Goal: Task Accomplishment & Management: Complete application form

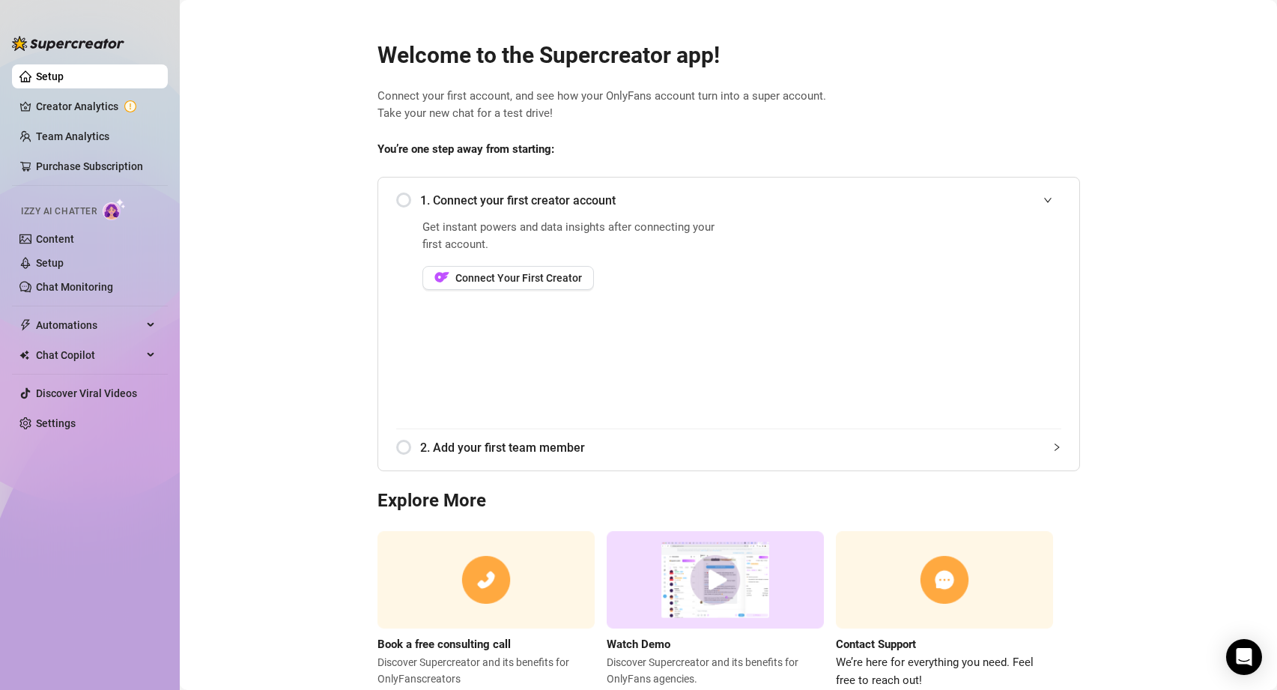
scroll to position [44, 0]
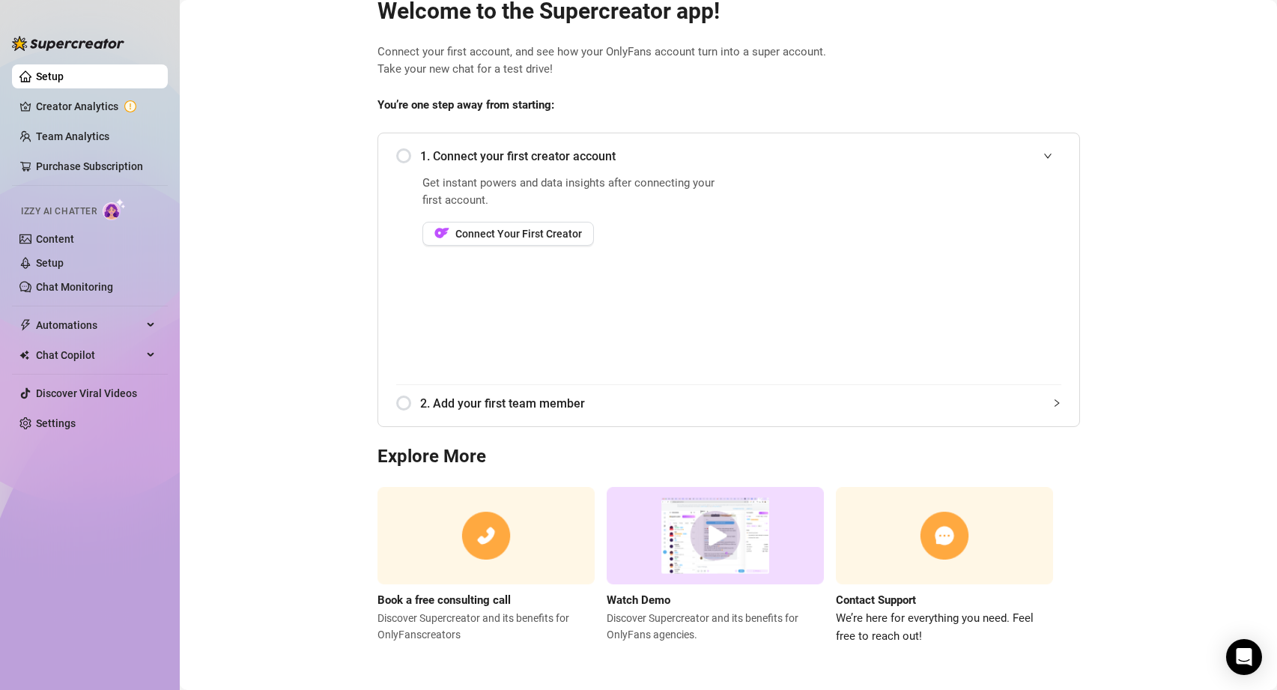
click at [404, 152] on div "1. Connect your first creator account" at bounding box center [728, 156] width 665 height 37
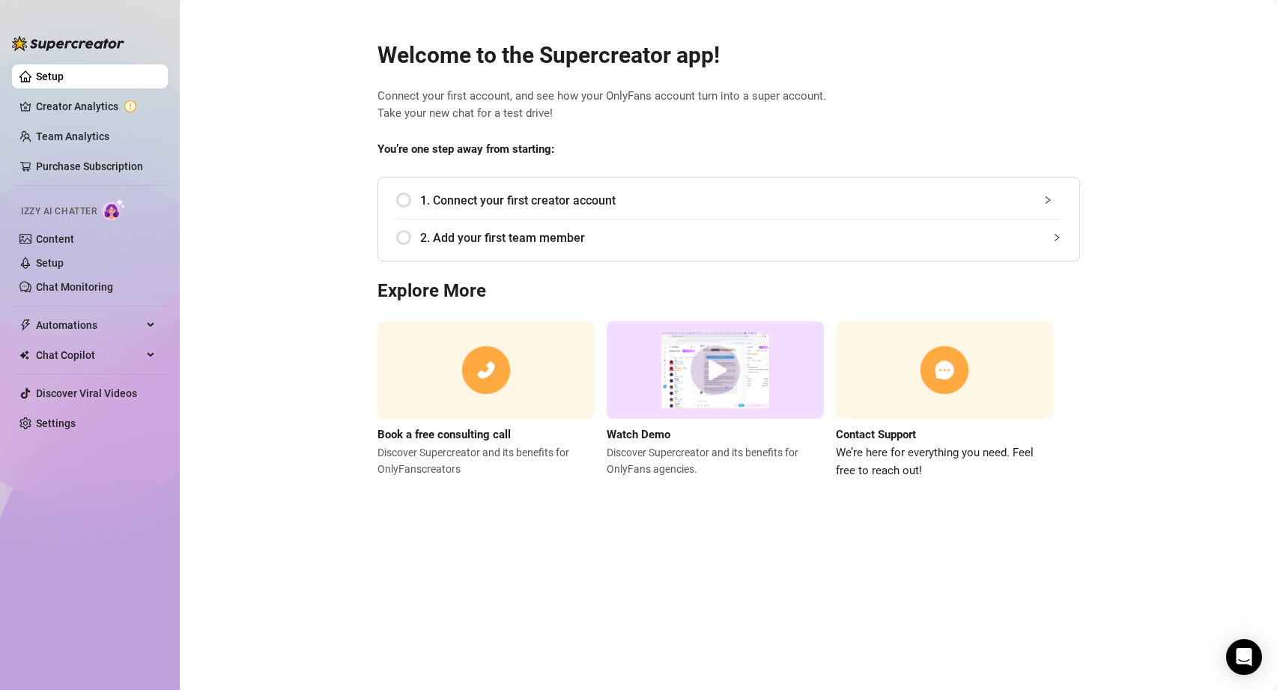
scroll to position [0, 0]
click at [449, 195] on span "1. Connect your first creator account" at bounding box center [740, 200] width 641 height 19
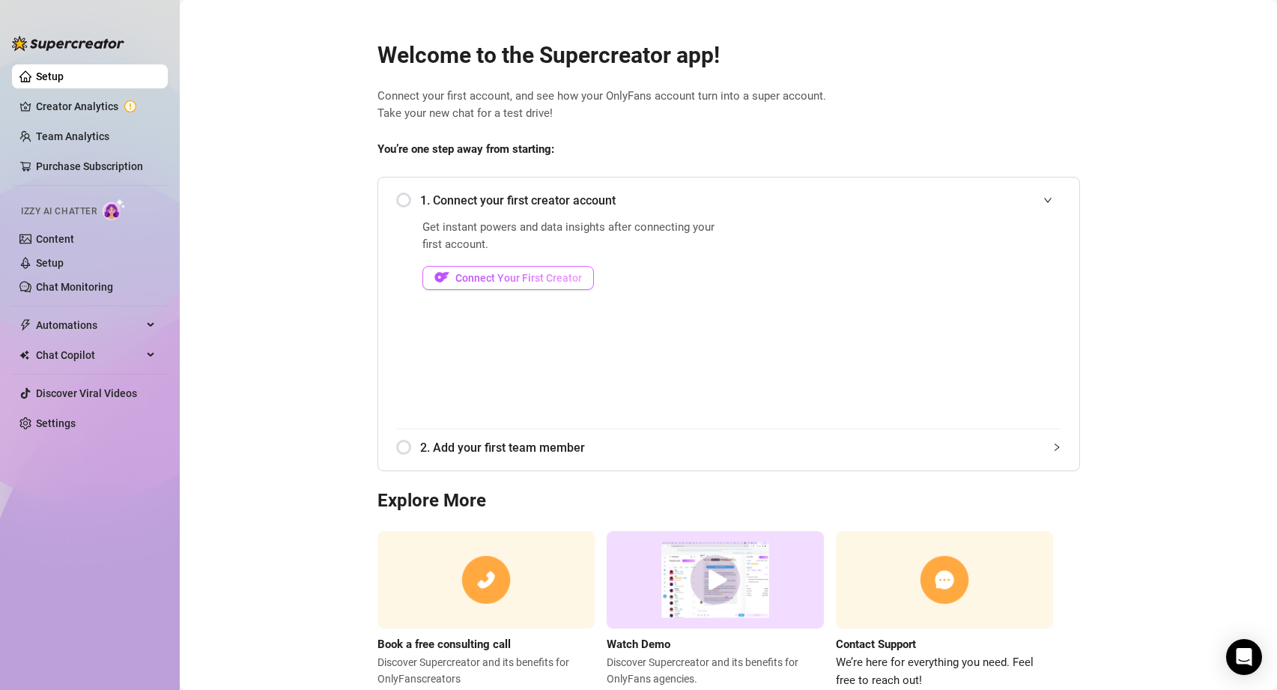
click at [462, 288] on button "Connect Your First Creator" at bounding box center [508, 278] width 172 height 24
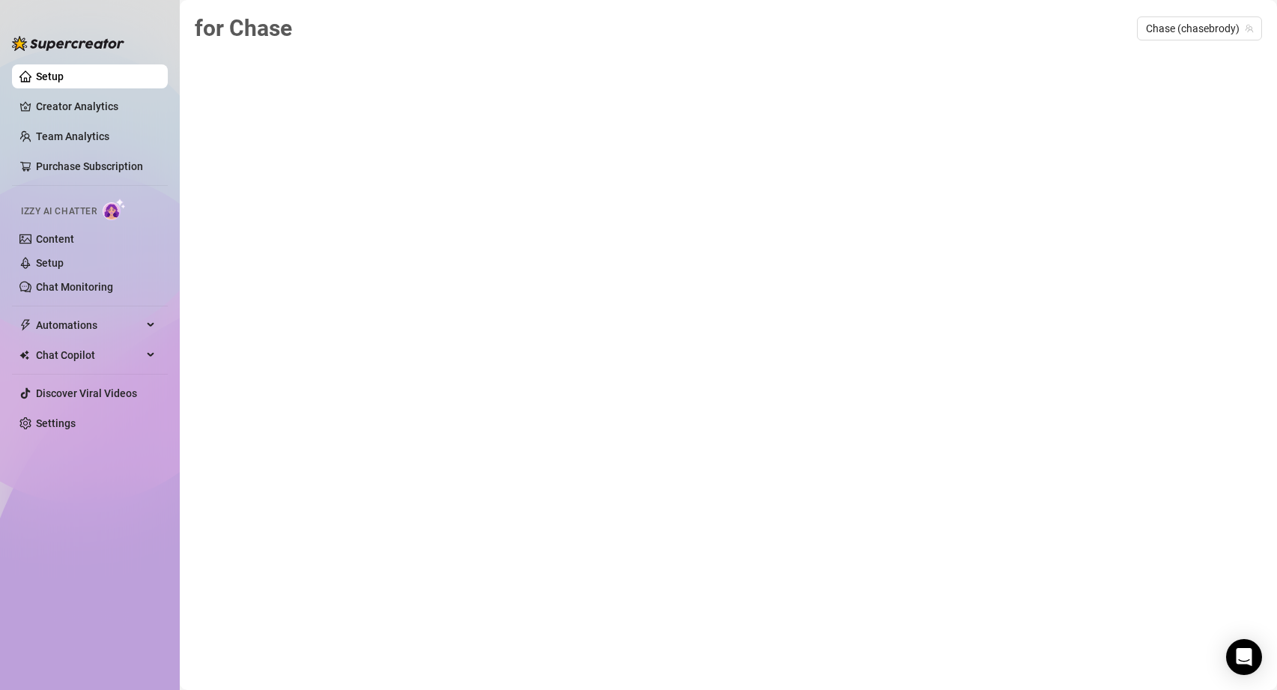
click at [61, 70] on link "Setup" at bounding box center [50, 76] width 28 height 12
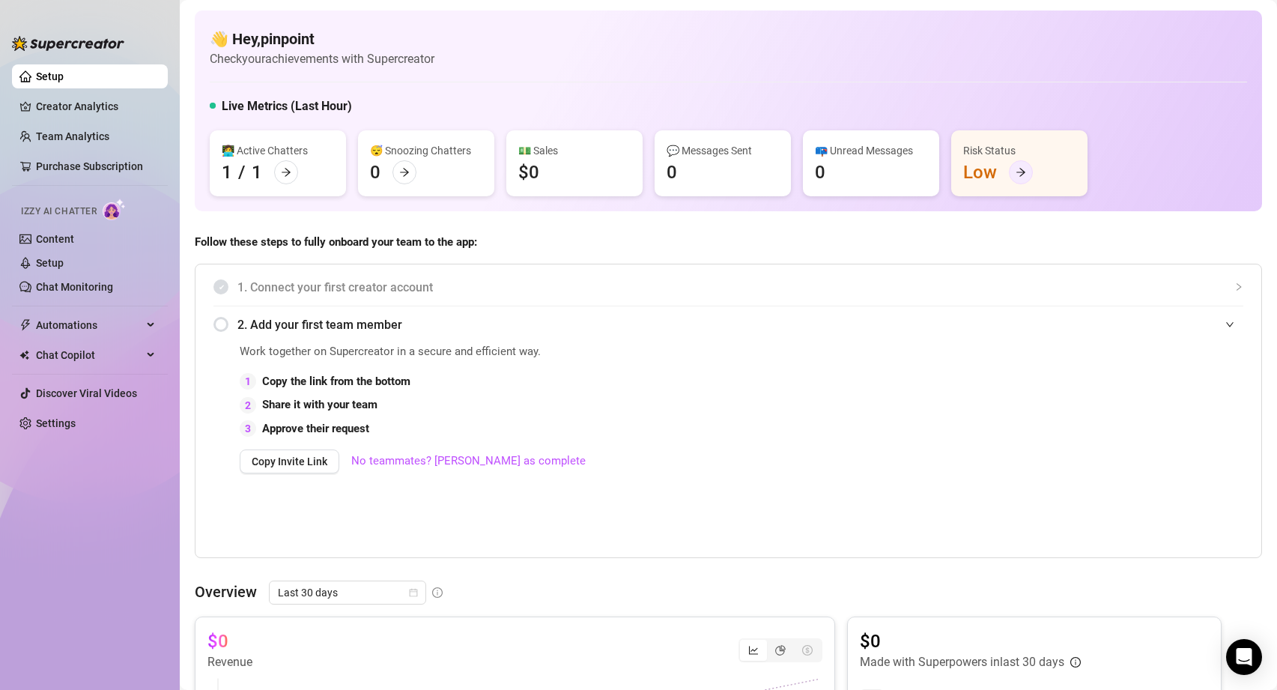
click at [1016, 171] on icon "arrow-right" at bounding box center [1021, 172] width 10 height 10
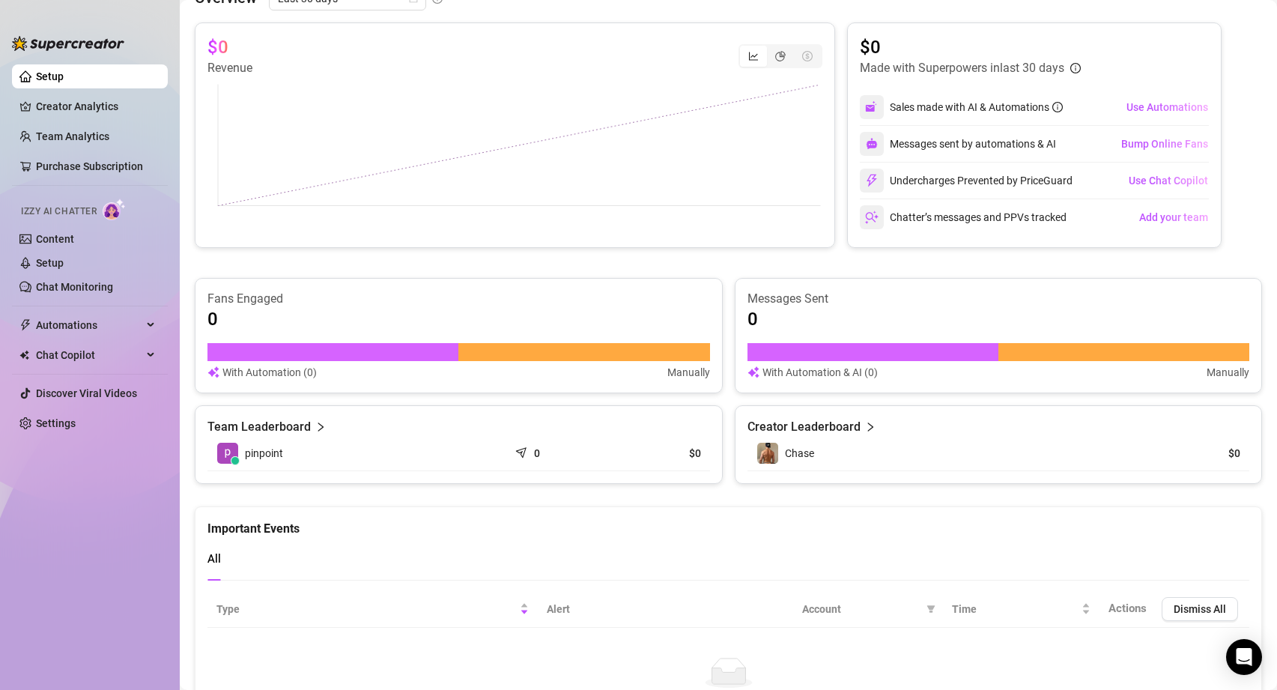
scroll to position [518, 0]
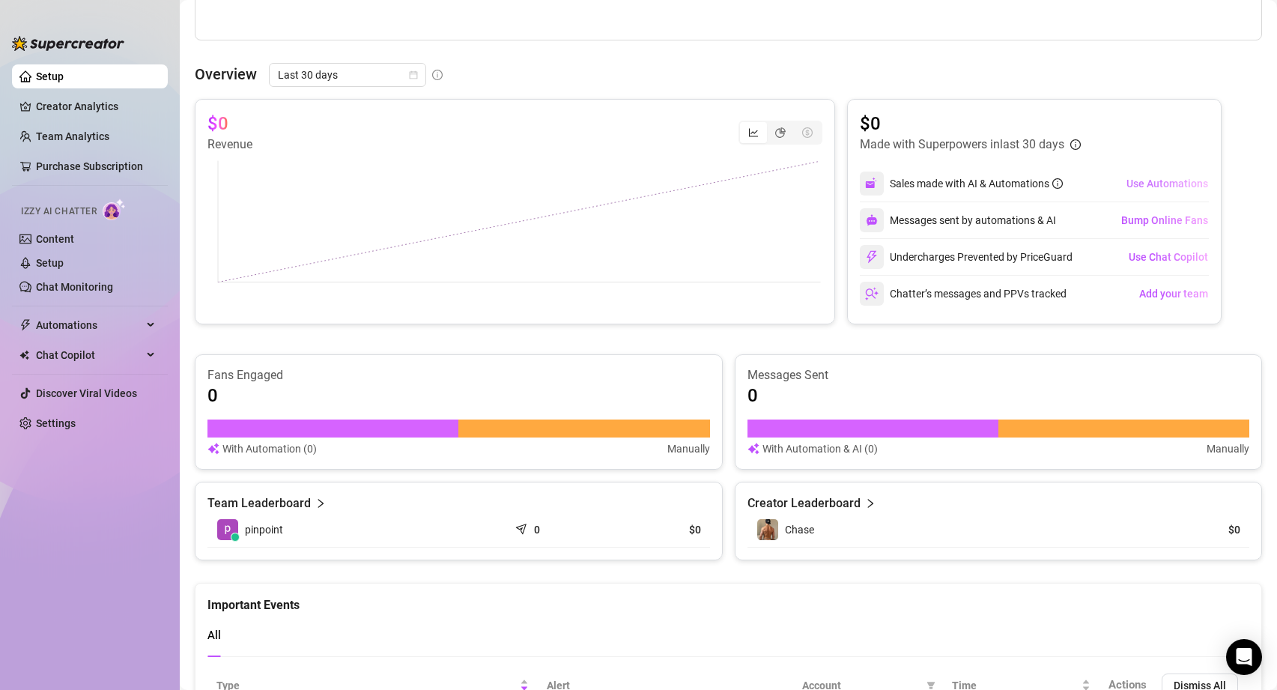
click at [1153, 186] on span "Use Automations" at bounding box center [1167, 184] width 82 height 12
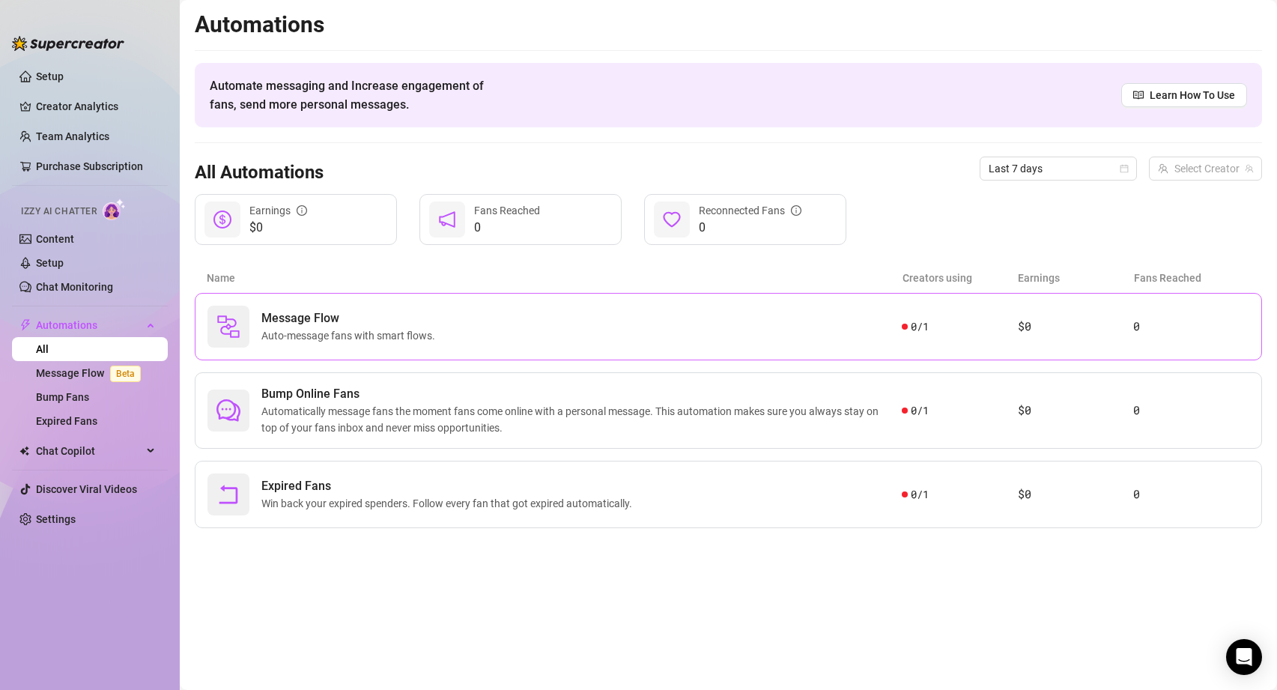
click at [369, 336] on span "Auto-message fans with smart flows." at bounding box center [351, 335] width 180 height 16
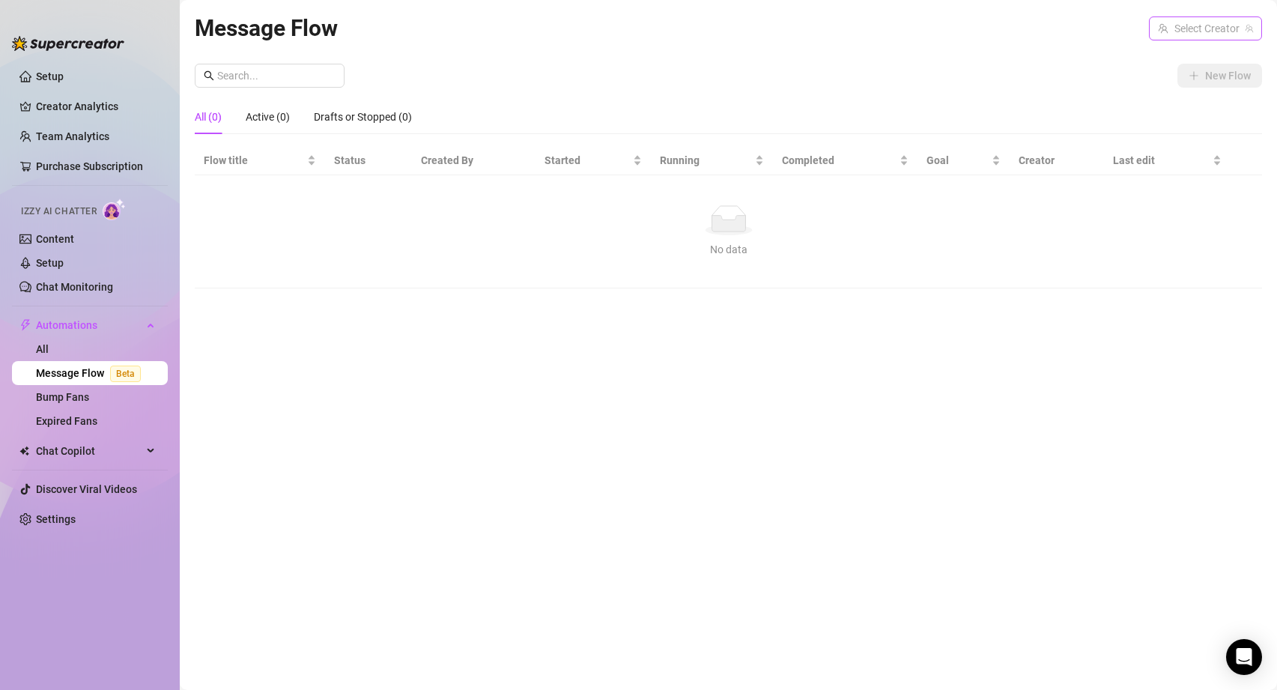
click at [1204, 20] on input "search" at bounding box center [1199, 28] width 82 height 22
click at [1159, 83] on span "Chase" at bounding box center [1167, 83] width 29 height 16
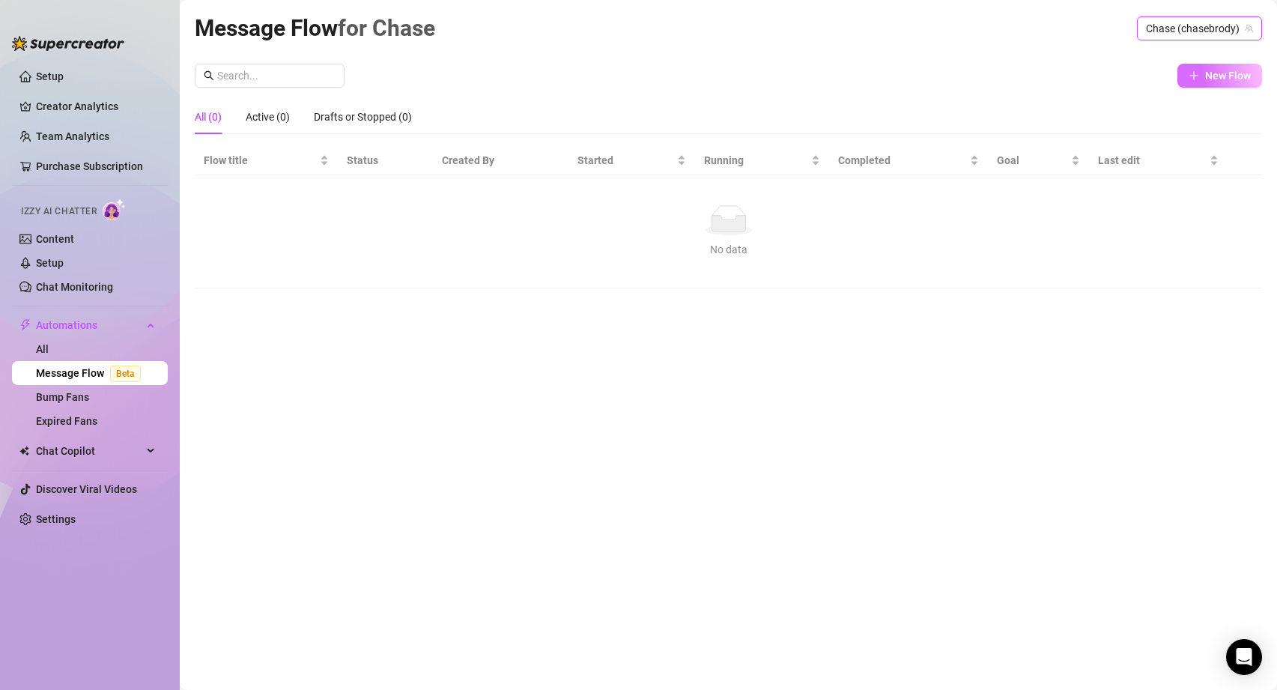
click at [1208, 76] on span "New Flow" at bounding box center [1228, 76] width 46 height 12
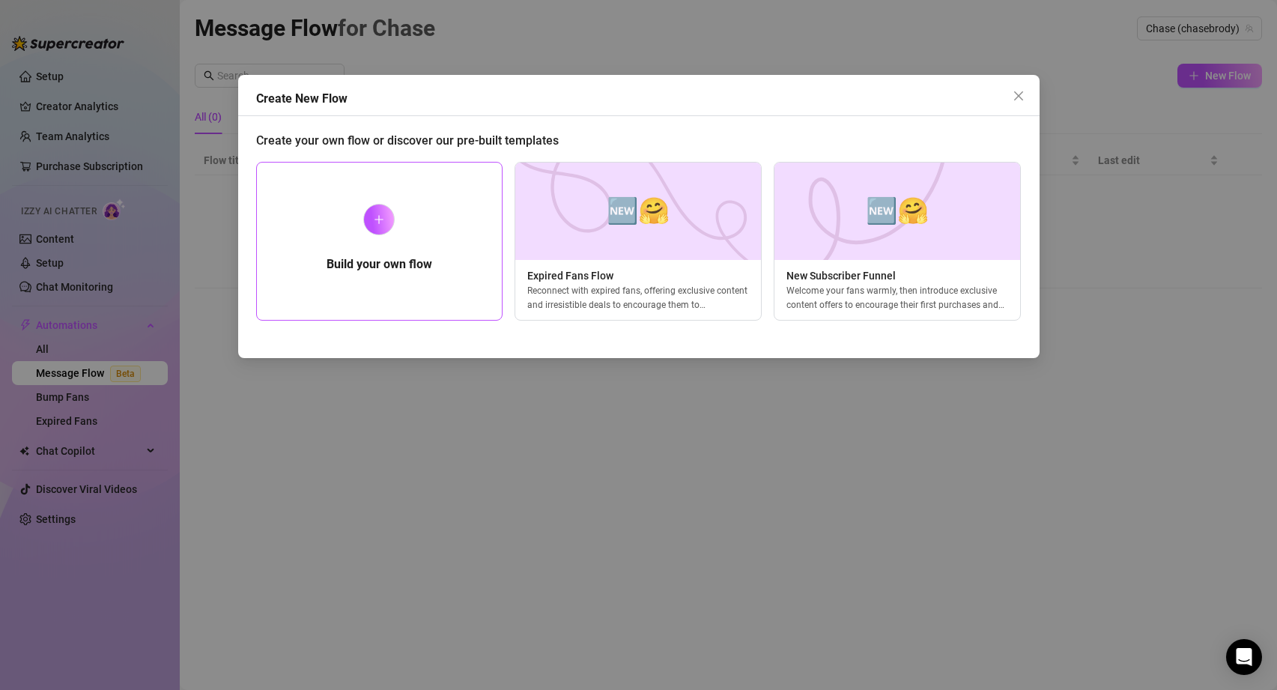
click at [374, 217] on icon "plus" at bounding box center [379, 219] width 10 height 10
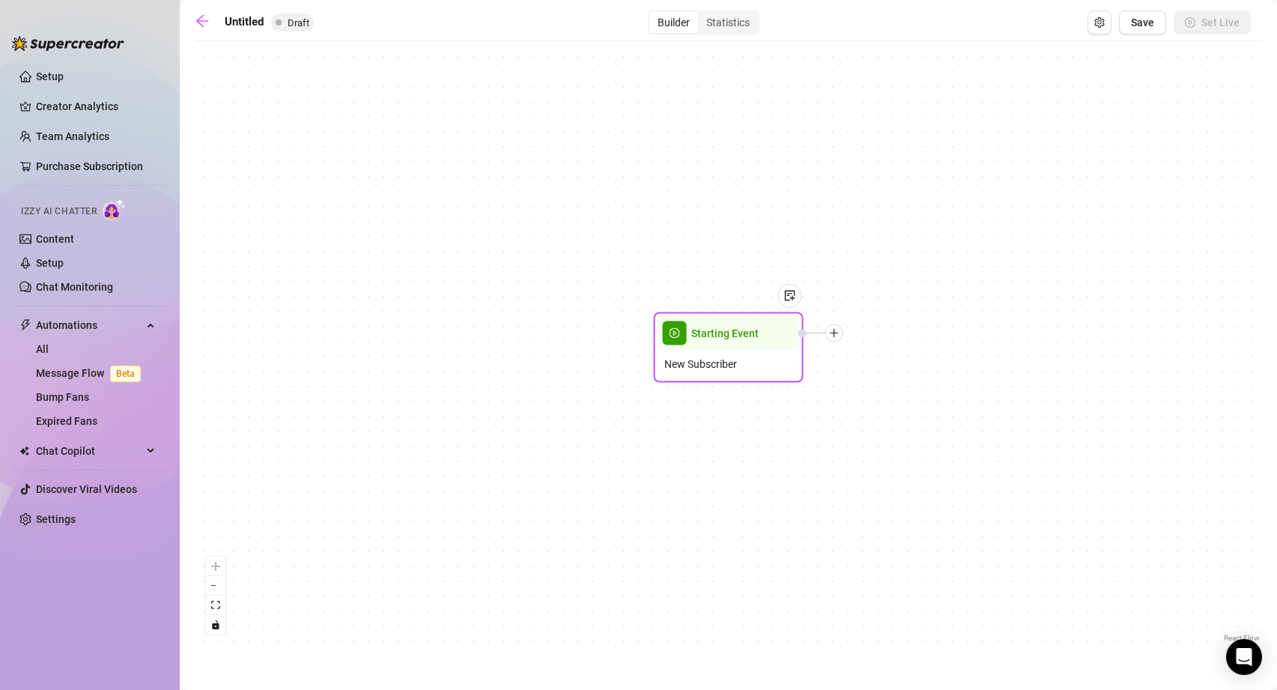
click at [742, 354] on div "New Subscriber" at bounding box center [728, 364] width 141 height 28
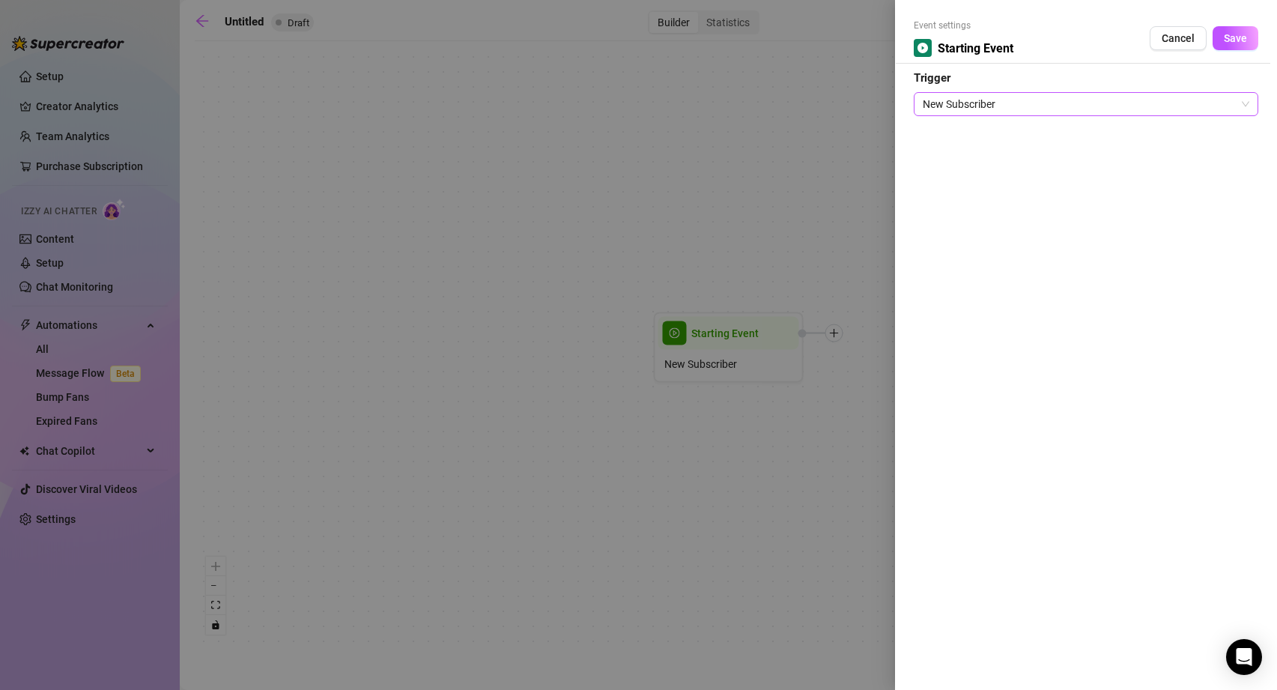
click at [962, 106] on span "New Subscriber" at bounding box center [1086, 104] width 327 height 22
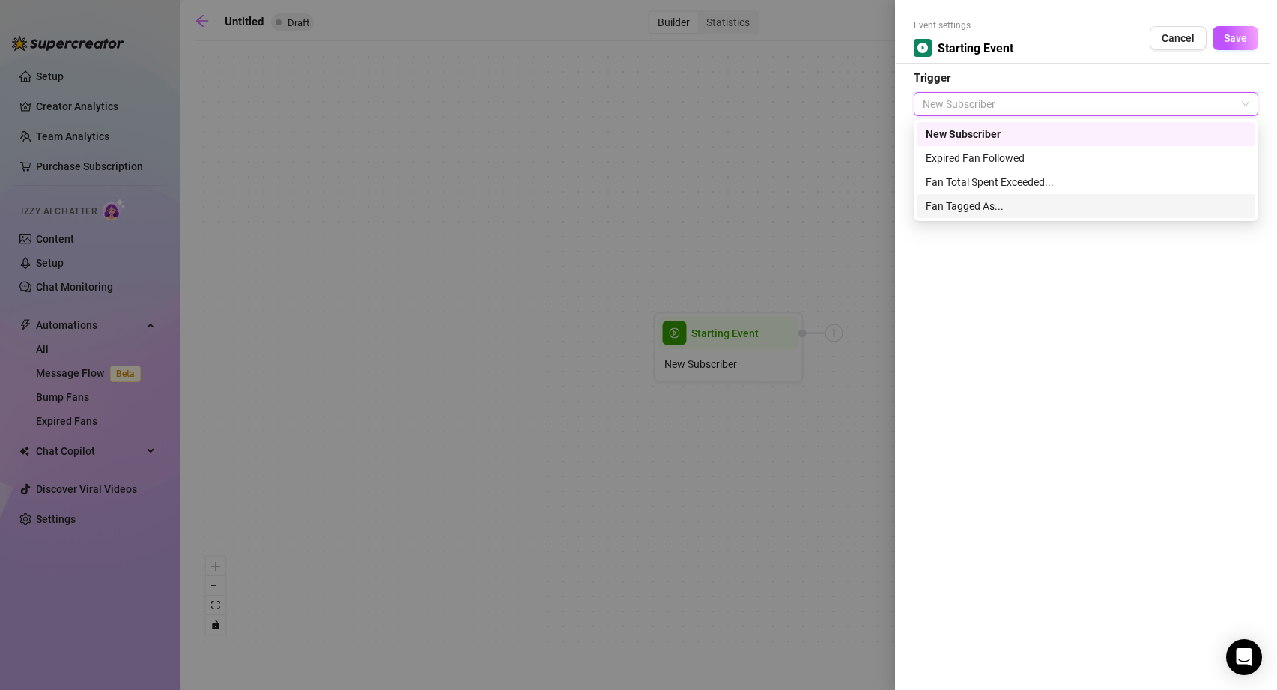
click at [988, 204] on div "Fan Tagged As..." at bounding box center [1086, 206] width 321 height 16
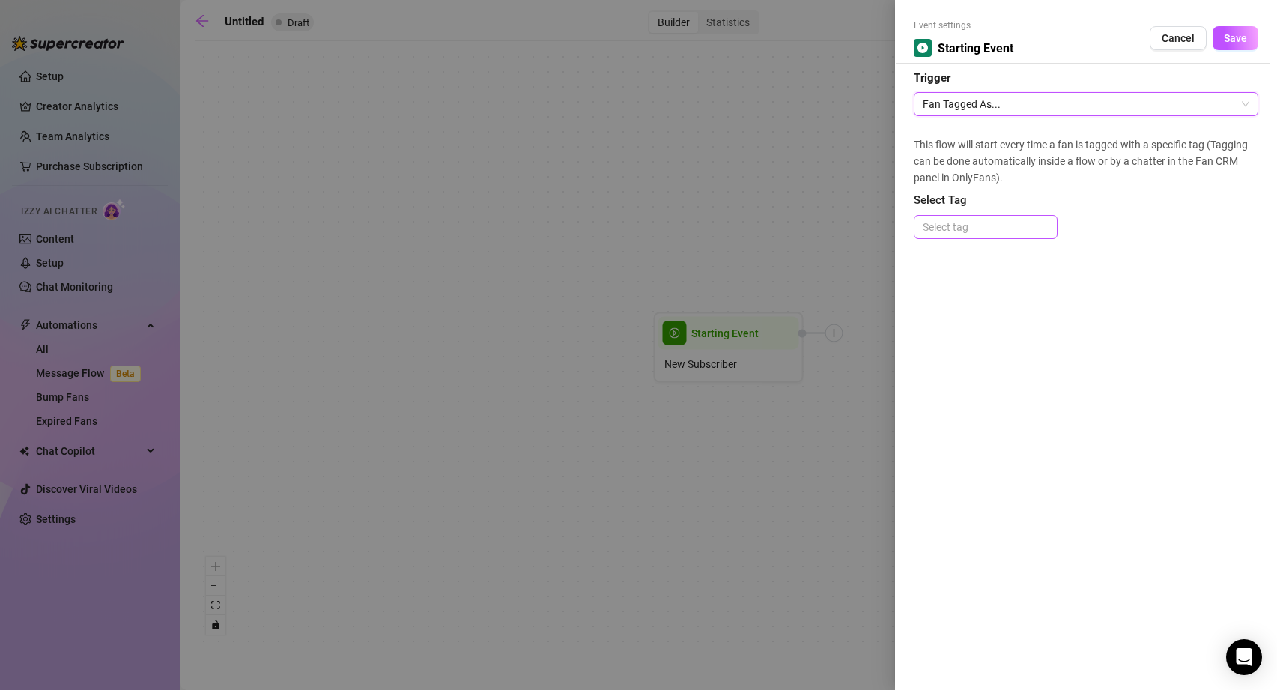
click at [967, 224] on div at bounding box center [986, 226] width 138 height 21
click at [977, 280] on ellipse at bounding box center [985, 276] width 41 height 9
click at [1001, 183] on span "This flow will start every time a fan is tagged with a specific tag (Tagging ca…" at bounding box center [1086, 160] width 345 height 49
click at [974, 231] on div at bounding box center [986, 226] width 138 height 21
click at [1092, 183] on span "This flow will start every time a fan is tagged with a specific tag (Tagging ca…" at bounding box center [1086, 160] width 345 height 49
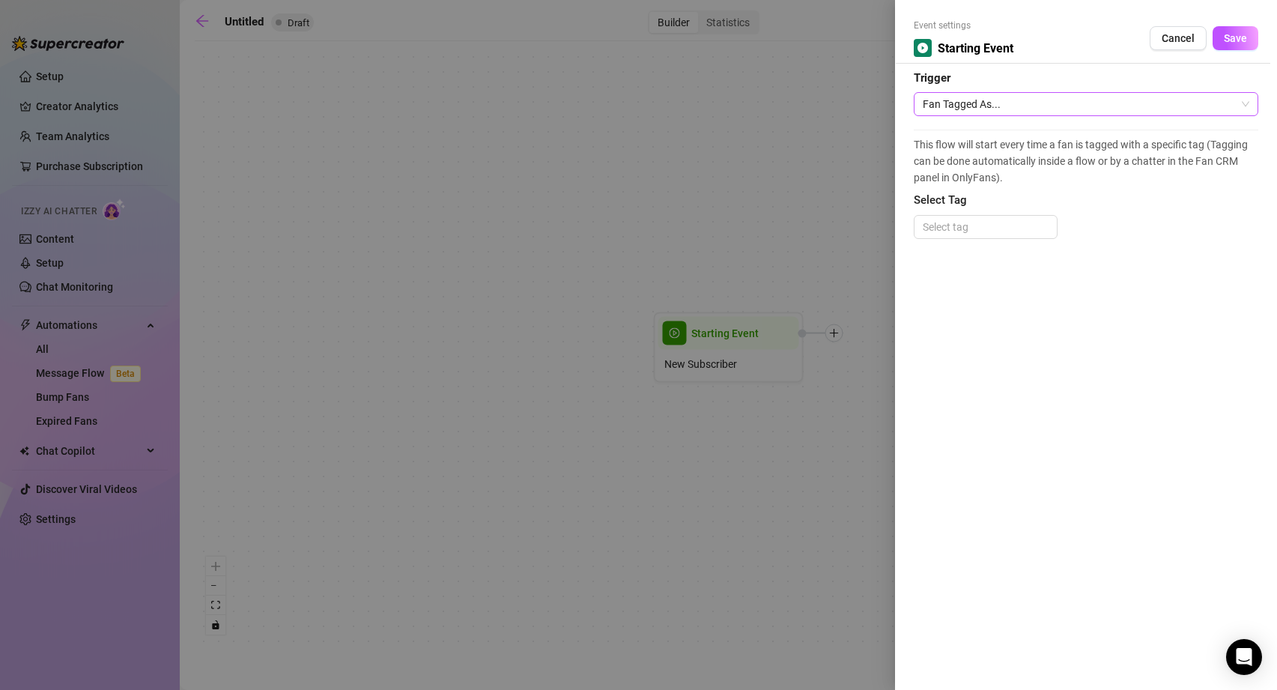
click at [972, 105] on span "Fan Tagged As..." at bounding box center [1086, 104] width 327 height 22
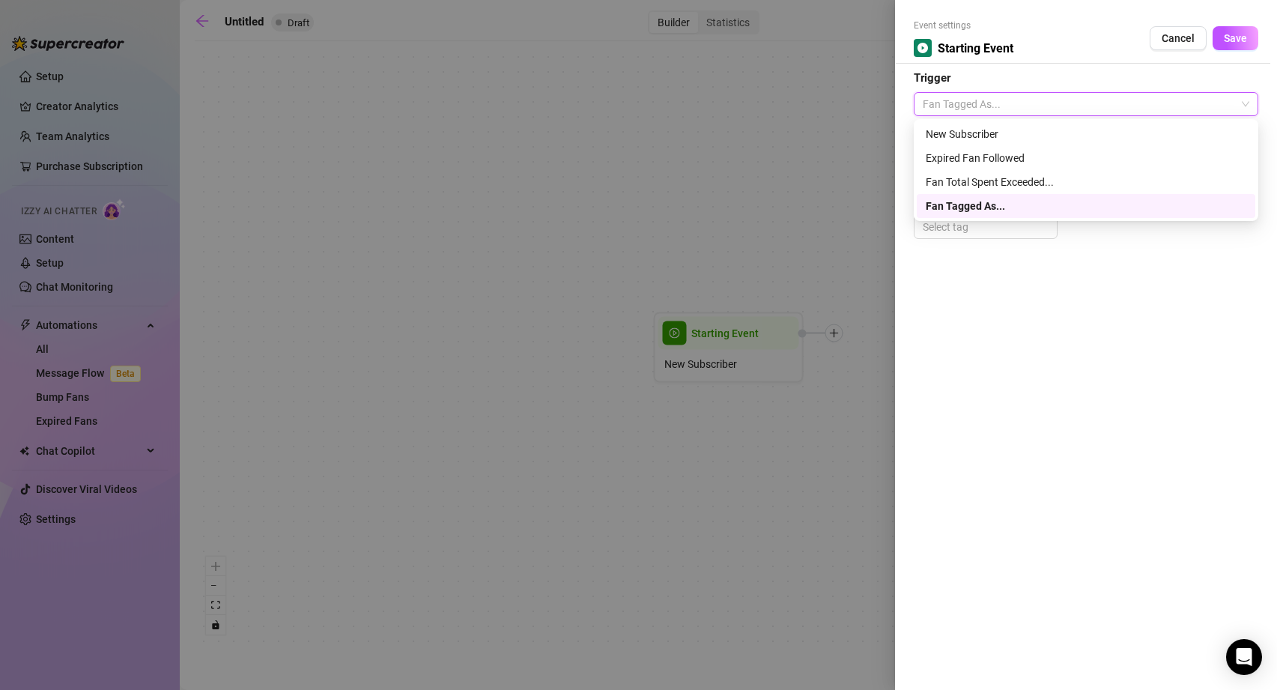
click at [1022, 310] on div "Event settings Starting Event Cancel Save Trigger Fan Tagged As... This flow wi…" at bounding box center [1086, 345] width 382 height 690
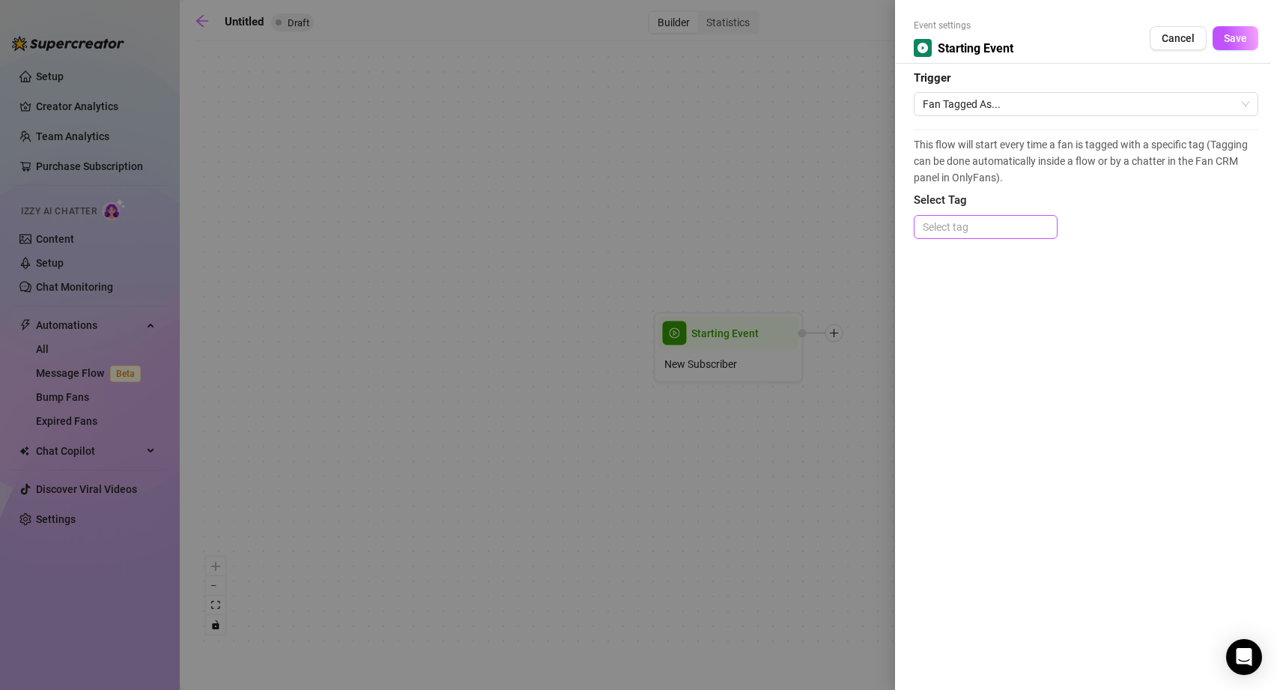
click at [961, 222] on div at bounding box center [986, 226] width 138 height 21
click at [991, 289] on div "No data" at bounding box center [986, 295] width 108 height 16
click at [1082, 158] on span "This flow will start every time a fan is tagged with a specific tag (Tagging ca…" at bounding box center [1086, 160] width 345 height 49
click at [1001, 109] on span "Fan Tagged As..." at bounding box center [1086, 104] width 327 height 22
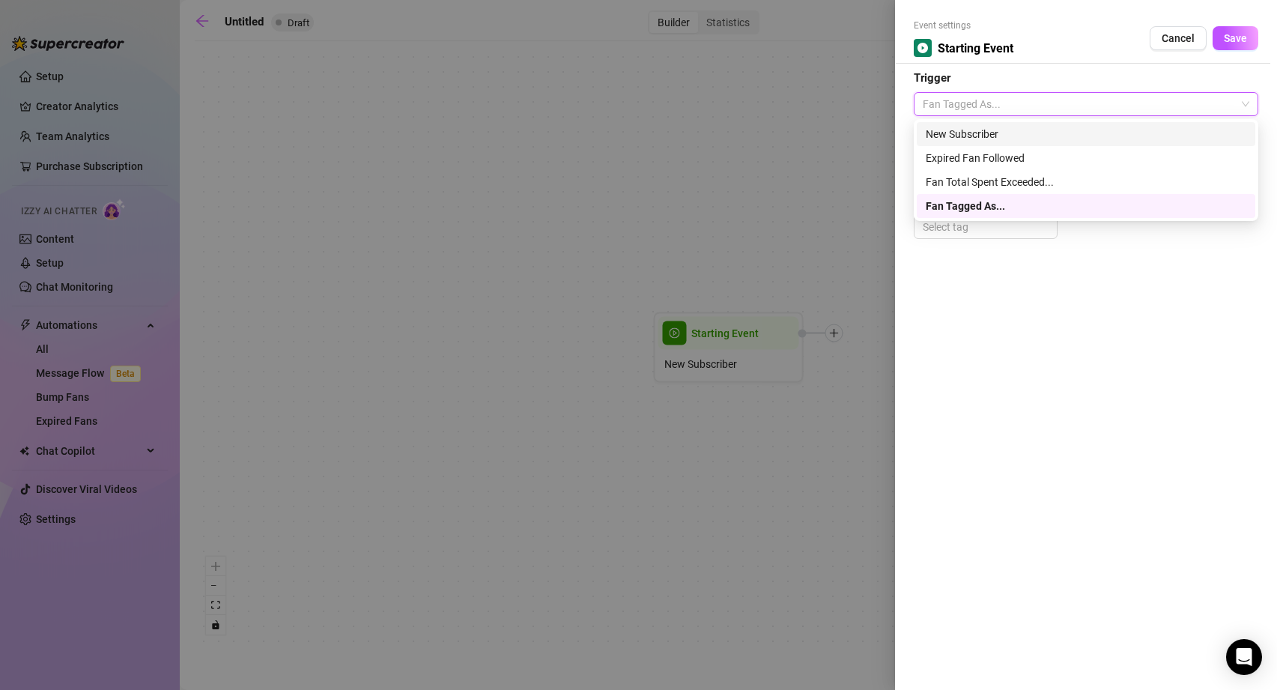
click at [962, 130] on div "New Subscriber" at bounding box center [1086, 134] width 321 height 16
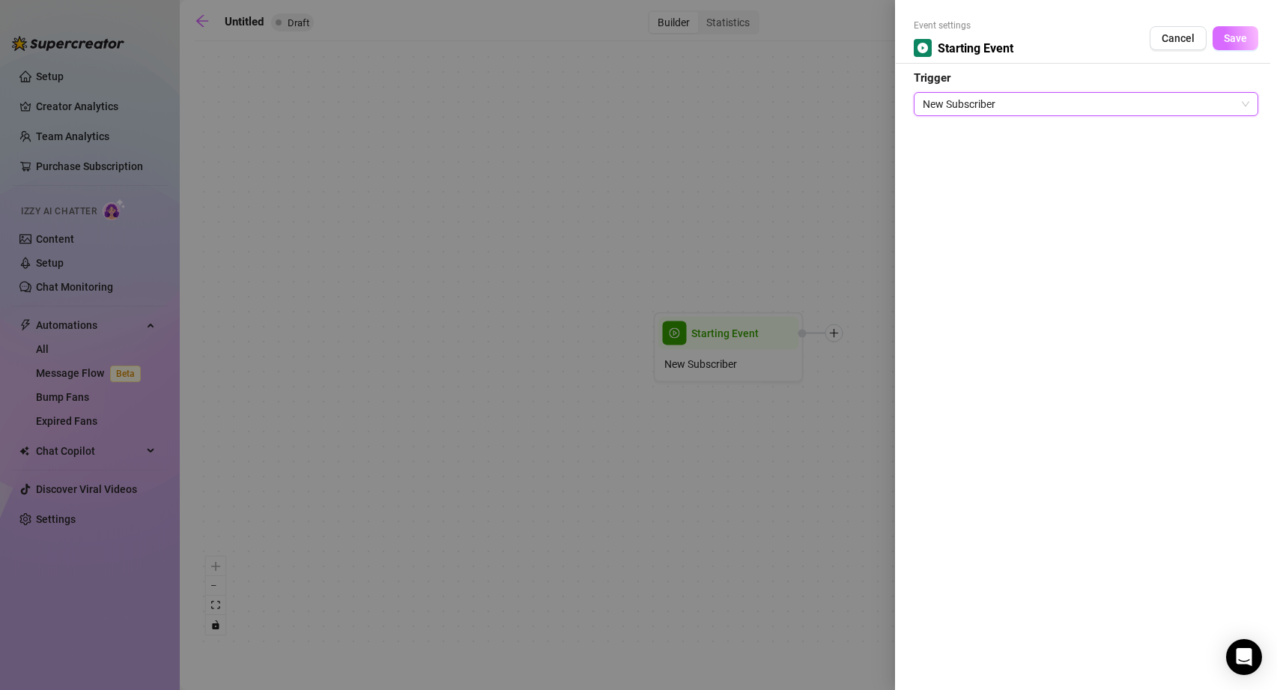
click at [1244, 35] on span "Save" at bounding box center [1235, 38] width 23 height 12
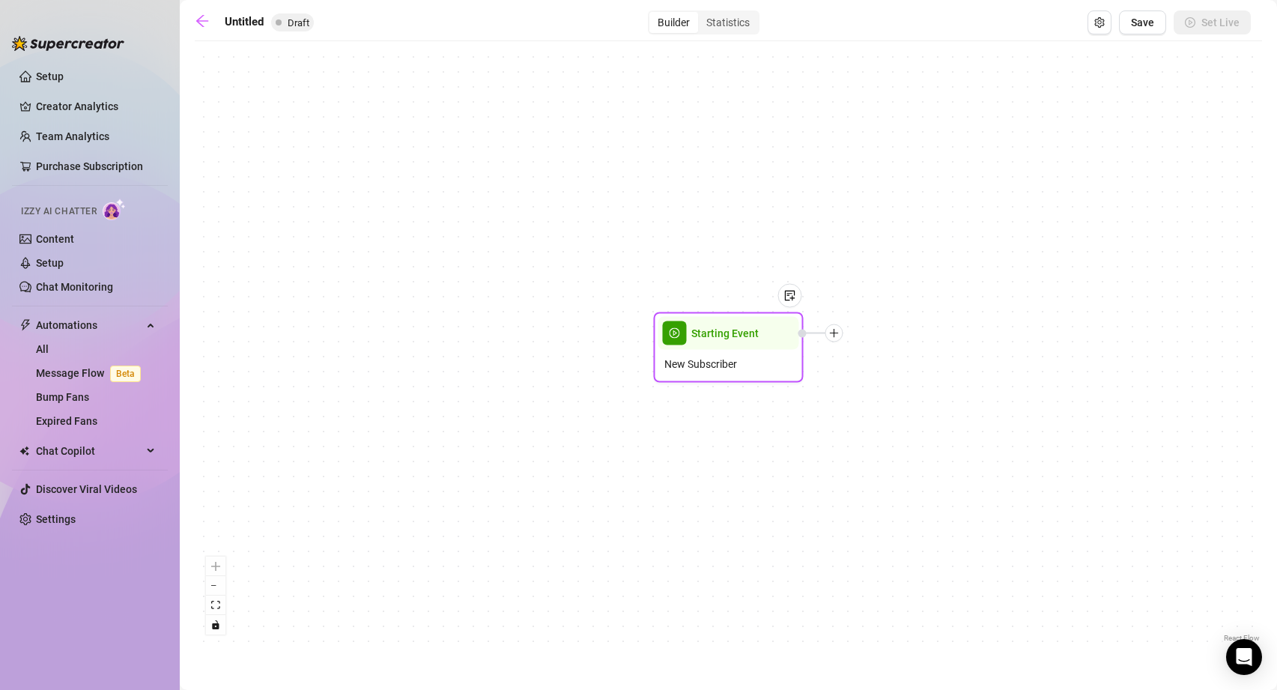
click at [838, 333] on icon "plus" at bounding box center [834, 333] width 10 height 10
click at [889, 357] on div "Condition" at bounding box center [908, 360] width 109 height 25
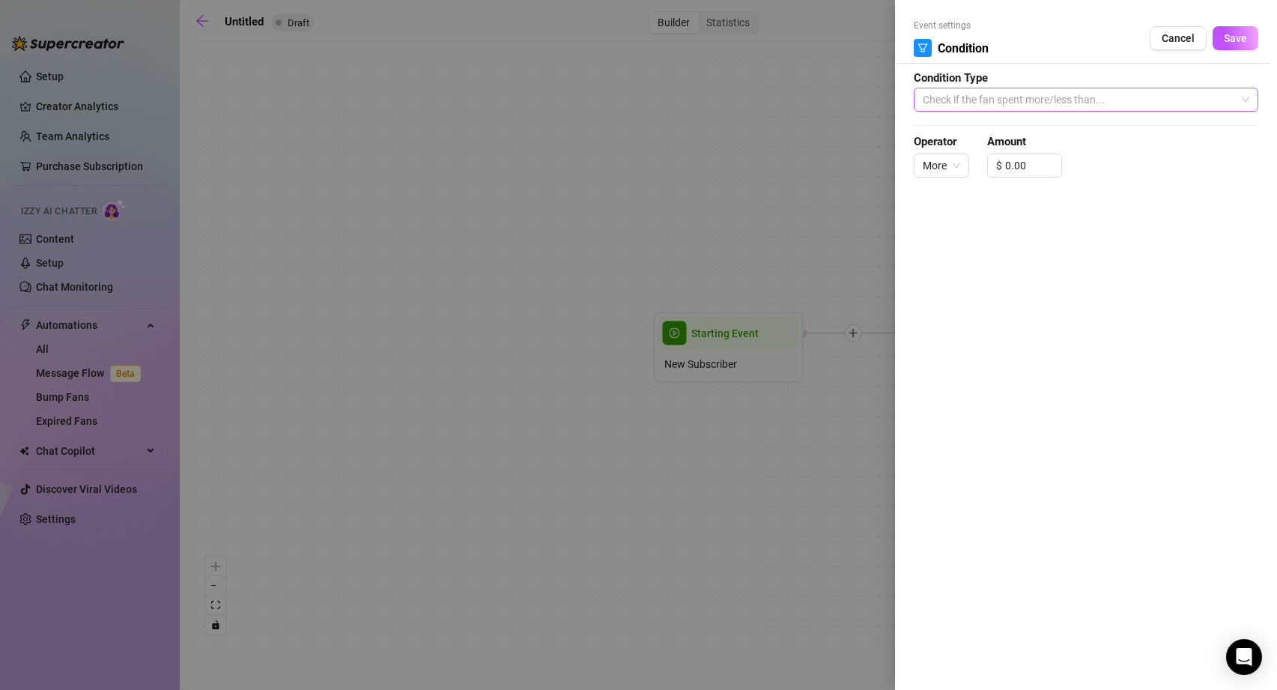
click at [1085, 100] on span "Check if the fan spent more/less than..." at bounding box center [1086, 99] width 327 height 22
click at [807, 234] on div at bounding box center [638, 345] width 1277 height 690
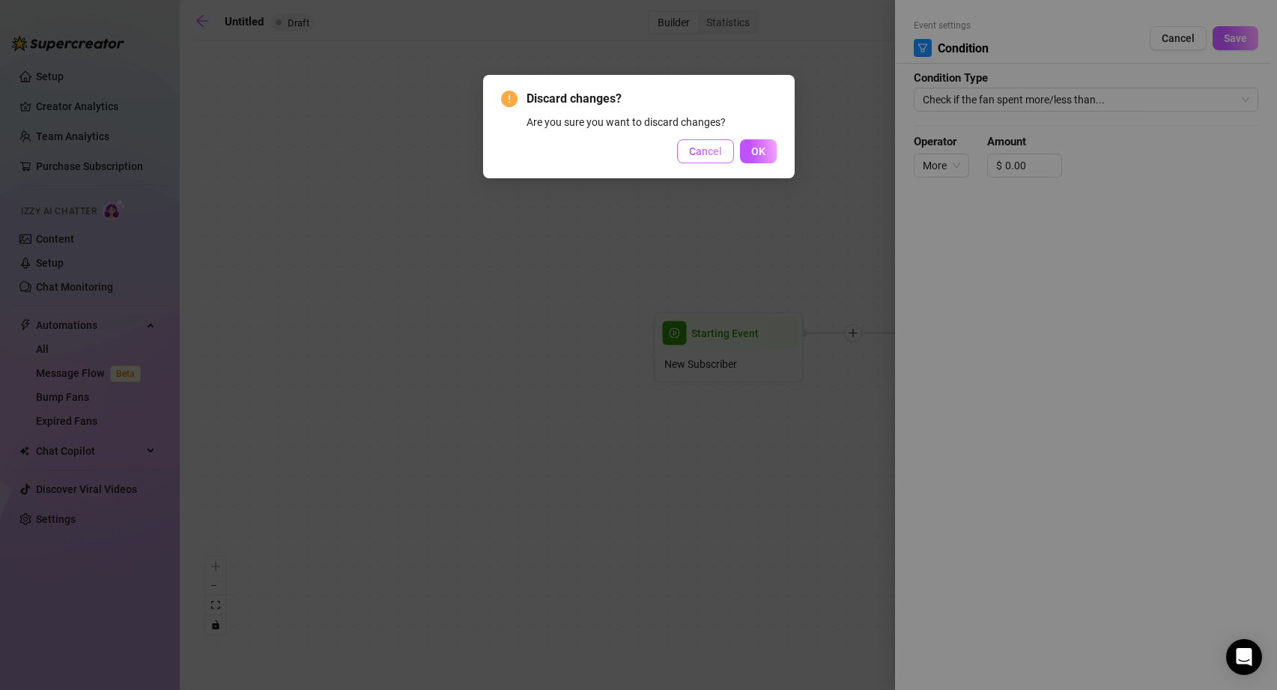
click at [697, 145] on span "Cancel" at bounding box center [705, 151] width 33 height 12
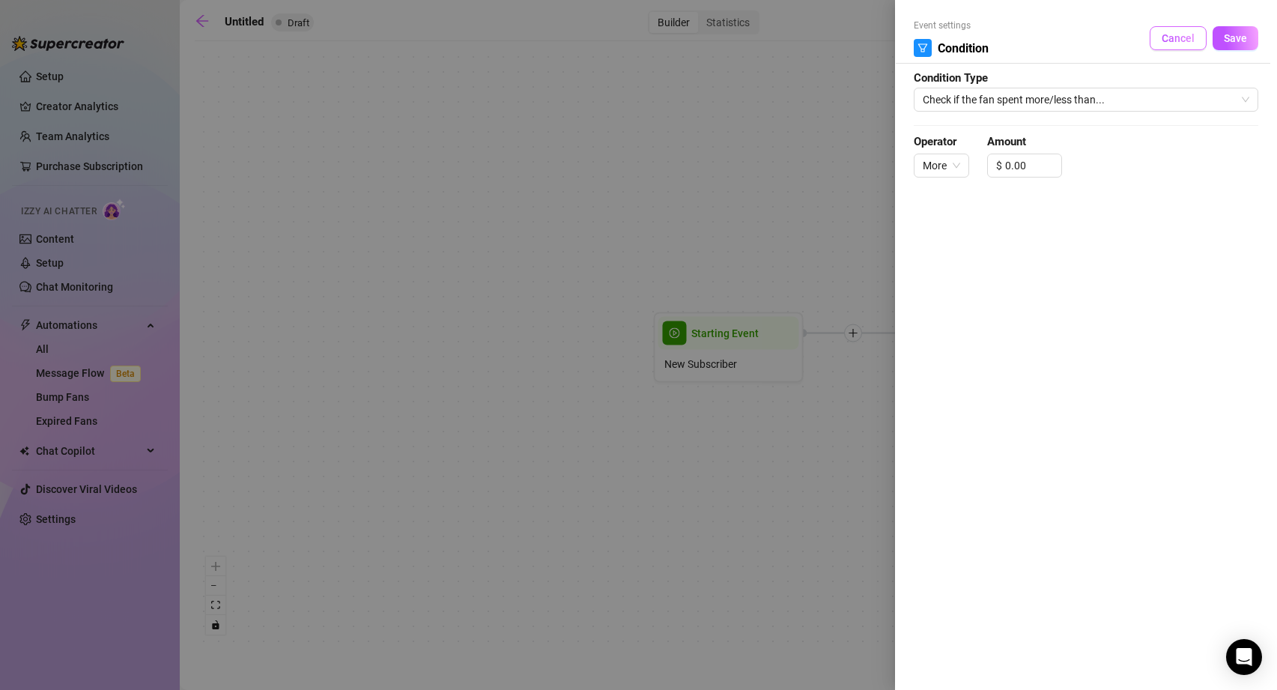
click at [1183, 39] on span "Cancel" at bounding box center [1178, 38] width 33 height 12
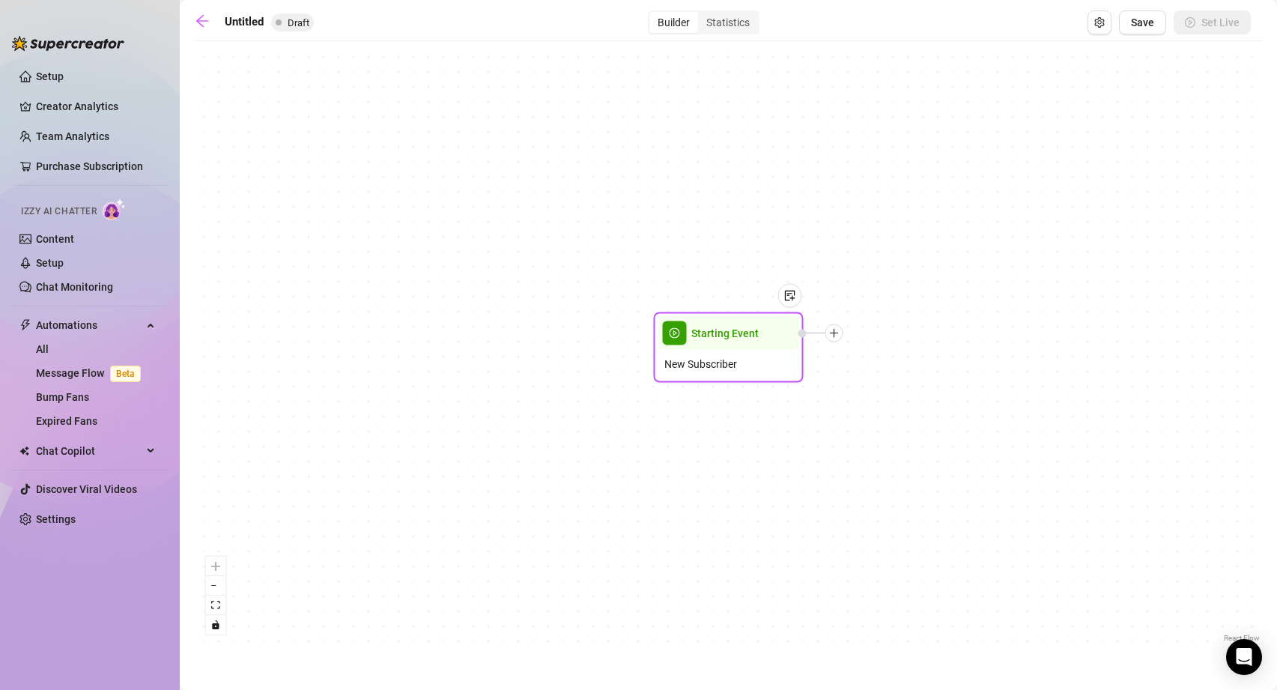
click at [834, 335] on icon "plus" at bounding box center [834, 333] width 10 height 10
click at [898, 381] on div "Message" at bounding box center [908, 385] width 109 height 25
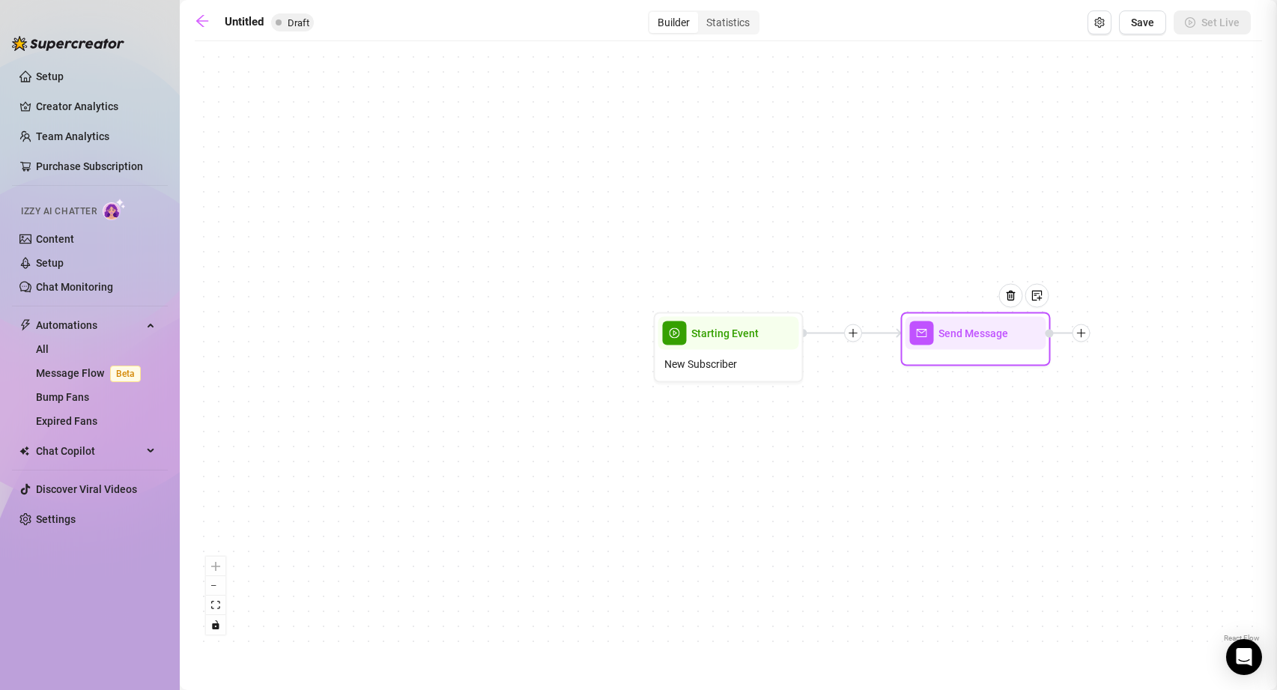
type textarea "Write your message here"
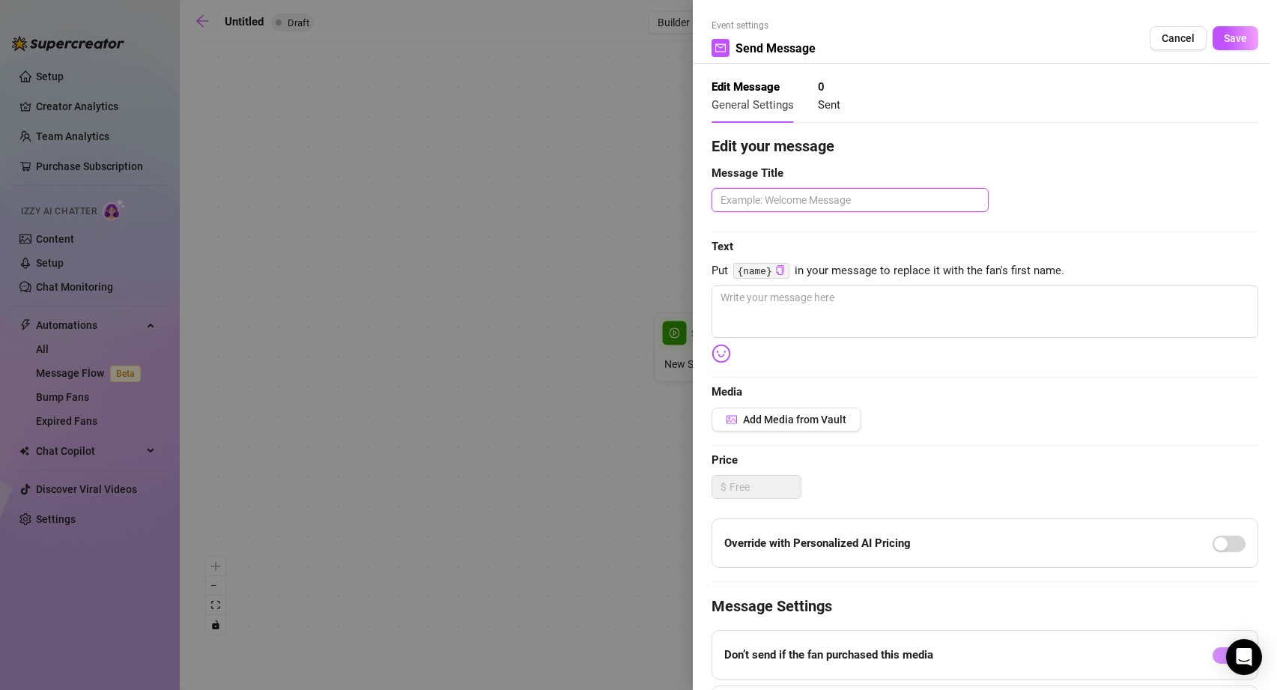
click at [762, 198] on textarea at bounding box center [850, 200] width 277 height 24
click at [553, 202] on div at bounding box center [638, 345] width 1277 height 690
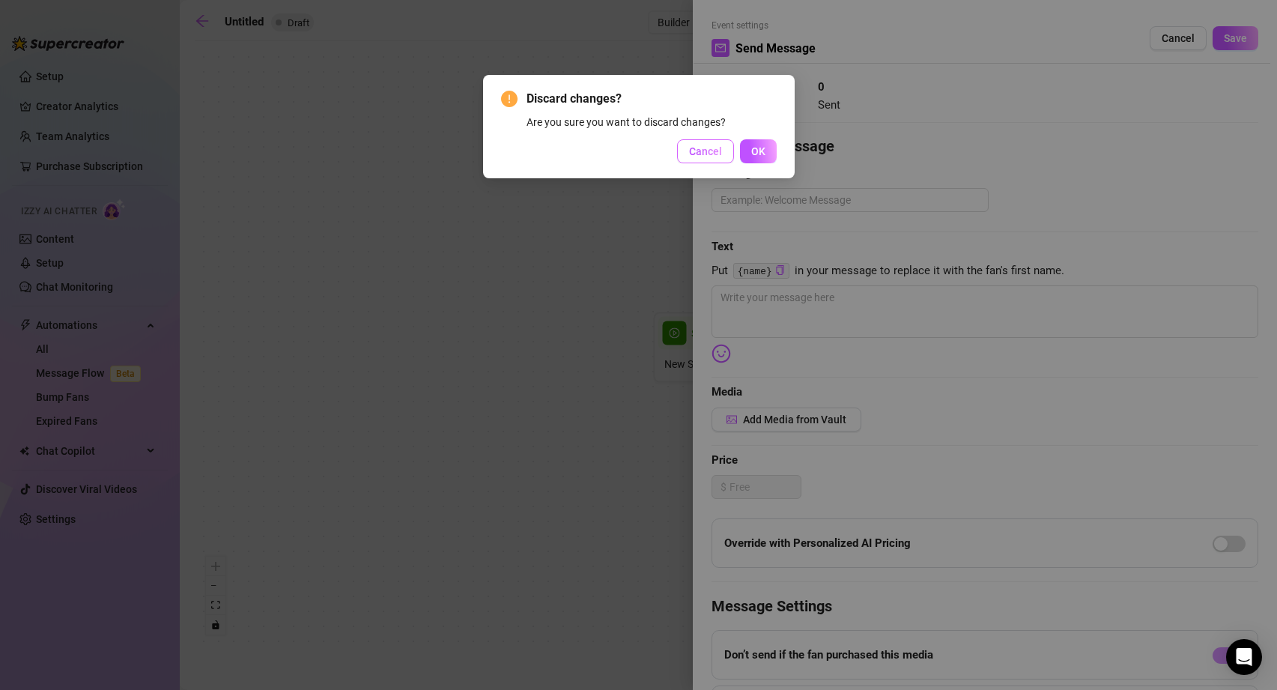
click at [701, 157] on span "Cancel" at bounding box center [705, 151] width 33 height 12
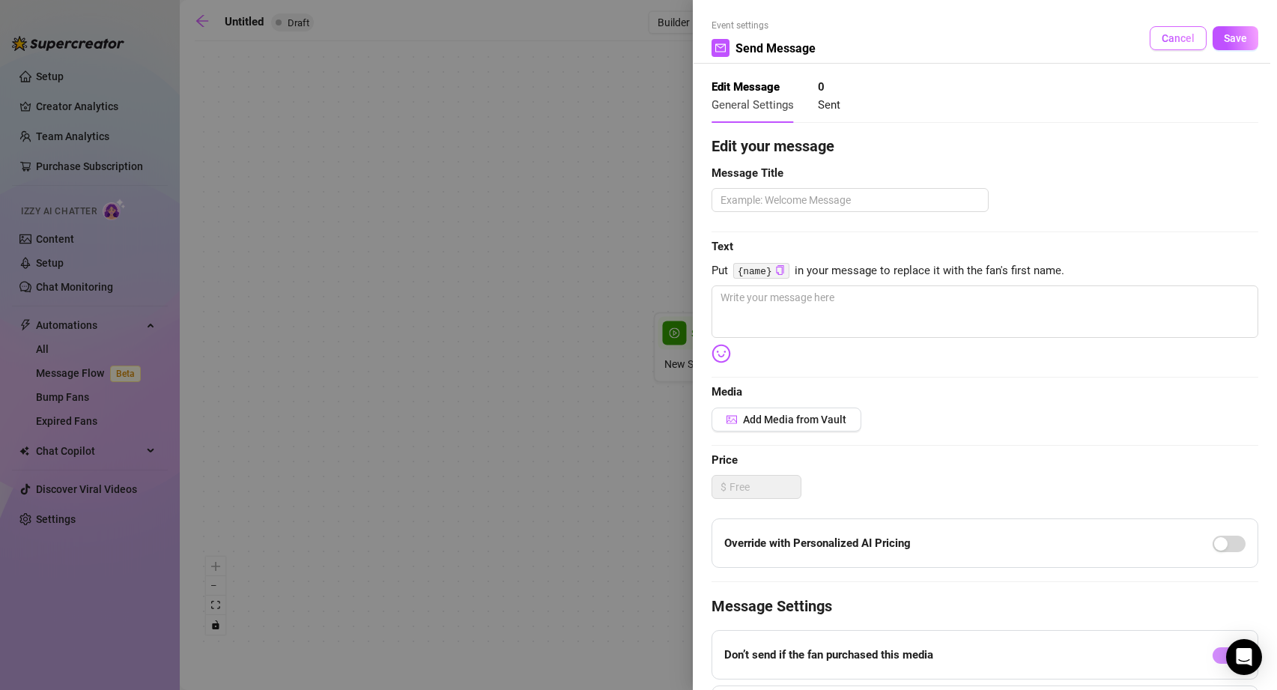
click at [1183, 31] on button "Cancel" at bounding box center [1178, 38] width 57 height 24
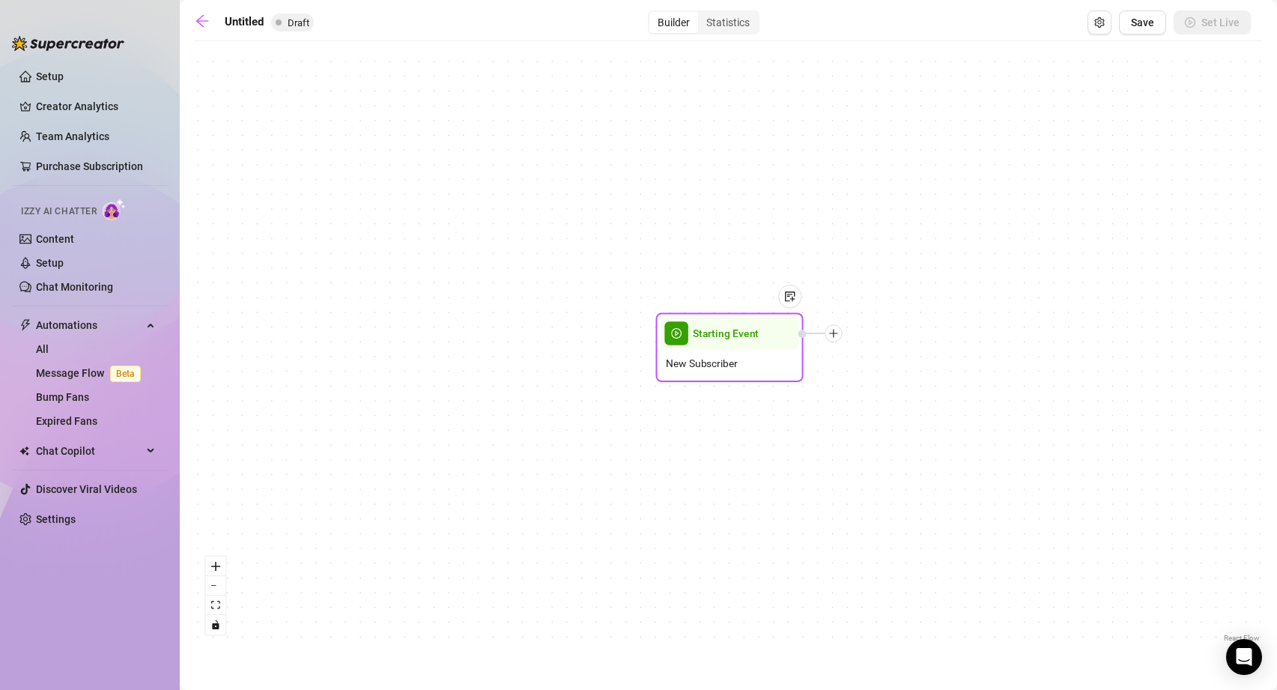
click at [838, 335] on div at bounding box center [834, 333] width 18 height 18
click at [896, 407] on div "Tag Fan" at bounding box center [906, 410] width 108 height 25
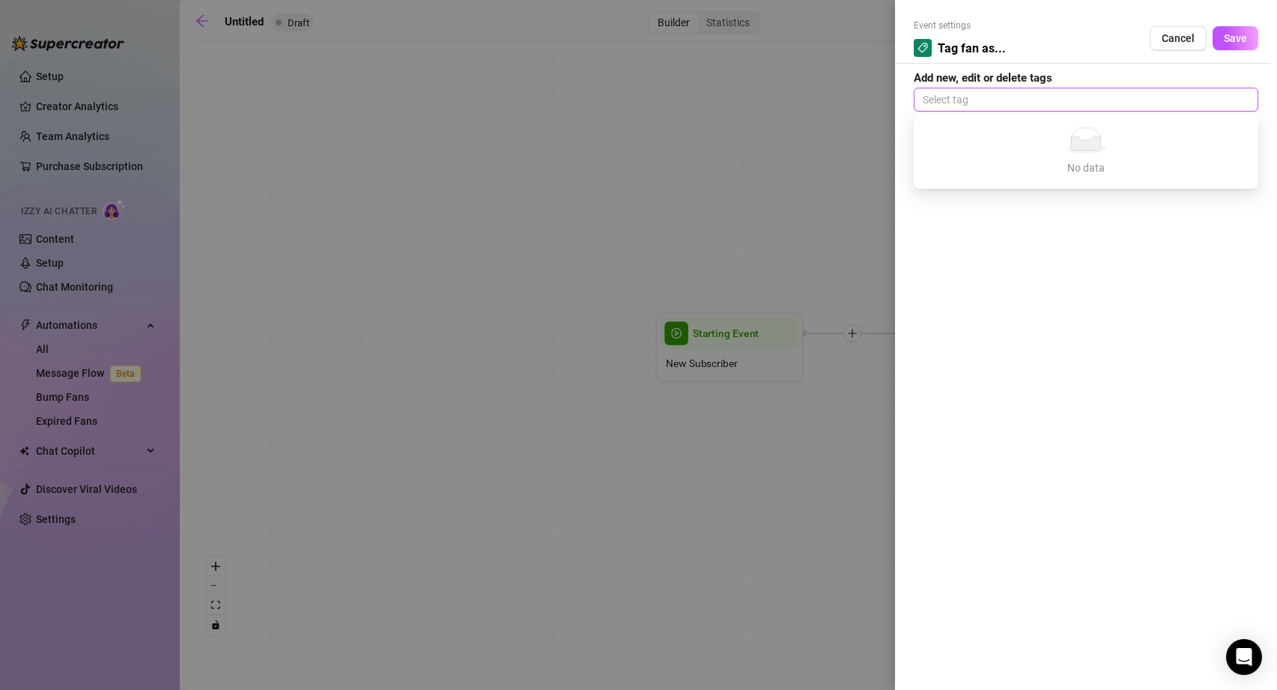
click at [946, 104] on div at bounding box center [1086, 99] width 339 height 21
click at [1012, 150] on div "No data" at bounding box center [1086, 140] width 309 height 26
click at [1020, 147] on div "No data" at bounding box center [1086, 140] width 309 height 26
click at [975, 28] on span "Event settings" at bounding box center [960, 26] width 92 height 14
click at [935, 22] on span "Event settings" at bounding box center [960, 26] width 92 height 14
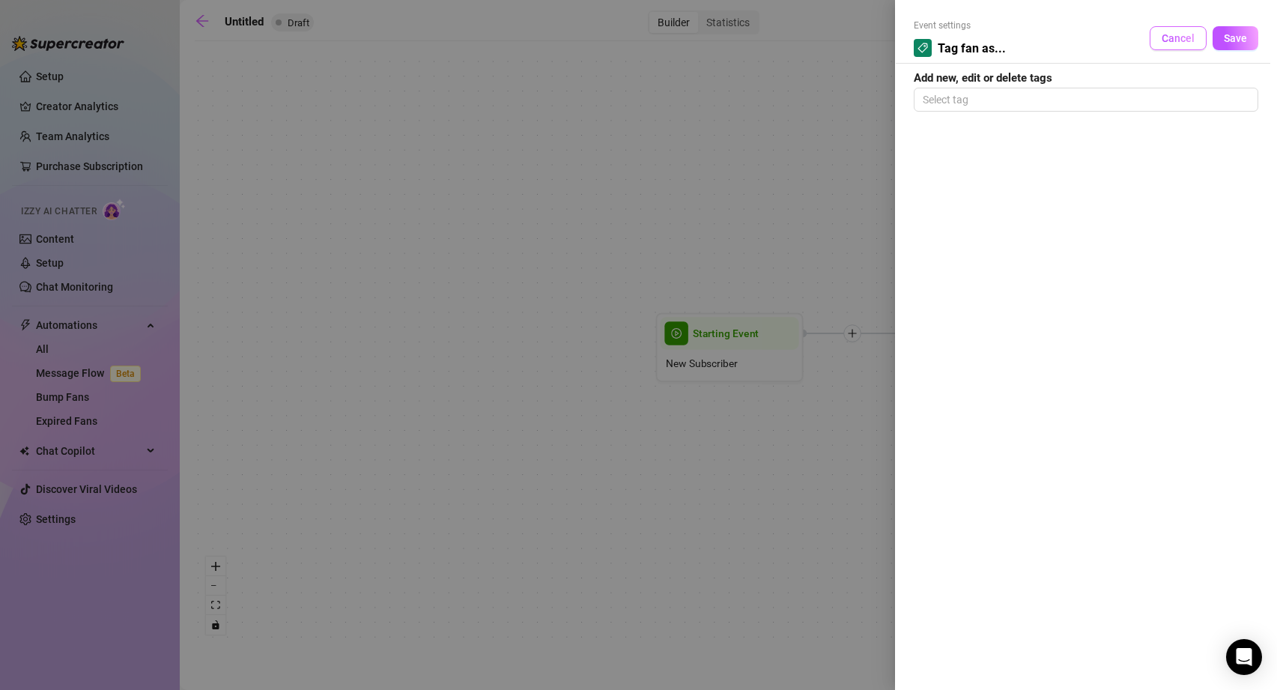
click at [1162, 34] on span "Cancel" at bounding box center [1178, 38] width 33 height 12
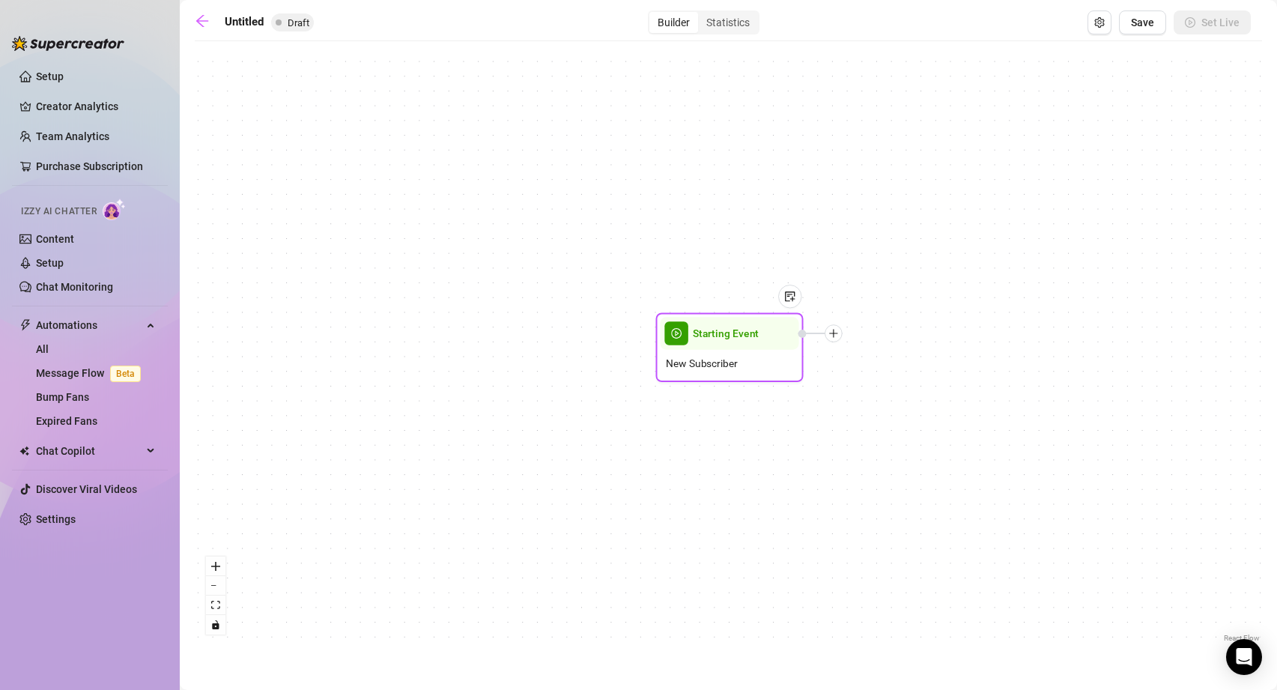
click at [837, 334] on icon "plus" at bounding box center [833, 333] width 10 height 10
click at [881, 386] on div "Message" at bounding box center [906, 384] width 108 height 25
type textarea "Write your message here"
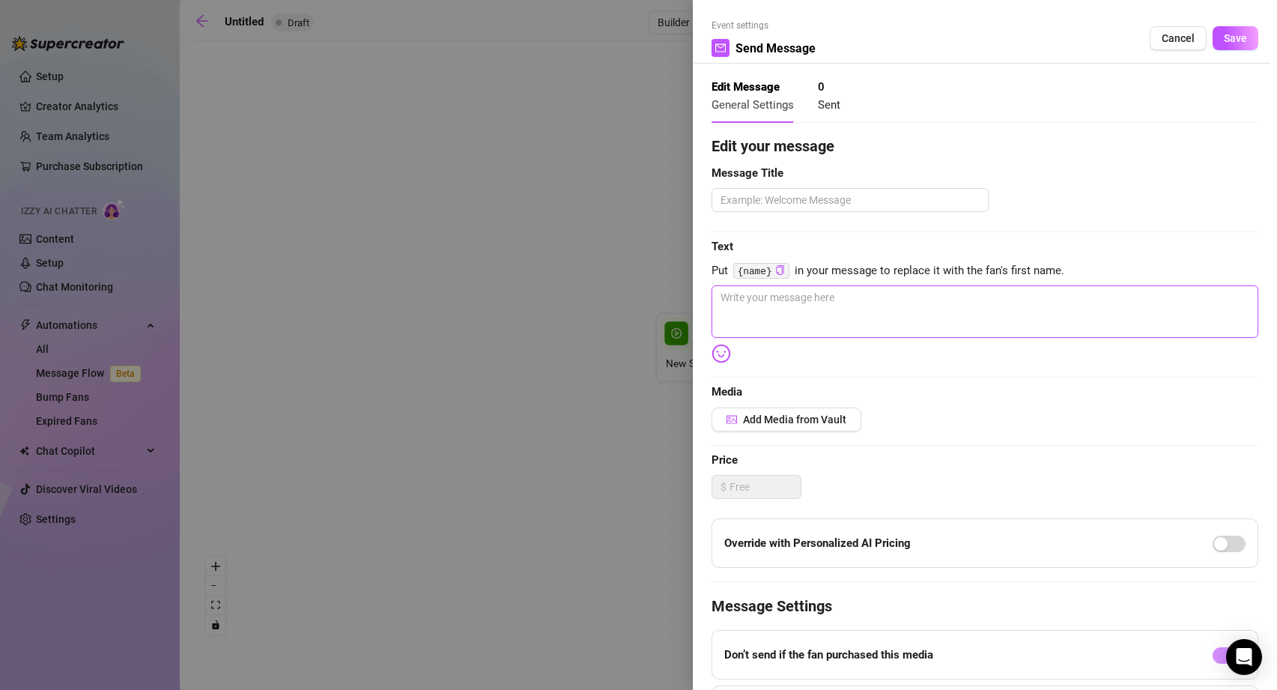
click at [747, 297] on textarea at bounding box center [985, 311] width 547 height 52
type textarea "h"
type textarea "he"
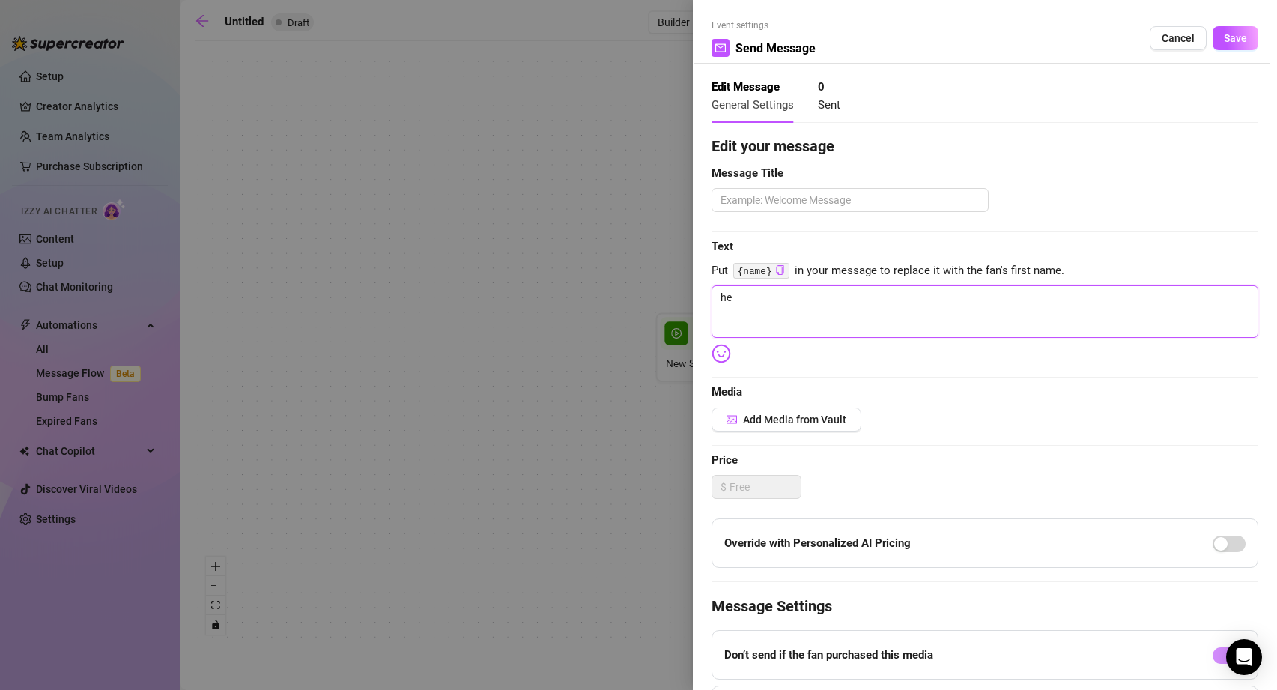
type textarea "hey"
type textarea "hey d"
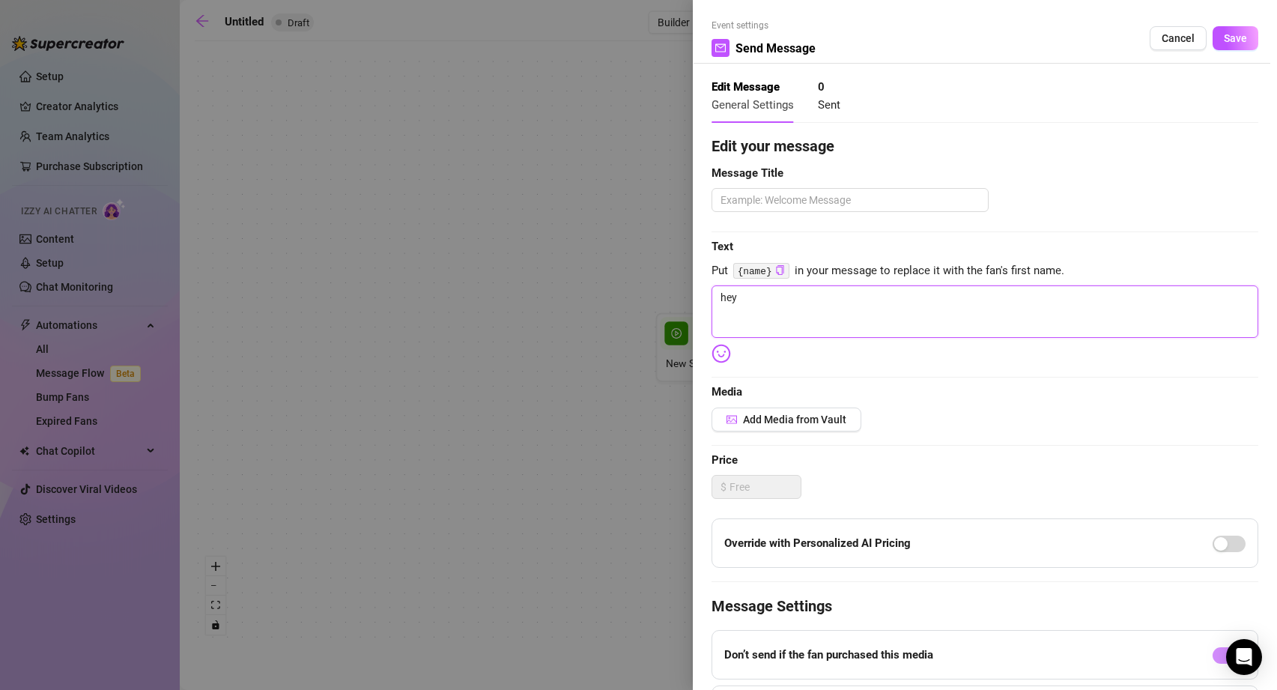
type textarea "hey d"
type textarea "hey do"
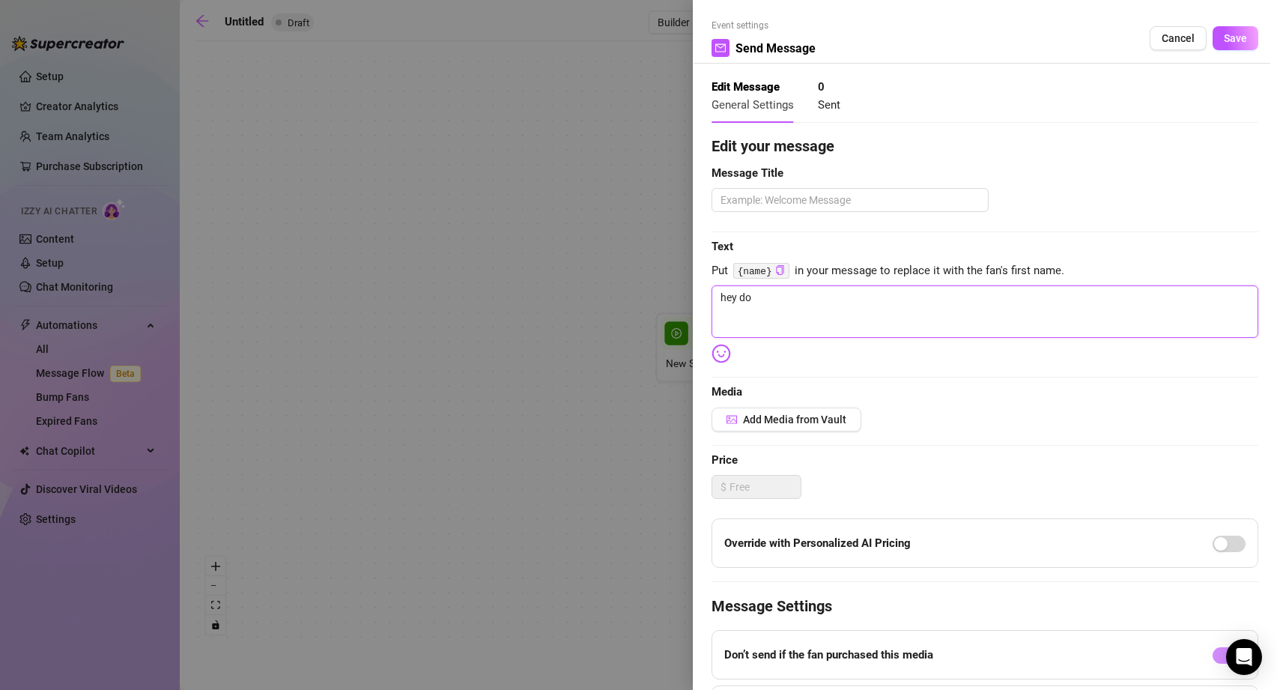
type textarea "hey do y"
type textarea "hey do yo"
type textarea "hey do you"
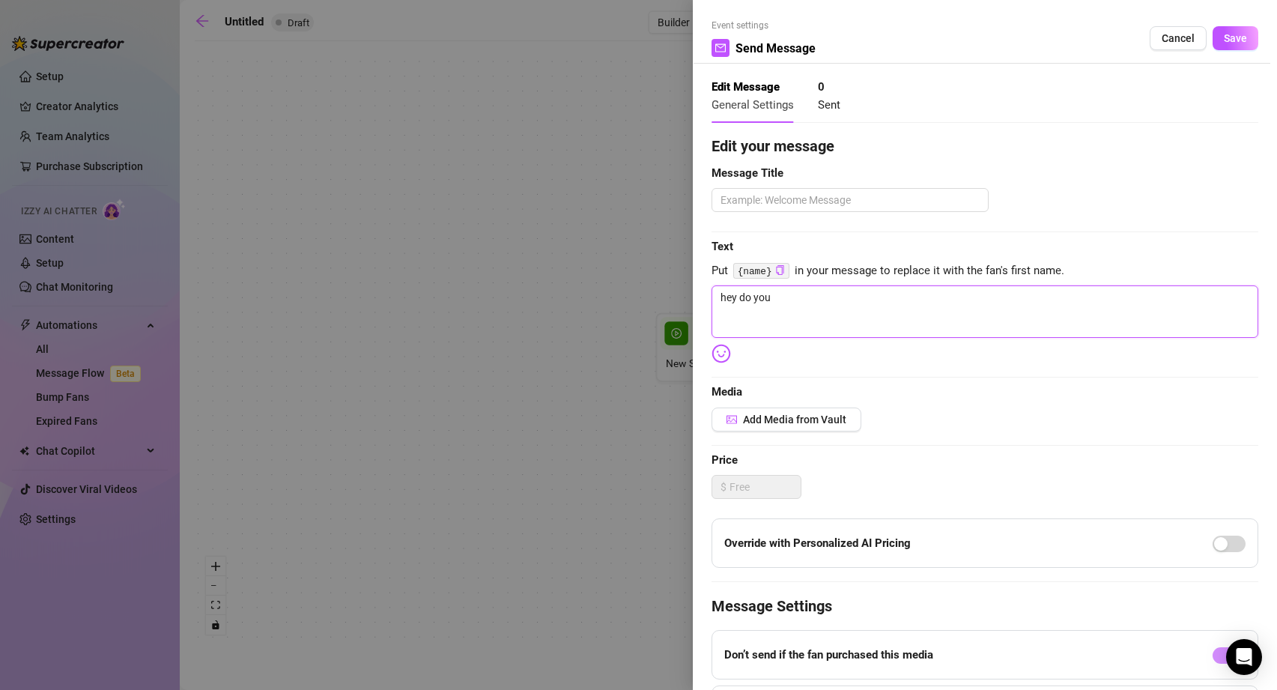
type textarea "hey do you"
type textarea "hey do you w"
type textarea "hey do you wa"
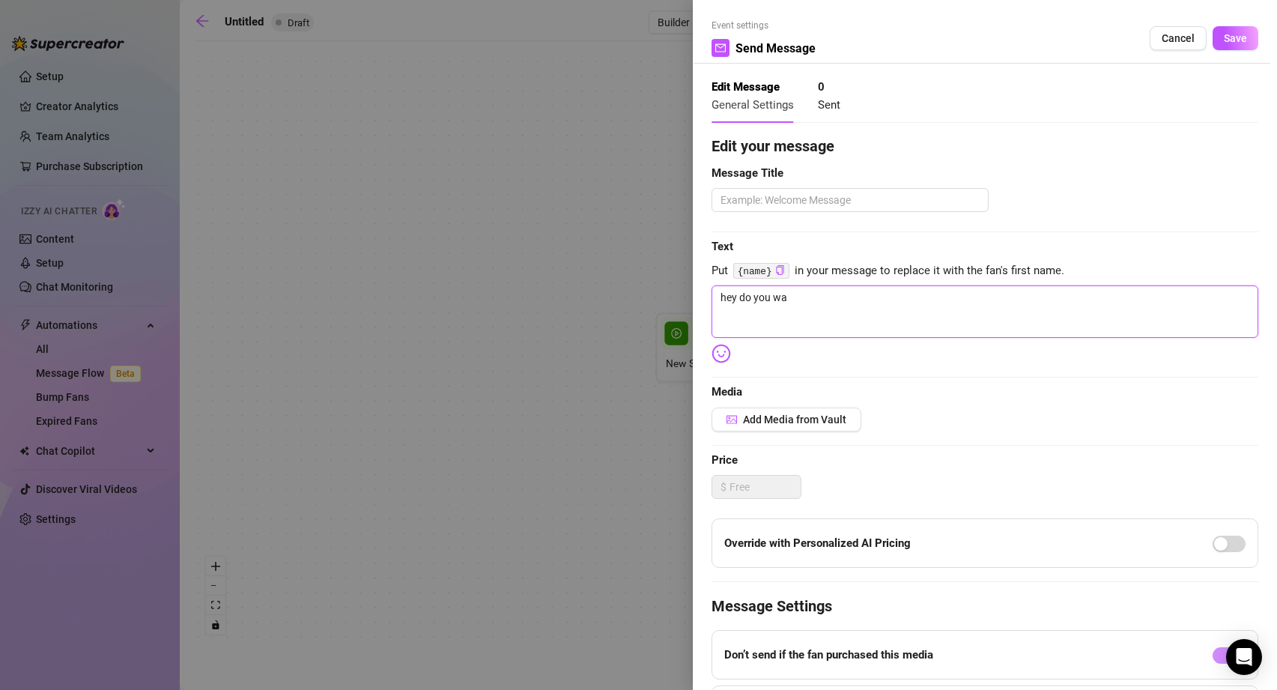
type textarea "hey do you wan"
type textarea "hey do you want"
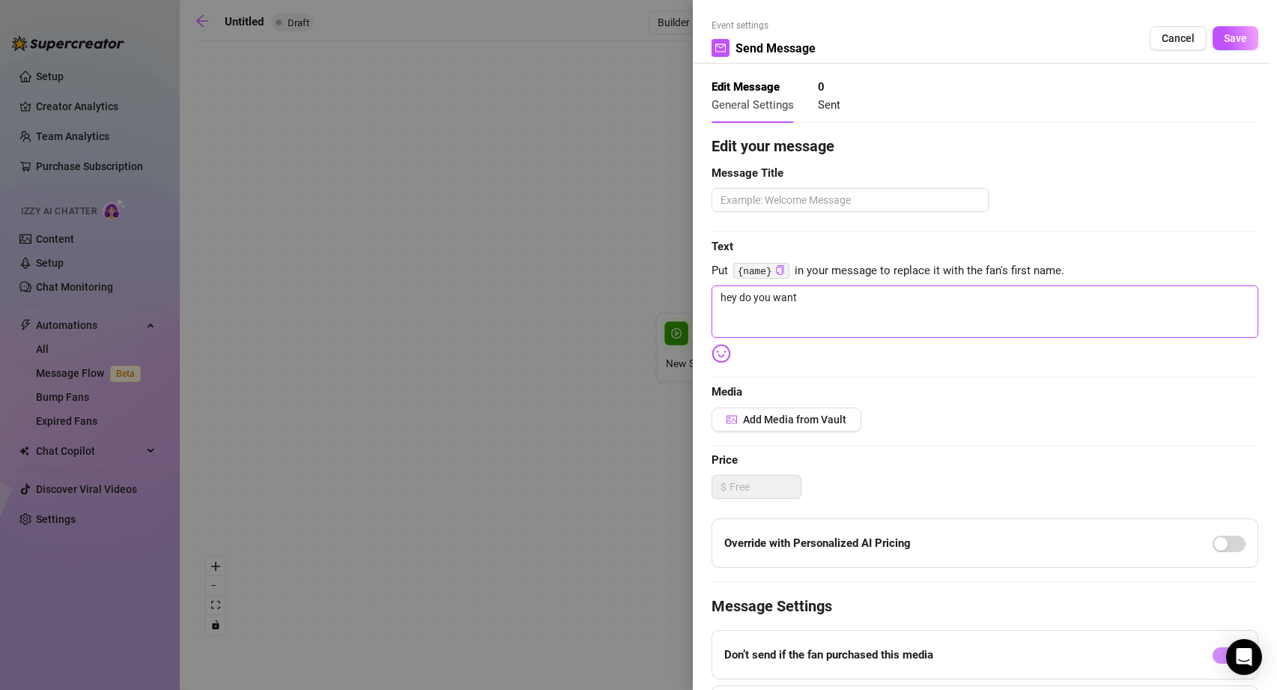
type textarea "hey do you want"
type textarea "hey do you want m"
type textarea "hey do you want me"
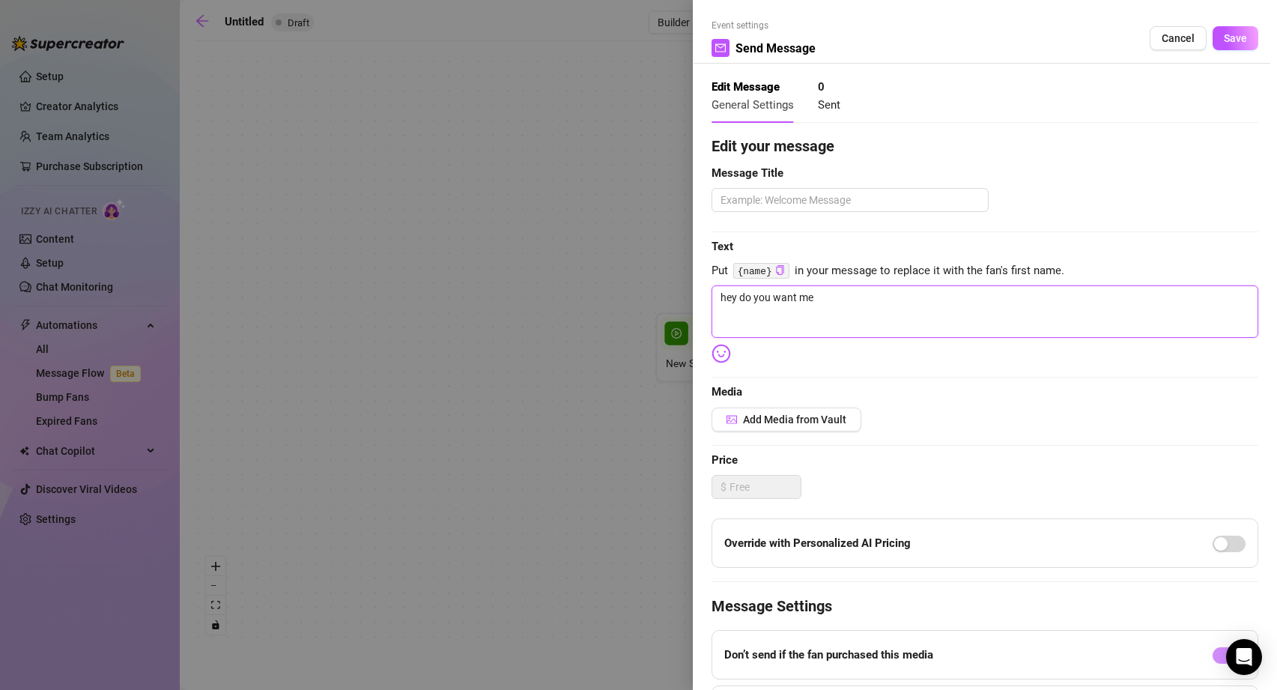
type textarea "hey do you want me t"
type textarea "hey do you want me to"
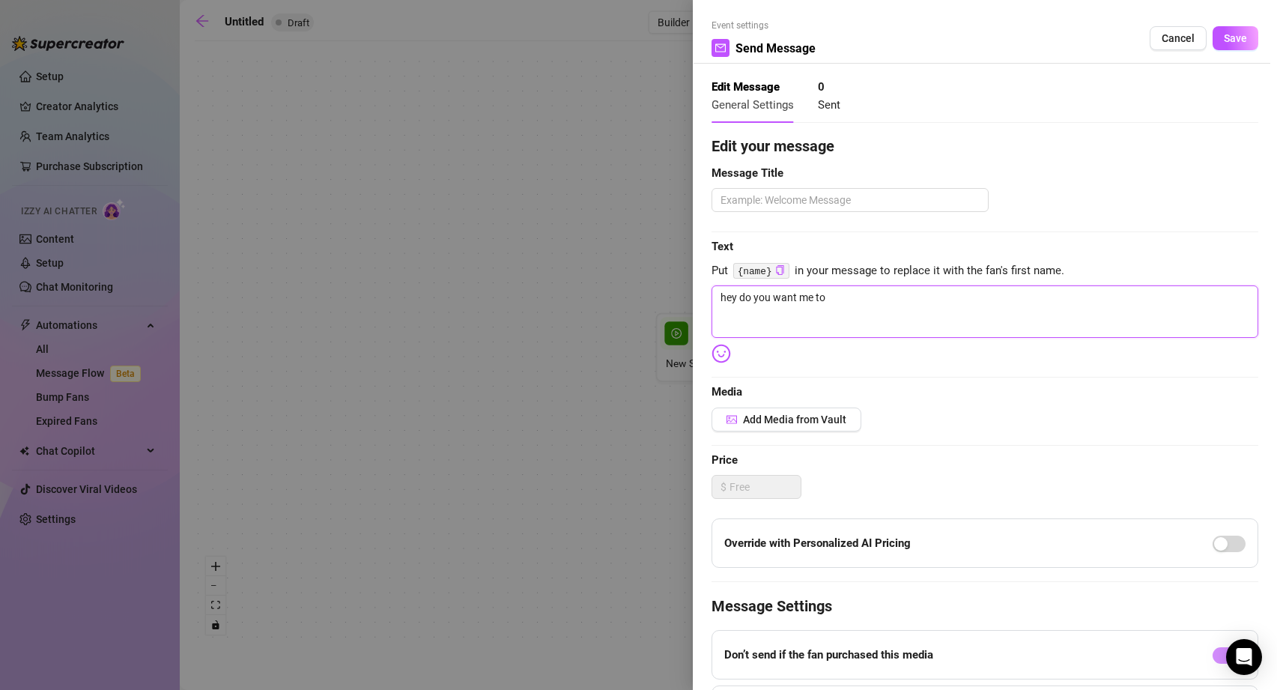
type textarea "hey do you want me to"
type textarea "hey do you want me to b"
type textarea "hey do you want me to be"
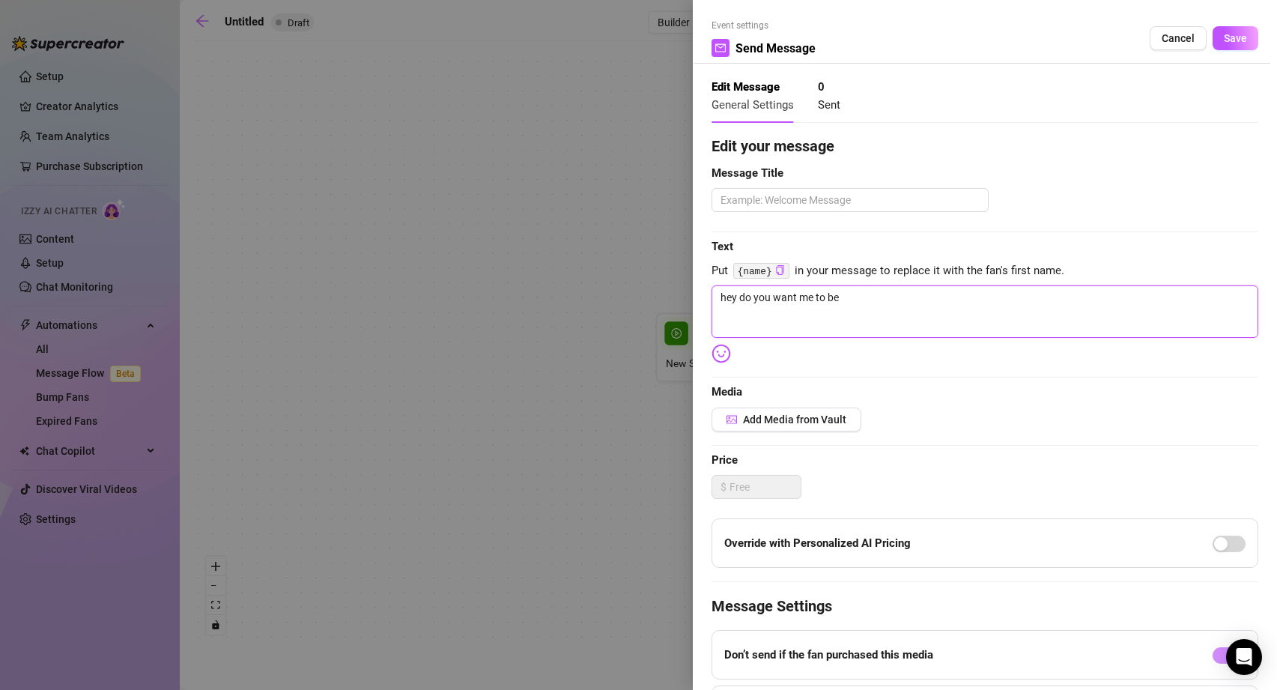
type textarea "hey do you want me to be"
type textarea "hey do you want me to be a"
type textarea "hey do you want me to be a b"
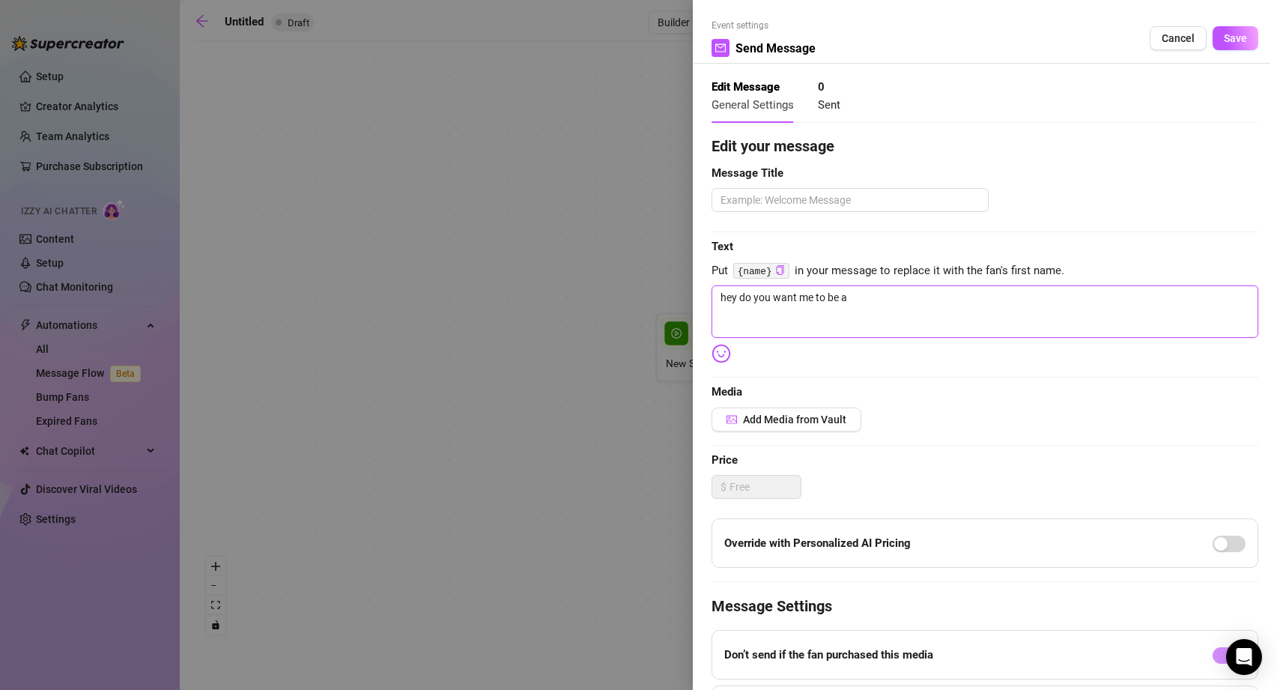
type textarea "hey do you want me to be a b"
type textarea "hey do you want me to be a bo"
type textarea "hey do you want me to be a bot"
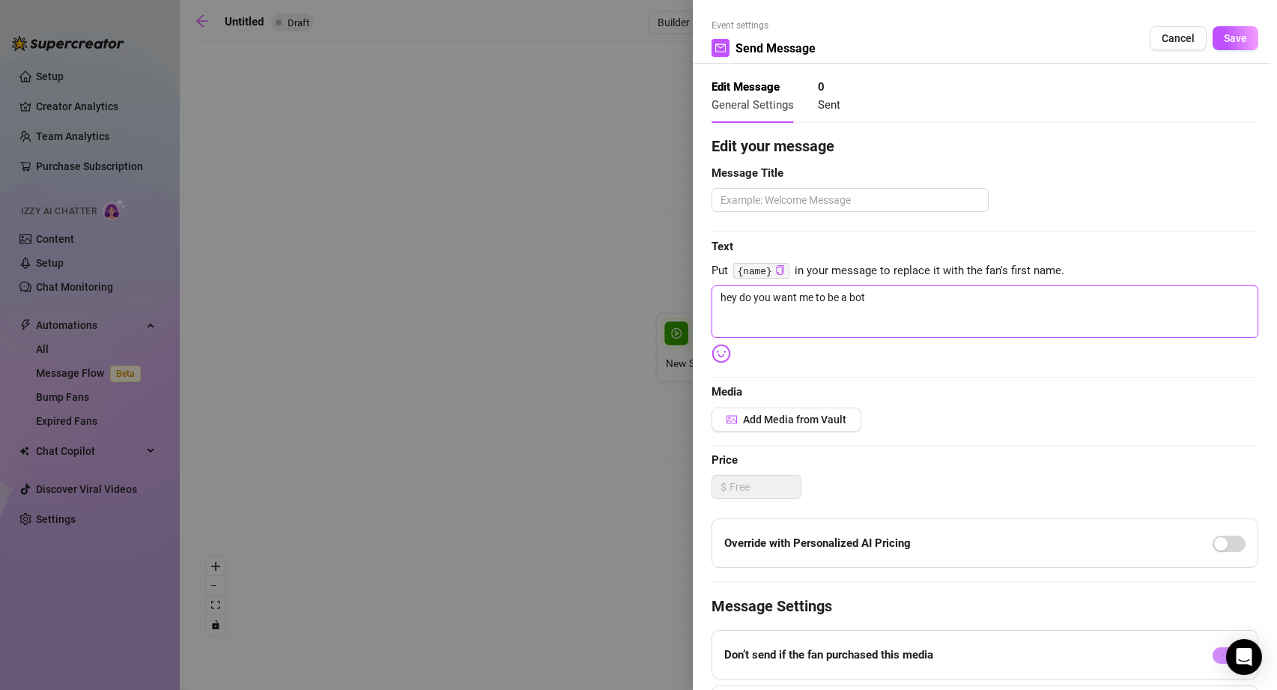
type textarea "hey do you want me to be a [PERSON_NAME]"
type textarea "hey do you want me to be a bottom"
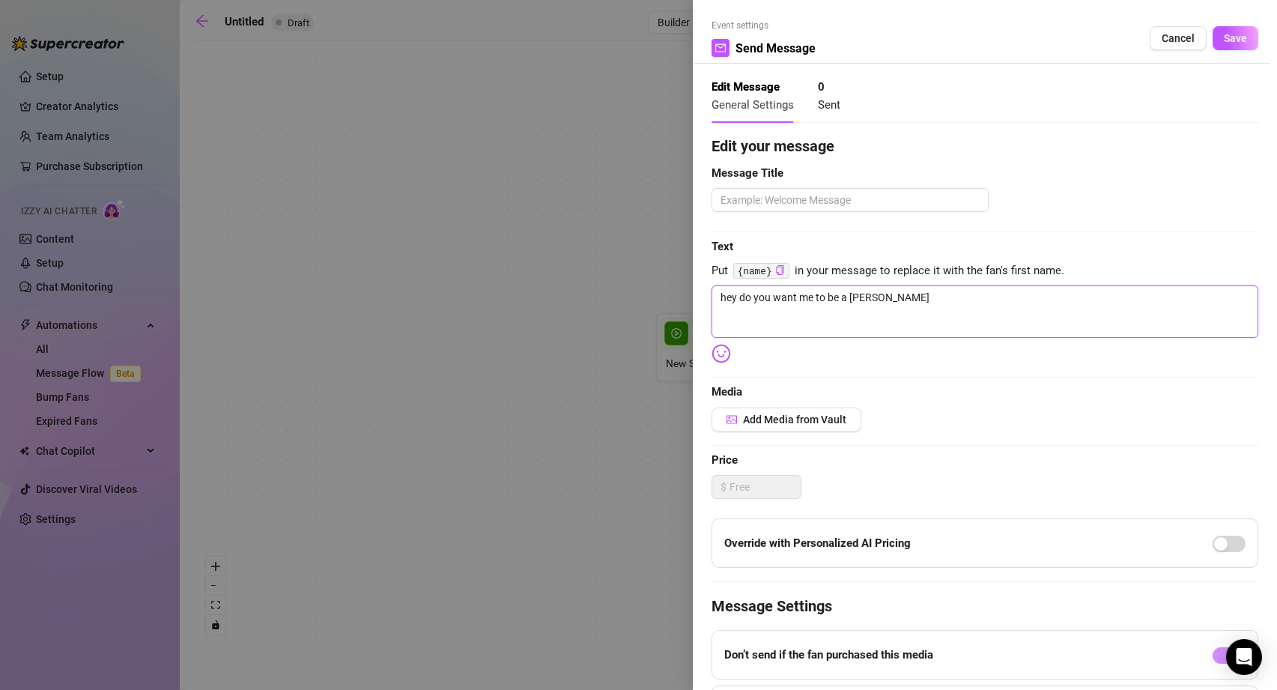
type textarea "hey do you want me to be a bottom"
type textarea "hey do you want me to be a bottom o"
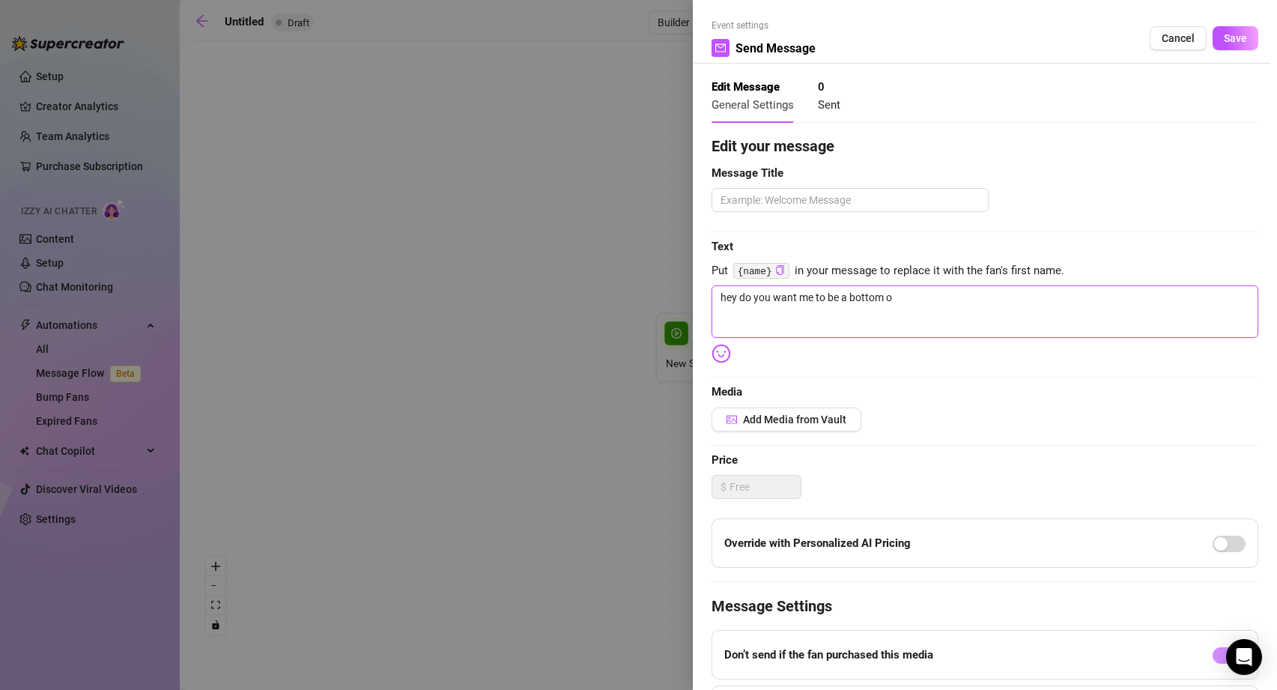
type textarea "hey do you want me to be a bottom or"
type textarea "hey do you want me to be a bottom or o"
type textarea "hey do you want me to be a bottom or ot"
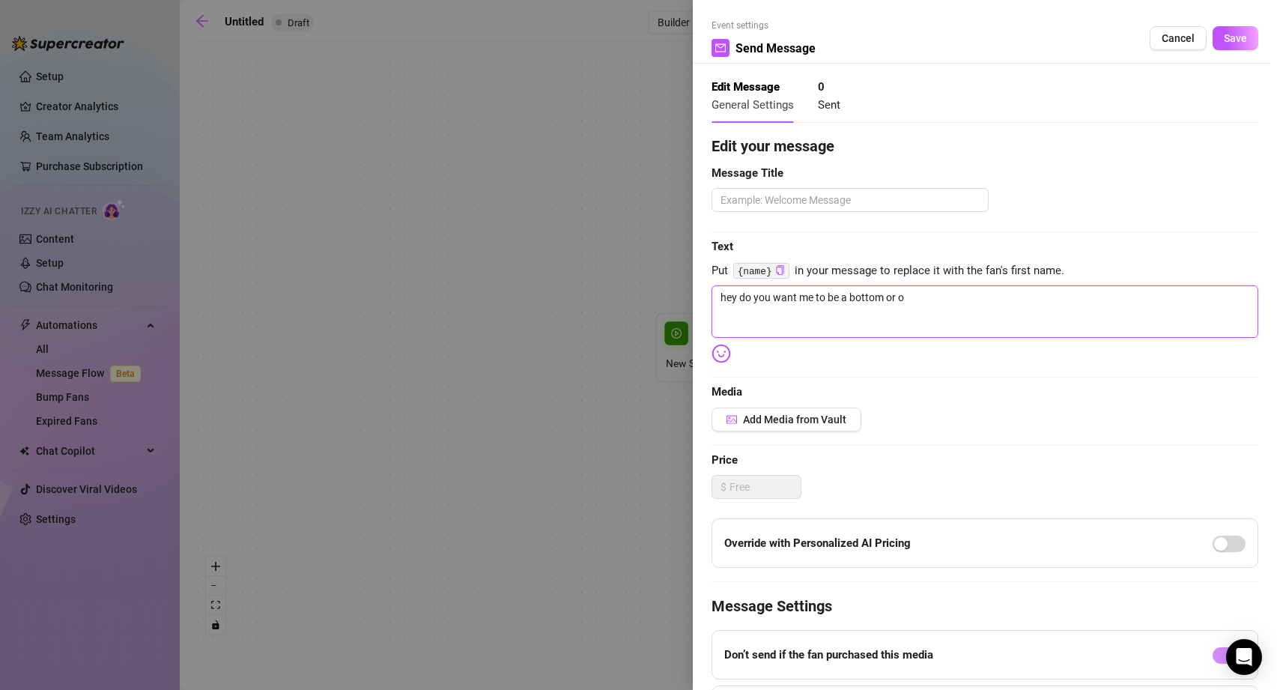
type textarea "hey do you want me to be a bottom or ot"
type textarea "hey do you want me to be a bottom or oto"
type textarea "hey do you want me to be a bottom or ot"
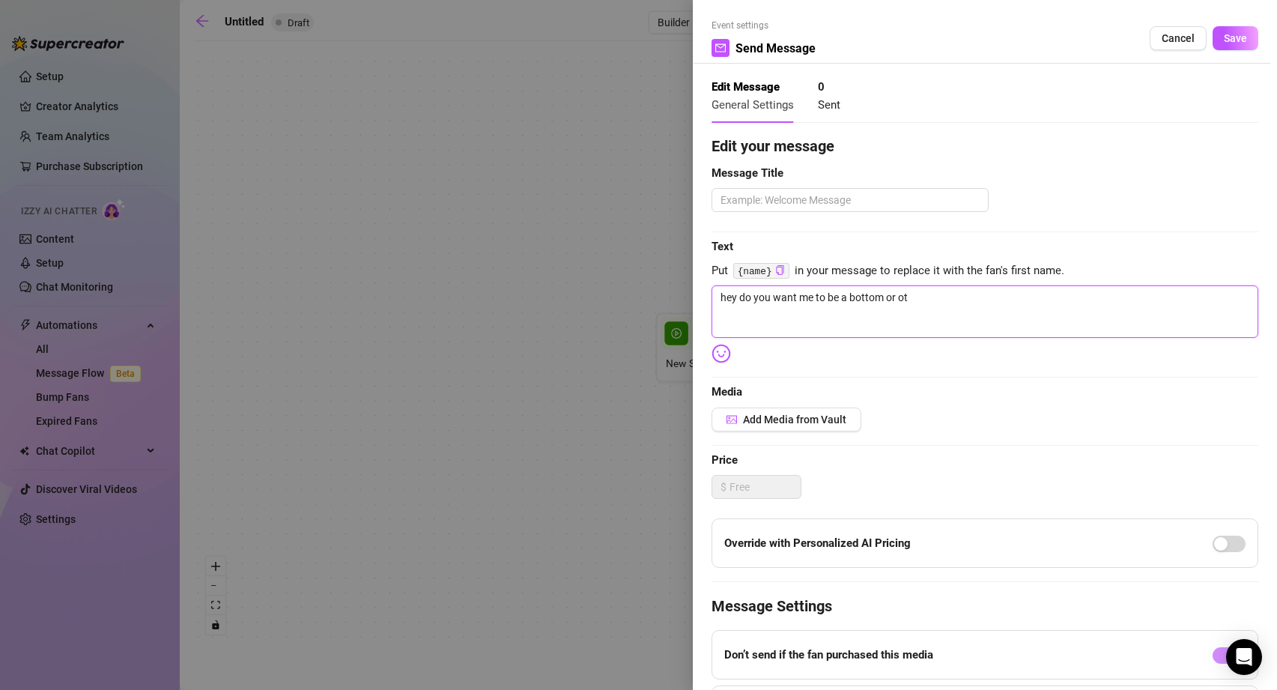
type textarea "hey do you want me to be a bottom or o"
type textarea "hey do you want me to be a bottom or"
type textarea "hey do you want me to be a bottom or t"
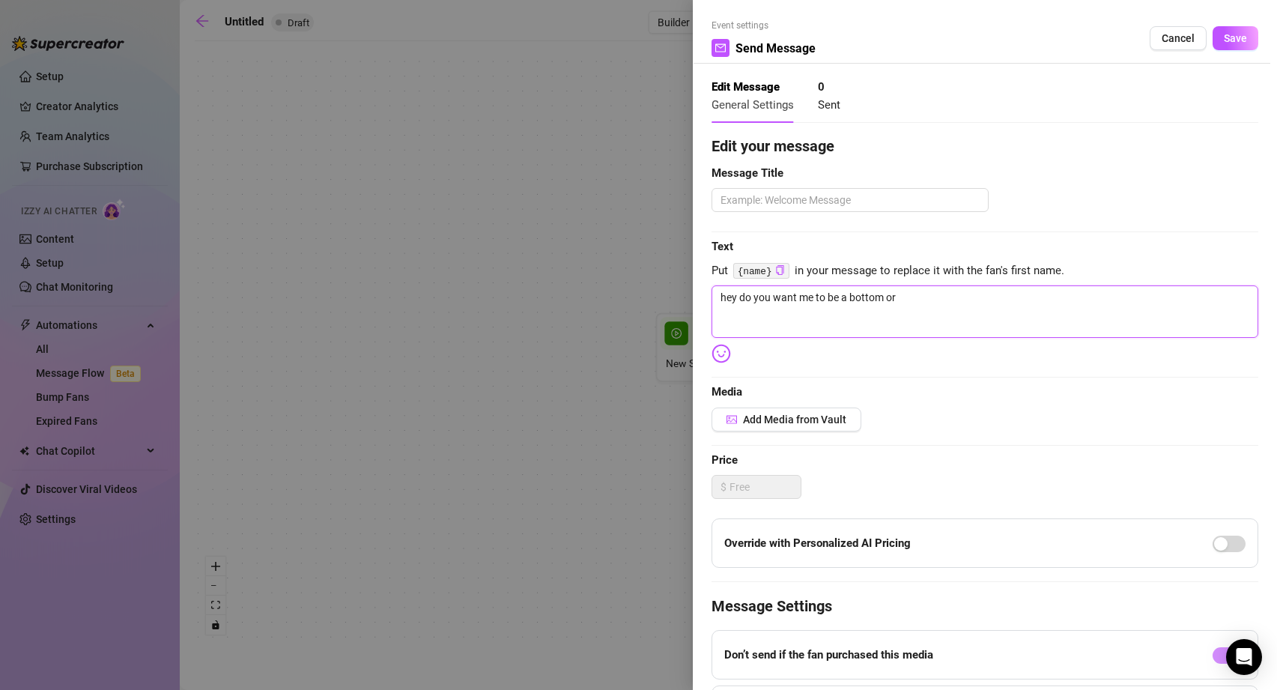
type textarea "hey do you want me to be a bottom or t"
type textarea "hey do you want me to be a bottom or to"
type textarea "hey do you want me to be a bottom or top"
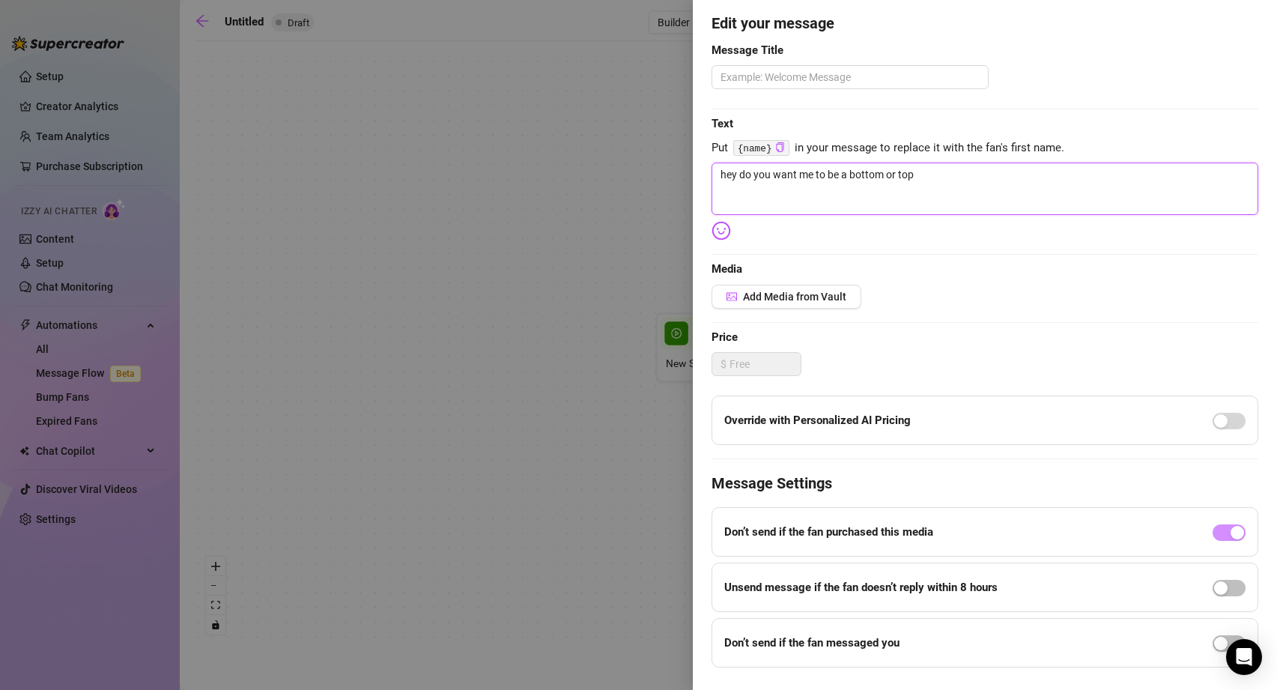
scroll to position [135, 0]
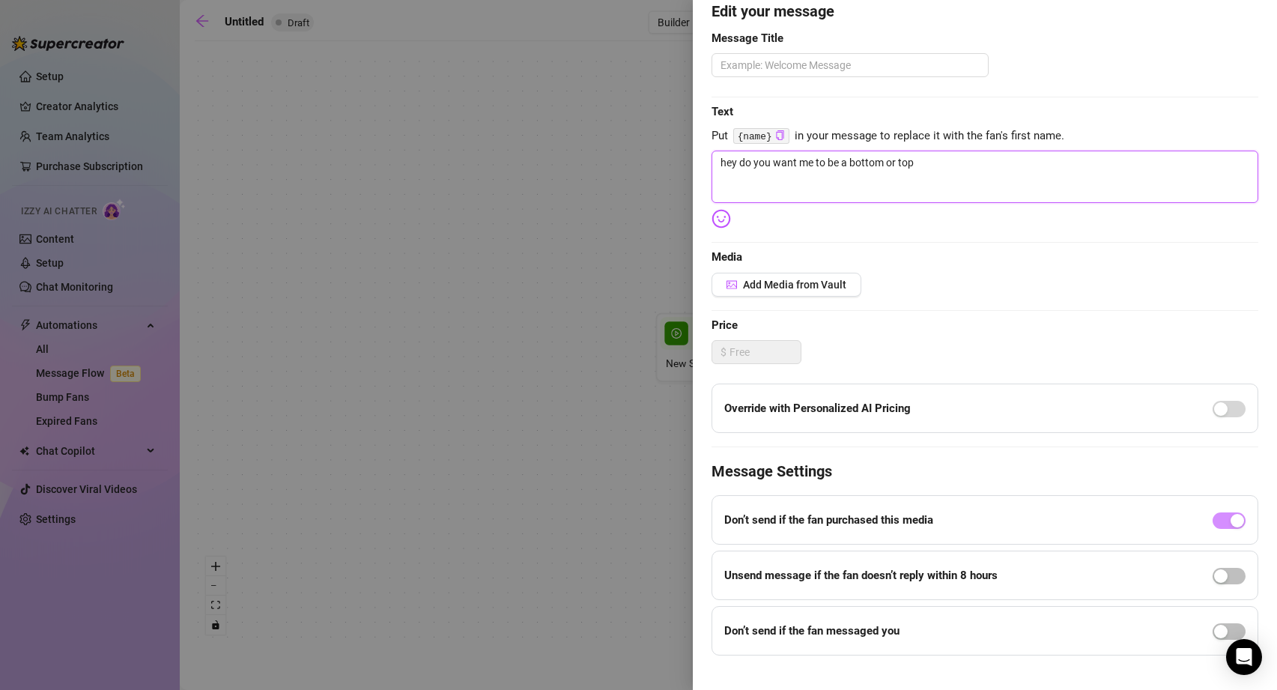
type textarea "hey do you want me to be a bottom or top?"
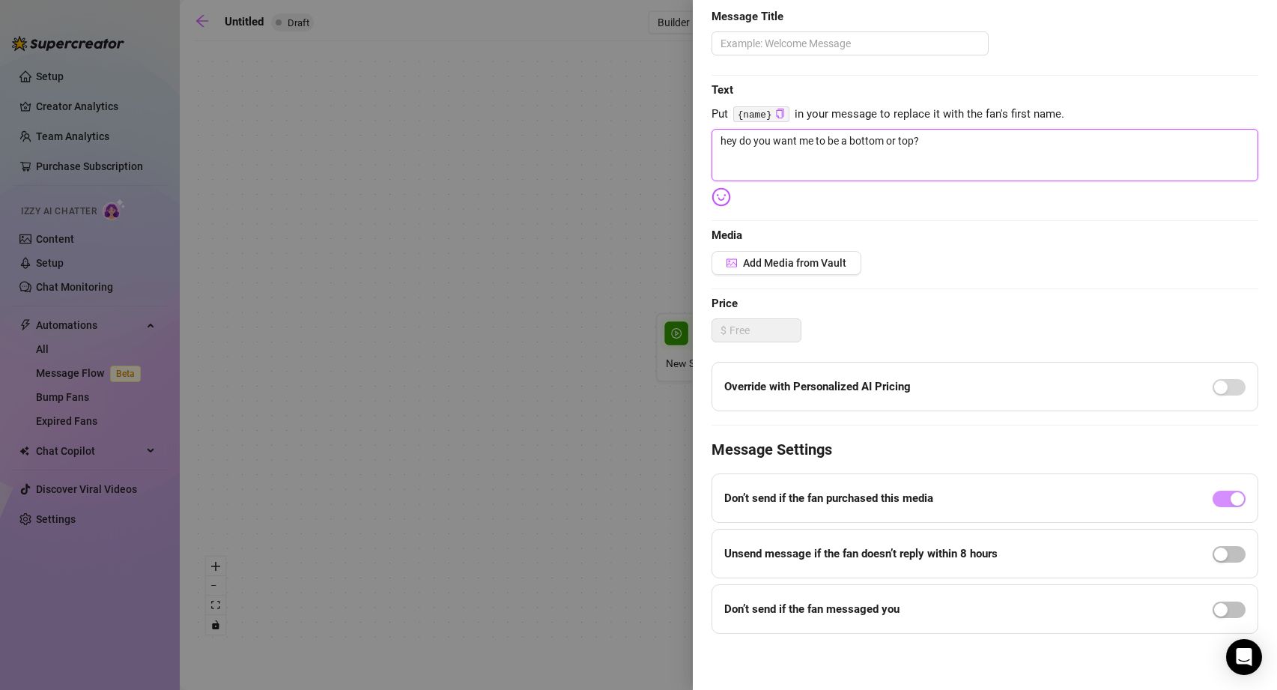
scroll to position [0, 0]
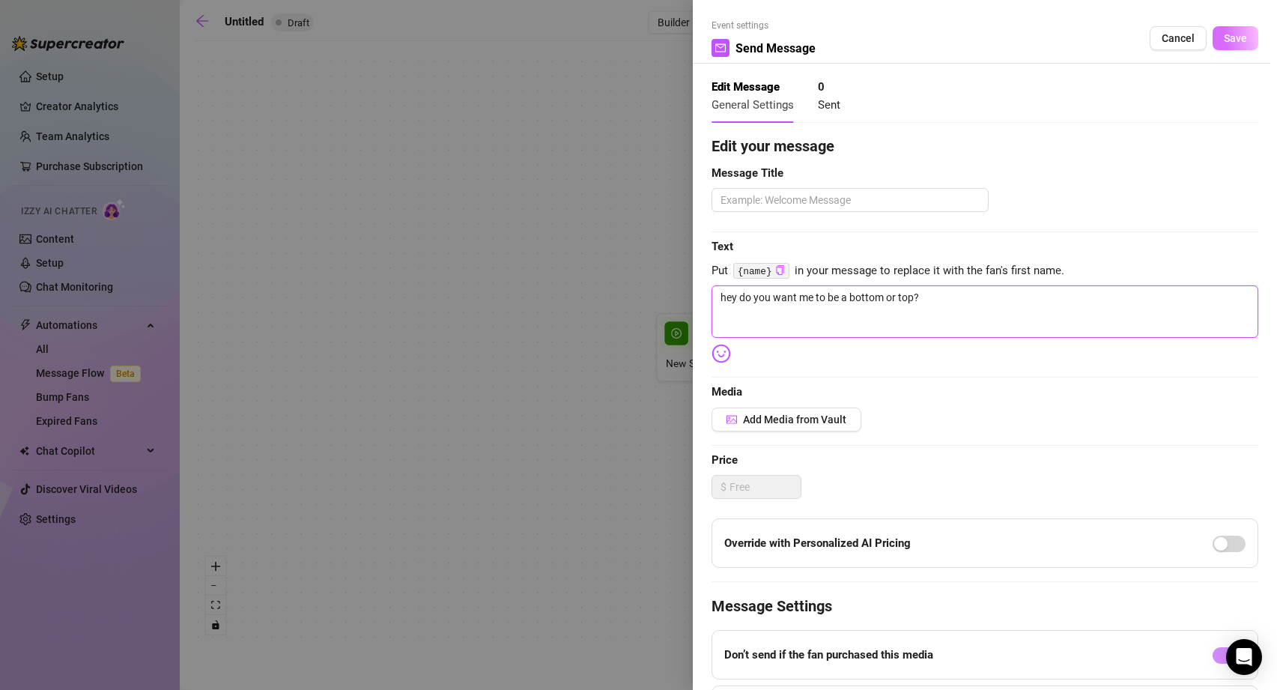
type textarea "hey do you want me to be a bottom or top?"
click at [1246, 41] on span "Save" at bounding box center [1235, 38] width 23 height 12
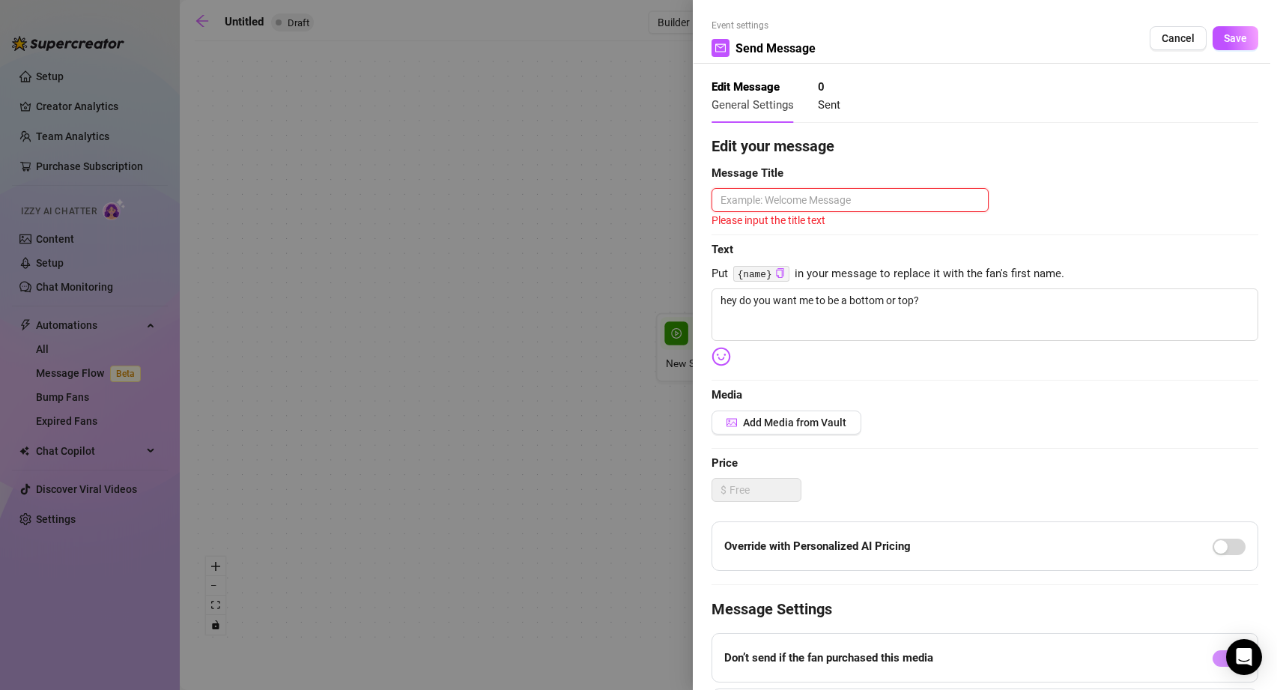
click at [831, 204] on textarea at bounding box center [850, 200] width 277 height 24
type textarea "t"
type textarea "to"
type textarea "top"
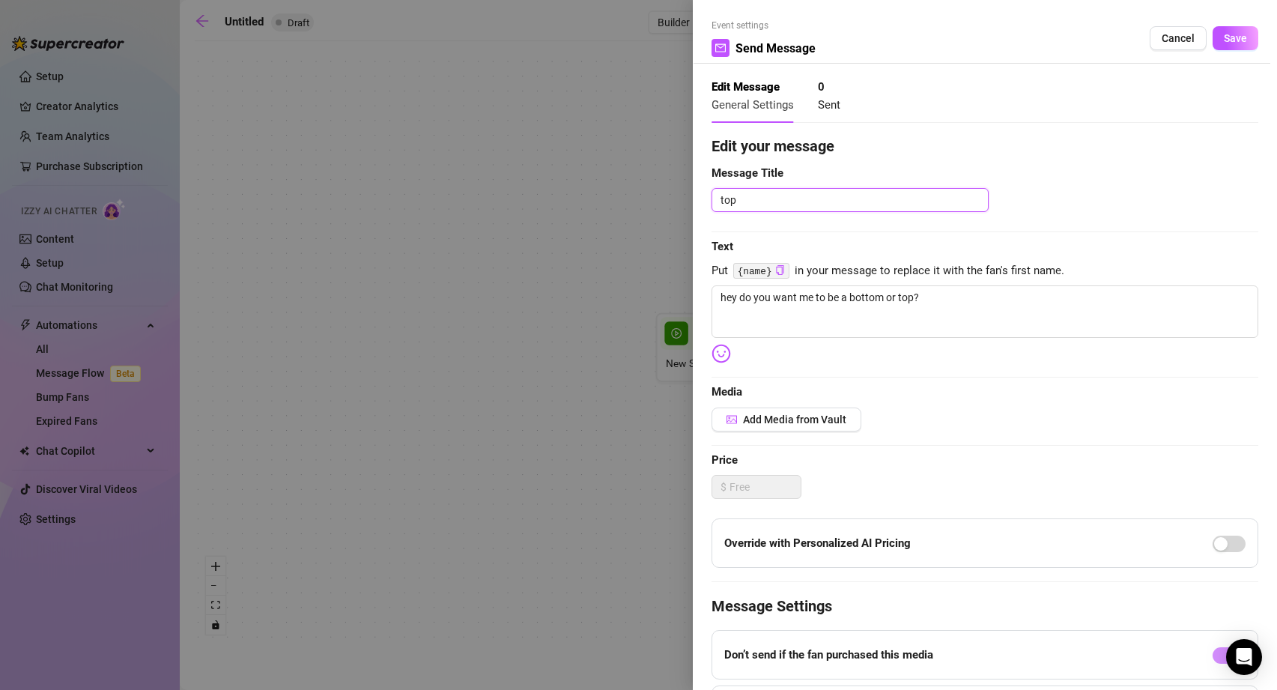
type textarea "top"
type textarea "top o"
type textarea "top or"
type textarea "top or b"
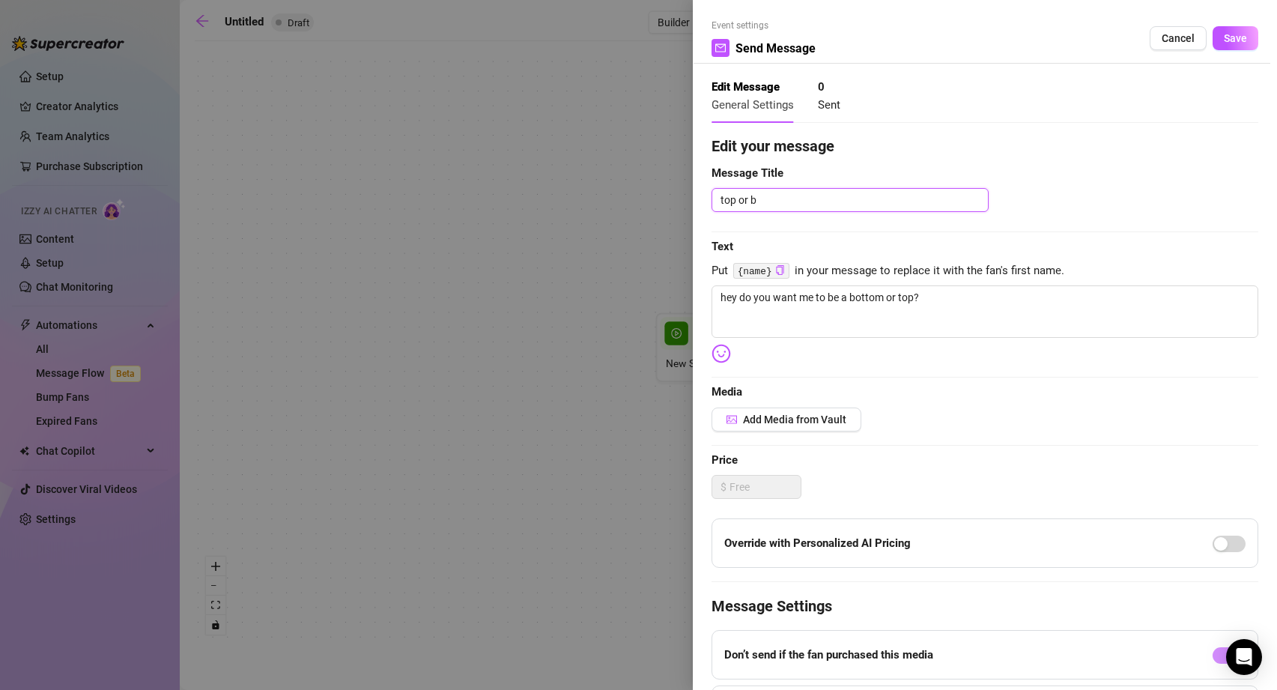
type textarea "top or bo"
type textarea "top or bot"
type textarea "top or [PERSON_NAME]"
type textarea "top or bottom"
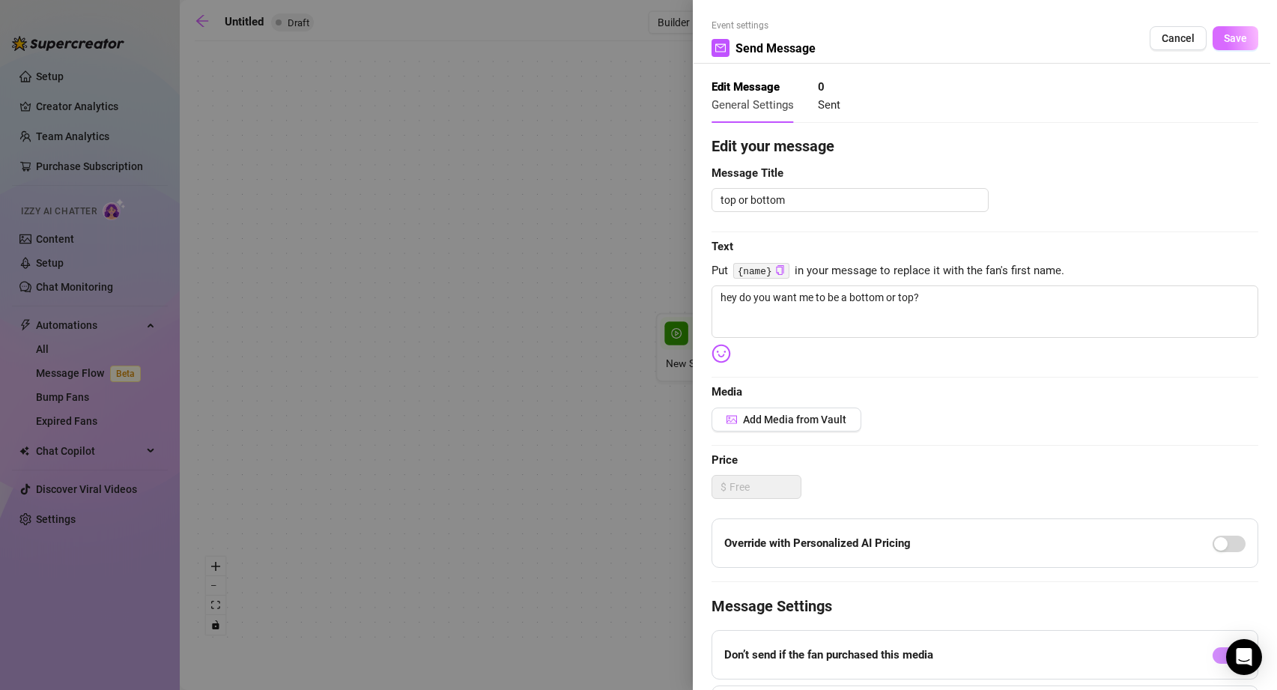
click at [1241, 36] on span "Save" at bounding box center [1235, 38] width 23 height 12
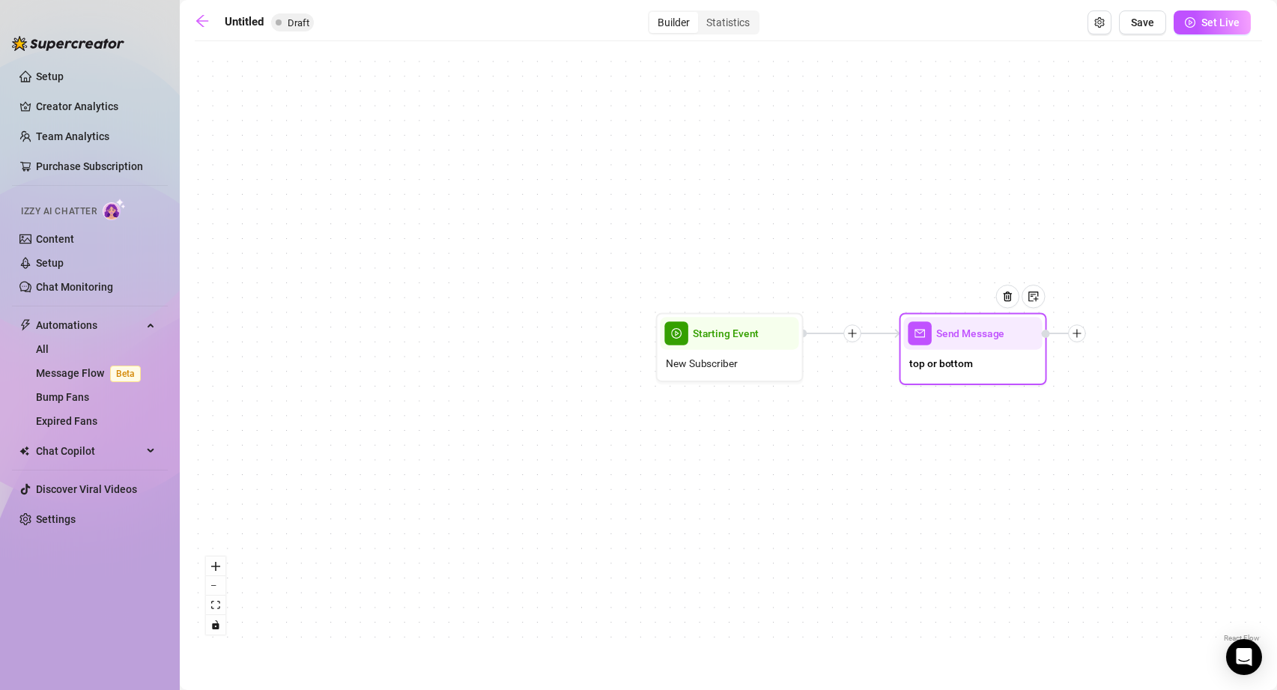
click at [1078, 334] on icon "plus" at bounding box center [1077, 333] width 10 height 10
click at [1133, 358] on div "Condition" at bounding box center [1150, 360] width 108 height 25
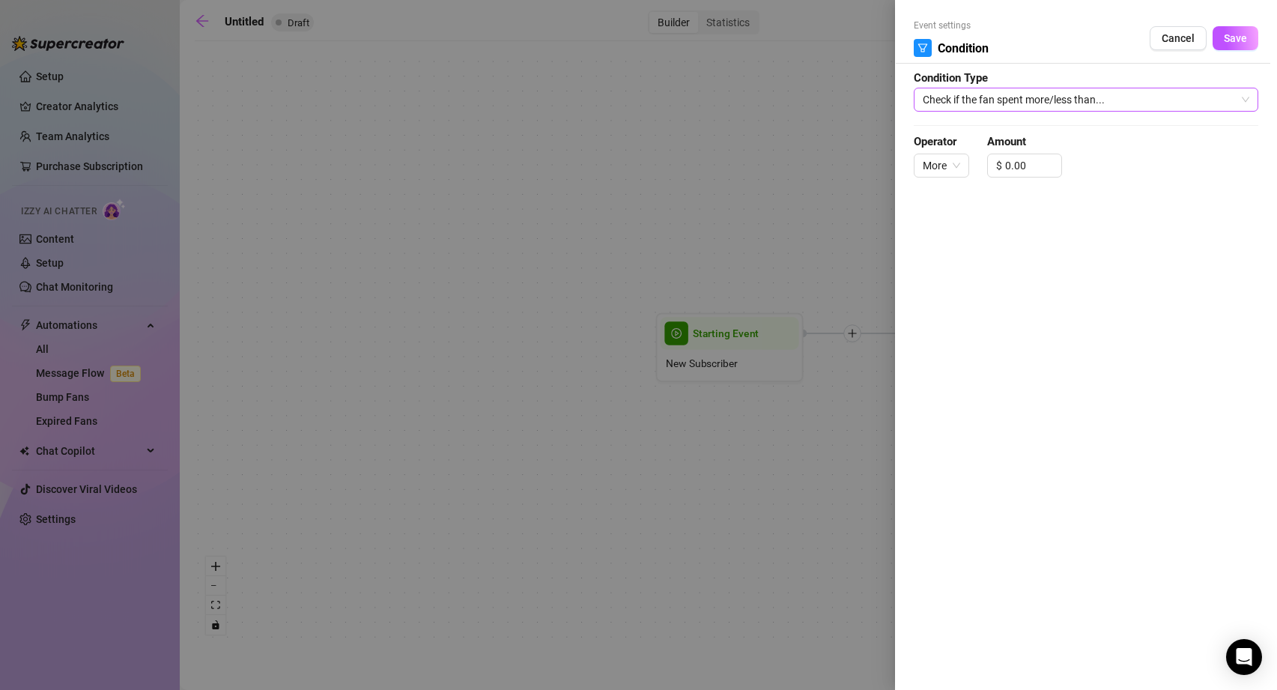
click at [1009, 97] on span "Check if the fan spent more/less than..." at bounding box center [1086, 99] width 327 height 22
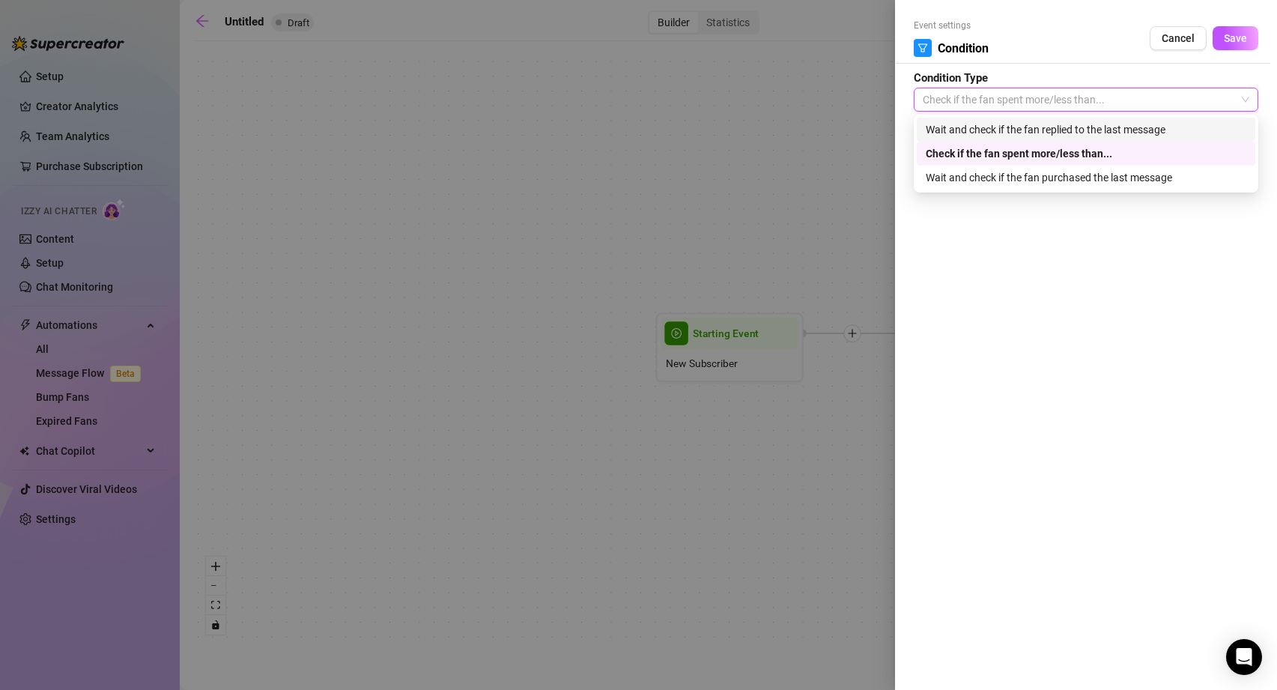
click at [983, 130] on div "Wait and check if the fan replied to the last message" at bounding box center [1086, 129] width 321 height 16
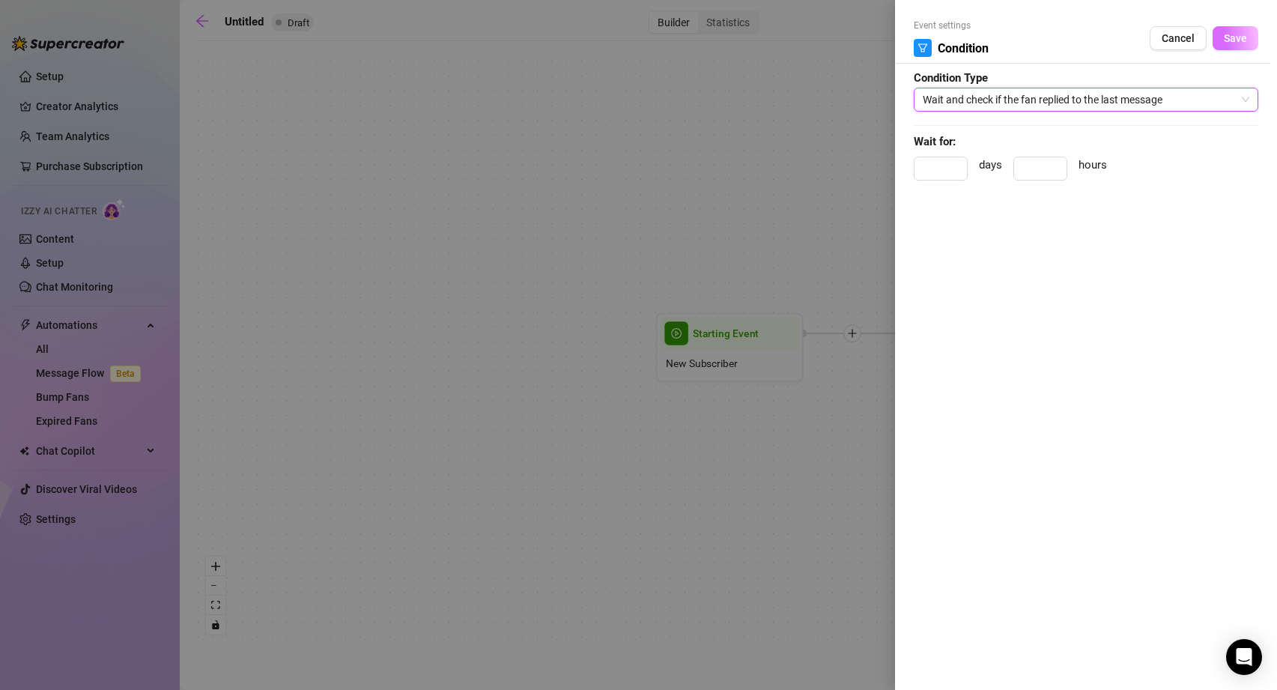
click at [1228, 35] on span "Save" at bounding box center [1235, 38] width 23 height 12
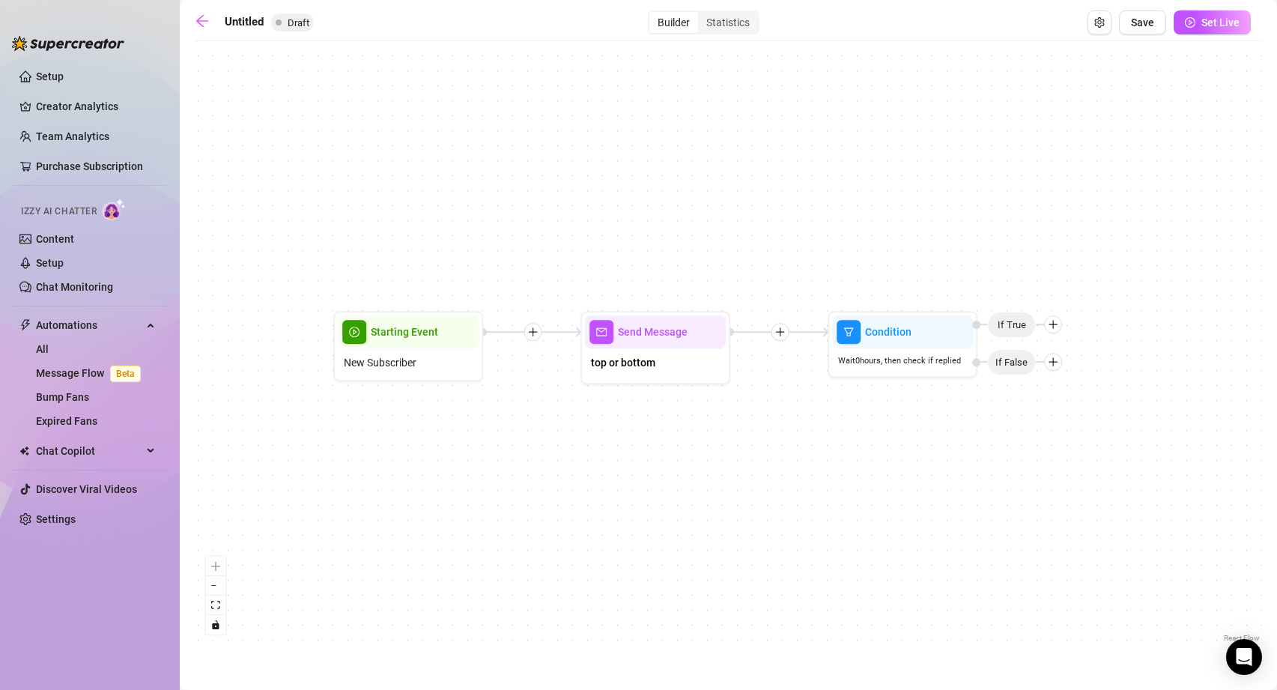
drag, startPoint x: 1016, startPoint y: 616, endPoint x: 536, endPoint y: 627, distance: 479.4
click at [536, 627] on div "Condition Wait 0 hours, then check if replied If False If True Send Message top…" at bounding box center [728, 347] width 1067 height 597
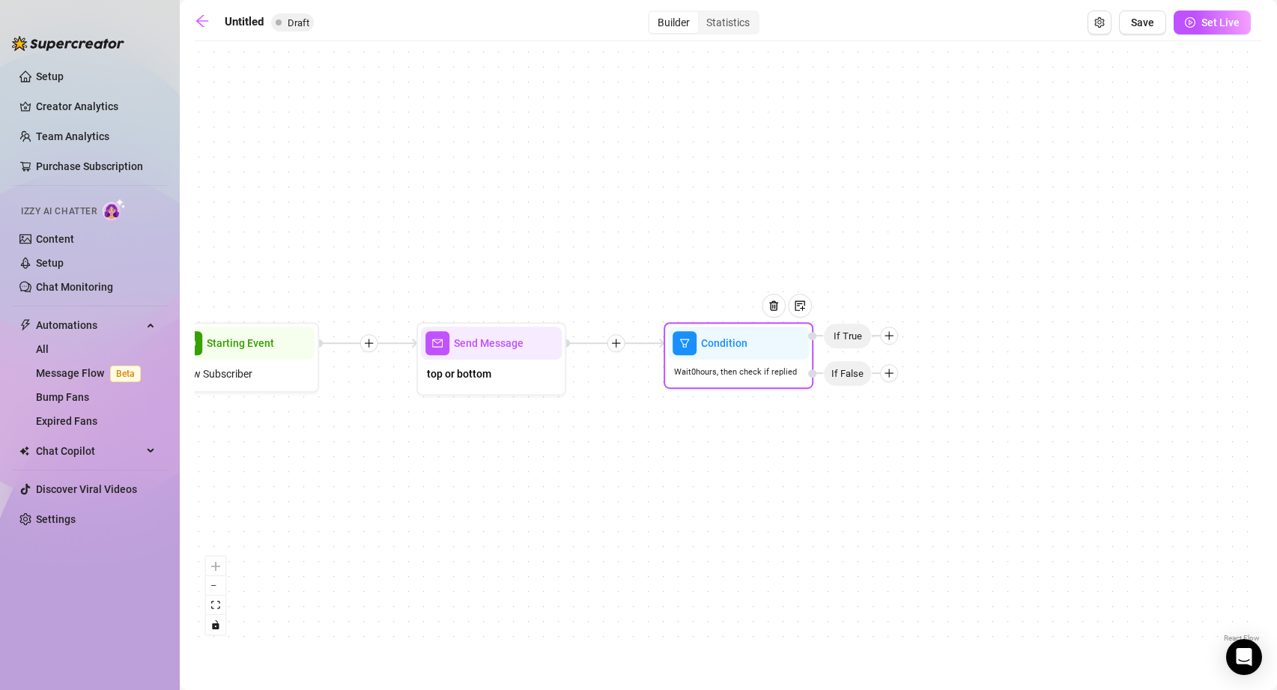
click at [841, 339] on span "If True" at bounding box center [847, 336] width 49 height 26
click at [891, 336] on icon "plus" at bounding box center [889, 336] width 8 height 1
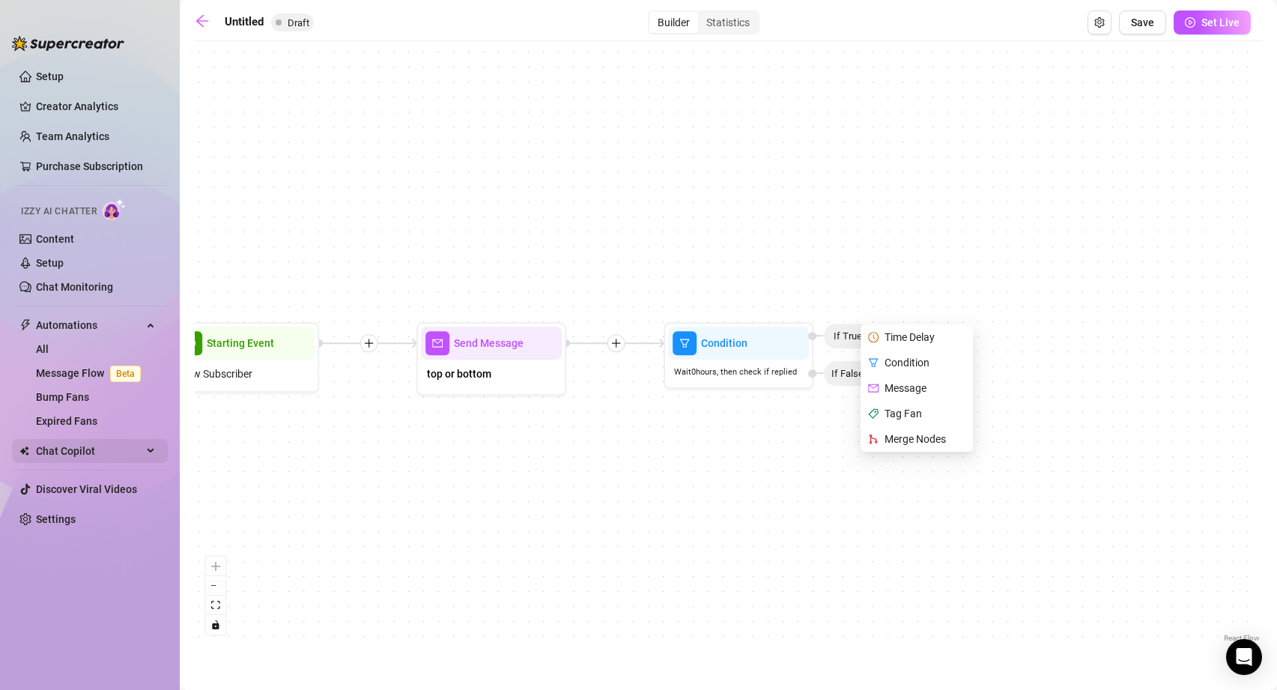
click at [108, 450] on span "Chat Copilot" at bounding box center [89, 451] width 106 height 24
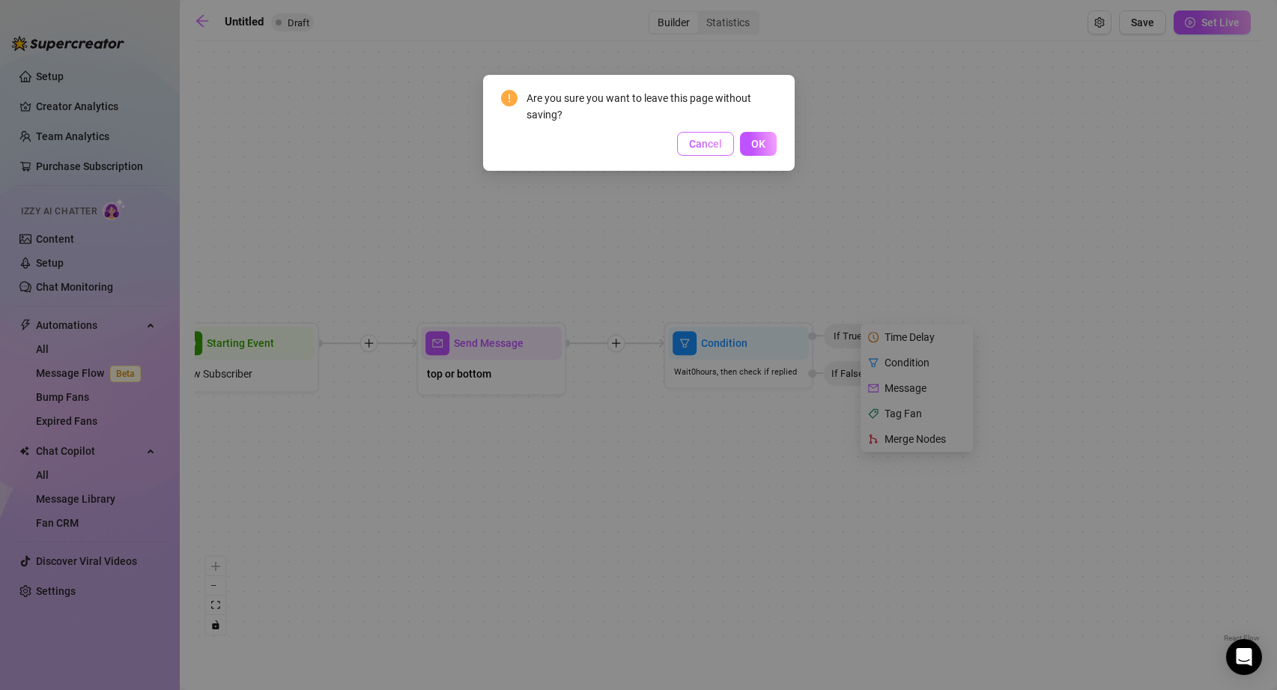
click at [713, 140] on span "Cancel" at bounding box center [705, 144] width 33 height 12
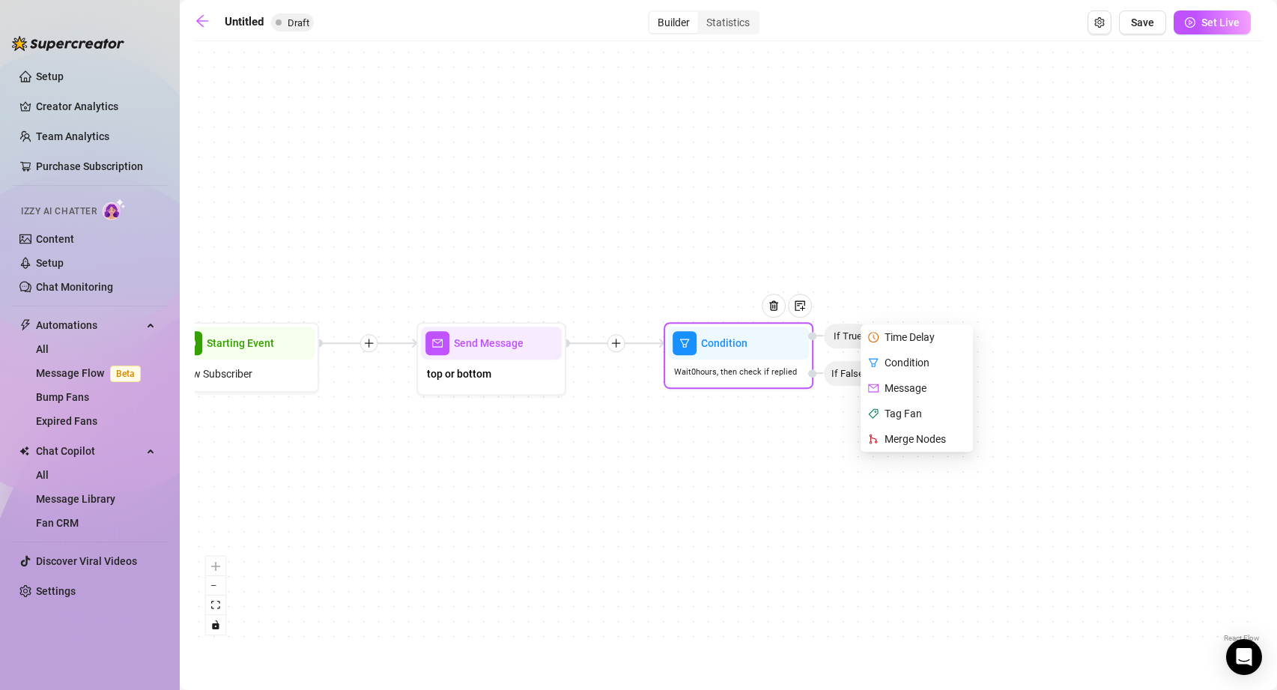
click at [902, 361] on div "Condition" at bounding box center [918, 362] width 109 height 25
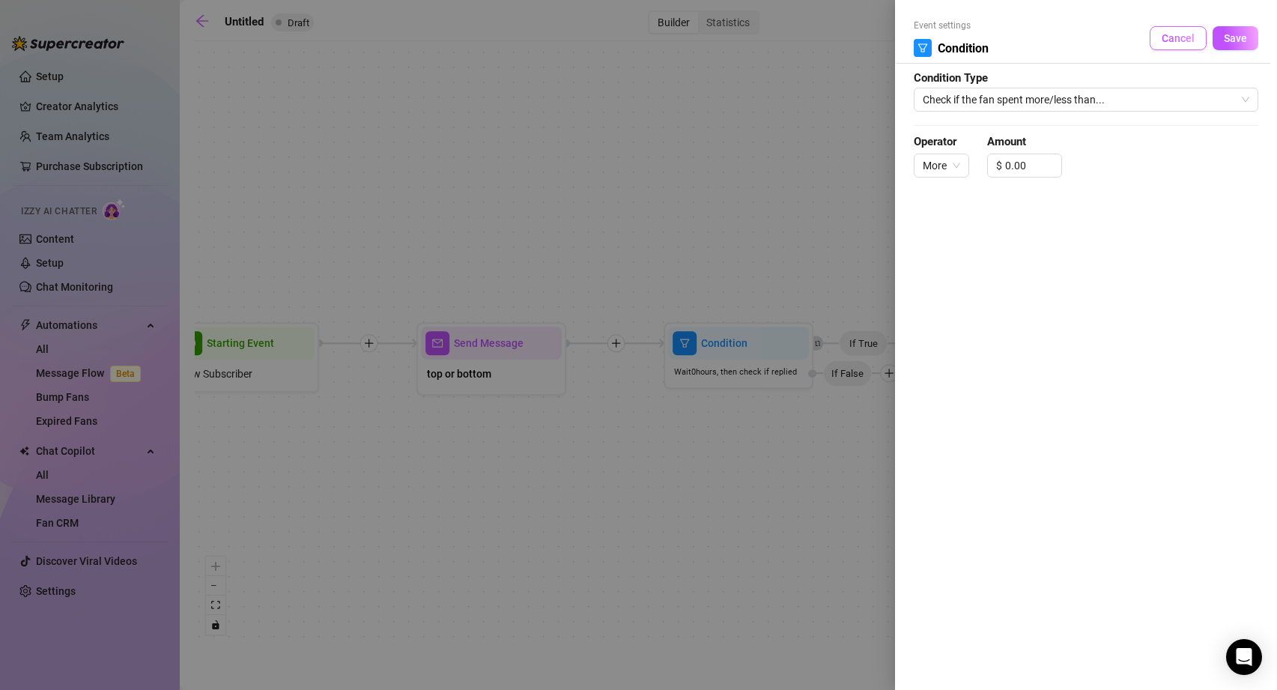
click at [1186, 38] on span "Cancel" at bounding box center [1178, 38] width 33 height 12
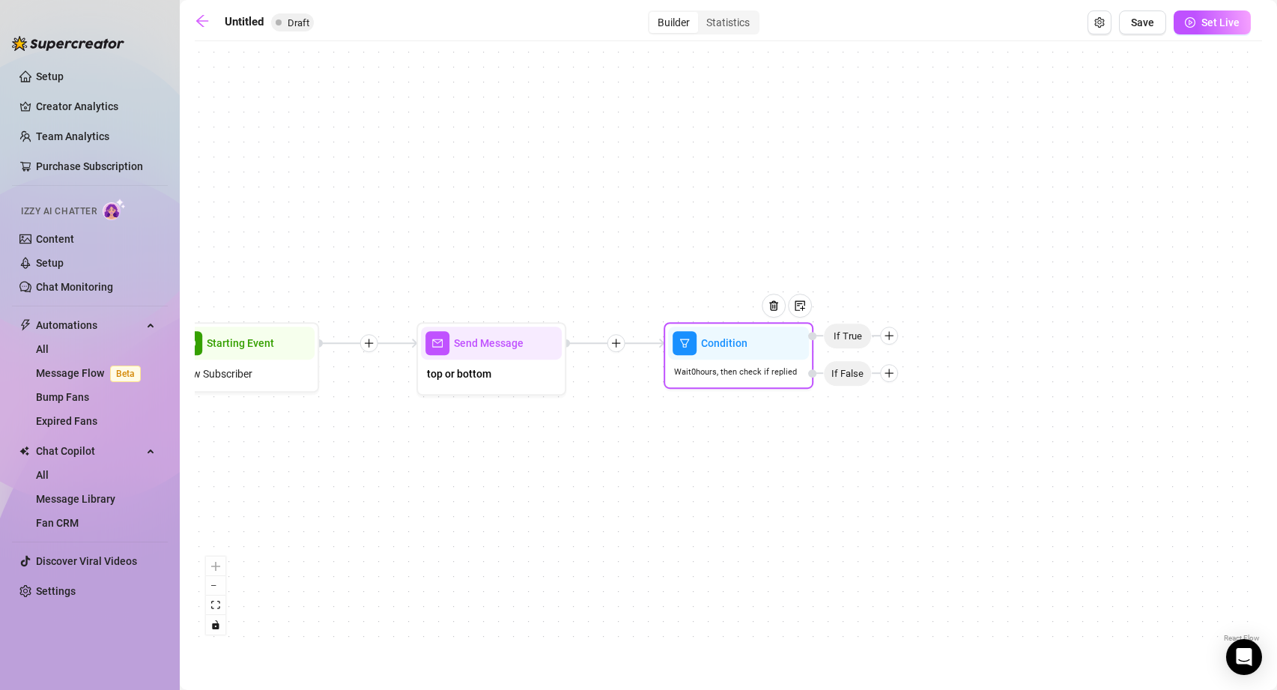
click at [889, 336] on icon "plus" at bounding box center [889, 336] width 1 height 8
click at [898, 386] on div "Message" at bounding box center [918, 387] width 109 height 25
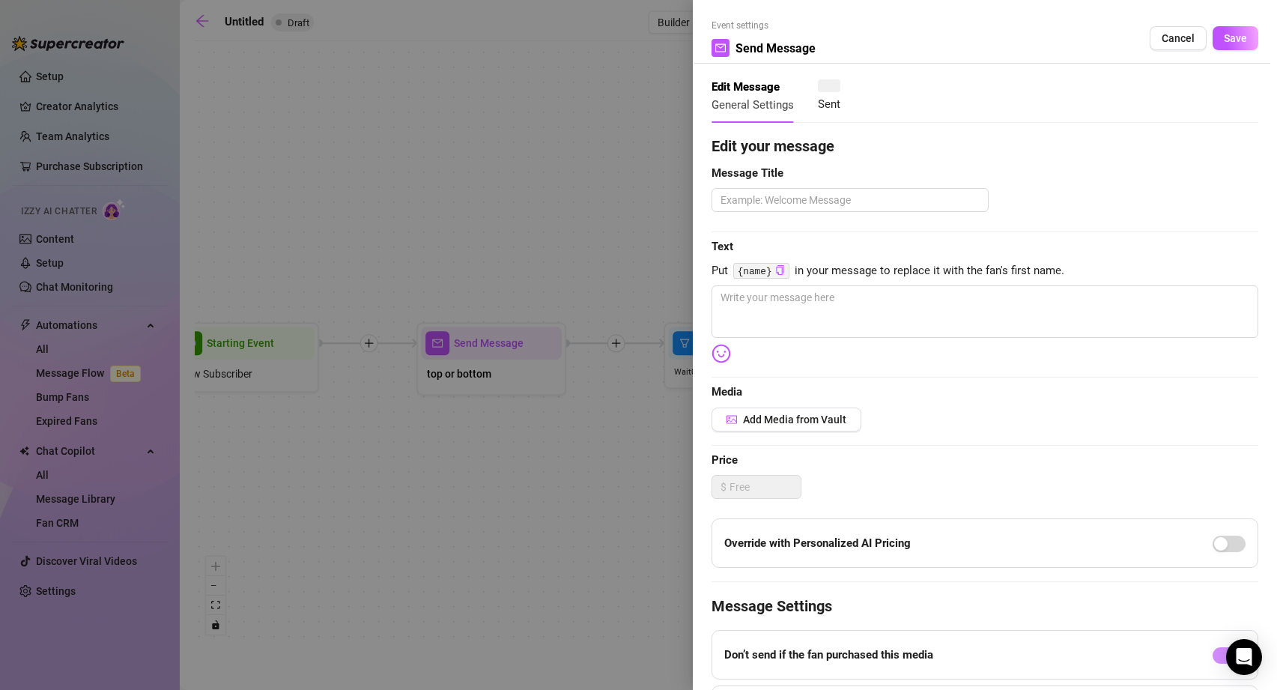
type textarea "Write your message here"
click at [1187, 38] on span "Cancel" at bounding box center [1178, 38] width 33 height 12
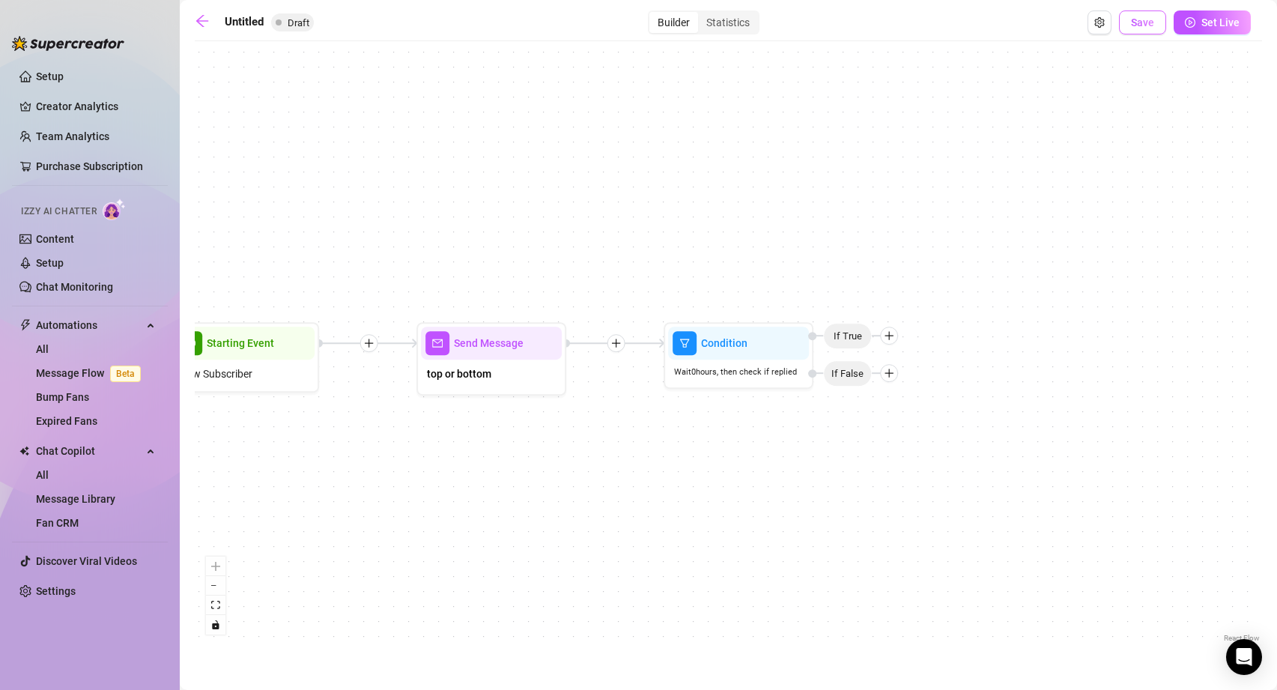
click at [1144, 25] on span "Save" at bounding box center [1142, 22] width 23 height 12
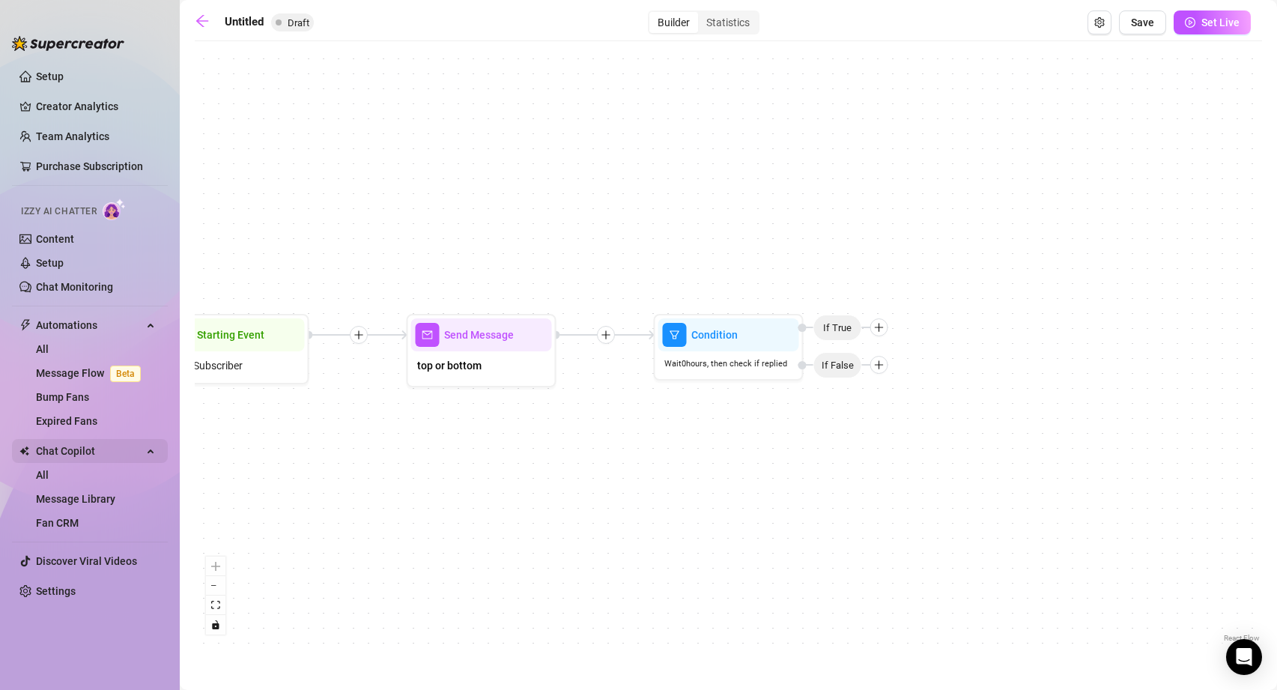
click at [51, 445] on span "Chat Copilot" at bounding box center [89, 451] width 106 height 24
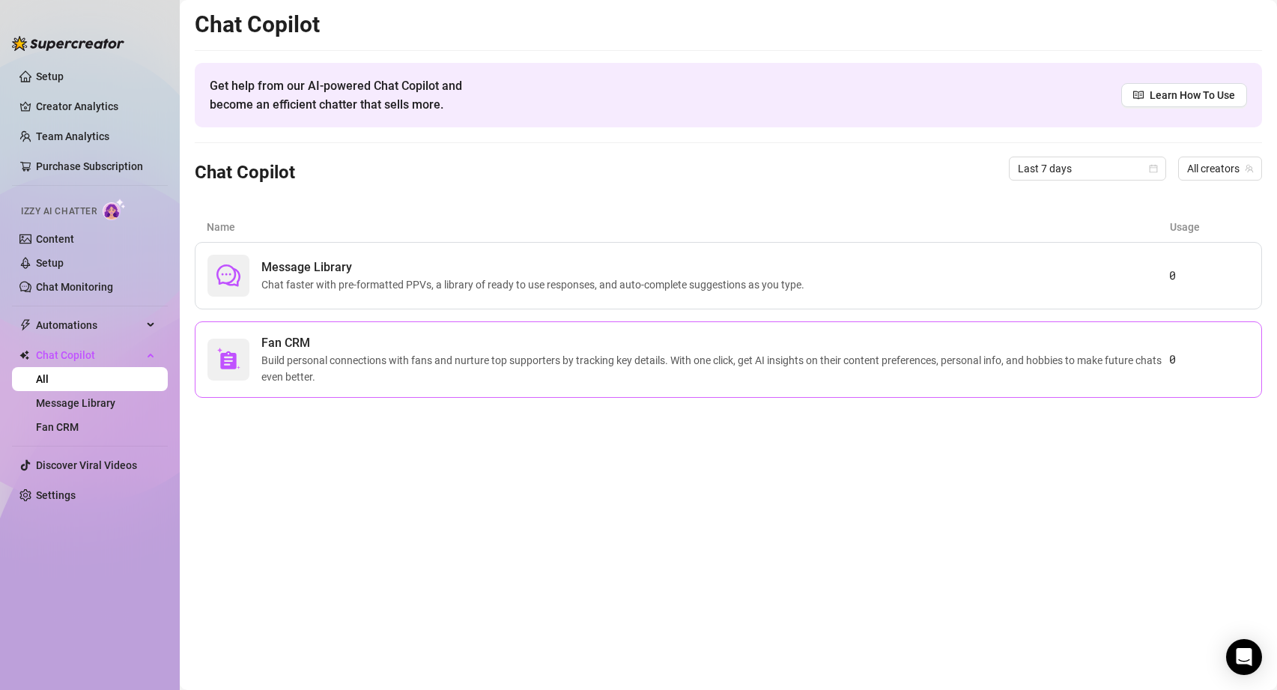
click at [595, 386] on div "Fan CRM Build personal connections with fans and nurture top supporters by trac…" at bounding box center [728, 359] width 1067 height 76
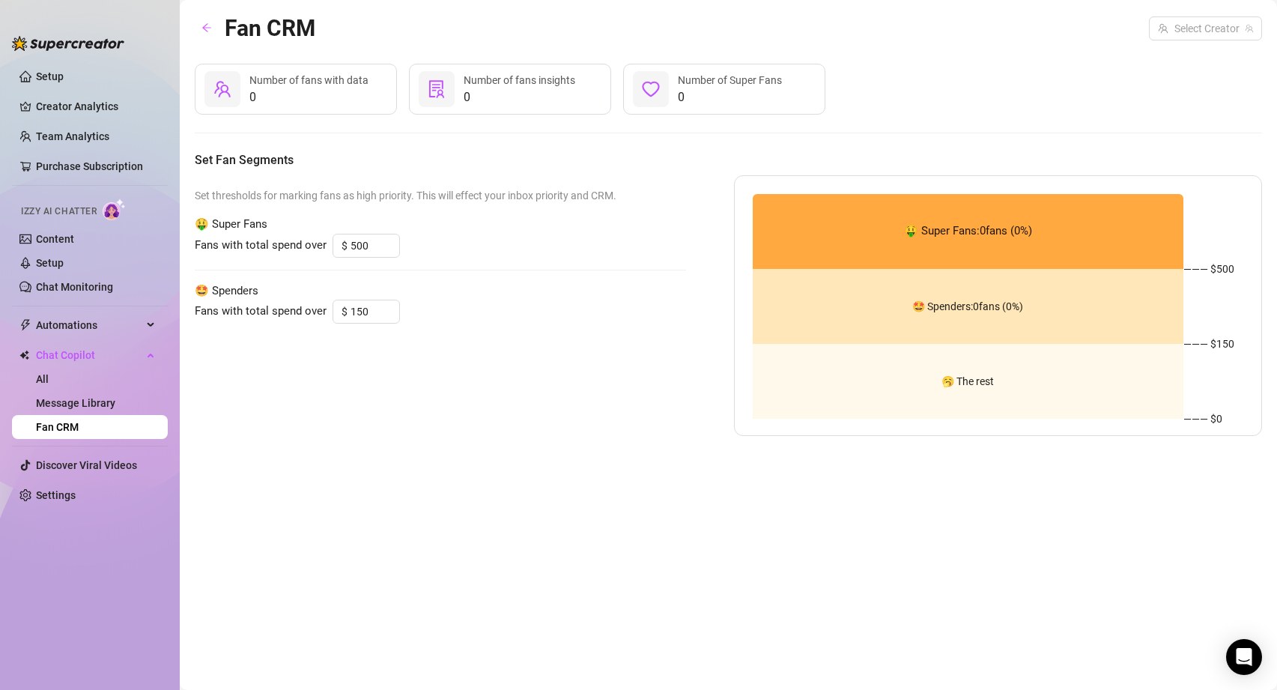
click at [944, 228] on span "🤑 Super Fans: 0 fans ( 0 %)" at bounding box center [968, 231] width 128 height 18
click at [926, 320] on div "🤩 Spenders: 0 fans ( 0 %)" at bounding box center [968, 306] width 431 height 75
click at [905, 391] on div "🥱 The rest" at bounding box center [968, 381] width 431 height 75
click at [333, 97] on span "0" at bounding box center [308, 97] width 119 height 18
click at [76, 407] on link "Message Library" at bounding box center [75, 403] width 79 height 12
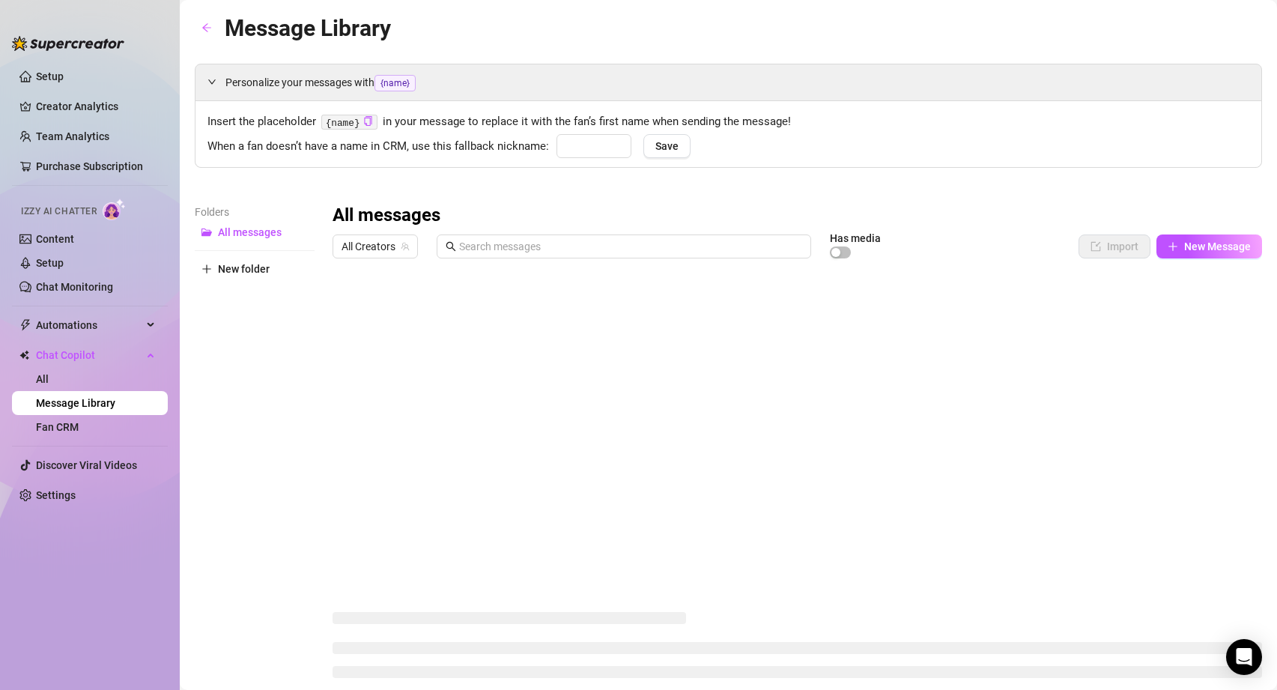
type input "babe"
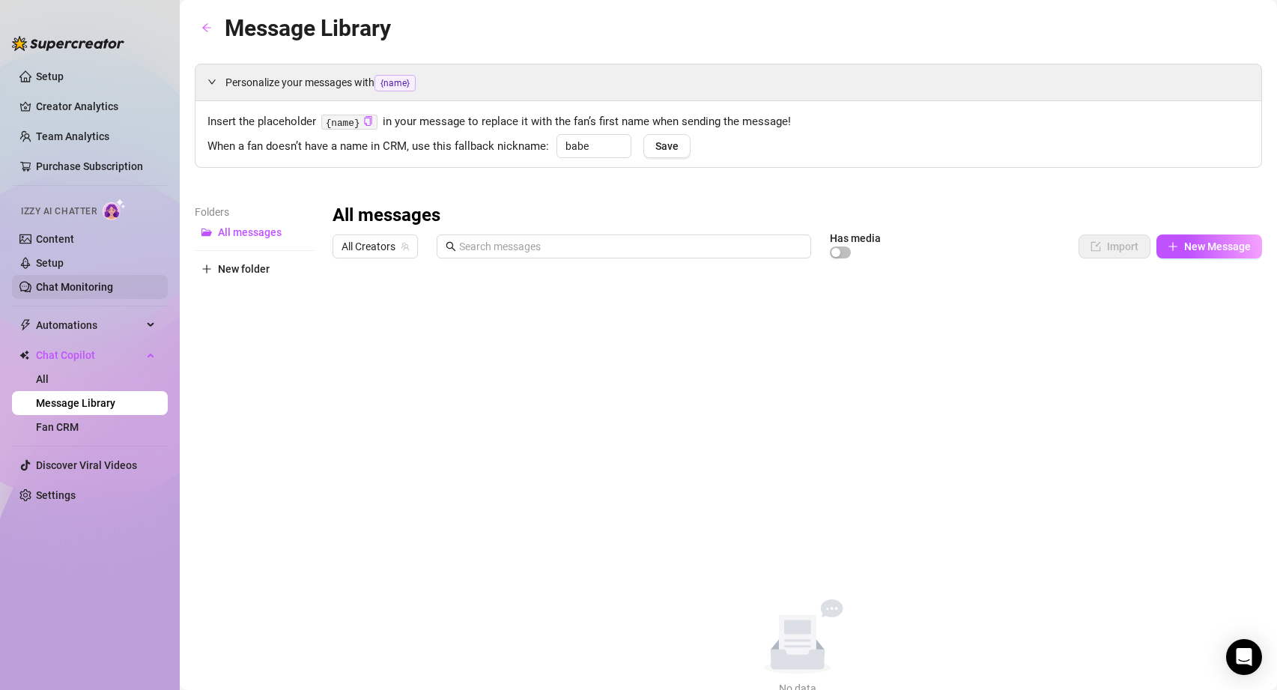
click at [64, 283] on link "Chat Monitoring" at bounding box center [74, 287] width 77 height 12
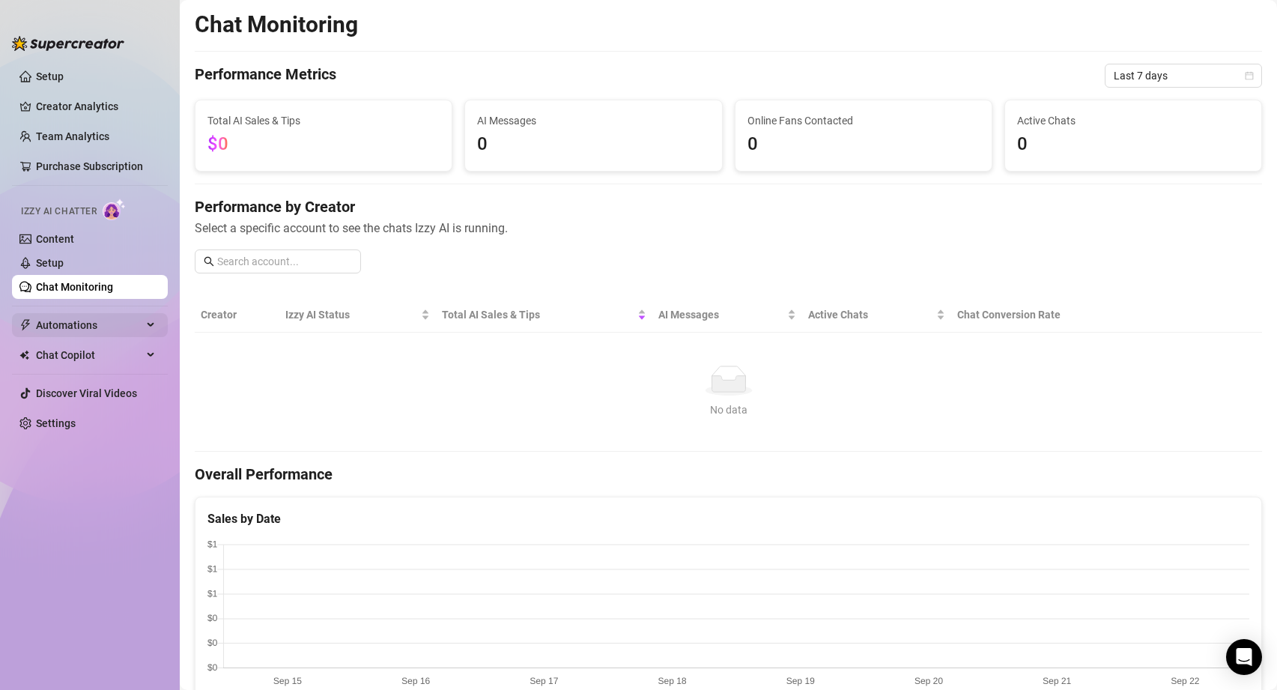
click at [77, 324] on span "Automations" at bounding box center [89, 325] width 106 height 24
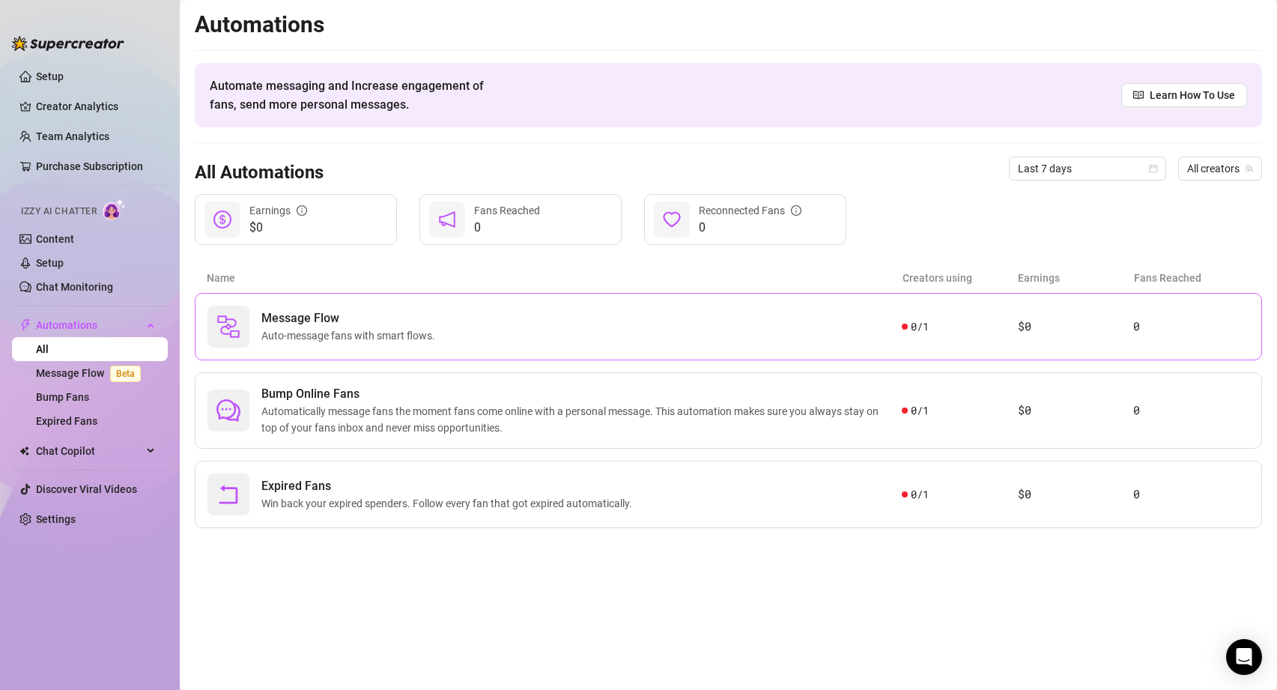
click at [368, 312] on span "Message Flow" at bounding box center [351, 318] width 180 height 18
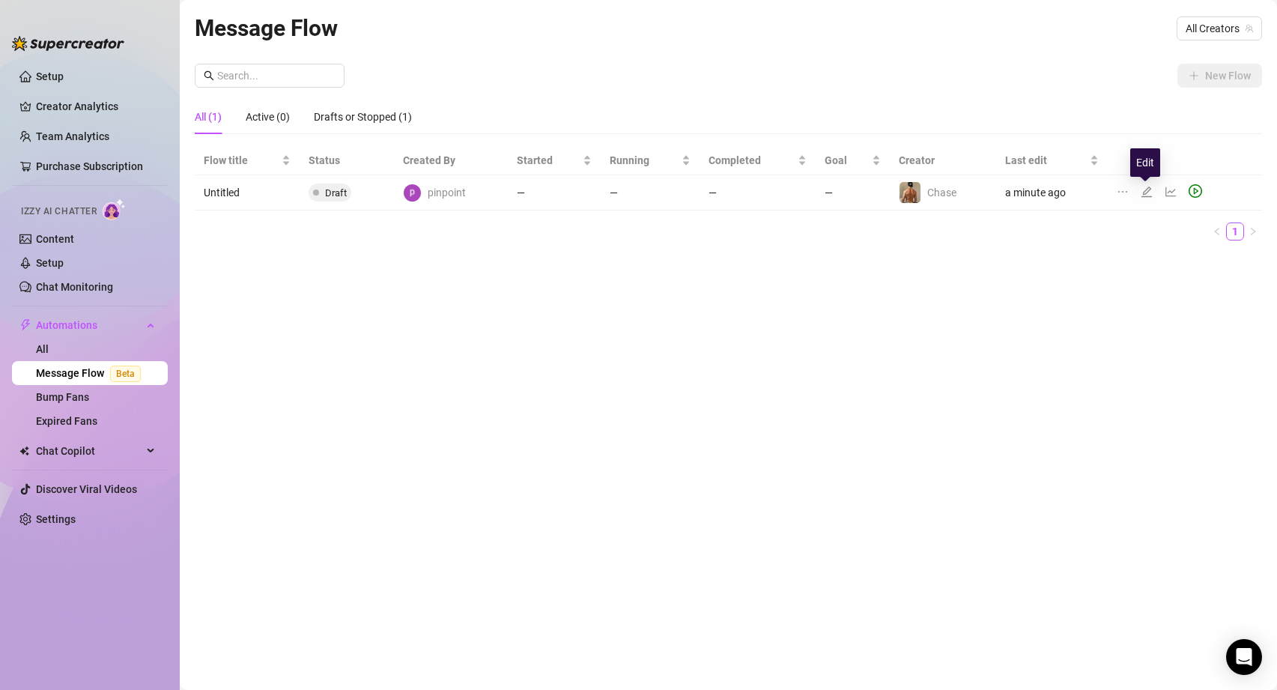
click at [1144, 191] on icon "edit" at bounding box center [1147, 192] width 12 height 12
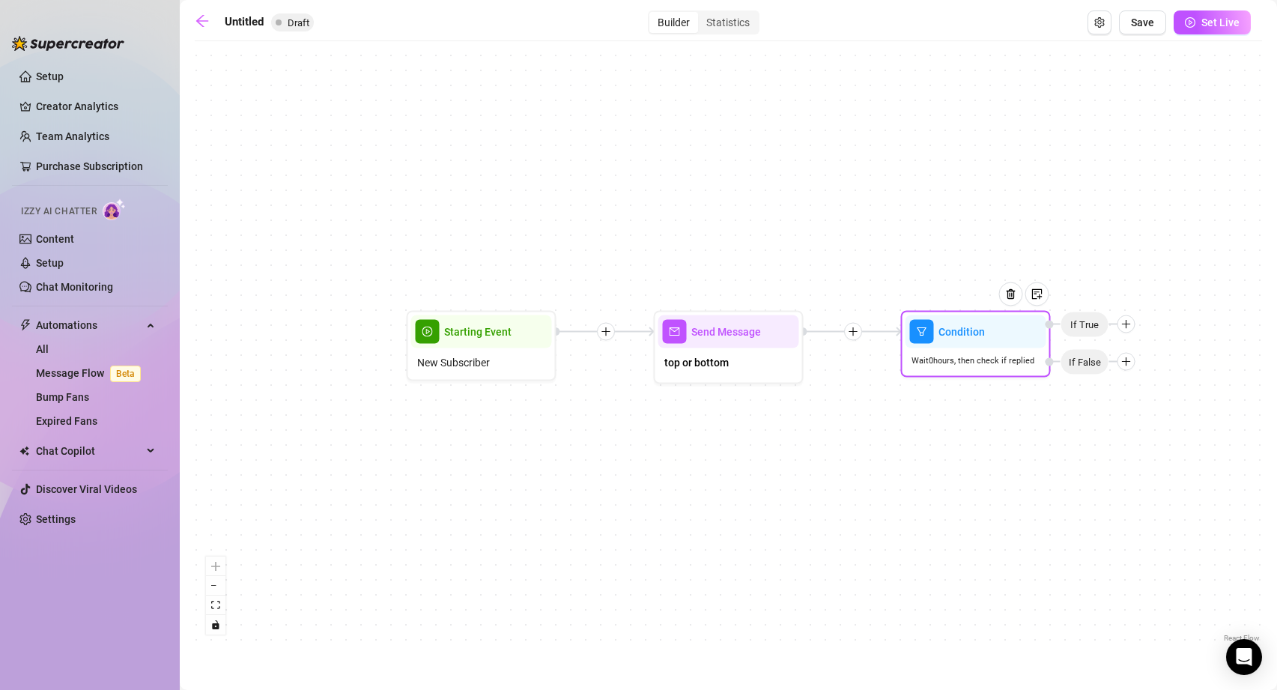
click at [960, 336] on span "Condition" at bounding box center [961, 332] width 46 height 16
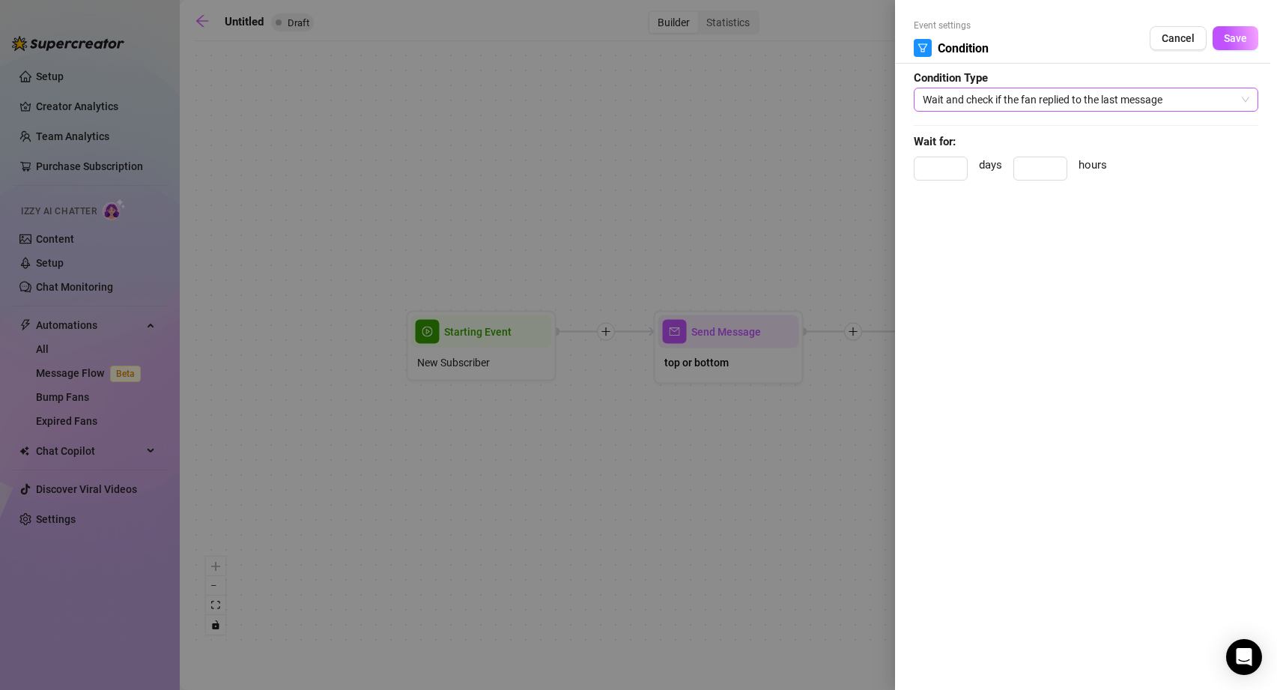
click at [1058, 107] on span "Wait and check if the fan replied to the last message" at bounding box center [1086, 99] width 327 height 22
click at [274, 364] on div at bounding box center [638, 345] width 1277 height 690
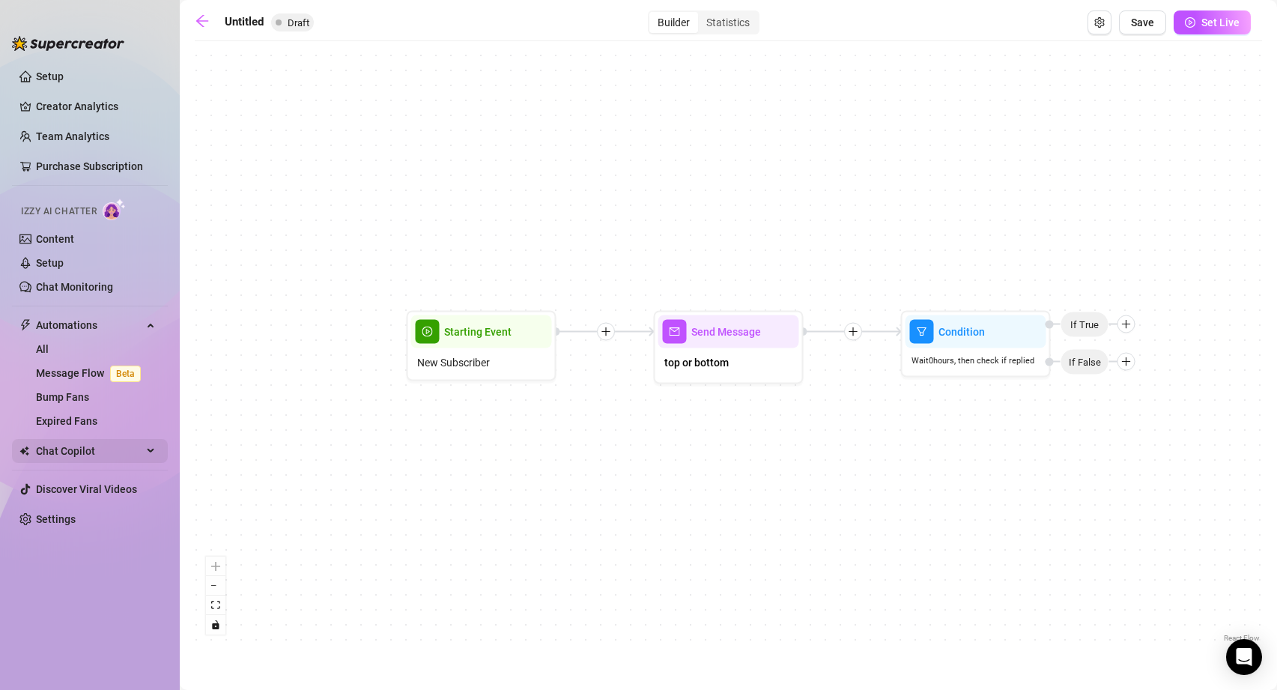
click at [70, 449] on span "Chat Copilot" at bounding box center [89, 451] width 106 height 24
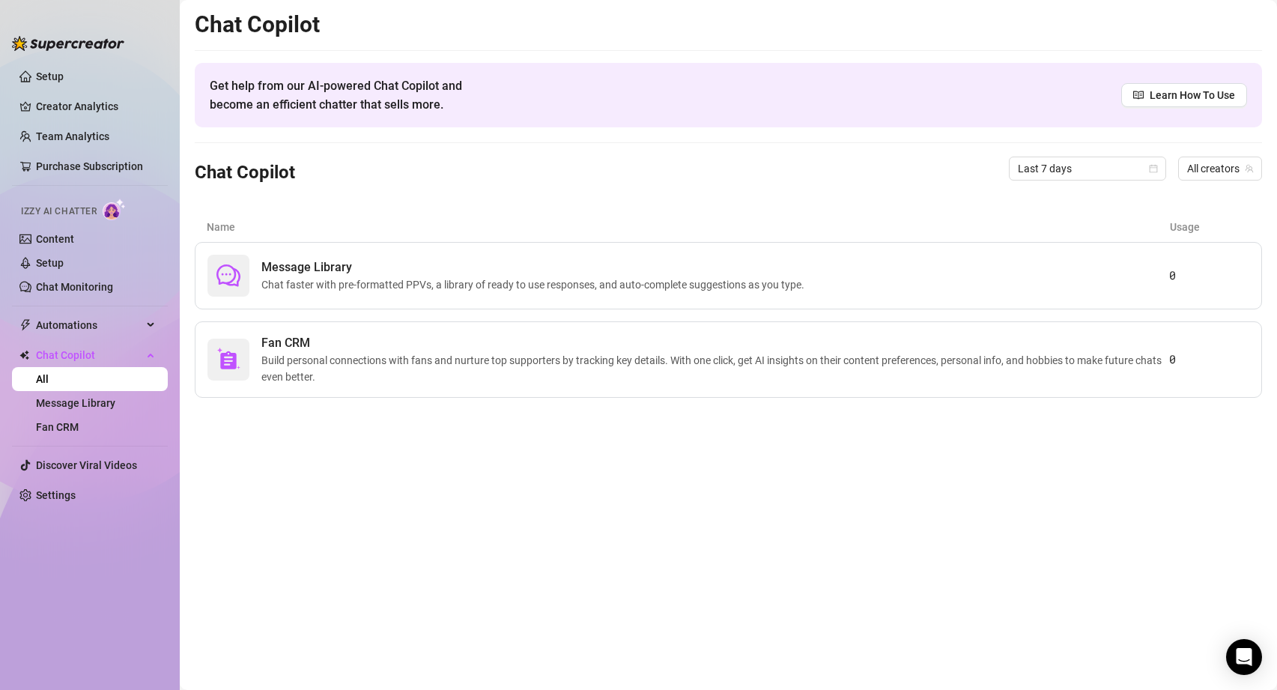
click at [74, 208] on span "Izzy AI Chatter" at bounding box center [59, 211] width 76 height 14
click at [115, 210] on img at bounding box center [114, 209] width 23 height 22
click at [61, 207] on span "Izzy AI Chatter" at bounding box center [59, 211] width 76 height 14
click at [74, 245] on link "Content" at bounding box center [55, 239] width 38 height 12
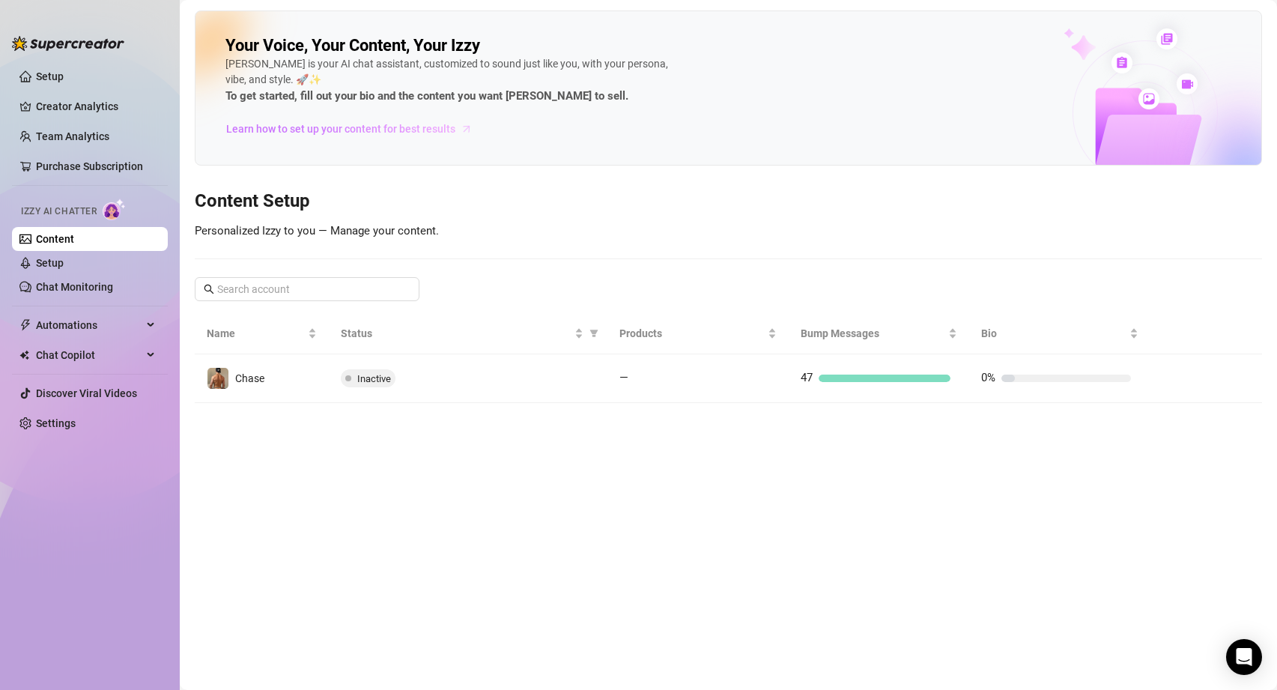
click at [352, 133] on span "Learn how to set up your content for best results" at bounding box center [340, 129] width 229 height 16
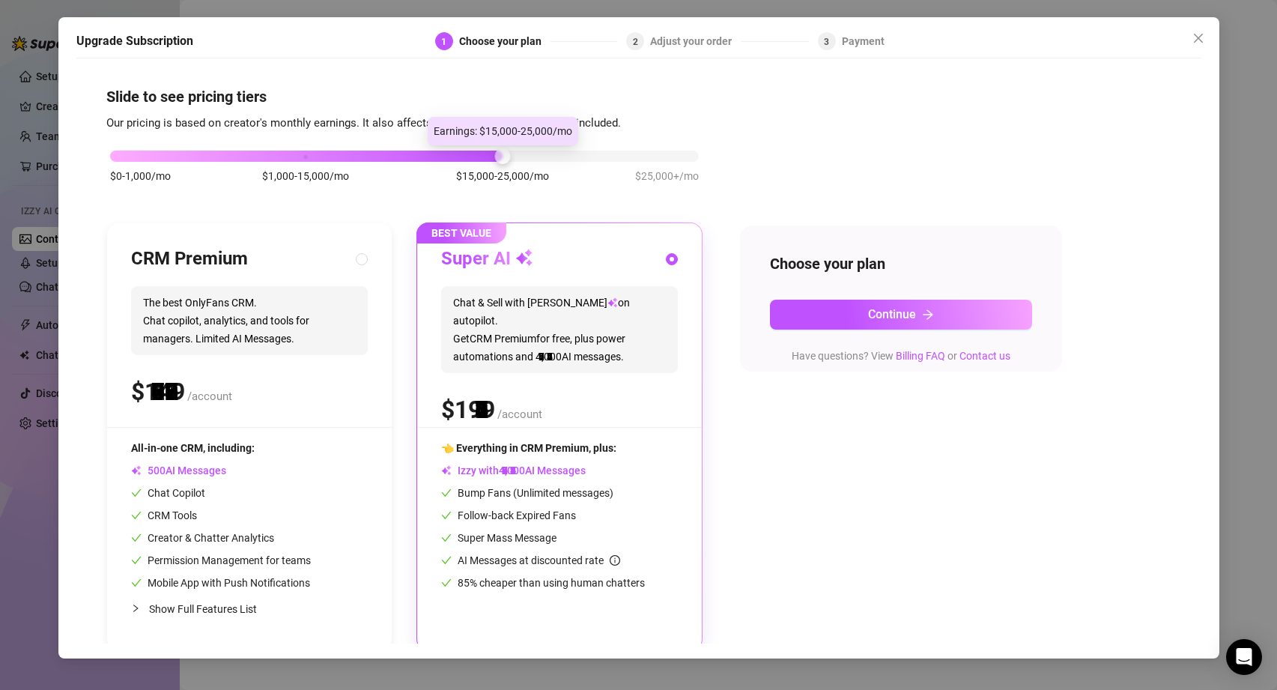
drag, startPoint x: 309, startPoint y: 151, endPoint x: 501, endPoint y: 145, distance: 192.6
click at [501, 145] on body "Setup Creator Analytics Team Analytics Purchase Subscription Izzy AI Chatter Co…" at bounding box center [638, 345] width 1277 height 690
click at [501, 154] on div at bounding box center [502, 156] width 16 height 16
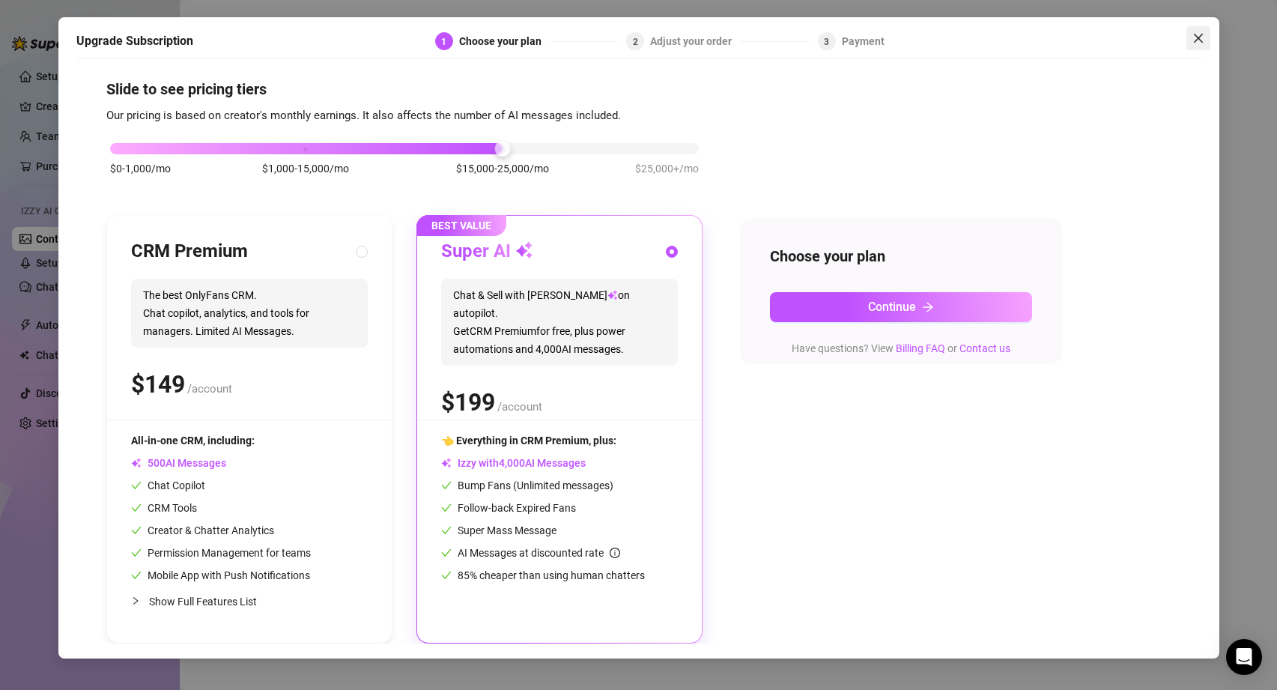
click at [1196, 34] on icon "close" at bounding box center [1198, 38] width 12 height 12
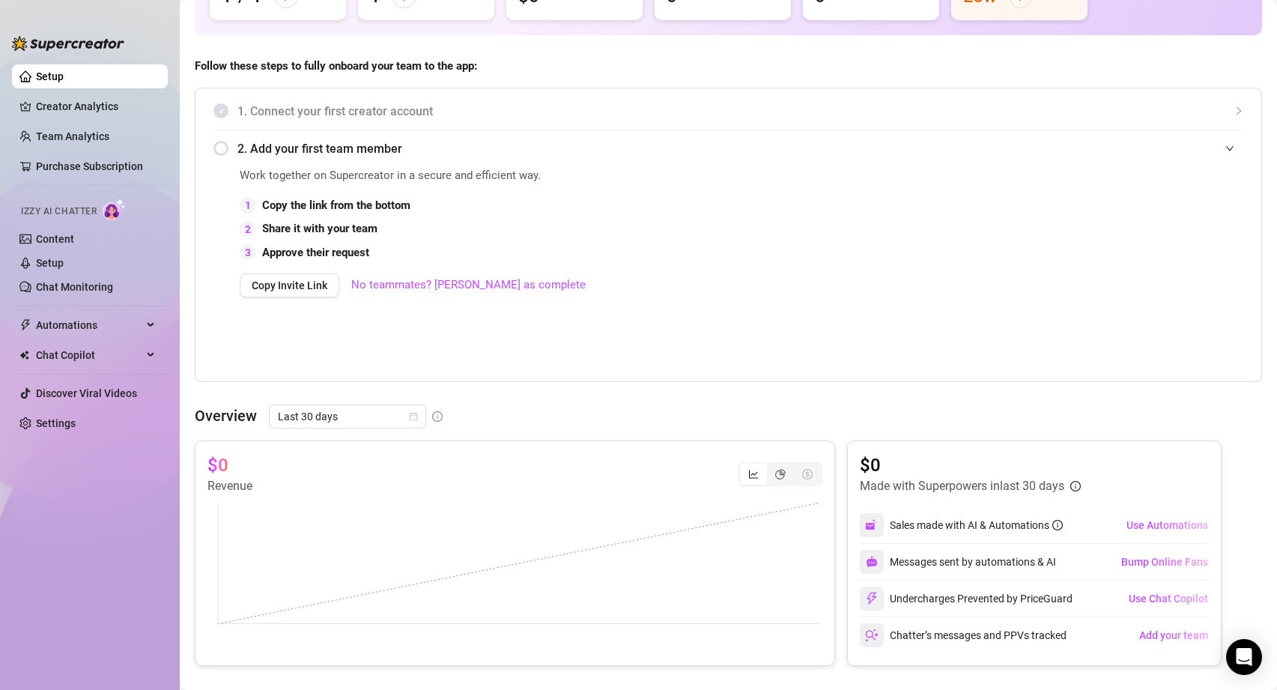
scroll to position [282, 0]
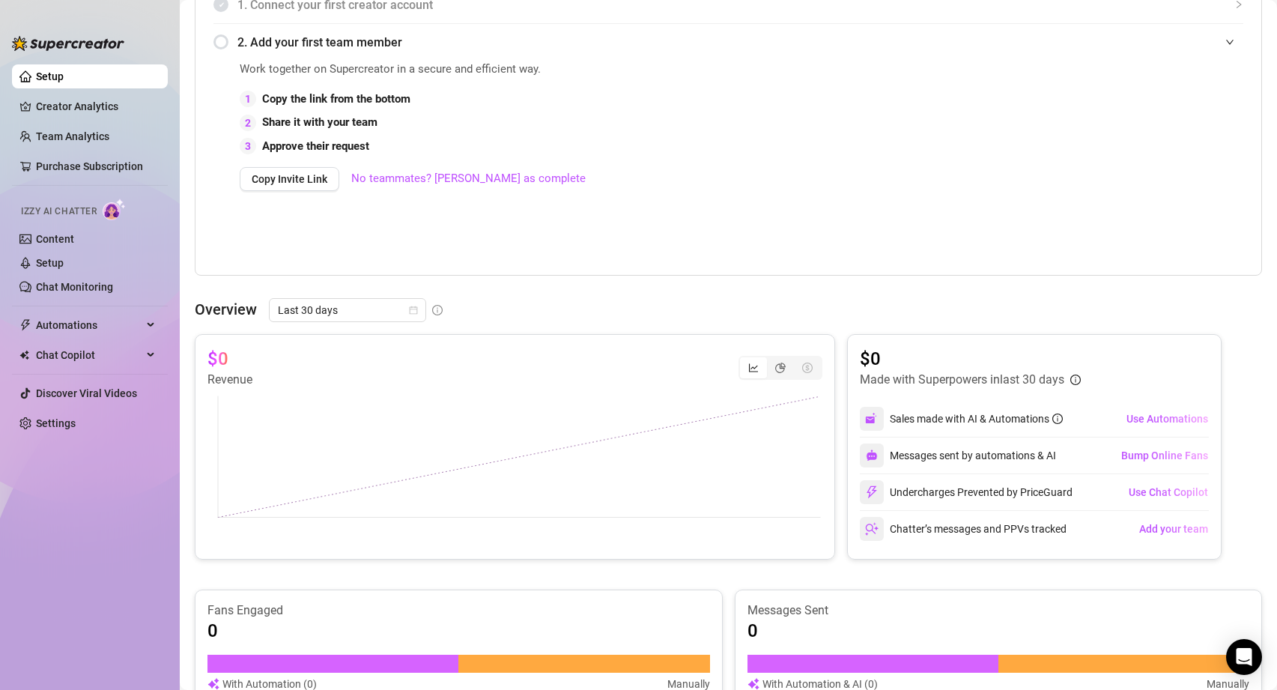
click at [90, 211] on span "Izzy AI Chatter" at bounding box center [59, 211] width 76 height 14
click at [40, 233] on link "Content" at bounding box center [55, 239] width 38 height 12
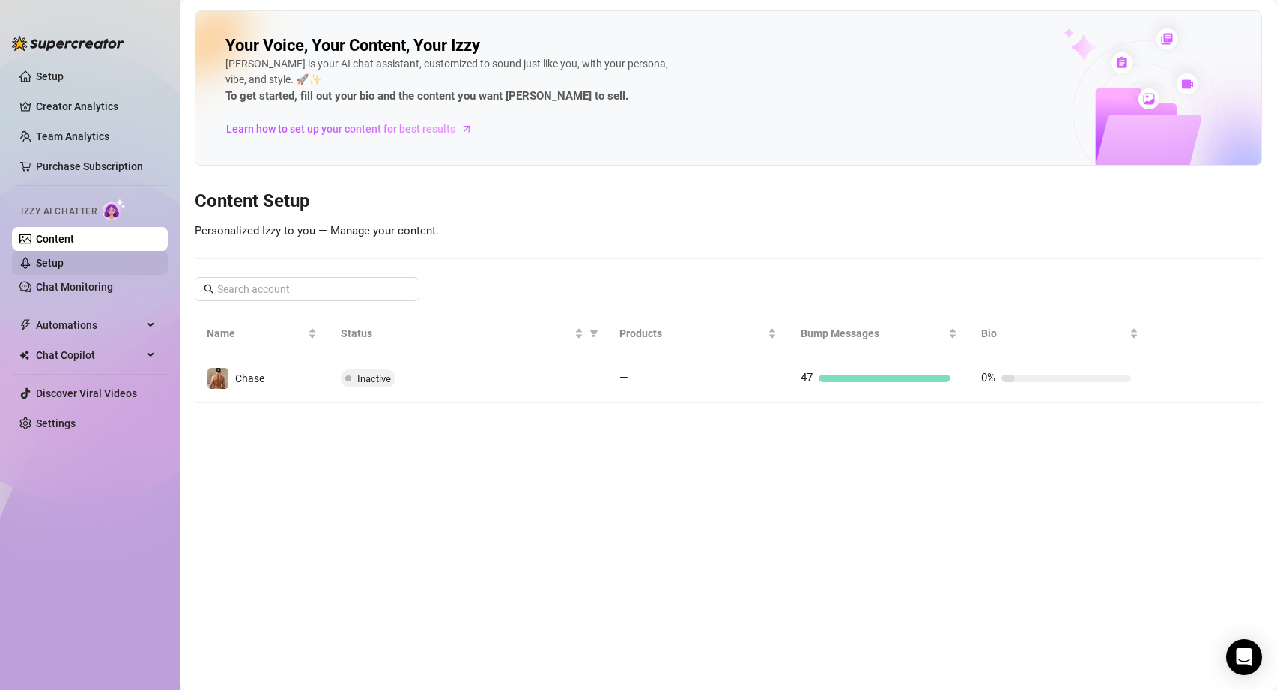
click at [49, 261] on link "Setup" at bounding box center [50, 263] width 28 height 12
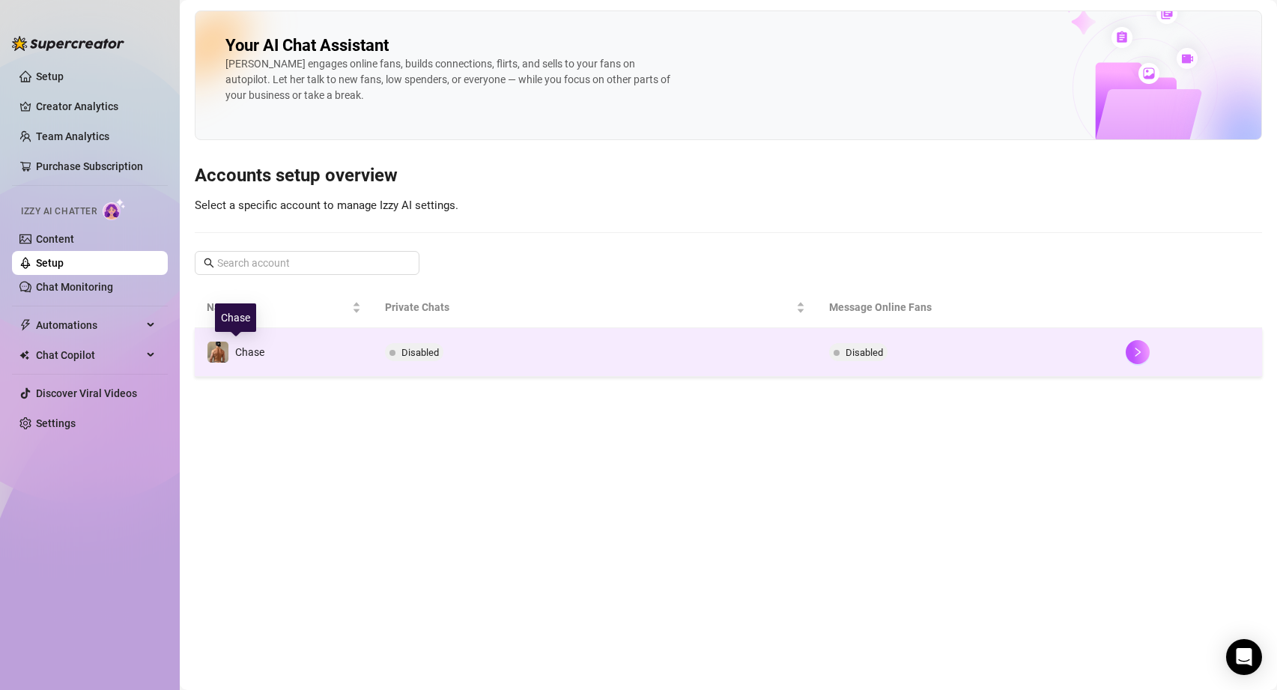
click at [245, 353] on span "Chase" at bounding box center [249, 352] width 29 height 12
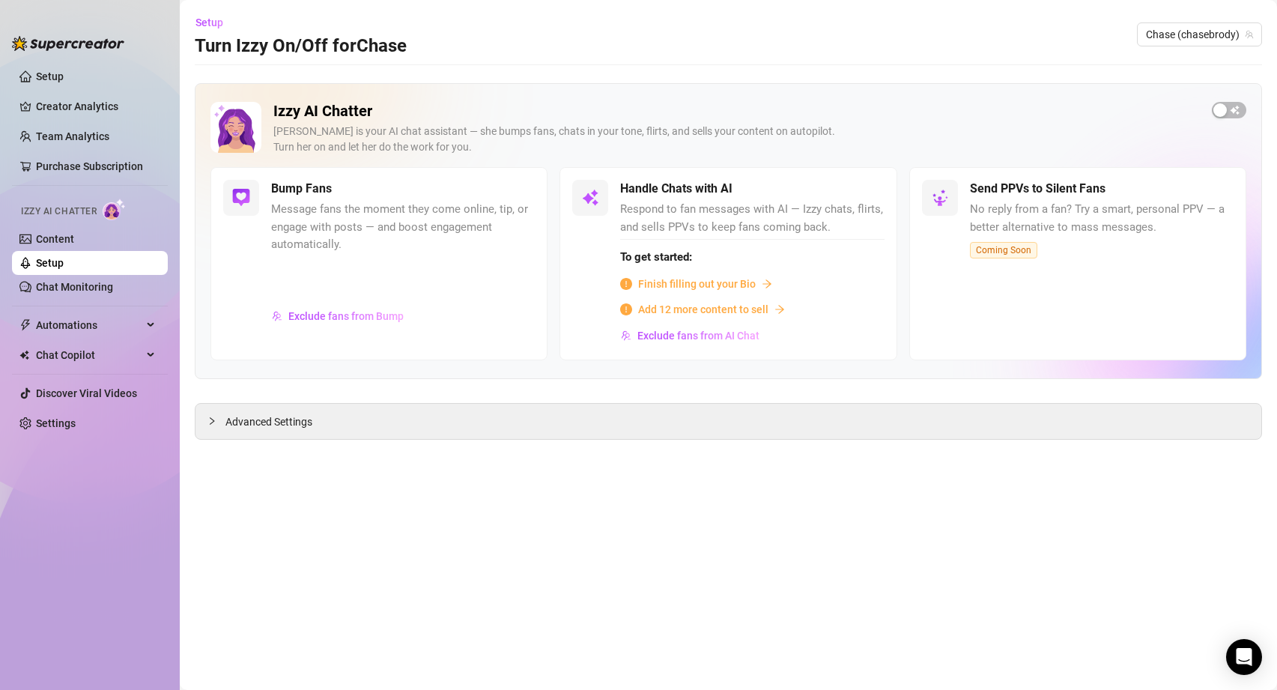
click at [705, 285] on span "Finish filling out your Bio" at bounding box center [697, 284] width 118 height 16
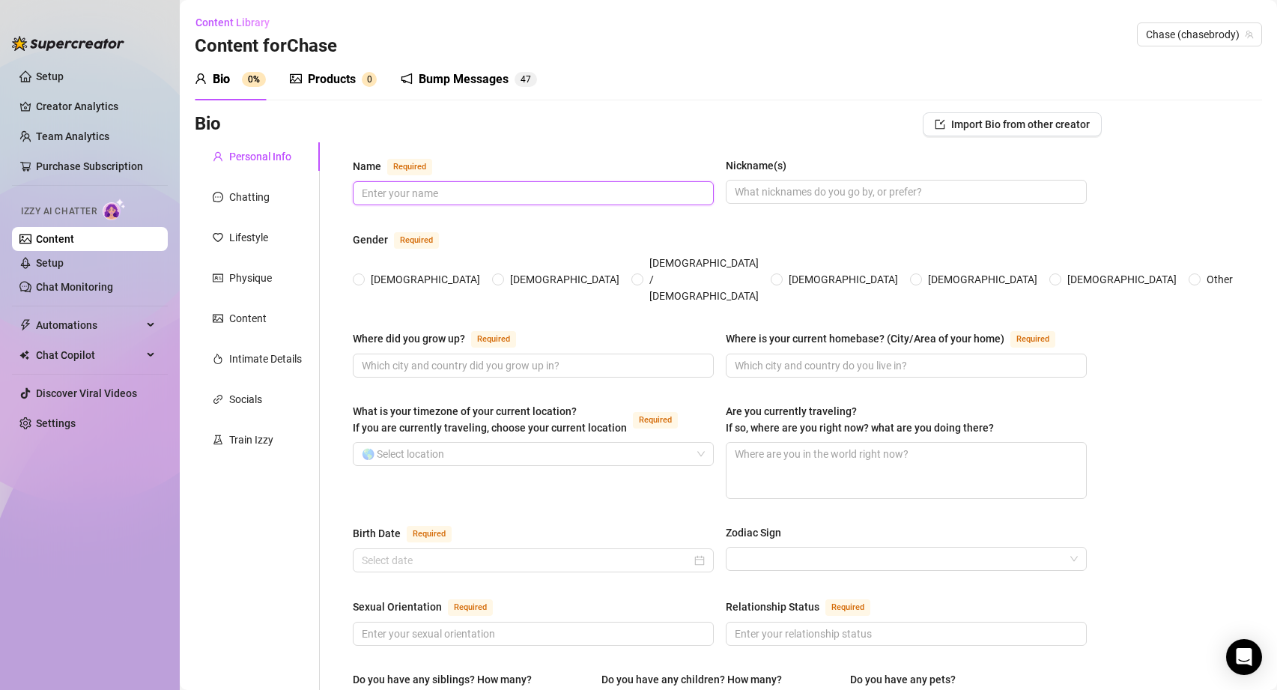
click at [420, 190] on input "Name Required" at bounding box center [532, 193] width 340 height 16
type input "Chase"
click at [816, 195] on input "Nickname(s)" at bounding box center [905, 191] width 340 height 16
click at [492, 273] on span at bounding box center [498, 279] width 12 height 12
click at [496, 276] on input "[DEMOGRAPHIC_DATA]" at bounding box center [499, 281] width 6 height 10
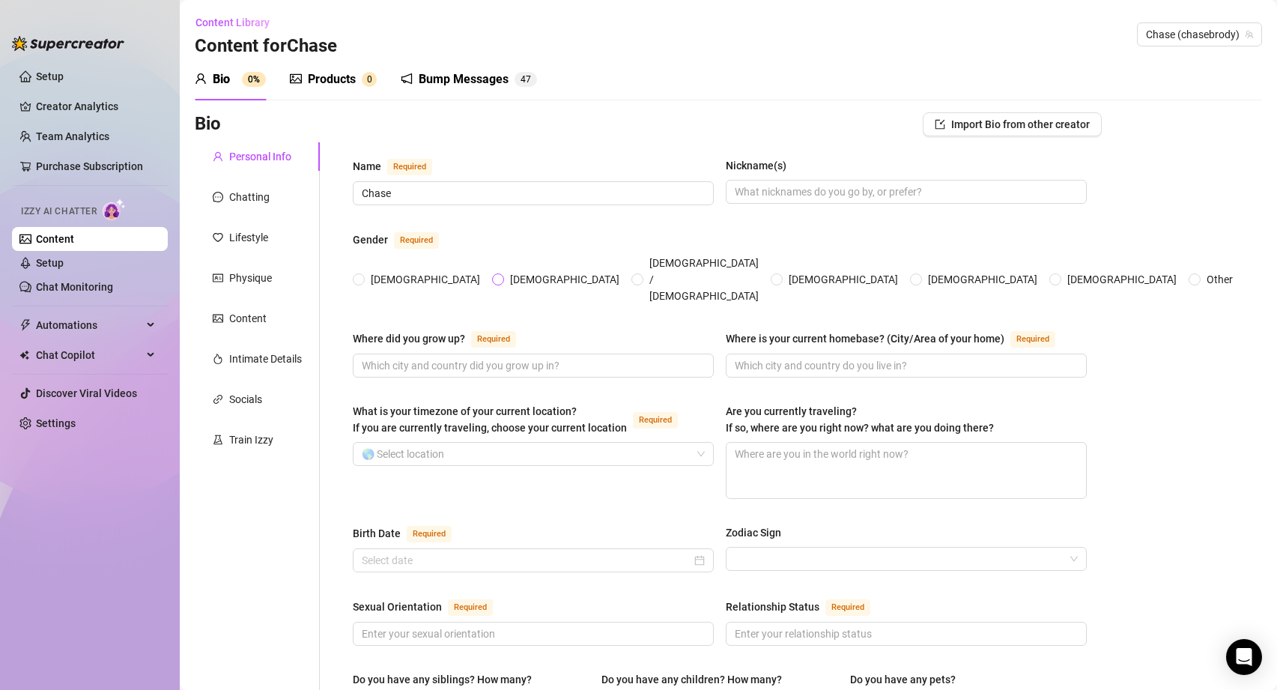
radio input "true"
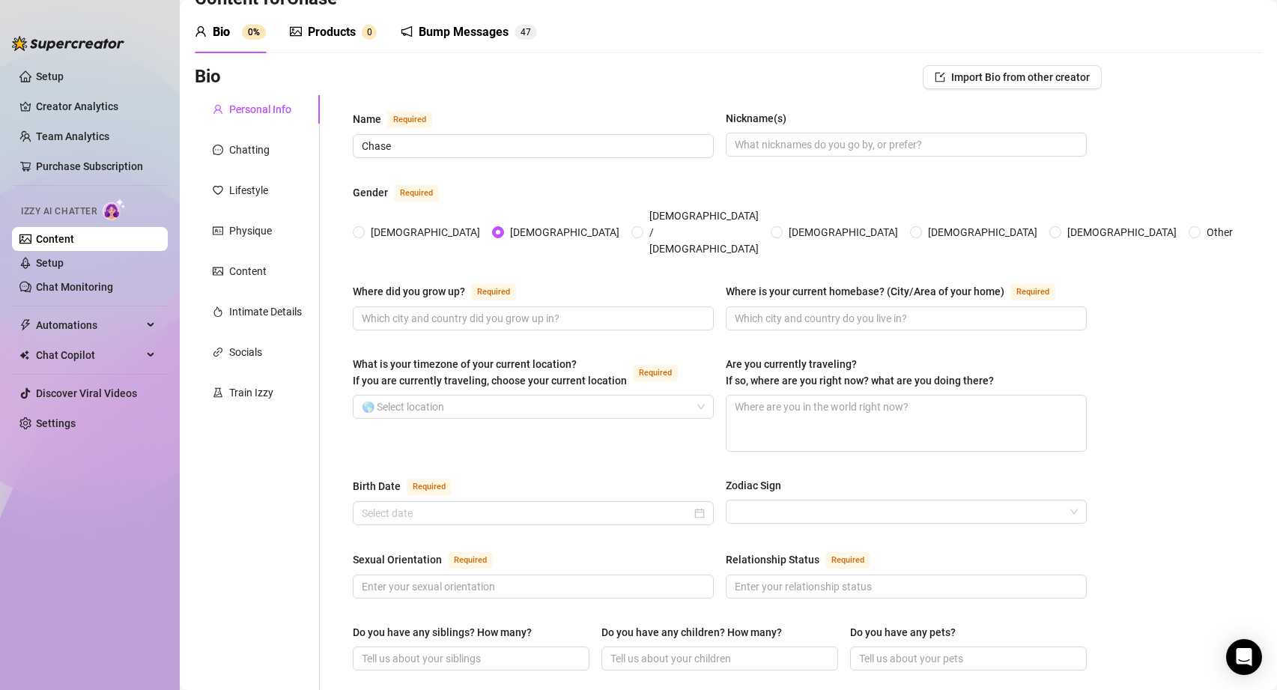
scroll to position [51, 0]
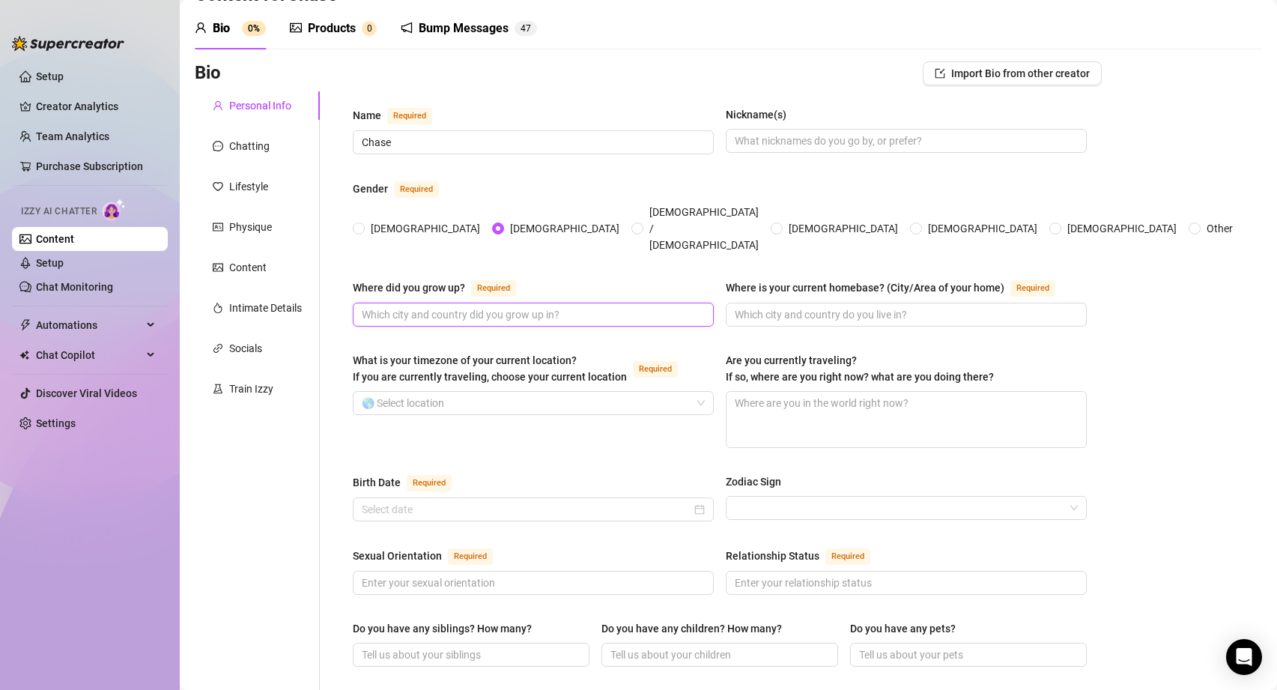
click at [454, 306] on input "Where did you grow up? Required" at bounding box center [532, 314] width 340 height 16
type input "[GEOGRAPHIC_DATA]"
click at [932, 306] on input "Where is your current homebase? (City/Area of your home) Required" at bounding box center [905, 314] width 340 height 16
drag, startPoint x: 776, startPoint y: 282, endPoint x: 959, endPoint y: 290, distance: 182.9
click at [959, 306] on input "Midwest [GEOGRAPHIC_DATA]" at bounding box center [905, 314] width 340 height 16
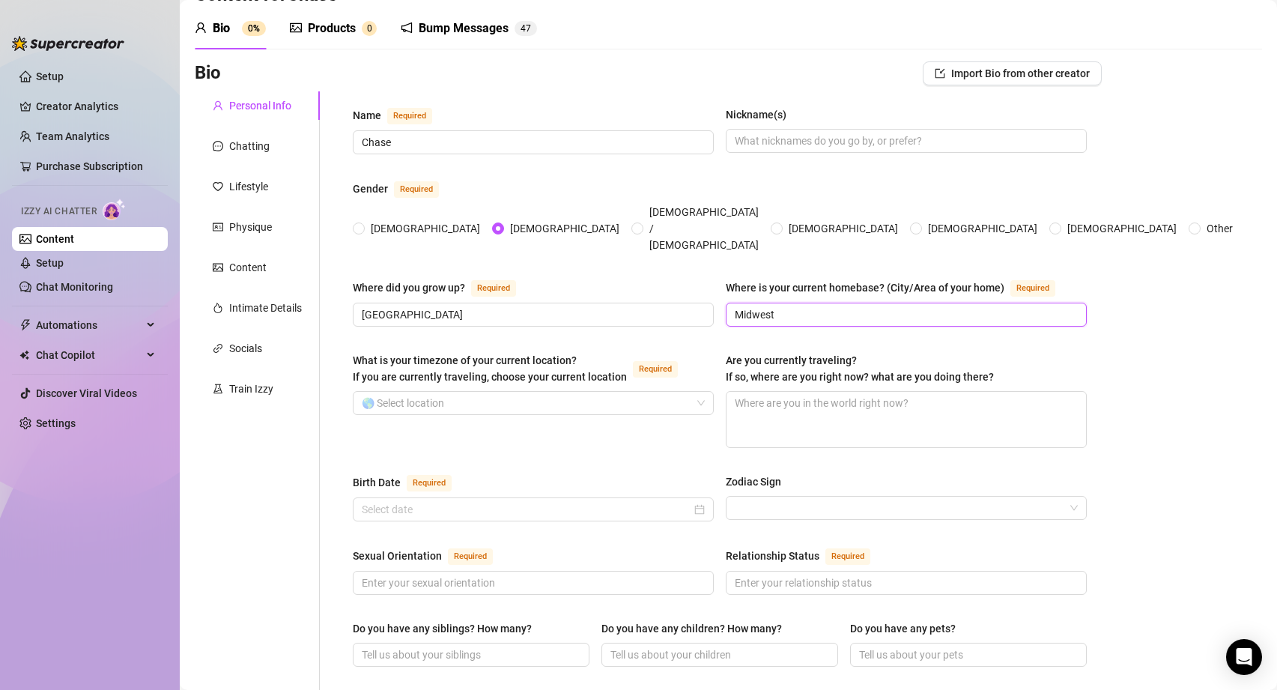
click at [735, 306] on input "Midwest" at bounding box center [905, 314] width 340 height 16
type input "The Midwest"
click at [509, 392] on input "What is your timezone of your current location? If you are currently traveling,…" at bounding box center [527, 403] width 330 height 22
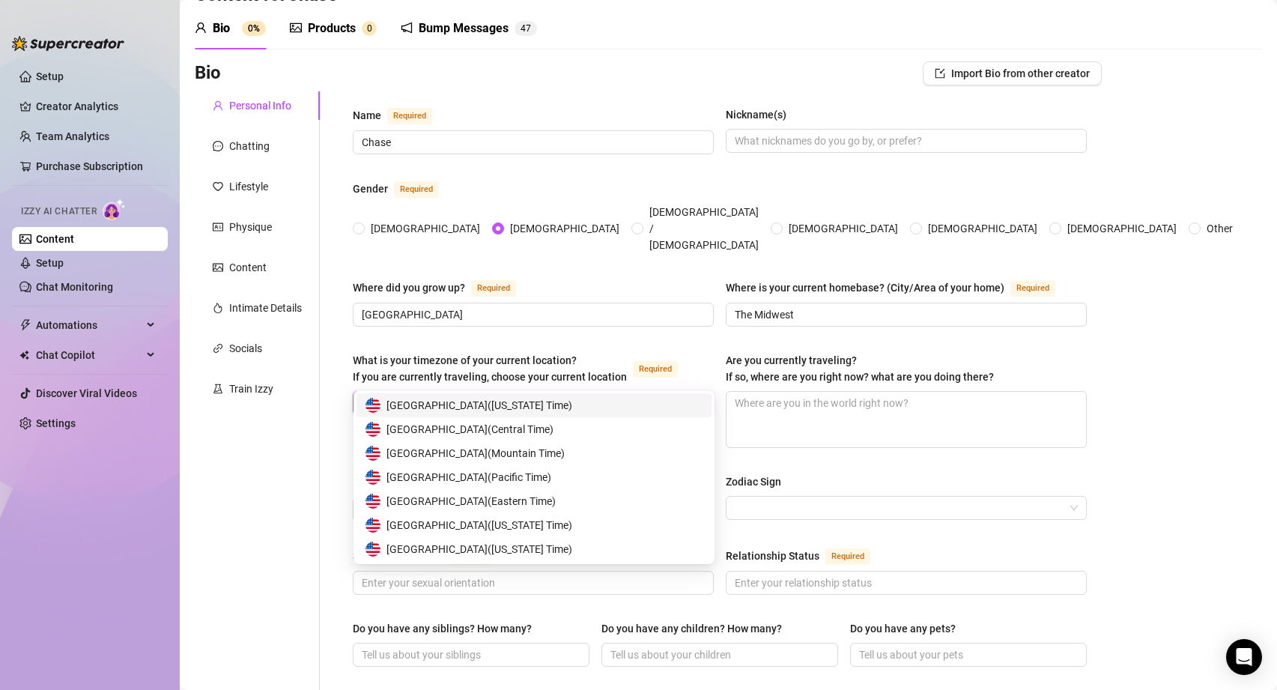
type input "united stat"
click at [516, 498] on span "United States of America ( Eastern Time )" at bounding box center [470, 501] width 169 height 16
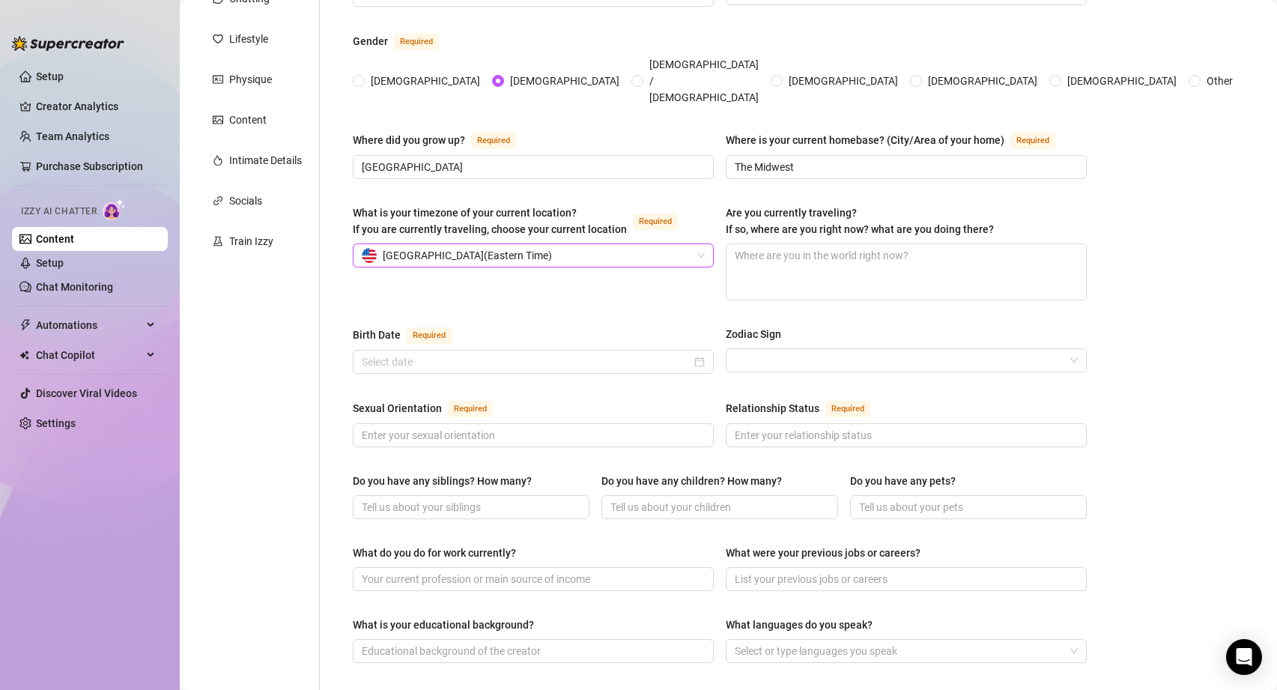
scroll to position [201, 0]
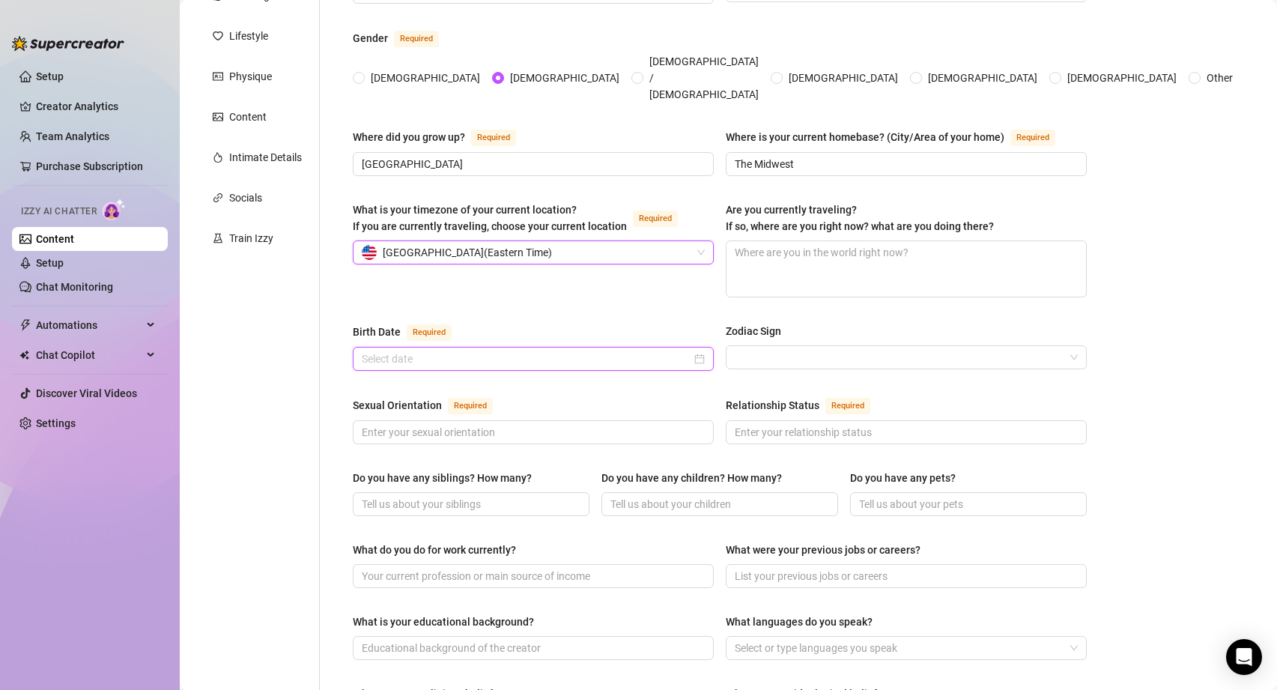
click at [435, 351] on input "Birth Date Required" at bounding box center [527, 359] width 330 height 16
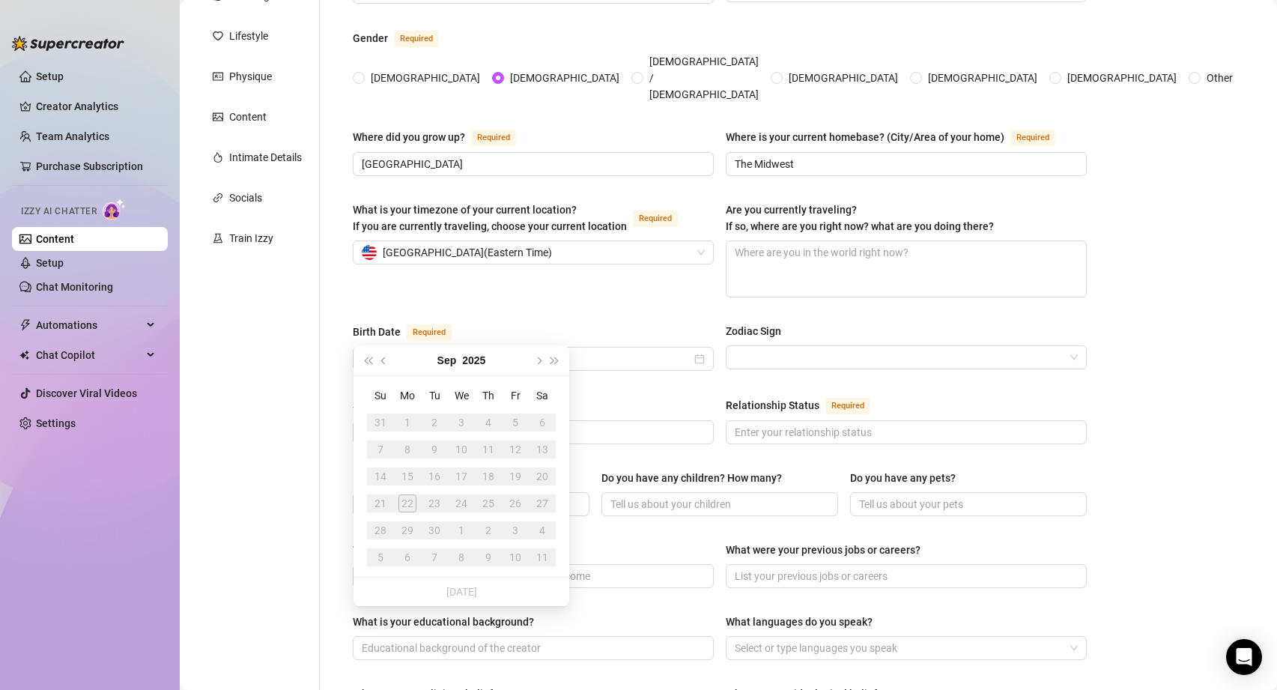
click at [460, 362] on div "[DATE]" at bounding box center [461, 360] width 136 height 30
click at [470, 359] on button "2025" at bounding box center [473, 360] width 23 height 30
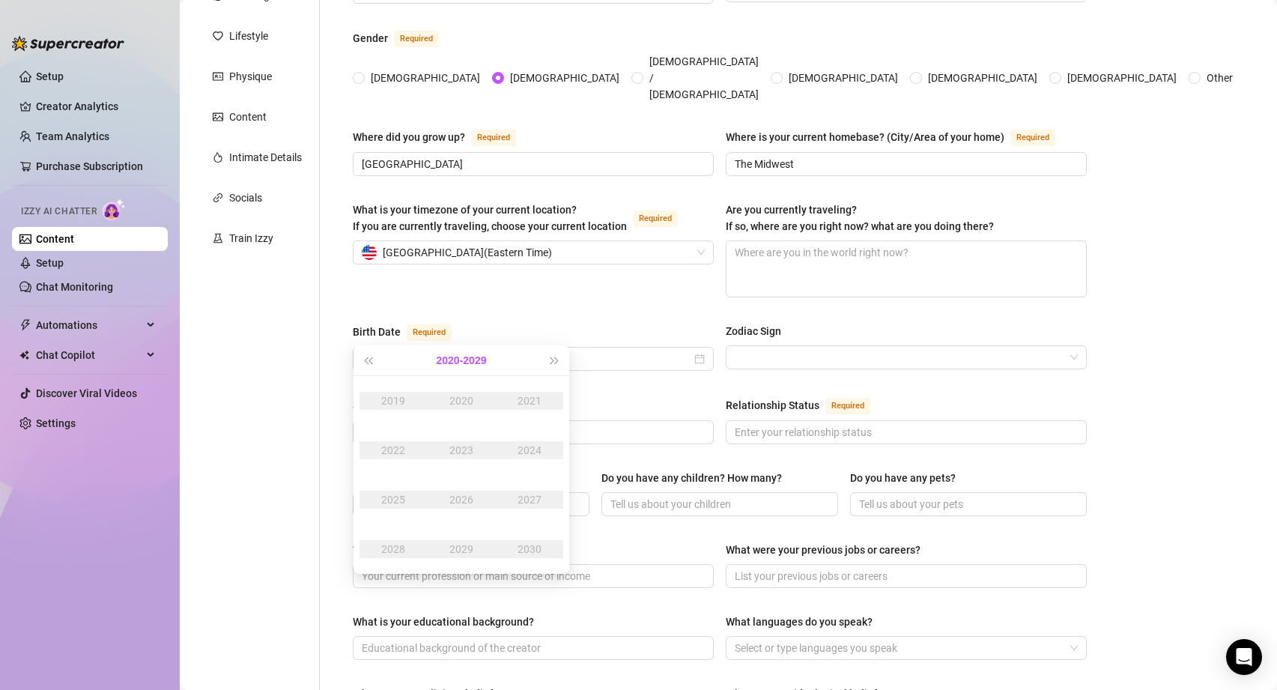
click at [443, 356] on button "[DATE] - [DATE]" at bounding box center [462, 360] width 50 height 30
click at [463, 403] on div "[DATE]-[DATE]" at bounding box center [461, 401] width 70 height 18
click at [395, 449] on div "2002" at bounding box center [393, 450] width 45 height 18
click at [524, 498] on div "Sep" at bounding box center [529, 500] width 45 height 18
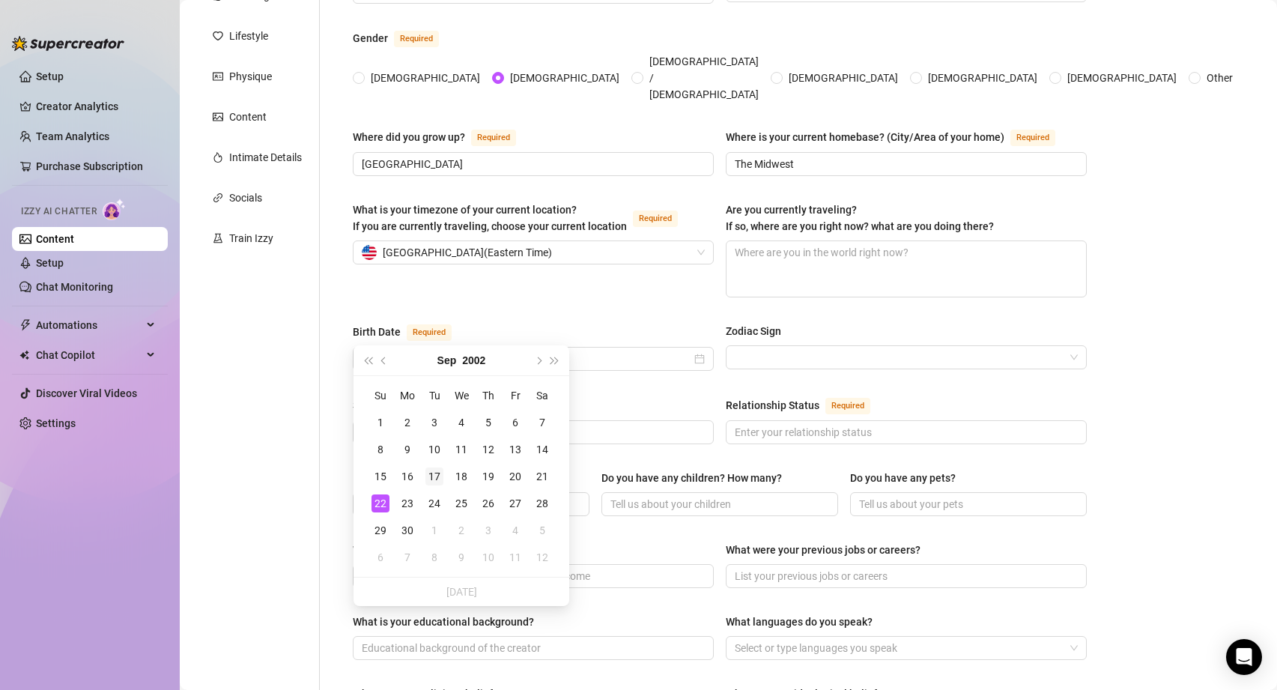
type input "[DATE]"
click at [430, 477] on div "17" at bounding box center [434, 476] width 18 height 18
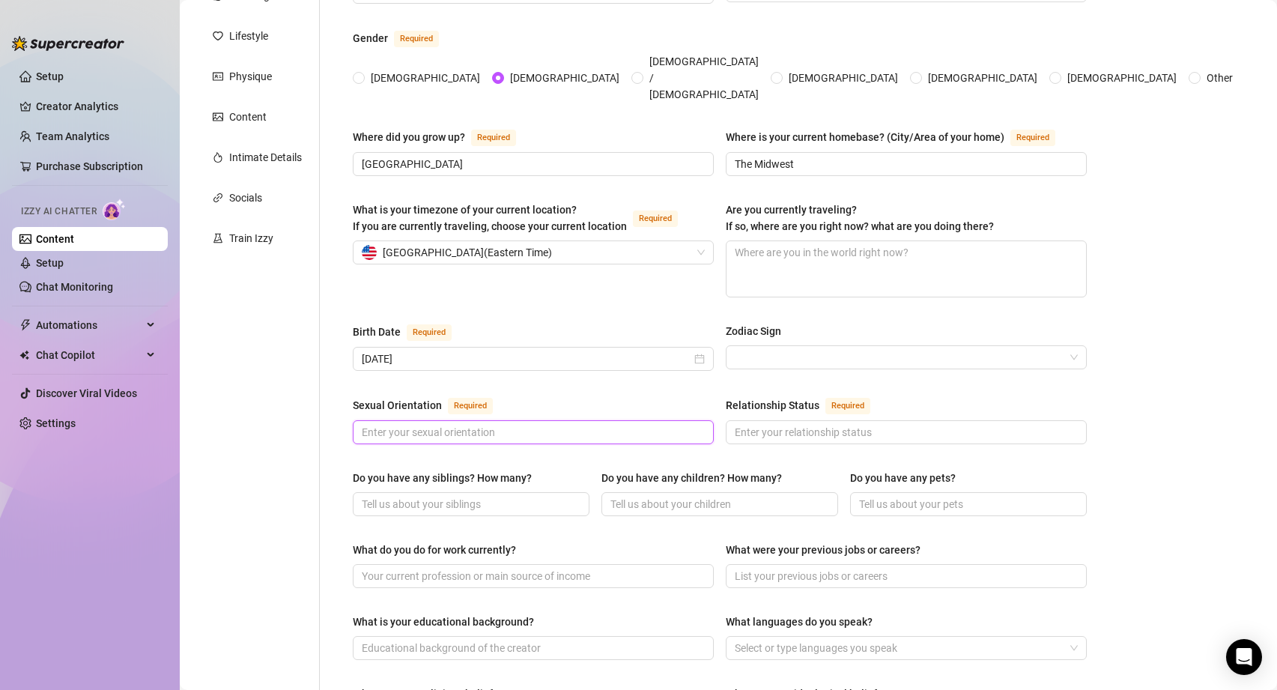
click at [504, 424] on input "Sexual Orientation Required" at bounding box center [532, 432] width 340 height 16
click at [484, 424] on input "Sexual Orientation Required" at bounding box center [532, 432] width 340 height 16
click at [506, 424] on input "Sexual Orientation Required" at bounding box center [532, 432] width 340 height 16
type input "bi"
click at [783, 424] on input "Relationship Status Required" at bounding box center [905, 432] width 340 height 16
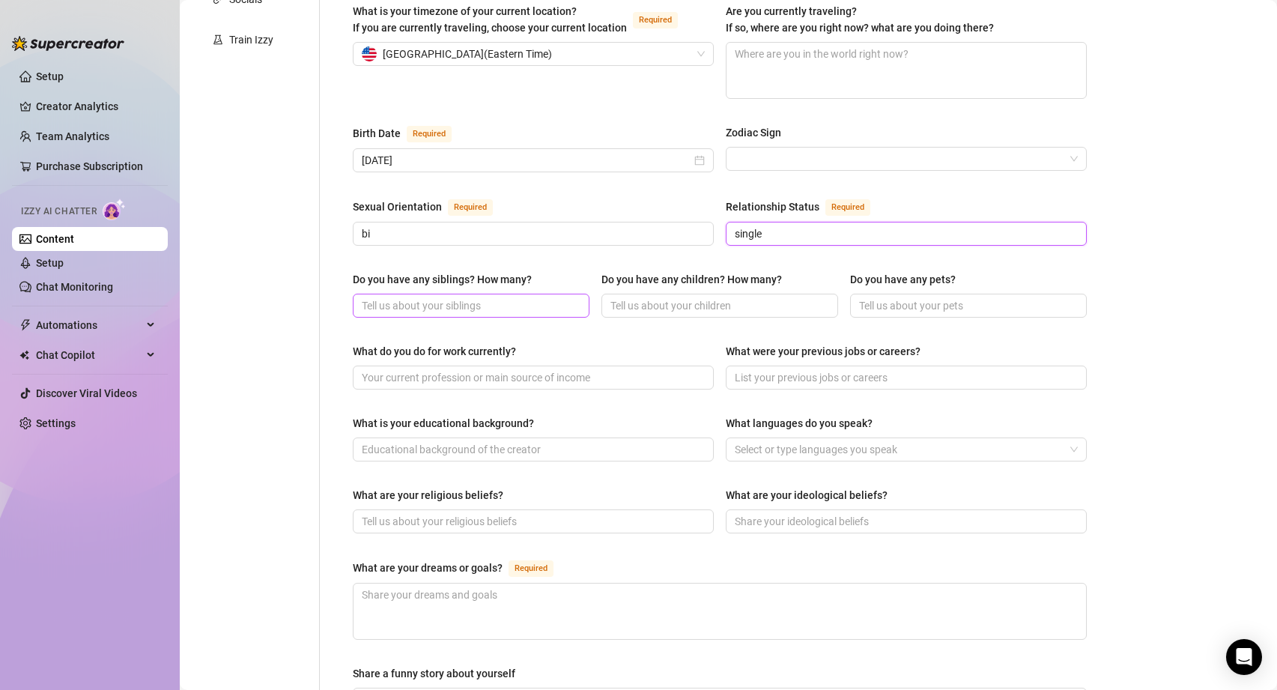
scroll to position [413, 0]
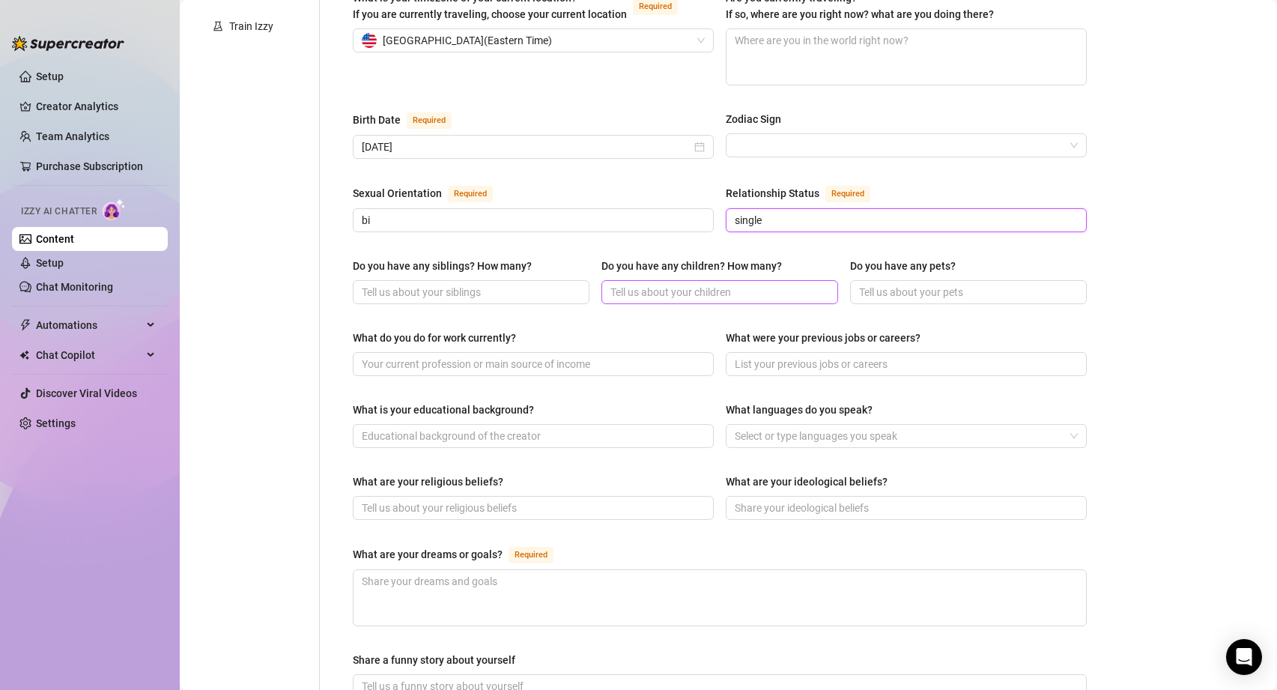
type input "single"
click at [673, 284] on input "Do you have any children? How many?" at bounding box center [718, 292] width 216 height 16
type input "0"
click at [872, 284] on input "Do you have any pets?" at bounding box center [967, 292] width 216 height 16
type input "no"
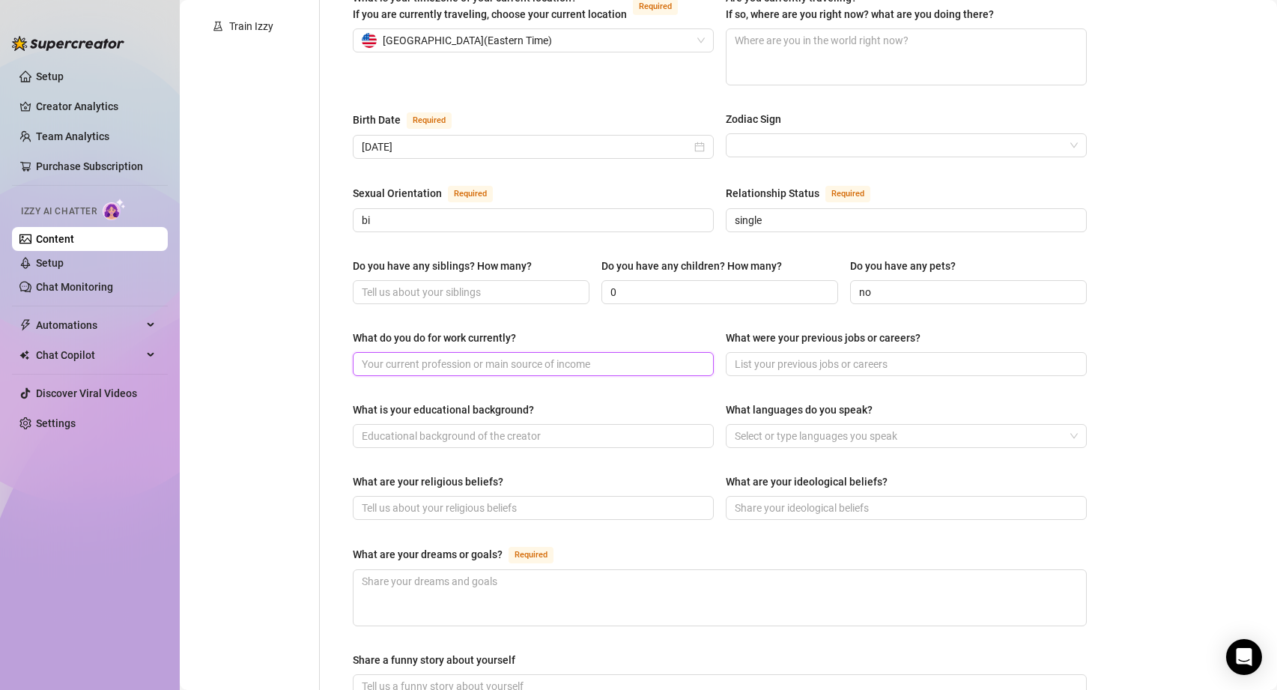
click at [488, 356] on input "What do you do for work currently?" at bounding box center [532, 364] width 340 height 16
type input "landscaping"
click at [837, 356] on input "What were your previous jobs or careers?" at bounding box center [905, 364] width 340 height 16
type input "i"
click at [543, 428] on input "What is your educational background?" at bounding box center [532, 436] width 340 height 16
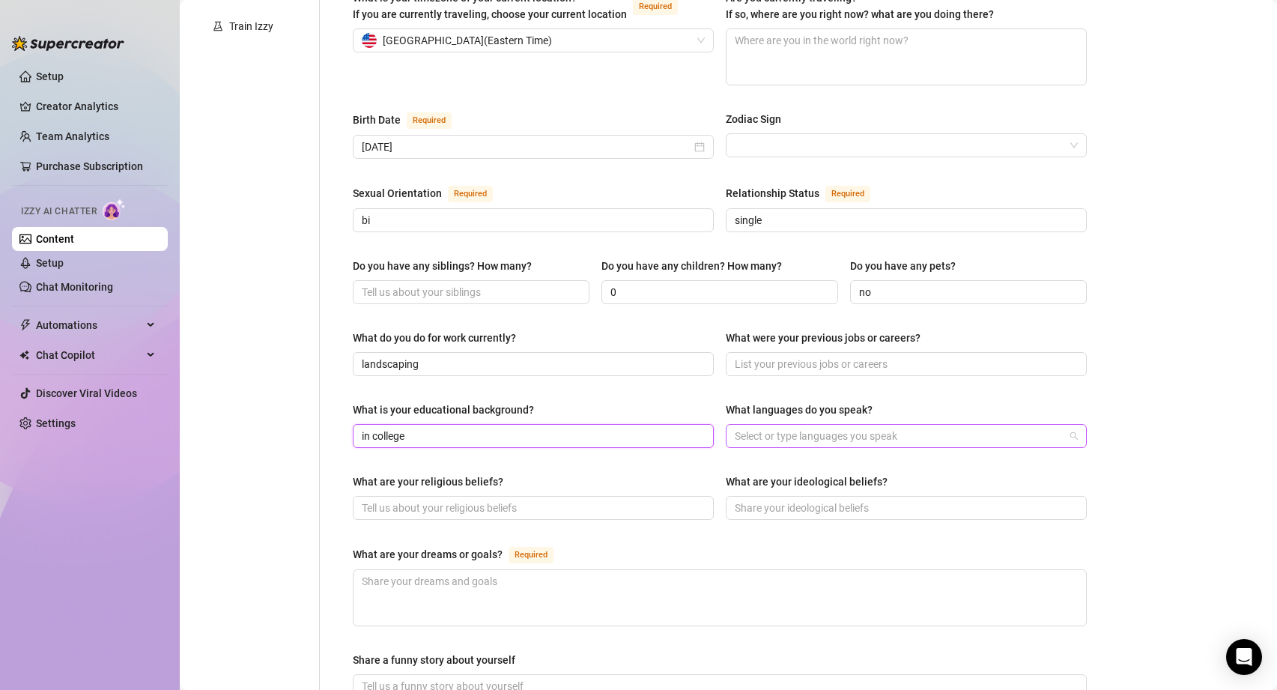
click at [804, 425] on div at bounding box center [898, 435] width 339 height 21
type input "in college"
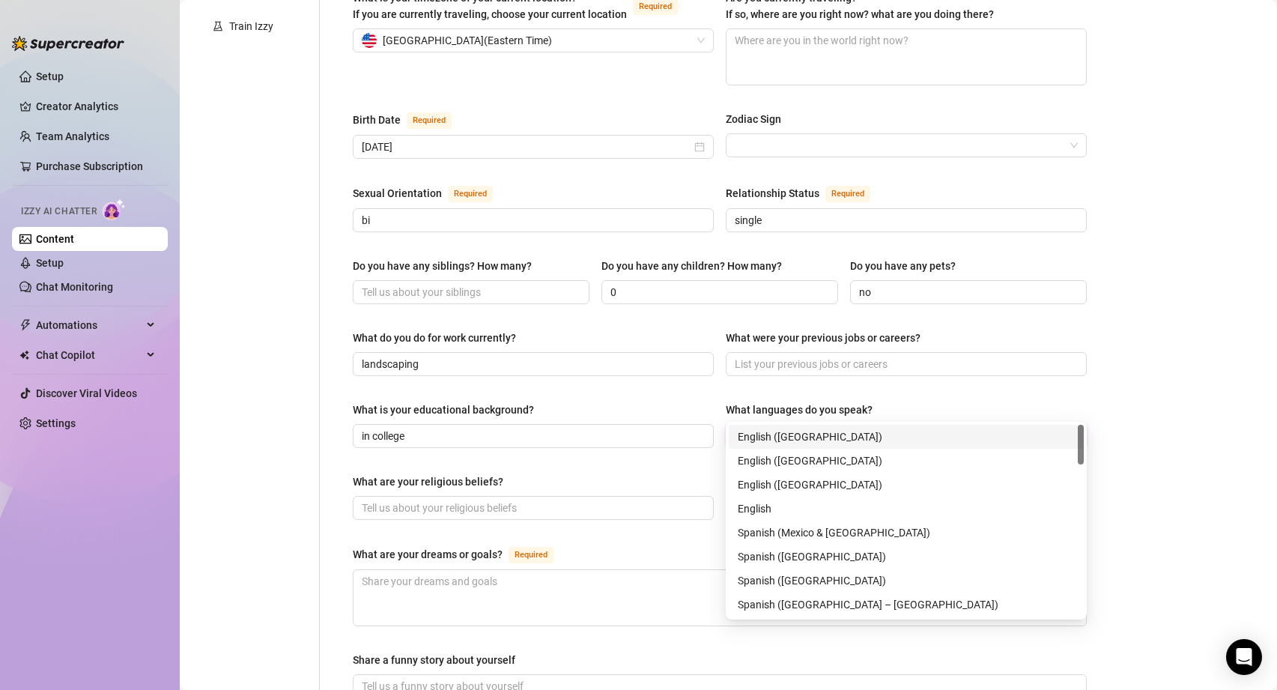
click at [769, 433] on div "English ([GEOGRAPHIC_DATA])" at bounding box center [906, 436] width 337 height 16
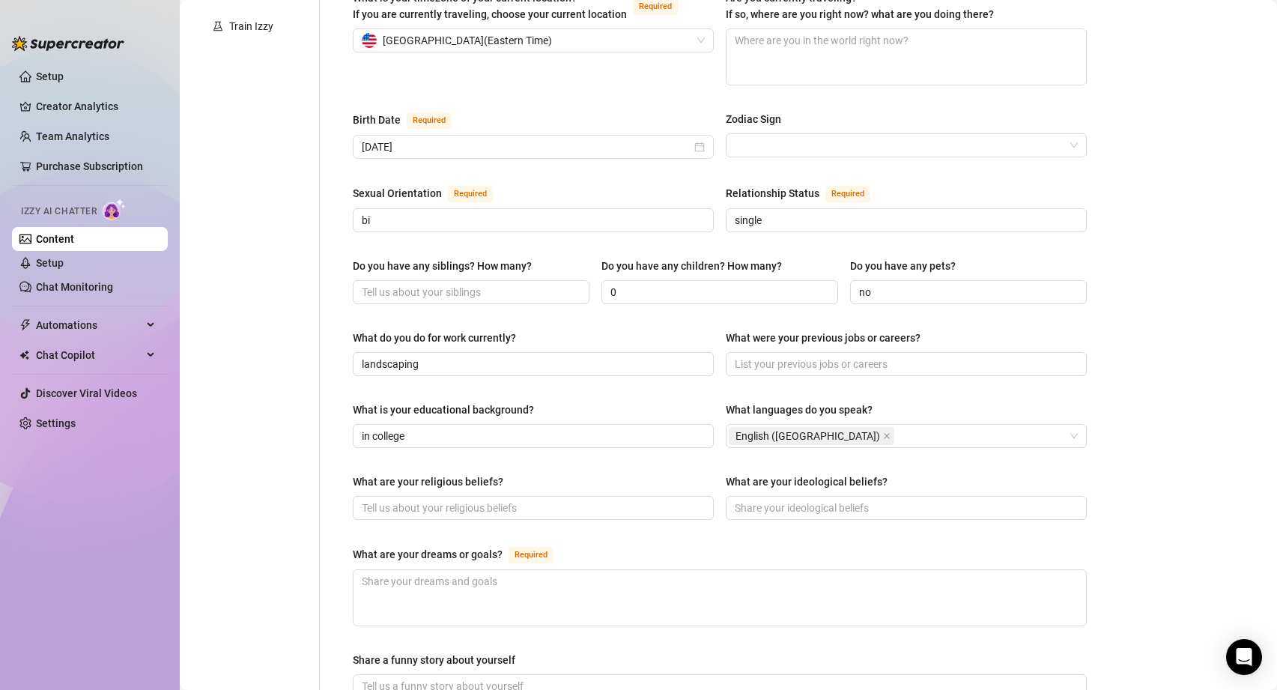
click at [685, 429] on div "What is your educational background? in college What languages do you speak? En…" at bounding box center [720, 431] width 734 height 60
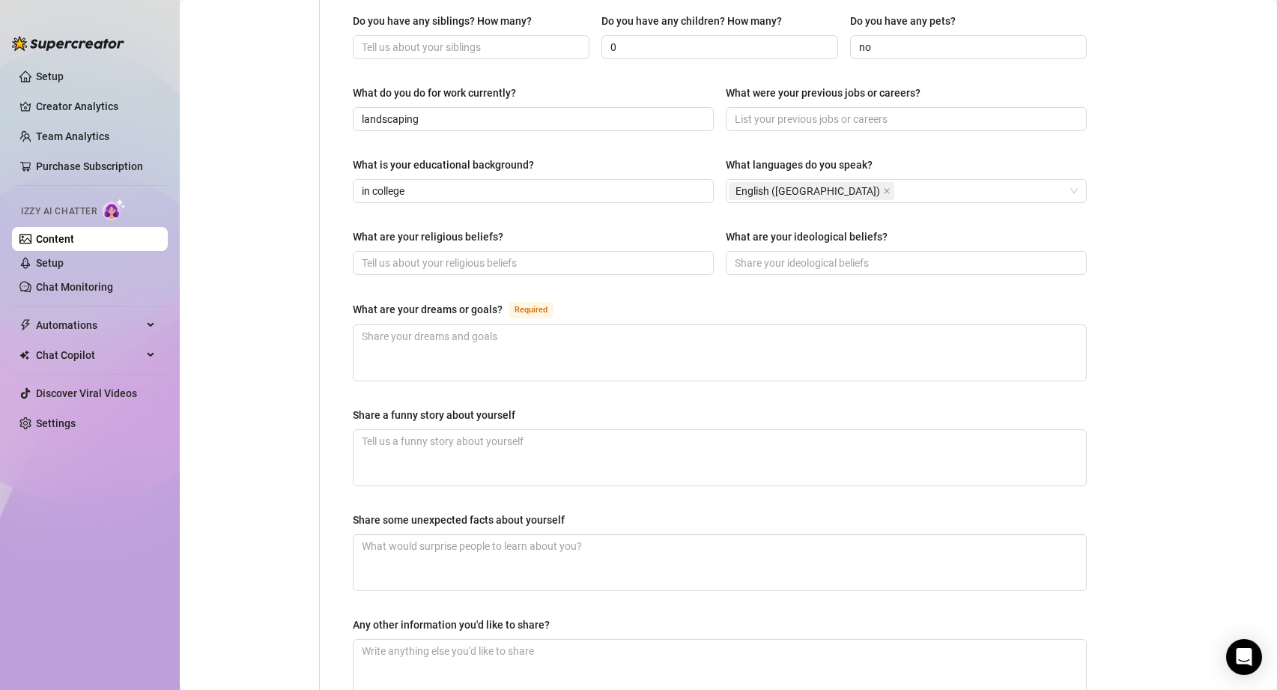
scroll to position [661, 0]
click at [780, 249] on span at bounding box center [906, 261] width 361 height 24
click at [612, 323] on textarea "What are your dreams or goals? Required" at bounding box center [720, 350] width 732 height 55
type textarea "S"
type textarea "So"
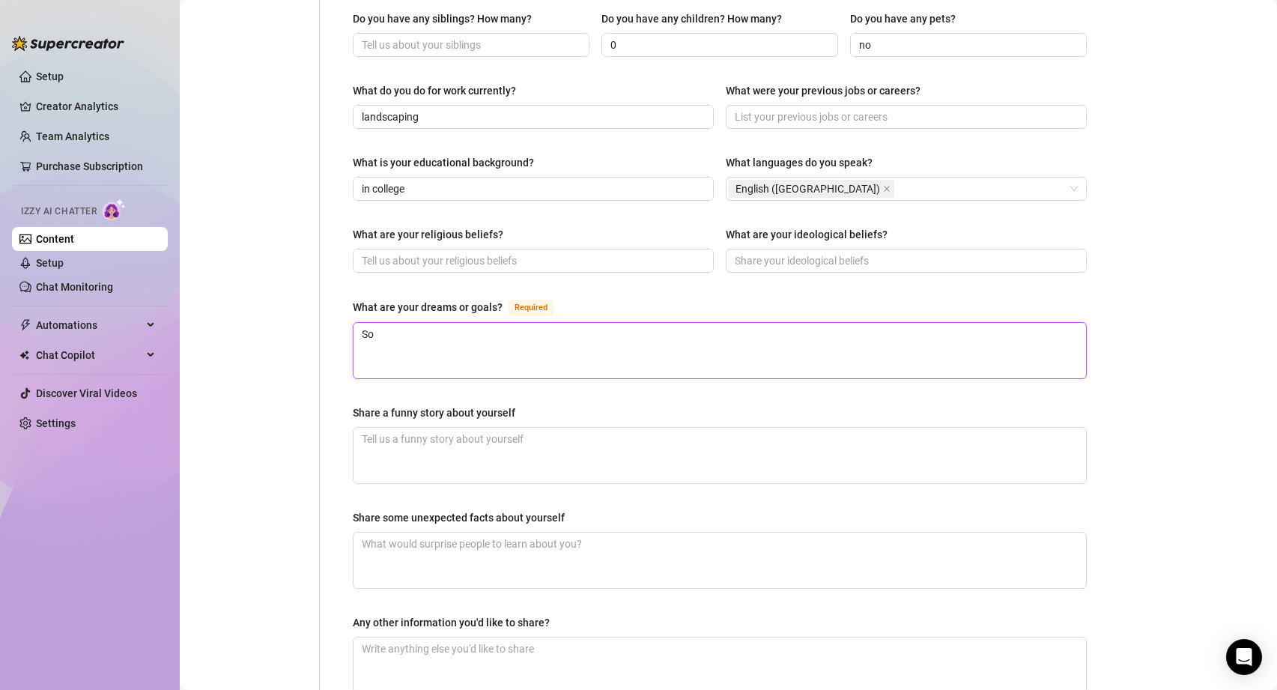
type textarea "Som"
type textarea "Some"
type textarea "Somed"
type textarea "Someda"
type textarea "Someday"
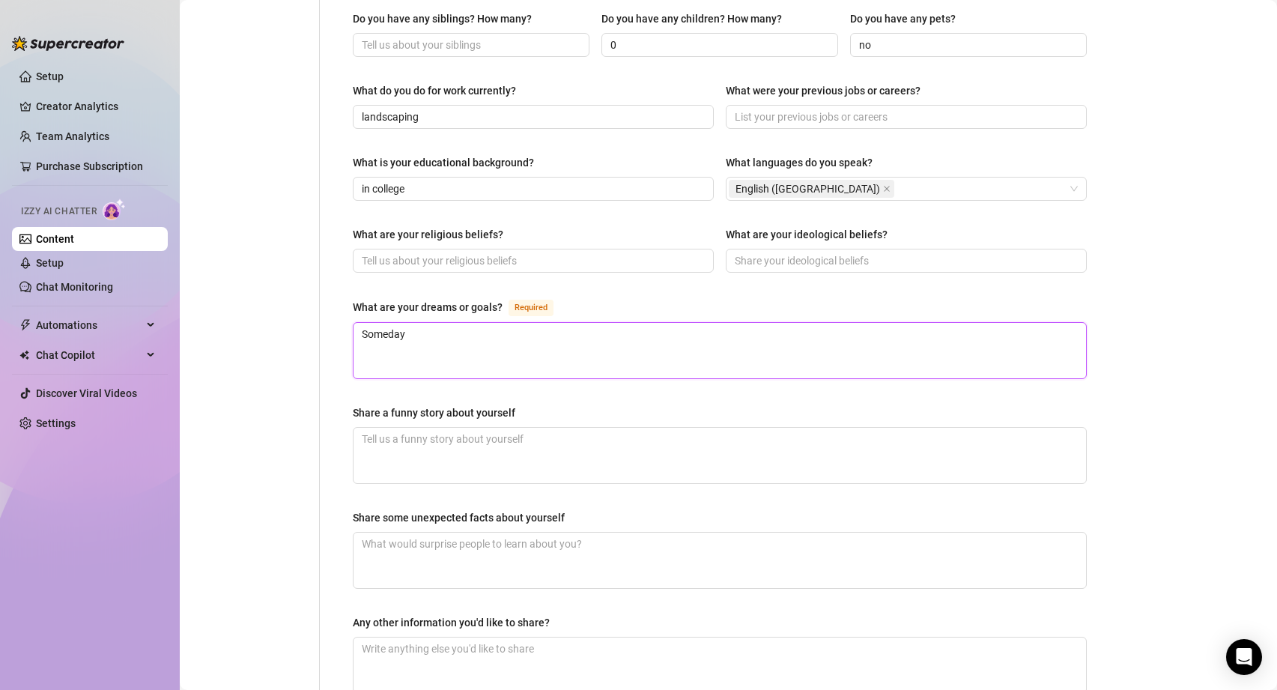
type textarea "Someday"
type textarea "Someday ha"
type textarea "Someday hav"
type textarea "Someday have"
type textarea "Someday have a"
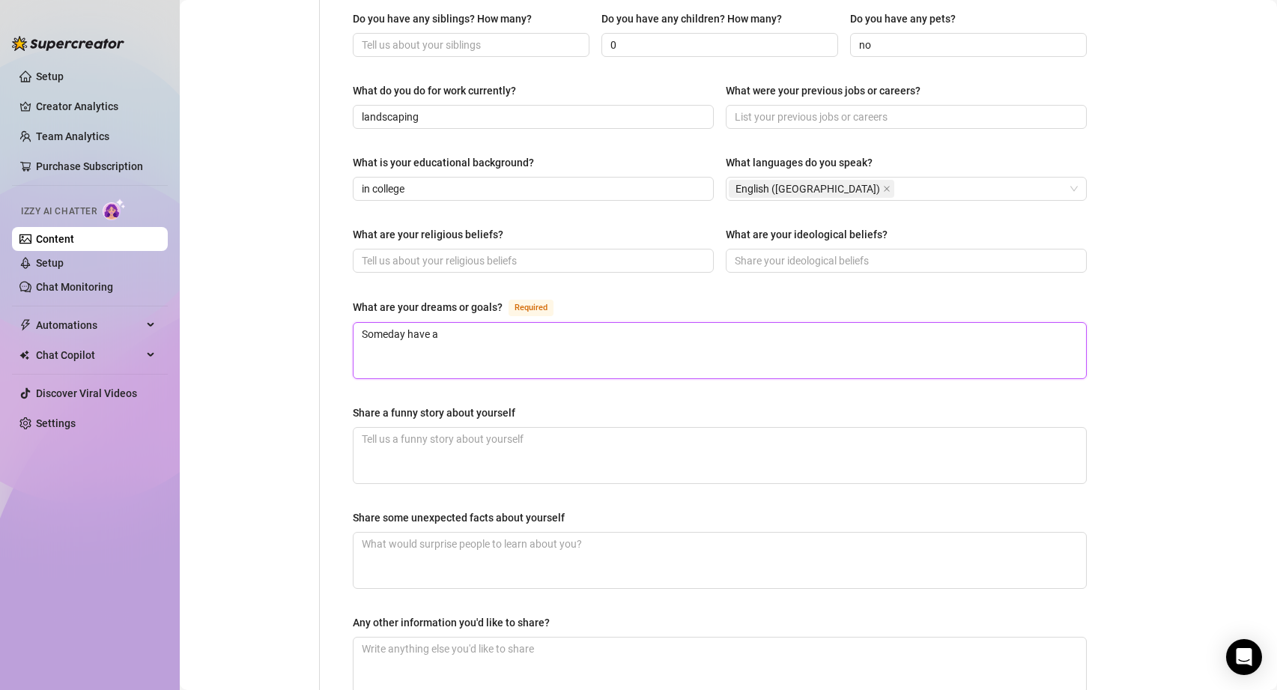
type textarea "Someday have a w"
type textarea "Someday have a wi"
type textarea "Someday have a wif"
type textarea "Someday have a wife"
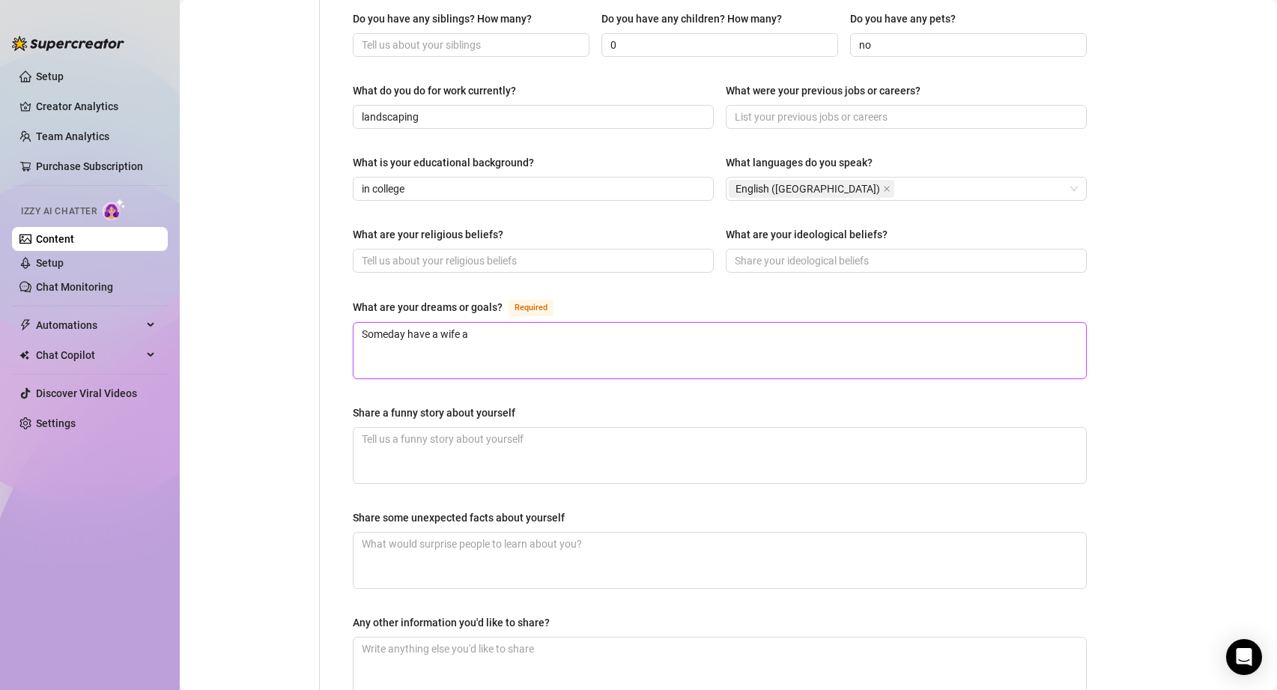
type textarea "Someday have a wife an"
type textarea "Someday have a wife and"
type textarea "Someday have a wife and k"
type textarea "Someday have a wife and [PERSON_NAME]"
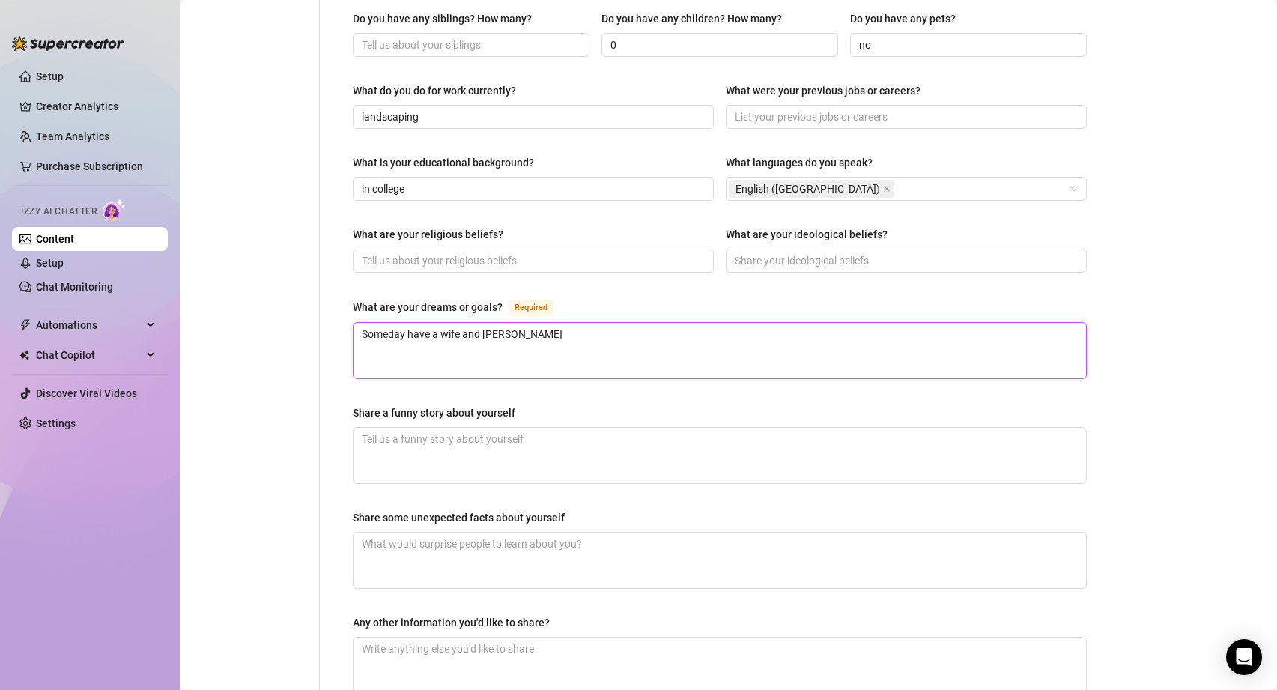
type textarea "Someday have a wife and kid"
type textarea "Someday have a wife and kids"
click at [515, 428] on textarea "Share a funny story about yourself" at bounding box center [720, 455] width 732 height 55
drag, startPoint x: 483, startPoint y: 303, endPoint x: 409, endPoint y: 303, distance: 74.1
click at [409, 323] on textarea "Someday have a wife and kids" at bounding box center [720, 350] width 732 height 55
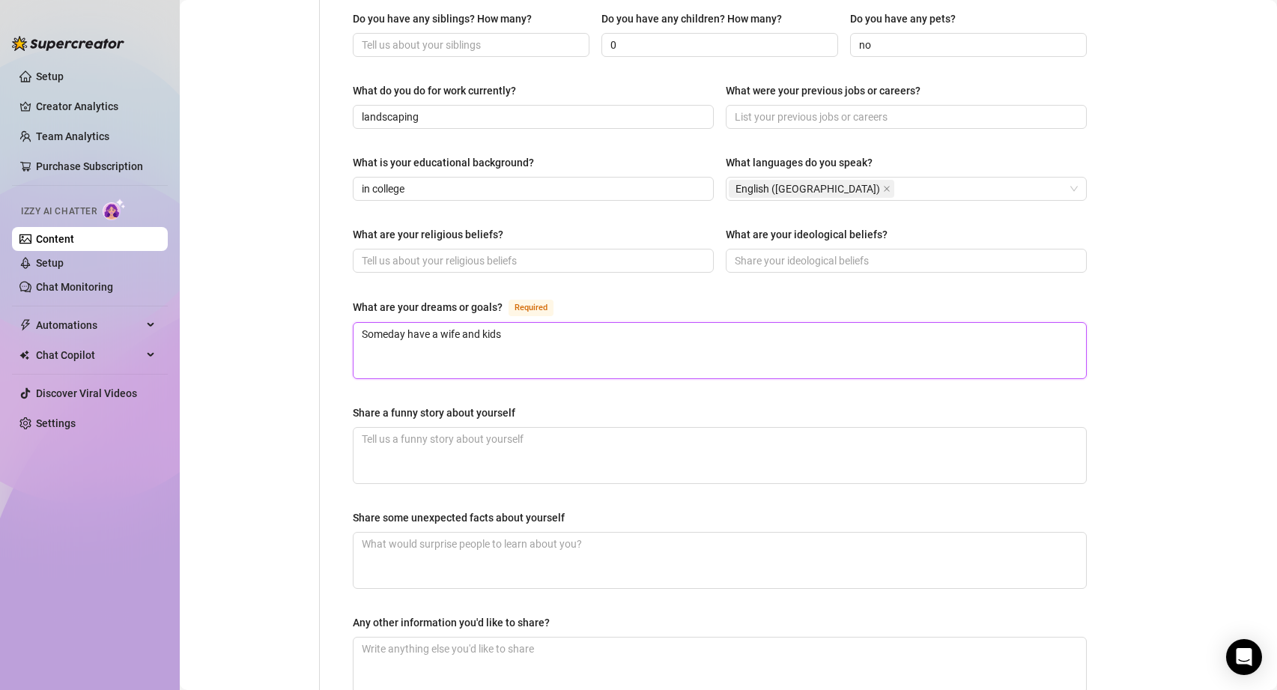
type textarea "Someday kids"
type textarea "Someday hkids"
type textarea "Someday hakids"
type textarea "Someday havkids"
type textarea "Someday havekids"
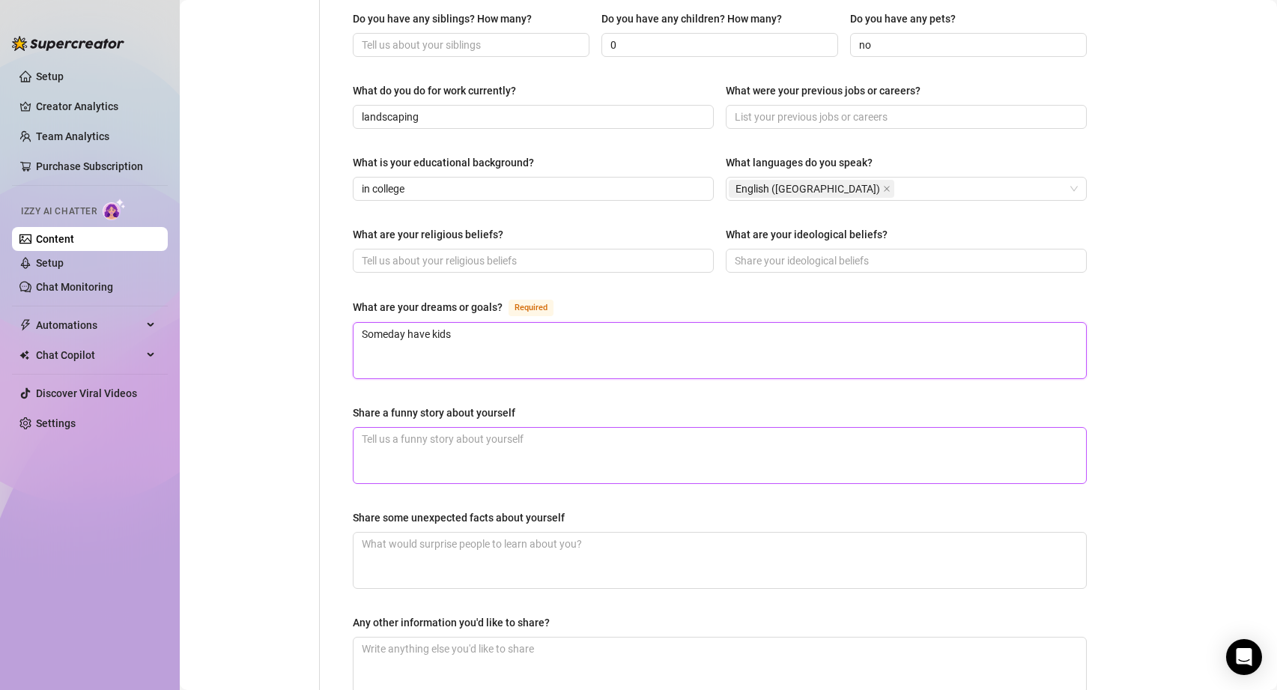
type textarea "Someday have kids"
click at [413, 428] on textarea "Share a funny story about yourself" at bounding box center [720, 455] width 732 height 55
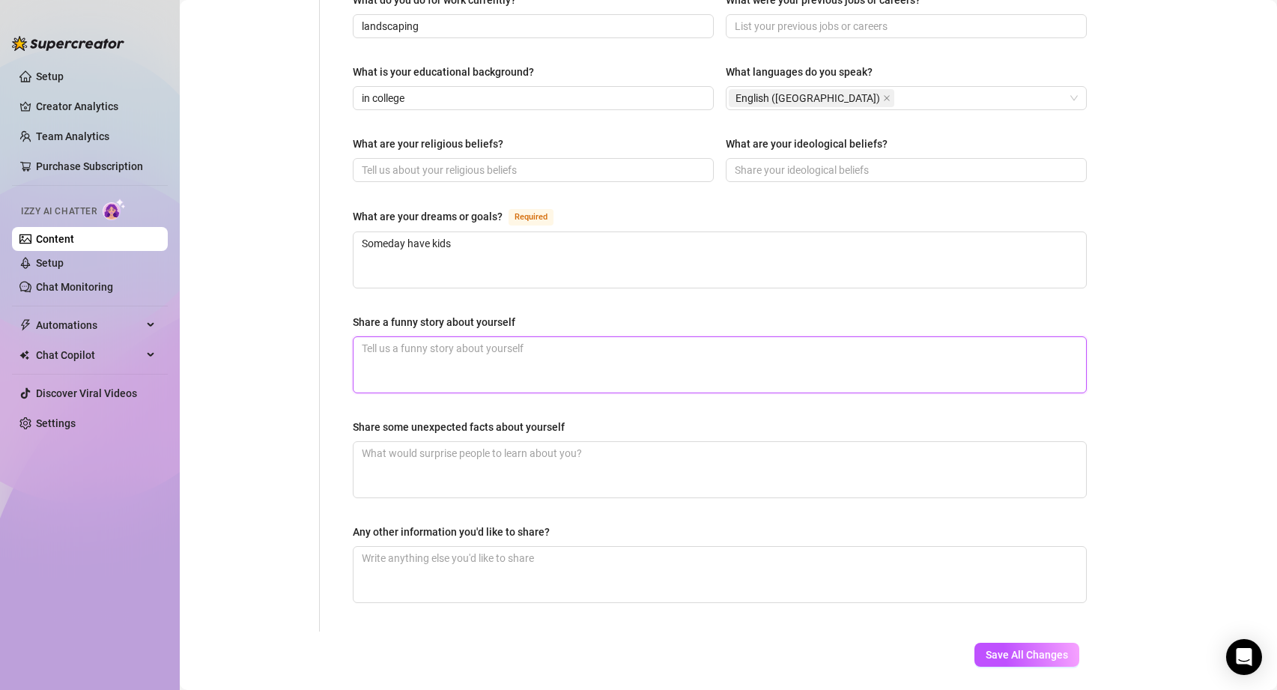
scroll to position [769, 0]
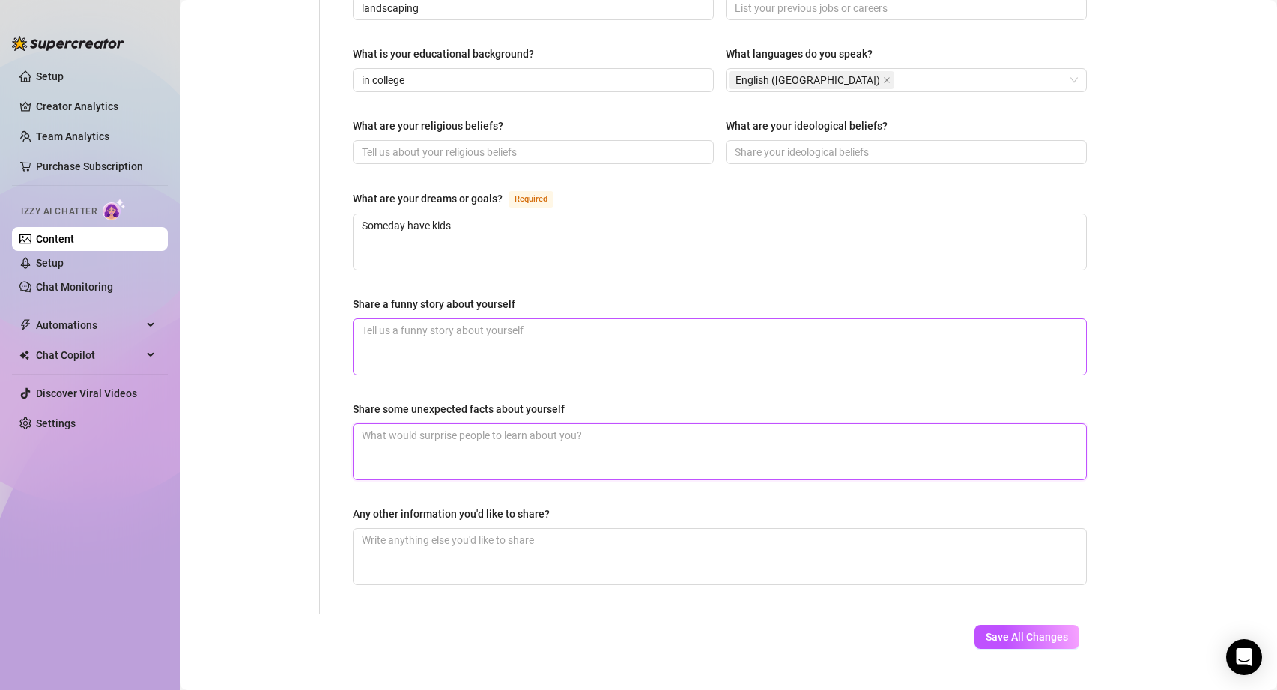
click at [413, 424] on textarea "Share some unexpected facts about yourself" at bounding box center [720, 451] width 732 height 55
type textarea "I"
type textarea "I w"
click at [569, 529] on textarea "Any other information you'd like to share?" at bounding box center [720, 556] width 732 height 55
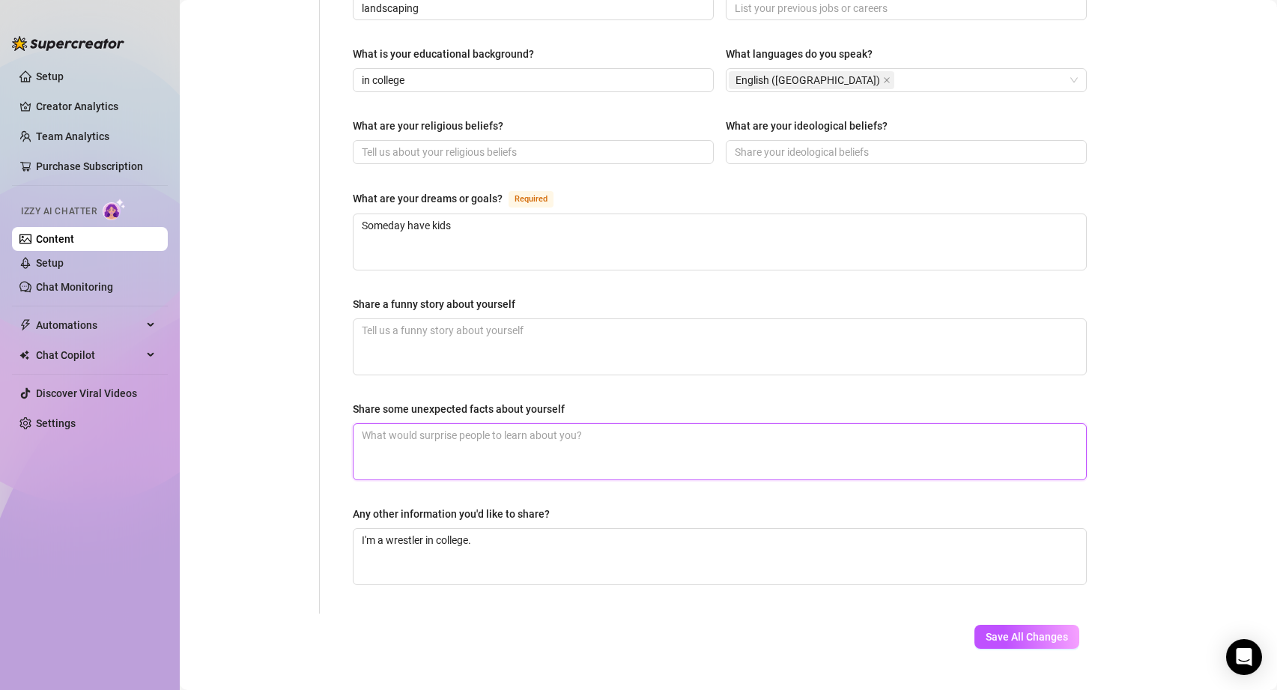
click at [518, 428] on textarea "Share some unexpected facts about yourself" at bounding box center [720, 451] width 732 height 55
click at [1011, 631] on span "Save All Changes" at bounding box center [1027, 637] width 82 height 12
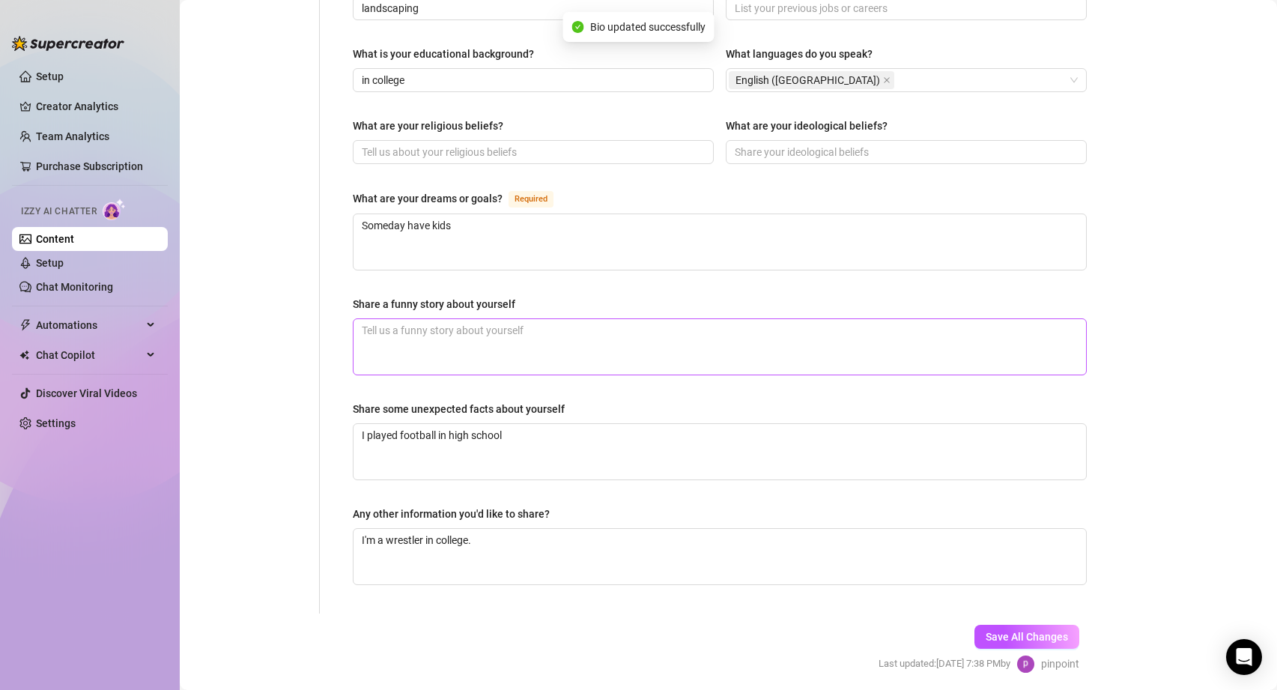
scroll to position [28, 0]
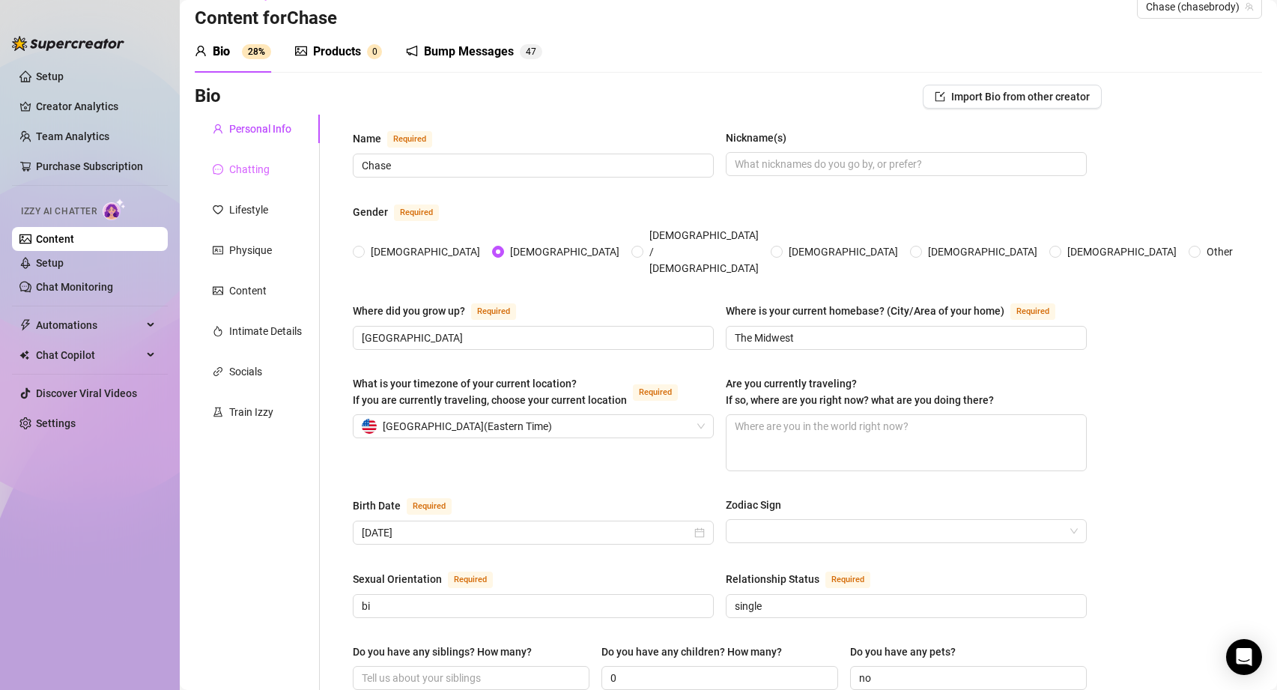
click at [223, 157] on div "Chatting" at bounding box center [257, 169] width 125 height 28
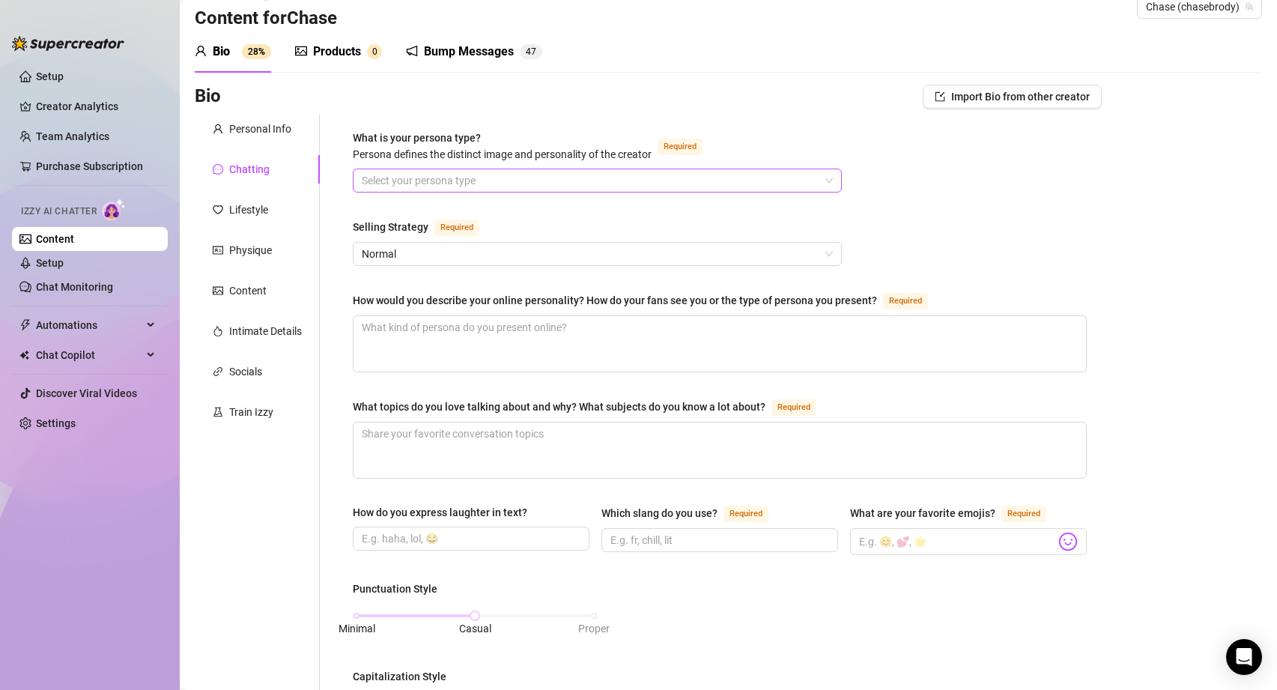
click at [463, 179] on input "What is your persona type? [PERSON_NAME] defines the distinct image and persona…" at bounding box center [591, 180] width 458 height 22
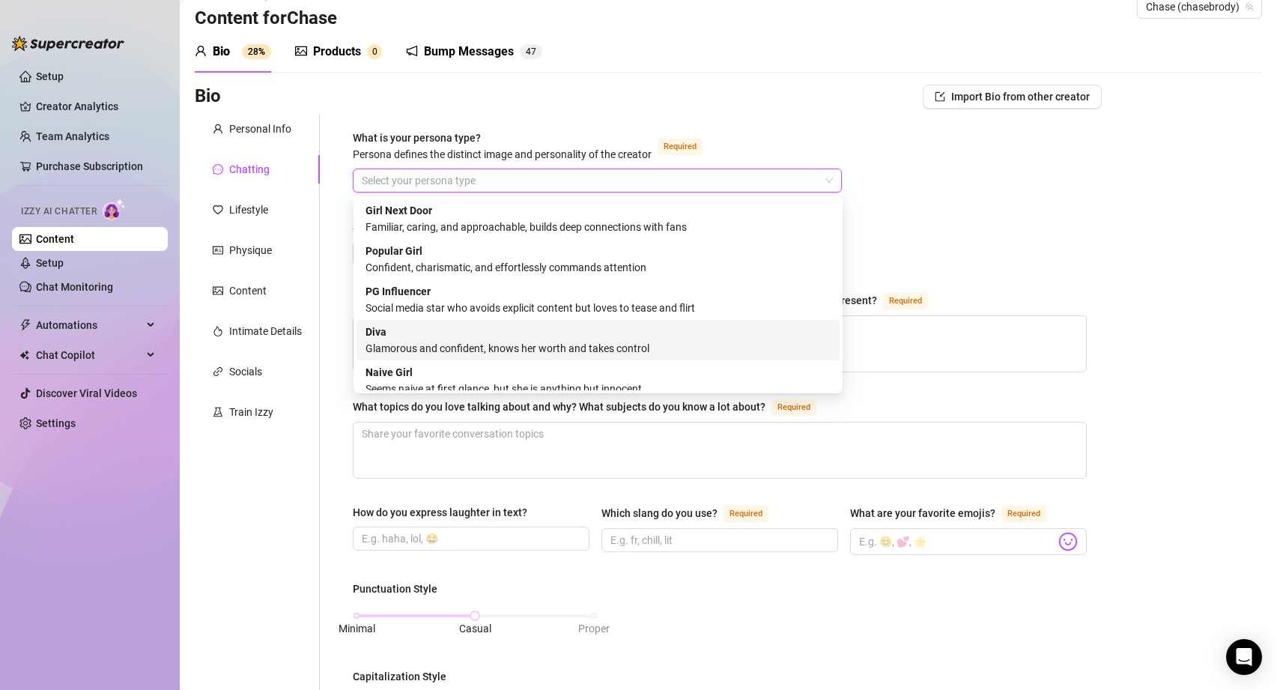
scroll to position [51, 0]
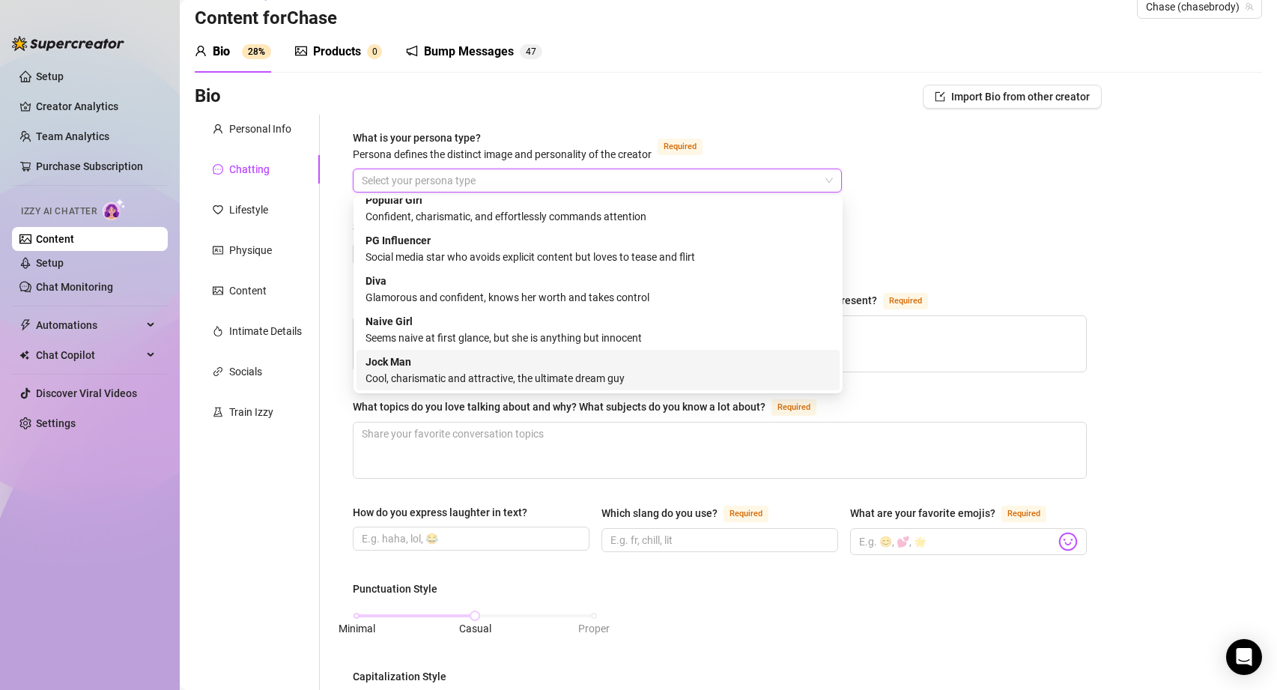
click at [407, 369] on div "Jock Man Cool, charismatic and attractive, the ultimate dream guy" at bounding box center [597, 370] width 465 height 33
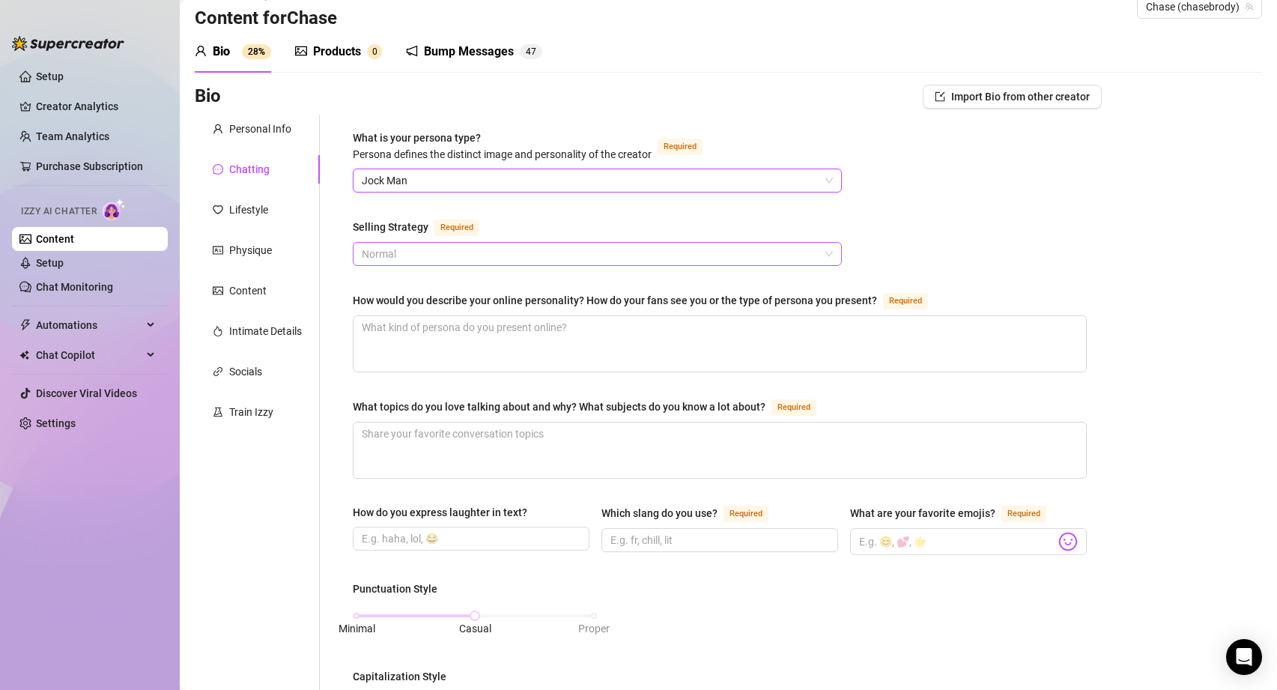
click at [440, 255] on span "Normal" at bounding box center [597, 254] width 471 height 22
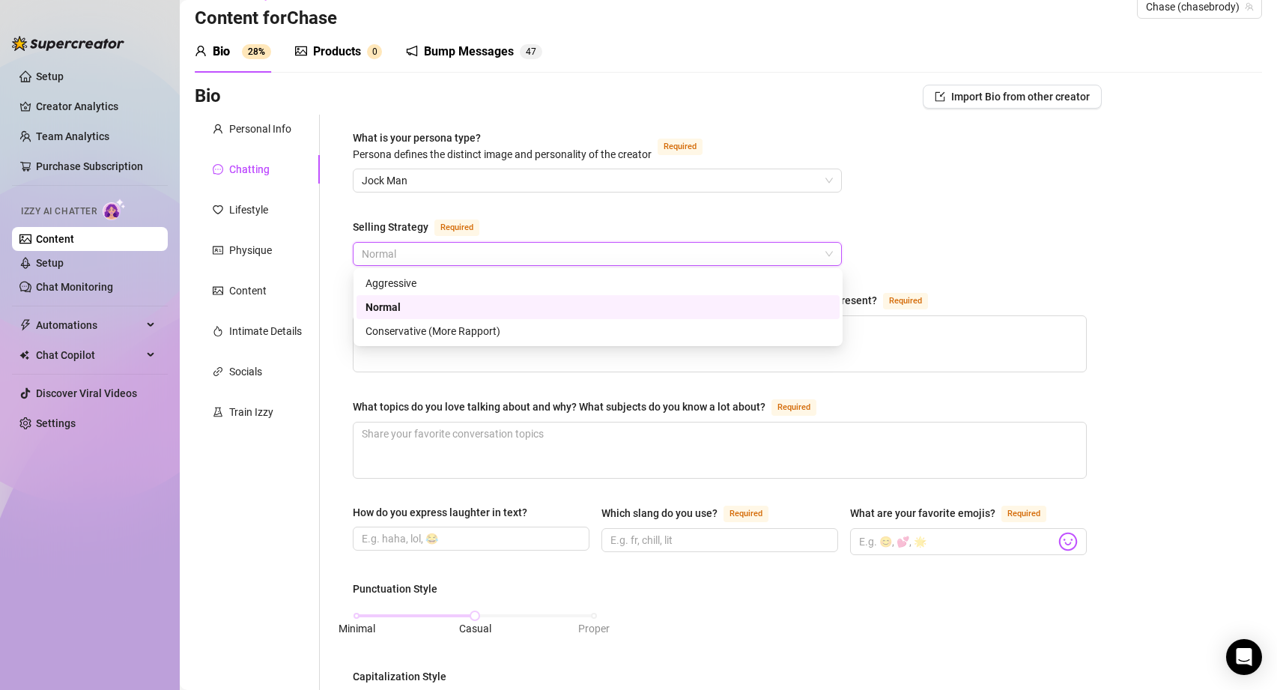
click at [523, 213] on div "What is your persona type? [PERSON_NAME] defines the distinct image and persona…" at bounding box center [720, 674] width 734 height 1088
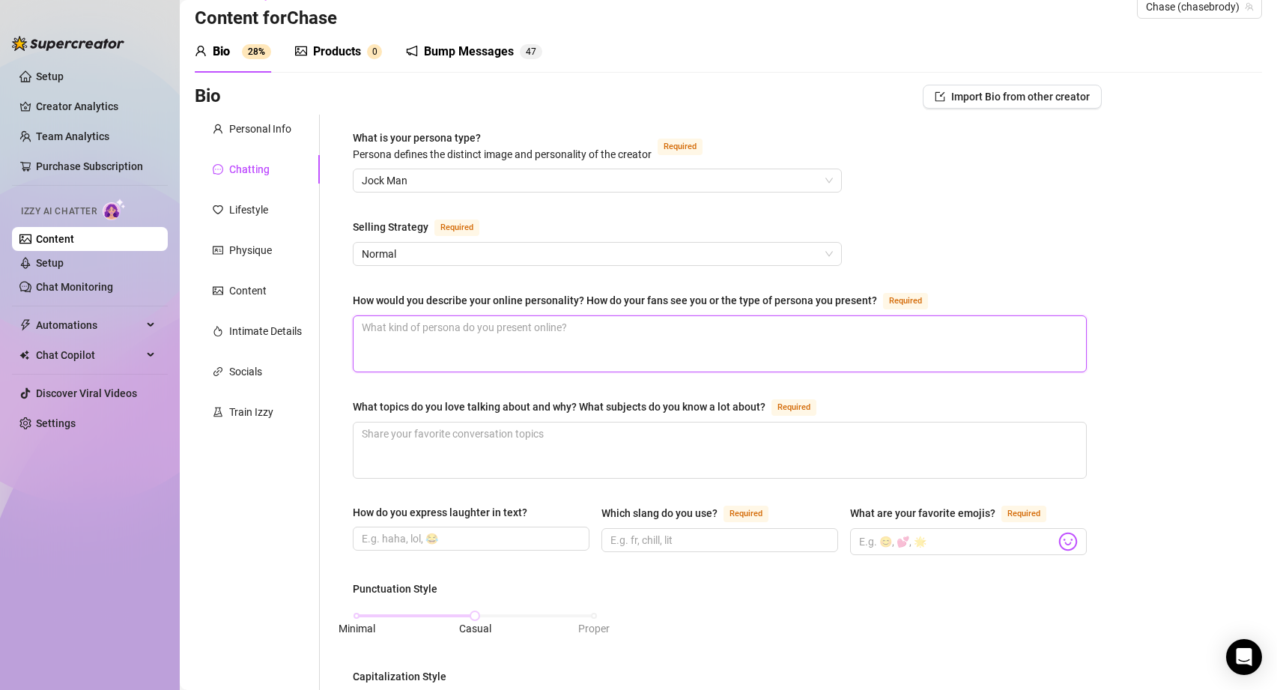
click at [461, 332] on textarea "How would you describe your online personality? How do your fans see you or the…" at bounding box center [720, 343] width 732 height 55
click at [427, 464] on textarea "What topics do you love talking about and why? What subjects do you know a lot …" at bounding box center [720, 449] width 732 height 55
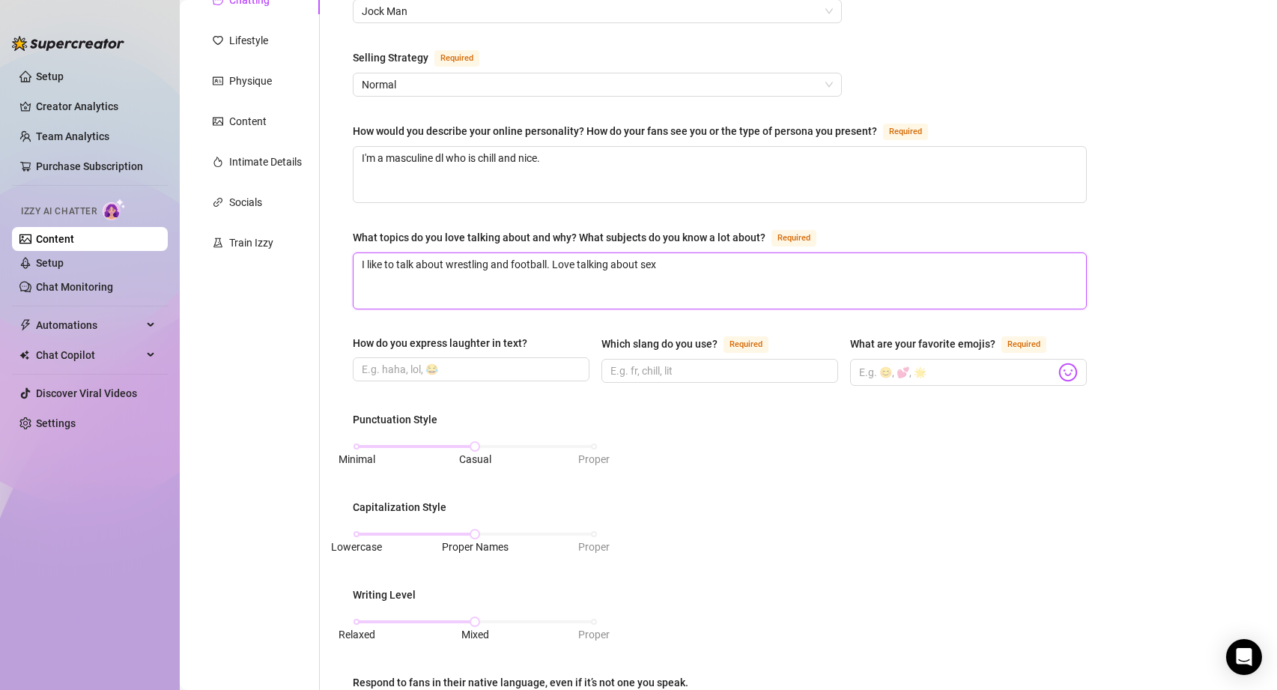
scroll to position [199, 0]
click at [492, 362] on input "How do you express laughter in text?" at bounding box center [470, 367] width 216 height 16
click at [695, 371] on input "Which slang do you use? Required" at bounding box center [718, 368] width 216 height 16
click at [890, 376] on input "What are your favorite emojis? Required" at bounding box center [957, 369] width 196 height 19
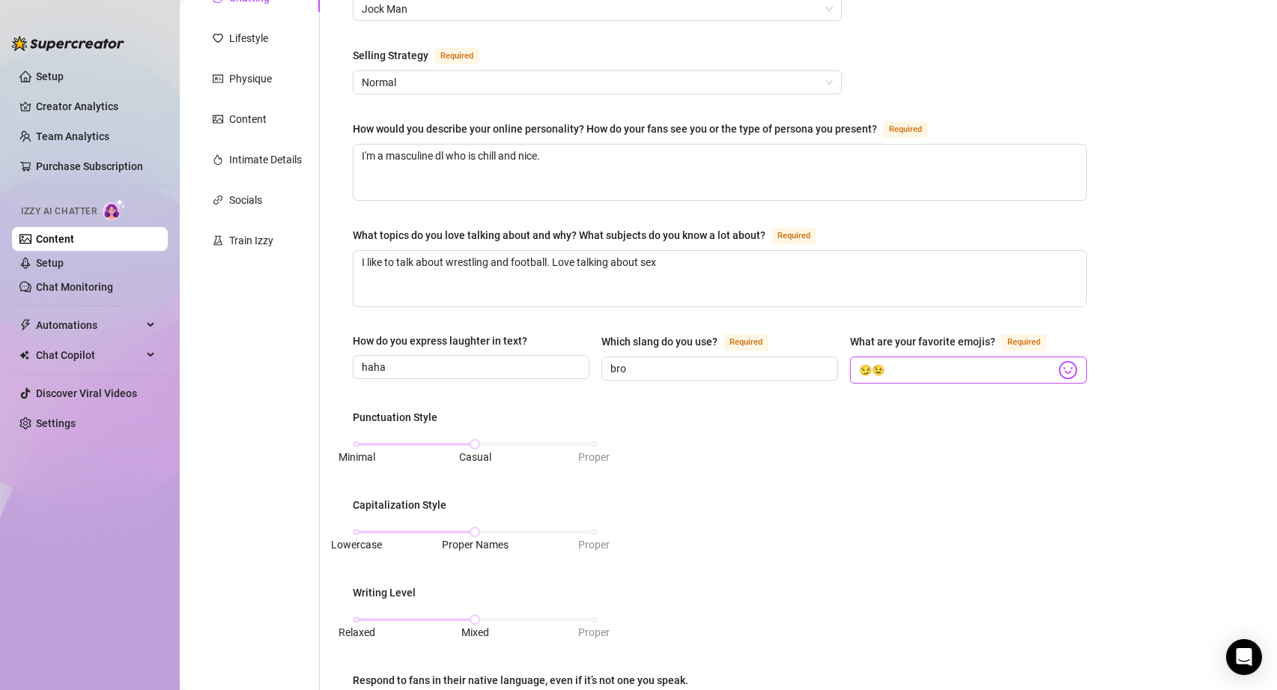
click at [922, 368] on input "😏😉" at bounding box center [957, 369] width 196 height 19
click at [1089, 455] on div "What is your persona type? [PERSON_NAME] defines the distinct image and persona…" at bounding box center [720, 502] width 764 height 1118
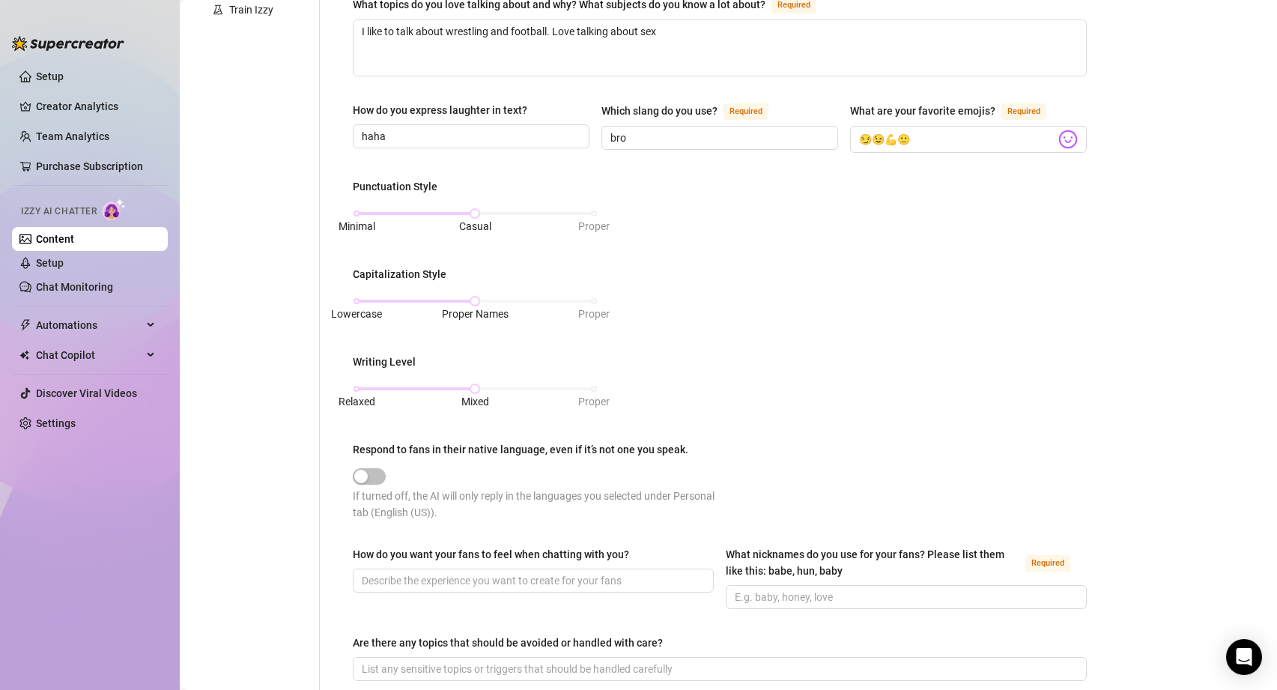
scroll to position [434, 0]
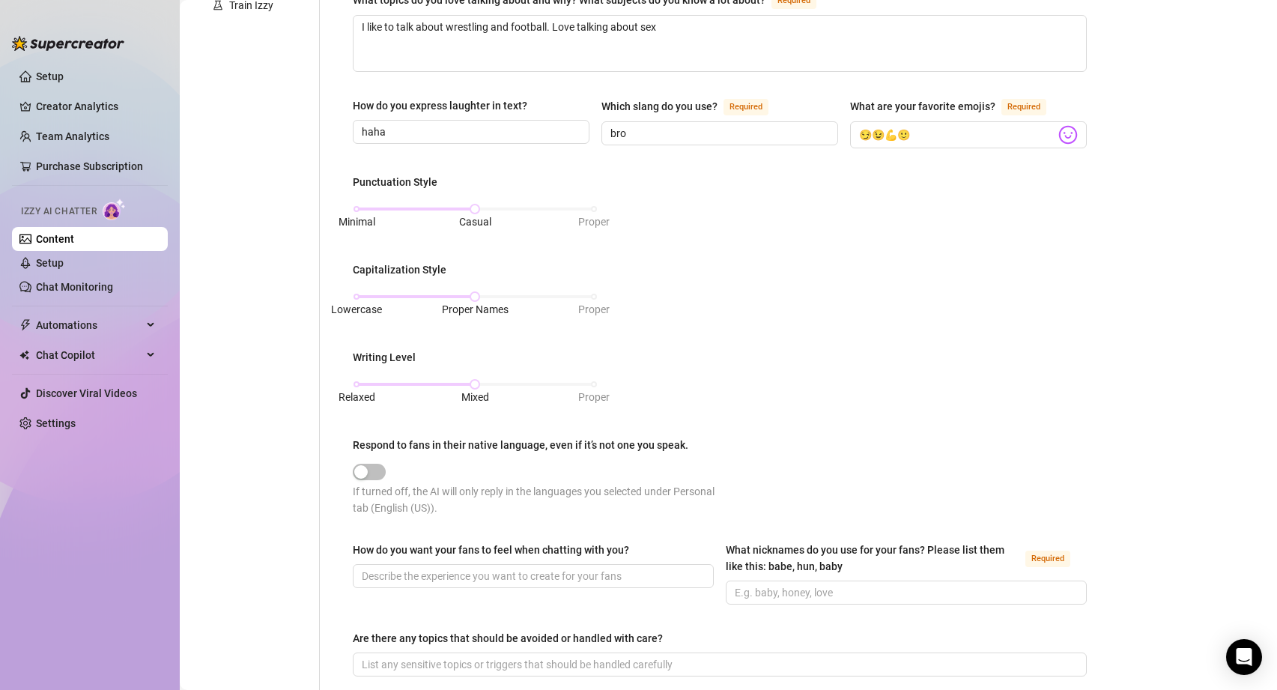
click at [598, 296] on div "Punctuation Style Minimal Casual Proper Capitalization Style Lowercase Proper N…" at bounding box center [720, 352] width 734 height 356
click at [590, 296] on div "Lowercase Proper Names Proper" at bounding box center [475, 296] width 237 height 9
click at [593, 198] on div "Minimal Casual Proper" at bounding box center [475, 216] width 245 height 40
click at [593, 205] on div "Minimal Casual Proper" at bounding box center [475, 208] width 237 height 9
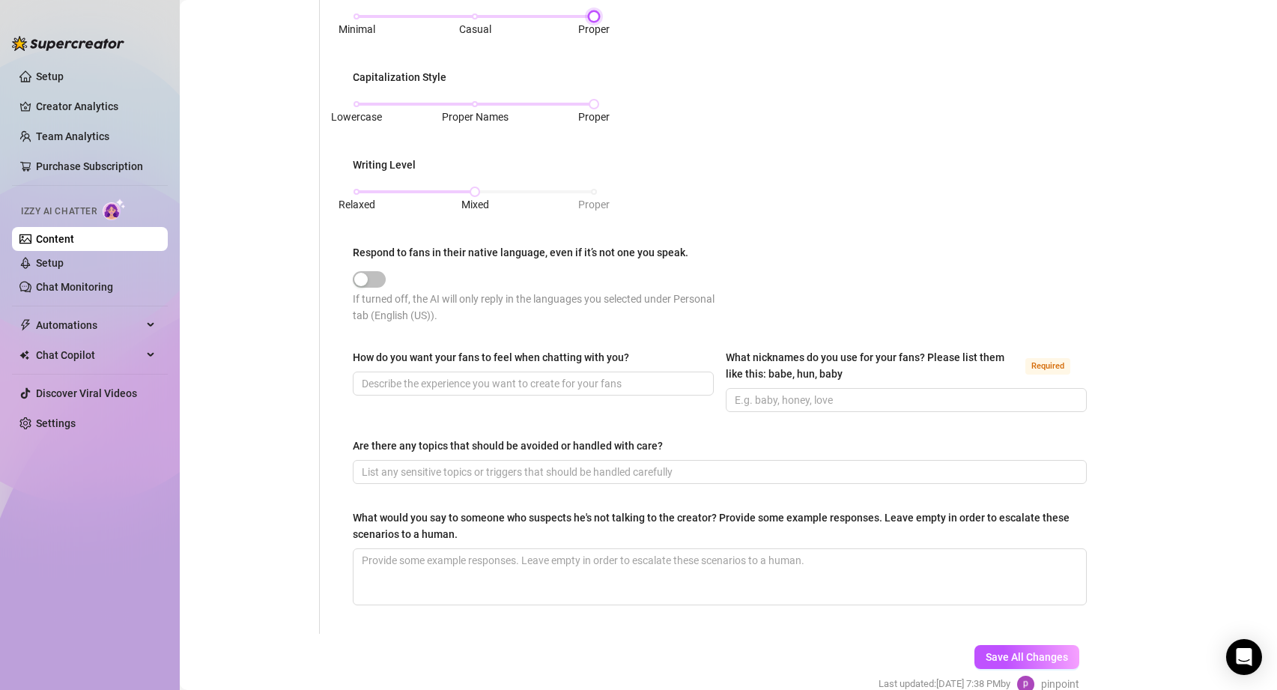
scroll to position [699, 0]
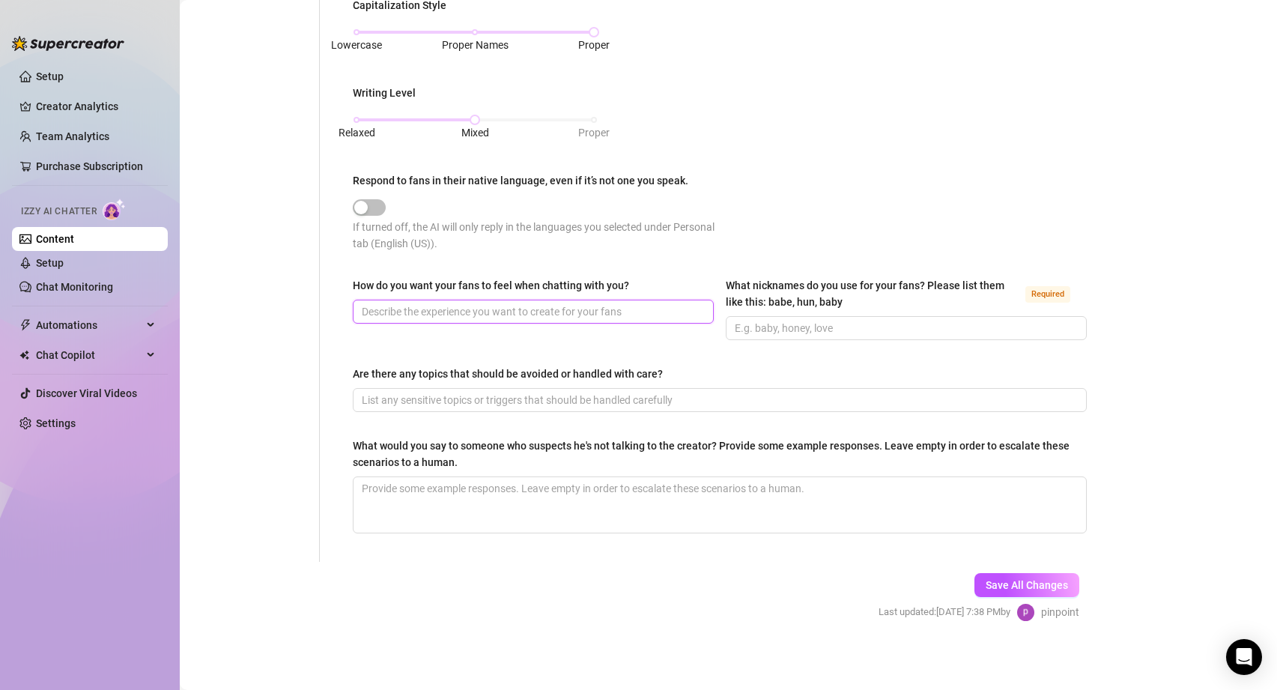
click at [457, 309] on input "How do you want your fans to feel when chatting with you?" at bounding box center [532, 311] width 340 height 16
click at [808, 327] on input "What nicknames do you use for your fans? Please list them like this: babe, hun,…" at bounding box center [905, 328] width 340 height 16
click at [713, 398] on input "Are there any topics that should be avoided or handled with care?" at bounding box center [718, 400] width 713 height 16
click at [1065, 579] on span "Save All Changes" at bounding box center [1027, 585] width 82 height 12
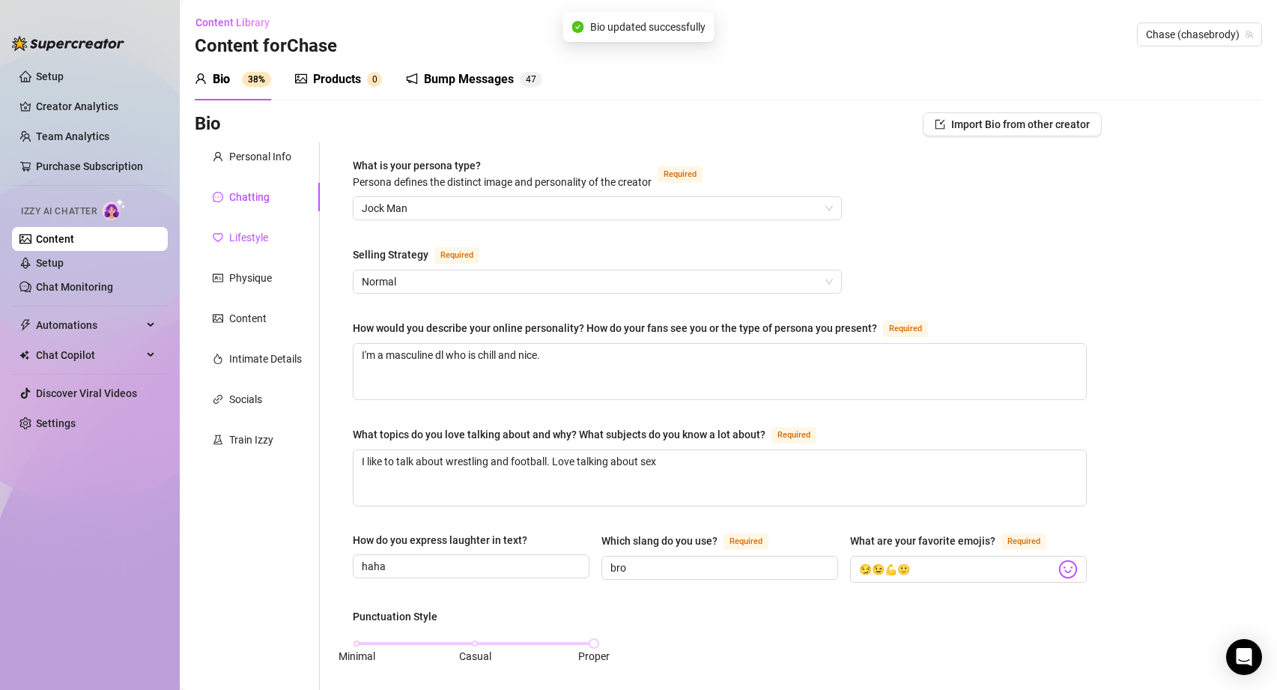
click at [233, 231] on div "Lifestyle" at bounding box center [248, 237] width 39 height 16
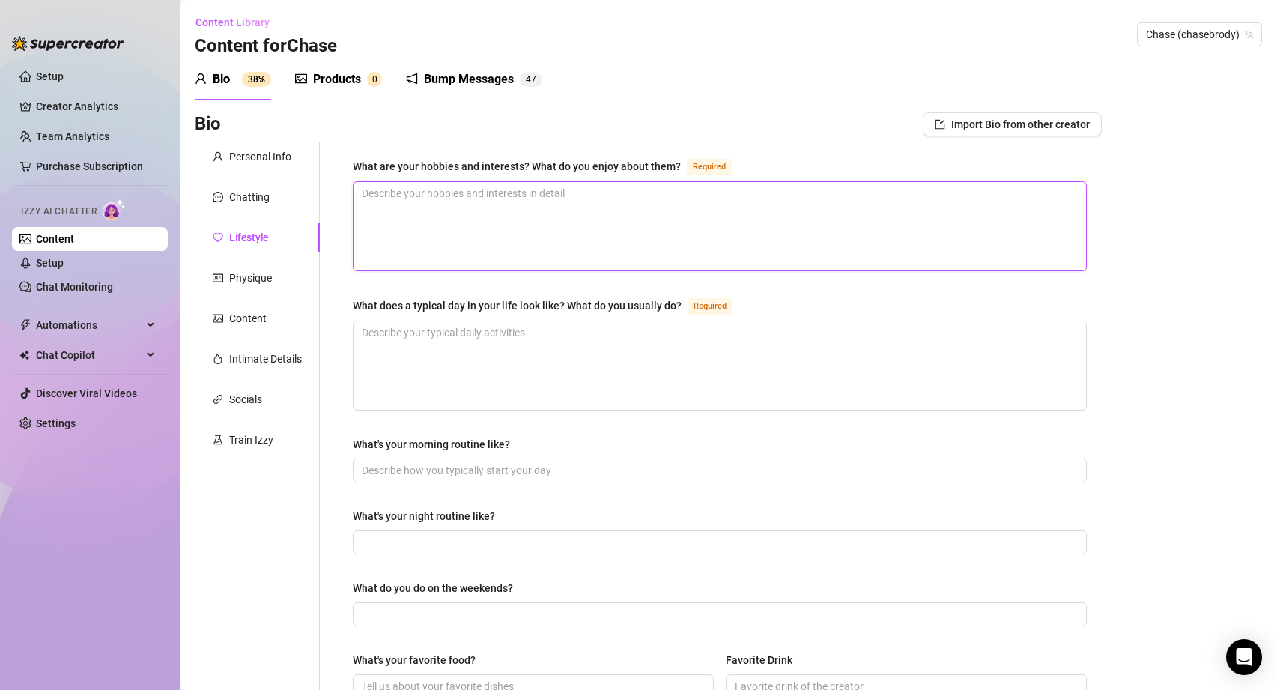
click at [497, 205] on textarea "What are your hobbies and interests? What do you enjoy about them? Required" at bounding box center [720, 226] width 732 height 88
click at [556, 386] on textarea "What does a typical day in your life look like? What do you usually do? Required" at bounding box center [720, 365] width 732 height 88
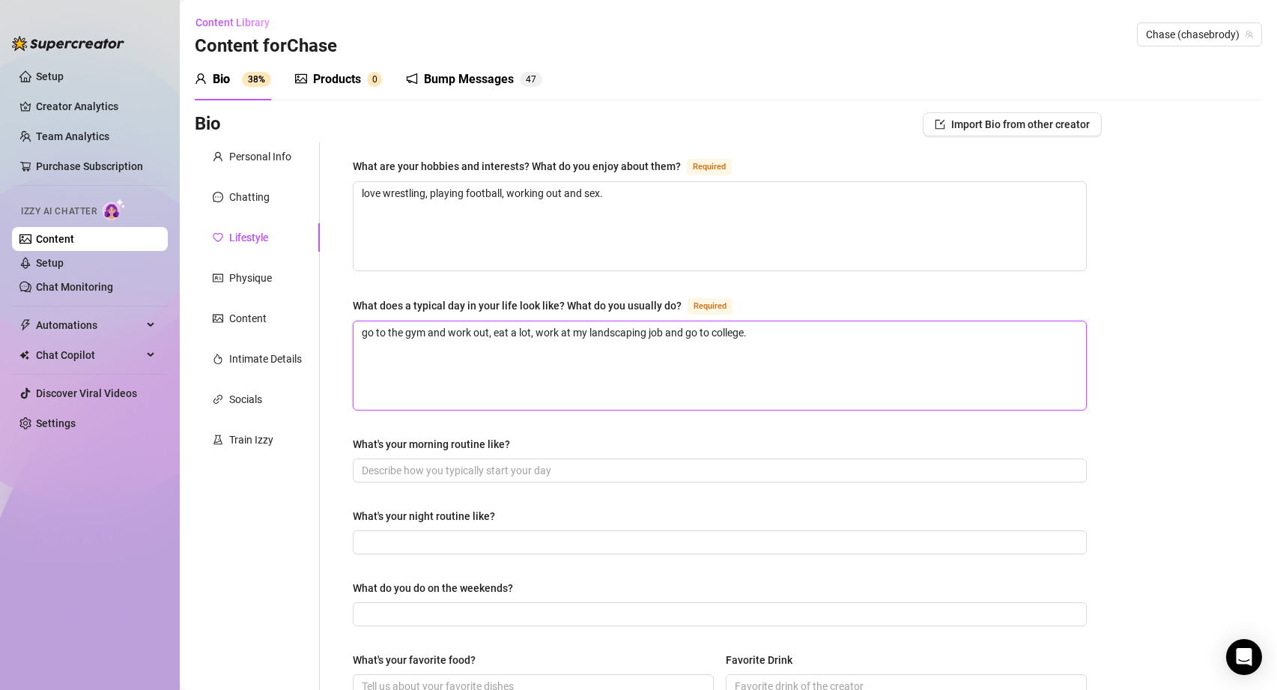
drag, startPoint x: 661, startPoint y: 331, endPoint x: 797, endPoint y: 331, distance: 136.3
click at [797, 331] on textarea "go to the gym and work out, eat a lot, work at my landscaping job and go to col…" at bounding box center [720, 365] width 732 height 88
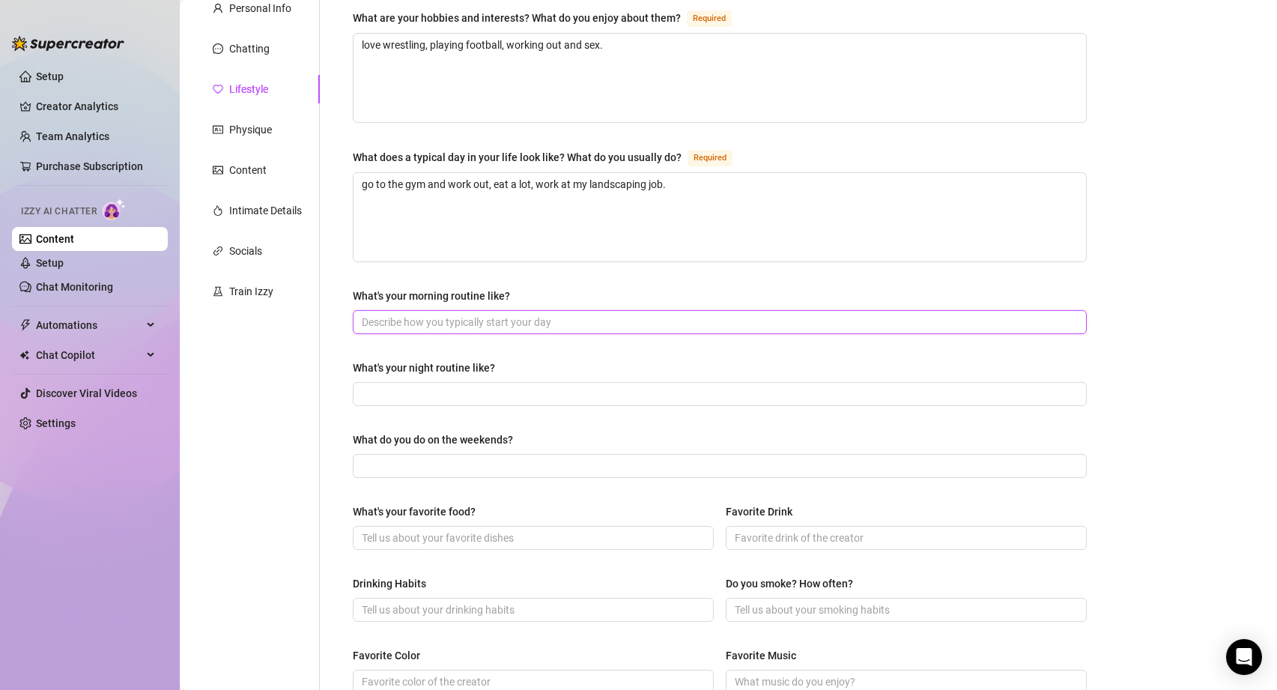
click at [449, 326] on input "What's your morning routine like?" at bounding box center [718, 322] width 713 height 16
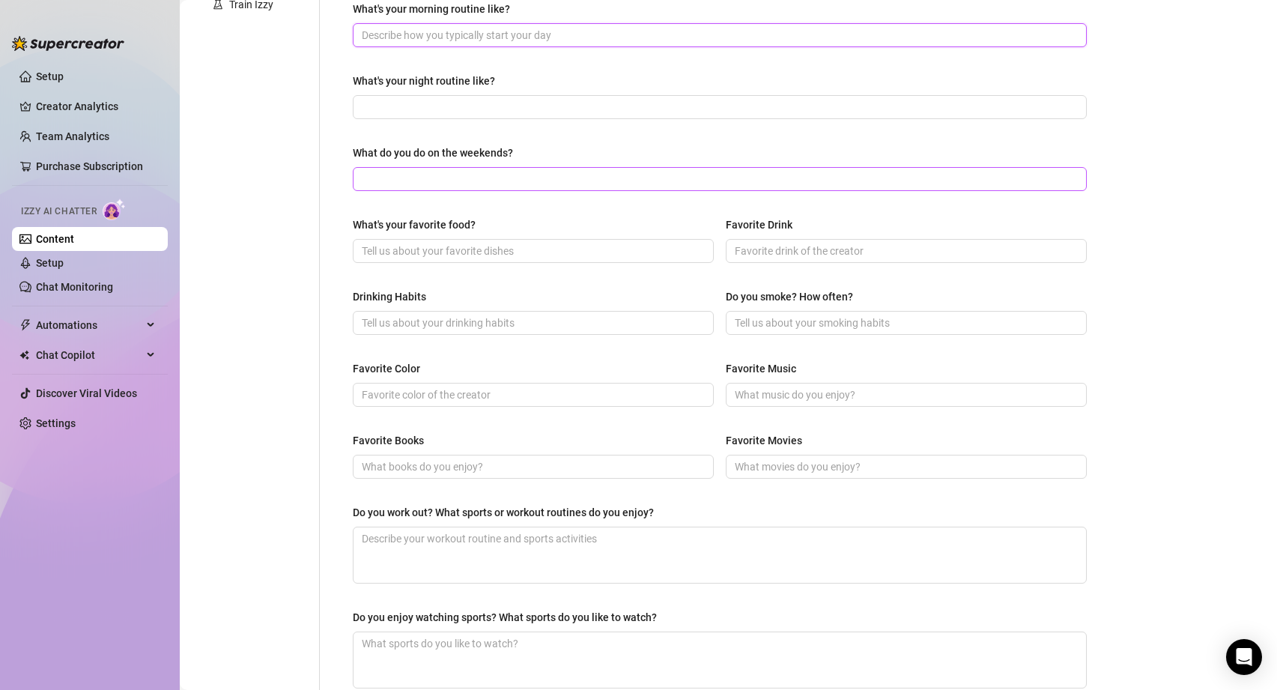
scroll to position [438, 0]
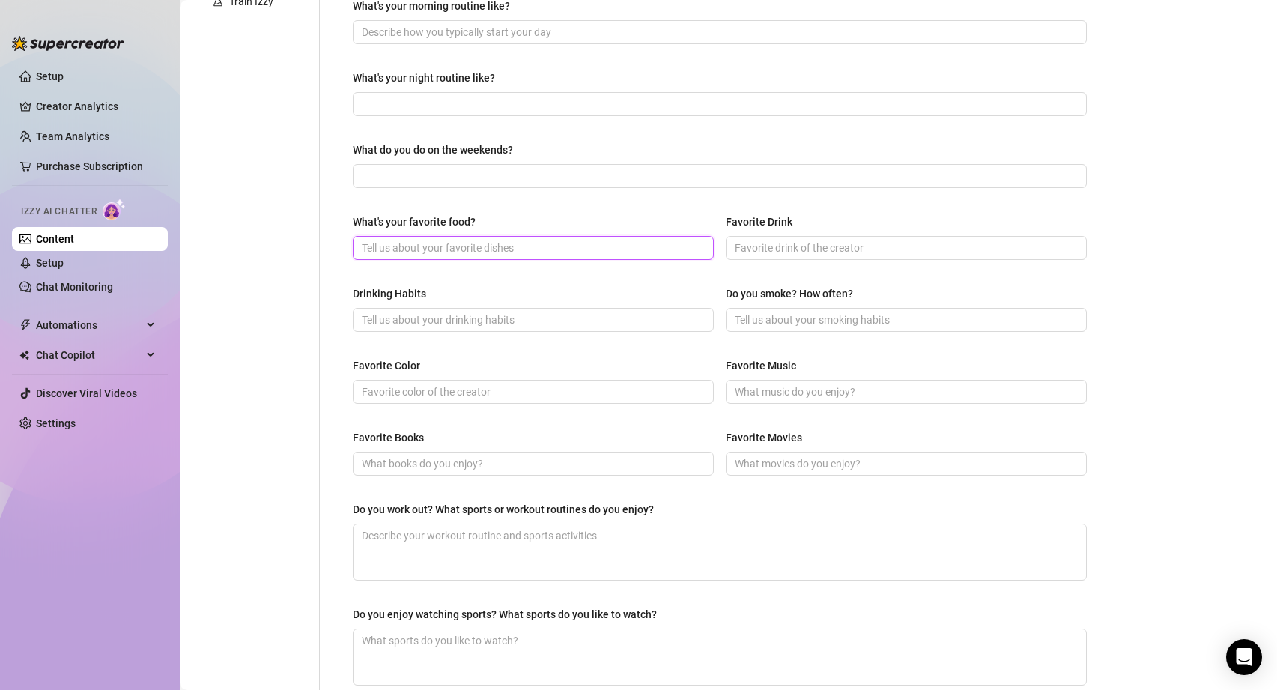
click at [446, 242] on input "What's your favorite food?" at bounding box center [532, 248] width 340 height 16
click at [840, 247] on input "Favorite Drink" at bounding box center [905, 248] width 340 height 16
click at [494, 320] on input "Drinking Habits" at bounding box center [532, 320] width 340 height 16
click at [896, 319] on input "Do you smoke? How often?" at bounding box center [905, 320] width 340 height 16
click at [440, 395] on input "Favorite Color" at bounding box center [532, 391] width 340 height 16
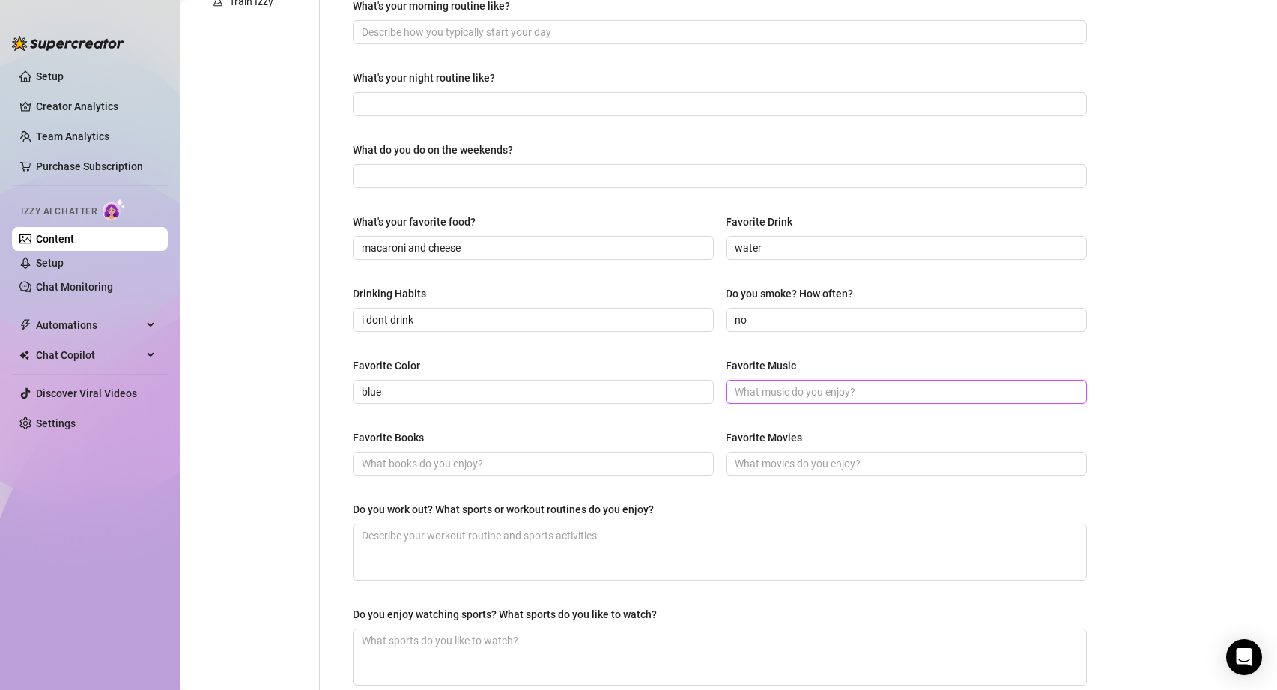
click at [837, 392] on input "Favorite Music" at bounding box center [905, 391] width 340 height 16
click at [517, 473] on span at bounding box center [533, 464] width 361 height 24
click at [825, 460] on input "Favorite Movies" at bounding box center [905, 463] width 340 height 16
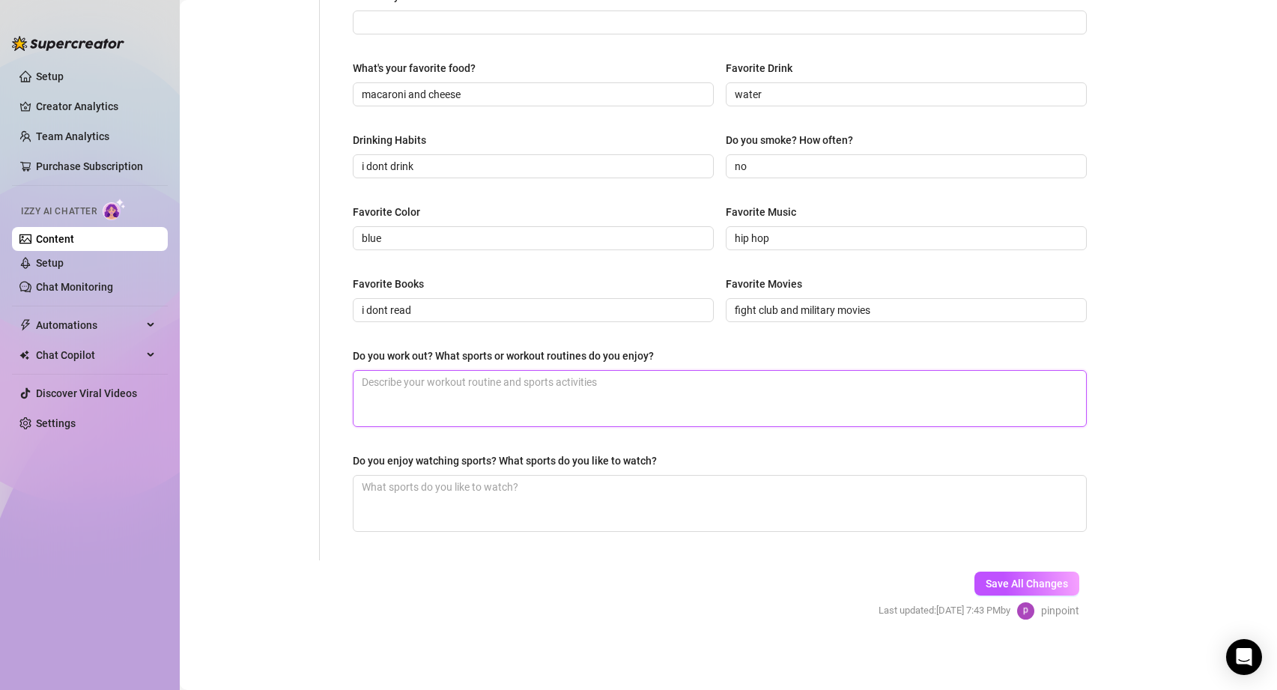
click at [487, 410] on textarea "Do you work out? What sports or workout routines do you enjoy?" at bounding box center [720, 398] width 732 height 55
click at [490, 504] on textarea "Do you enjoy watching sports? What sports do you like to watch?" at bounding box center [720, 503] width 732 height 55
click at [397, 488] on textarea "football baseball" at bounding box center [720, 503] width 732 height 55
click at [529, 482] on textarea "football, baseball" at bounding box center [720, 503] width 732 height 55
click at [1010, 581] on span "Save All Changes" at bounding box center [1027, 583] width 82 height 12
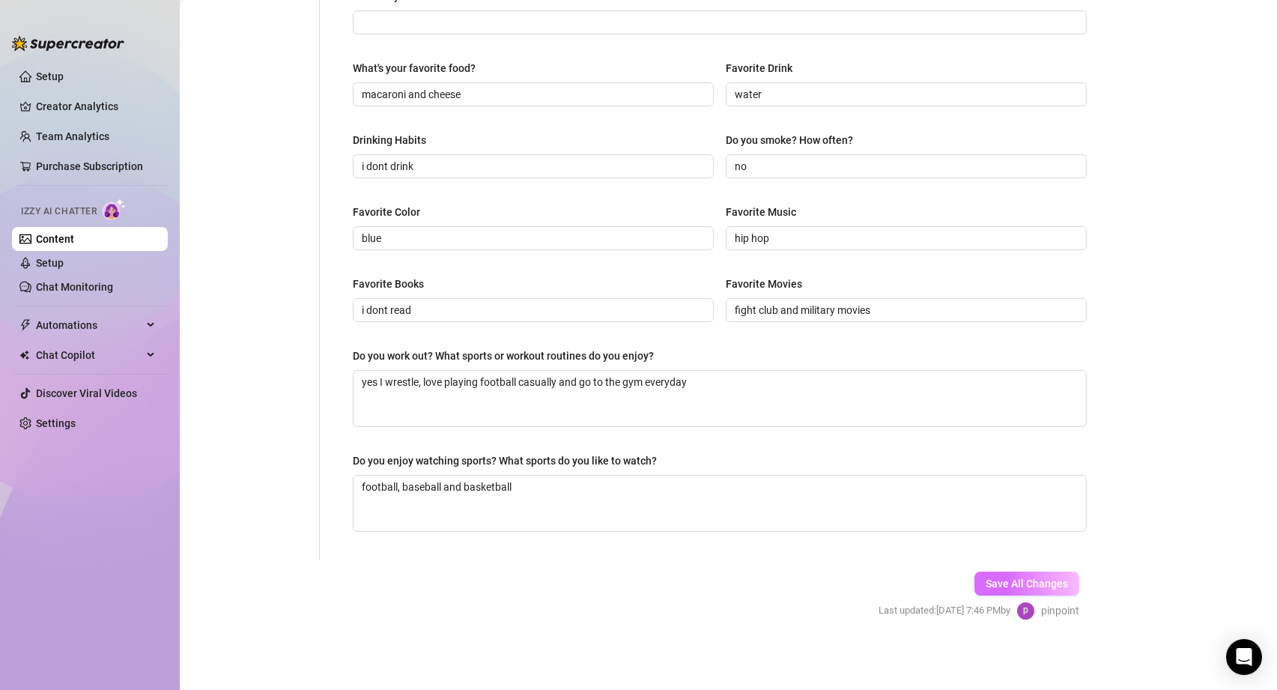
click at [1030, 586] on span "Save All Changes" at bounding box center [1027, 583] width 82 height 12
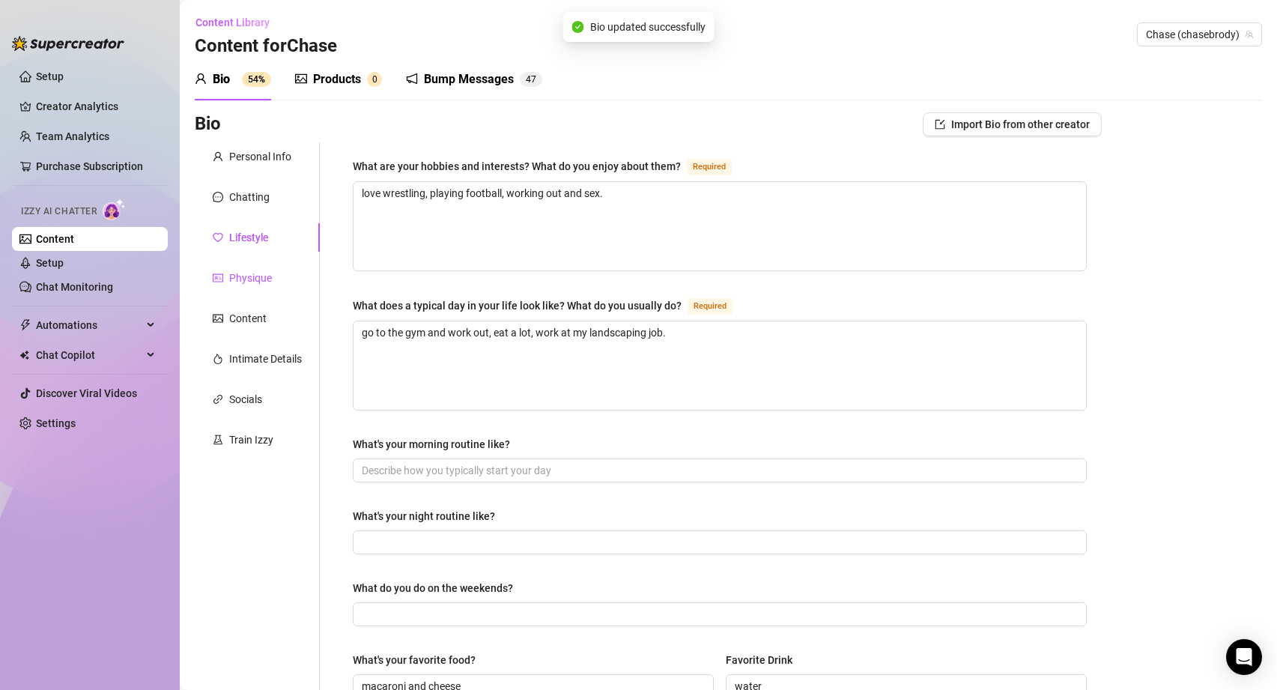
click at [248, 273] on div "Physique" at bounding box center [250, 278] width 43 height 16
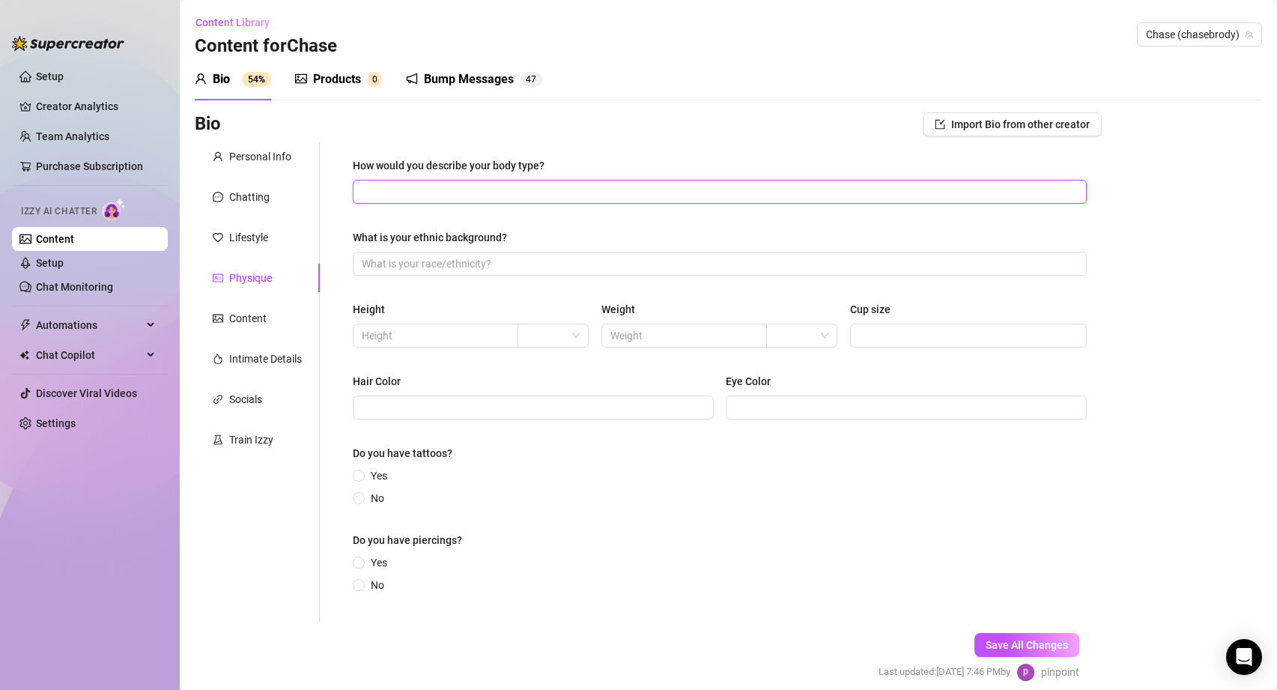
click at [431, 198] on input "How would you describe your body type?" at bounding box center [718, 191] width 713 height 16
click at [524, 261] on input "What is your ethnic background?" at bounding box center [718, 263] width 713 height 16
click at [453, 332] on input "text" at bounding box center [434, 335] width 145 height 16
click at [647, 333] on input "text" at bounding box center [682, 335] width 145 height 16
click at [907, 336] on input "Cup size" at bounding box center [967, 335] width 216 height 16
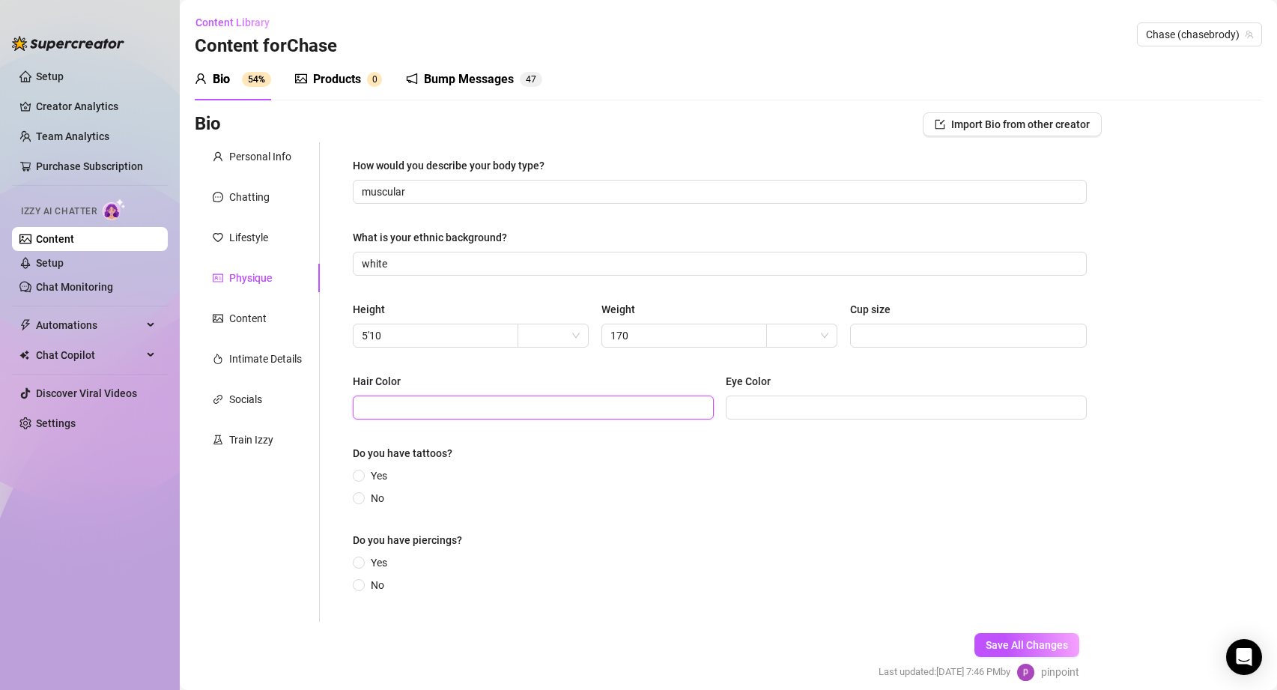
click at [456, 404] on input "Hair Color" at bounding box center [532, 407] width 340 height 16
click at [809, 400] on input "Eye Color" at bounding box center [905, 407] width 340 height 16
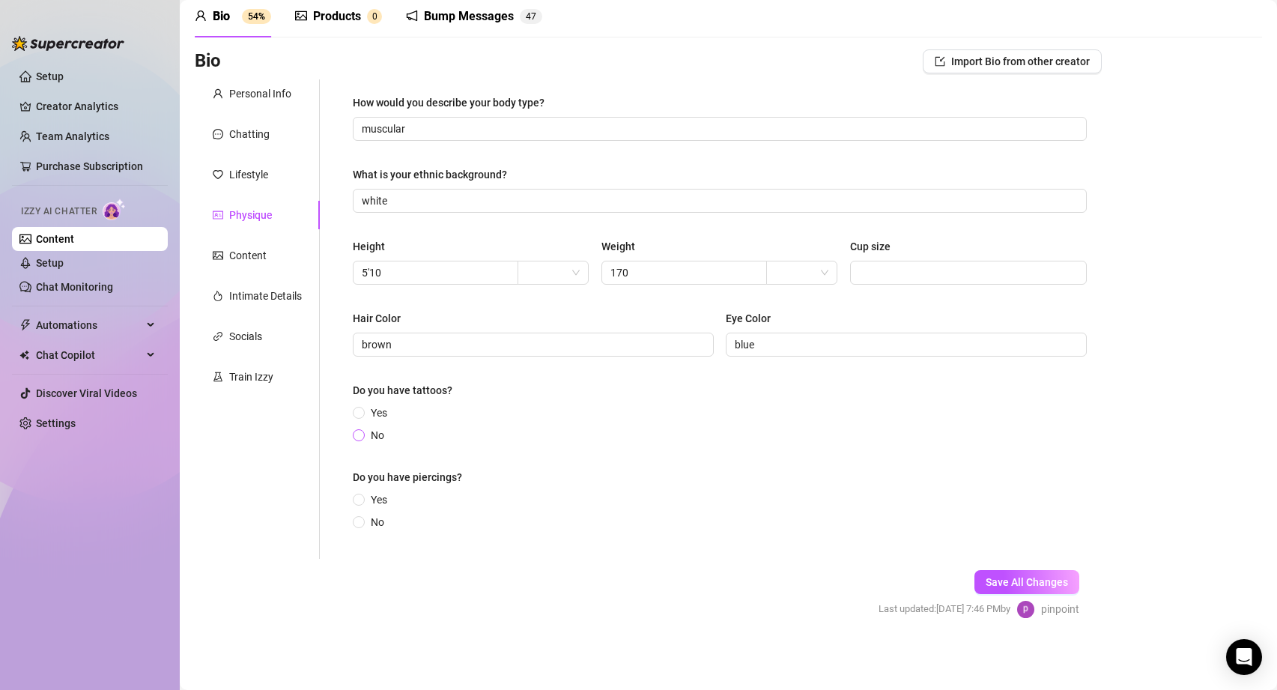
click at [359, 430] on span at bounding box center [359, 435] width 12 height 12
click at [359, 431] on input "No" at bounding box center [360, 436] width 6 height 10
click at [359, 514] on label "No" at bounding box center [371, 522] width 37 height 16
click at [359, 518] on input "No" at bounding box center [360, 523] width 6 height 10
click at [1004, 577] on span "Save All Changes" at bounding box center [1027, 582] width 82 height 12
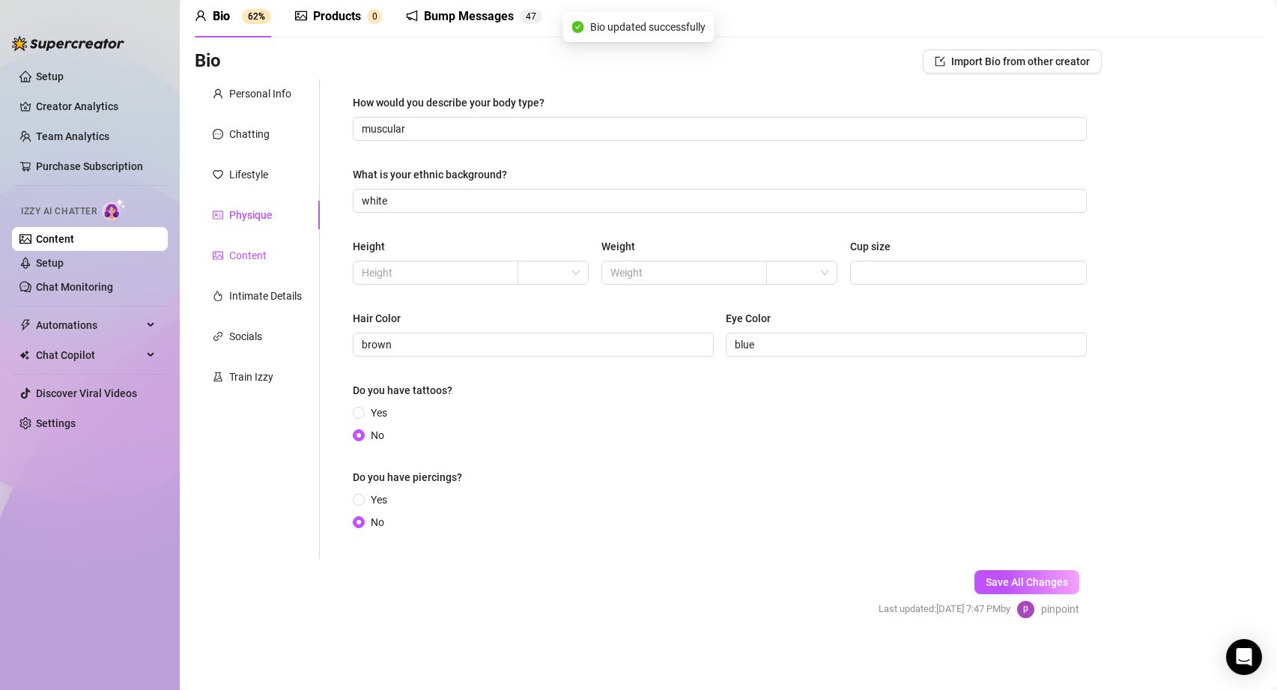
click at [258, 262] on div "Content" at bounding box center [247, 255] width 37 height 16
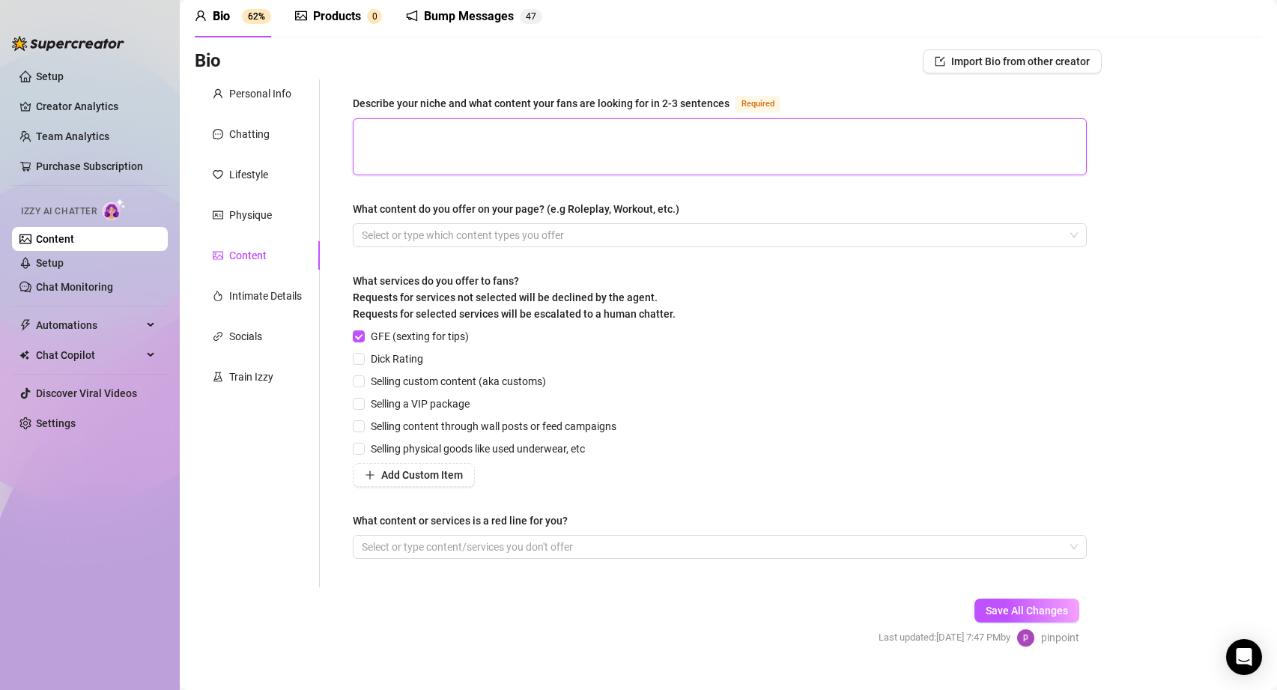
click at [521, 127] on textarea "Describe your niche and what content your fans are looking for in 2-3 sentences…" at bounding box center [720, 146] width 732 height 55
click at [418, 136] on textarea "Describe your niche and what content your fans are looking for in 2-3 sentences…" at bounding box center [720, 146] width 732 height 55
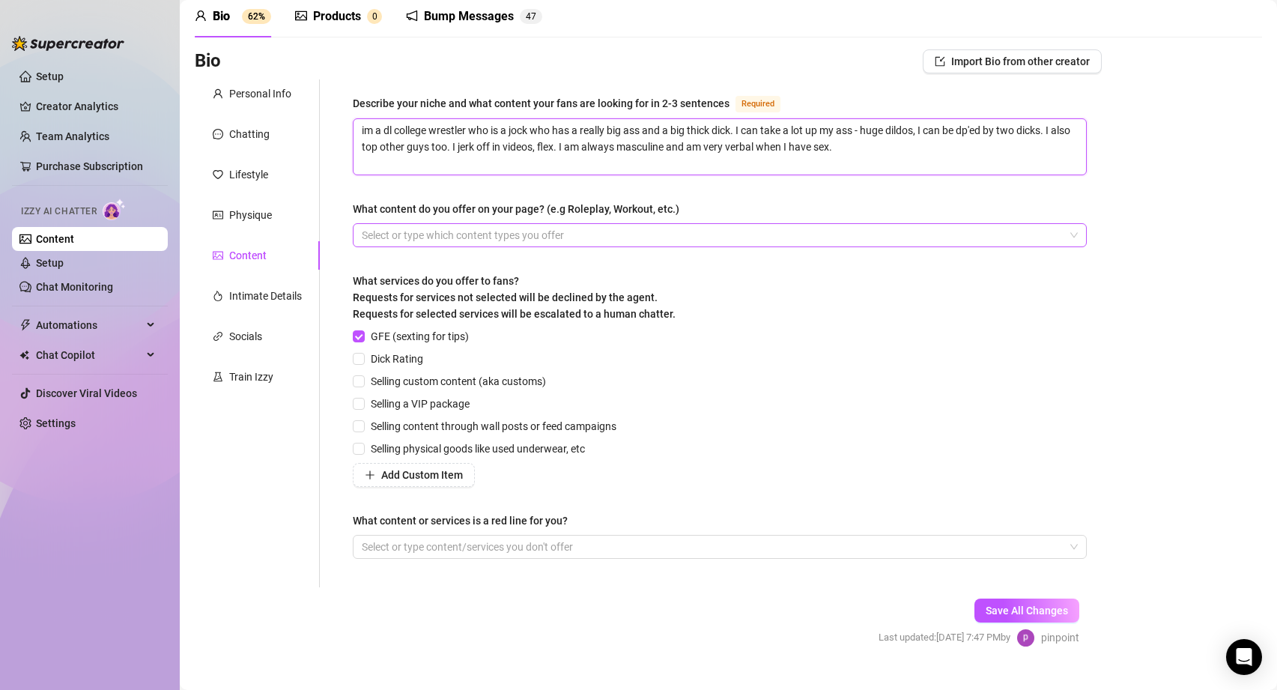
click at [452, 234] on div at bounding box center [712, 235] width 712 height 21
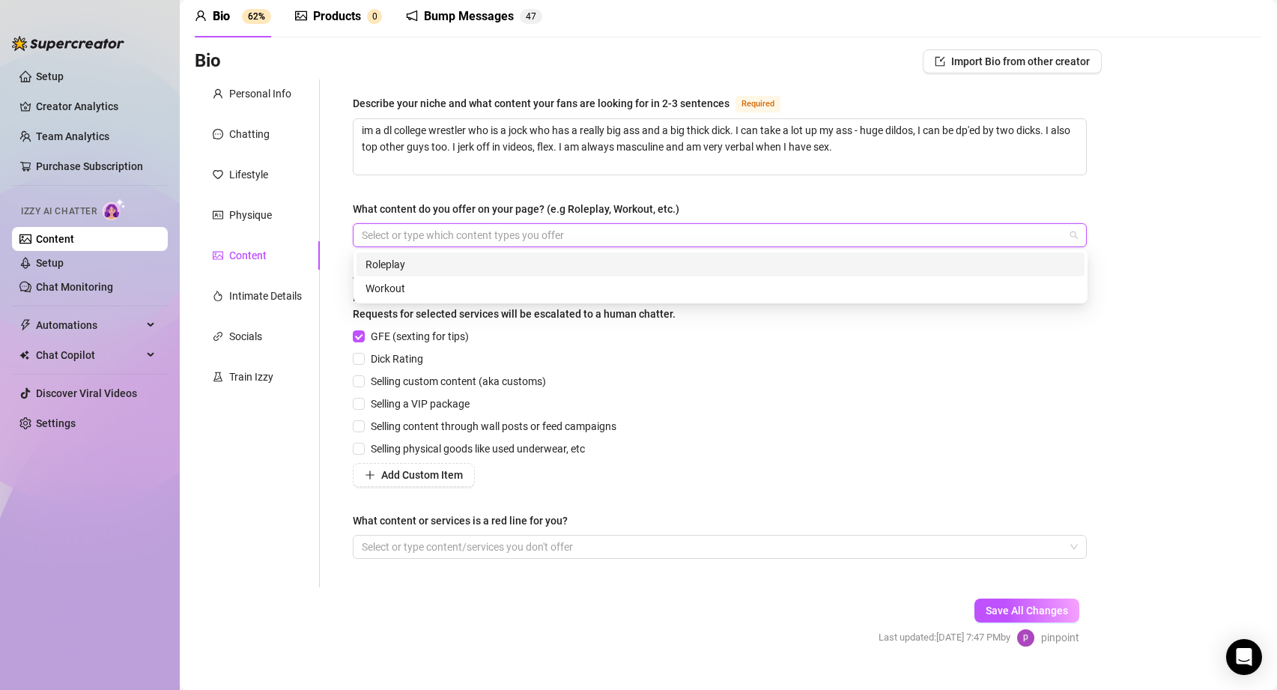
click at [406, 193] on div "Describe your niche and what content your fans are looking for in 2-3 sentences…" at bounding box center [720, 333] width 734 height 478
click at [410, 237] on div at bounding box center [712, 235] width 712 height 21
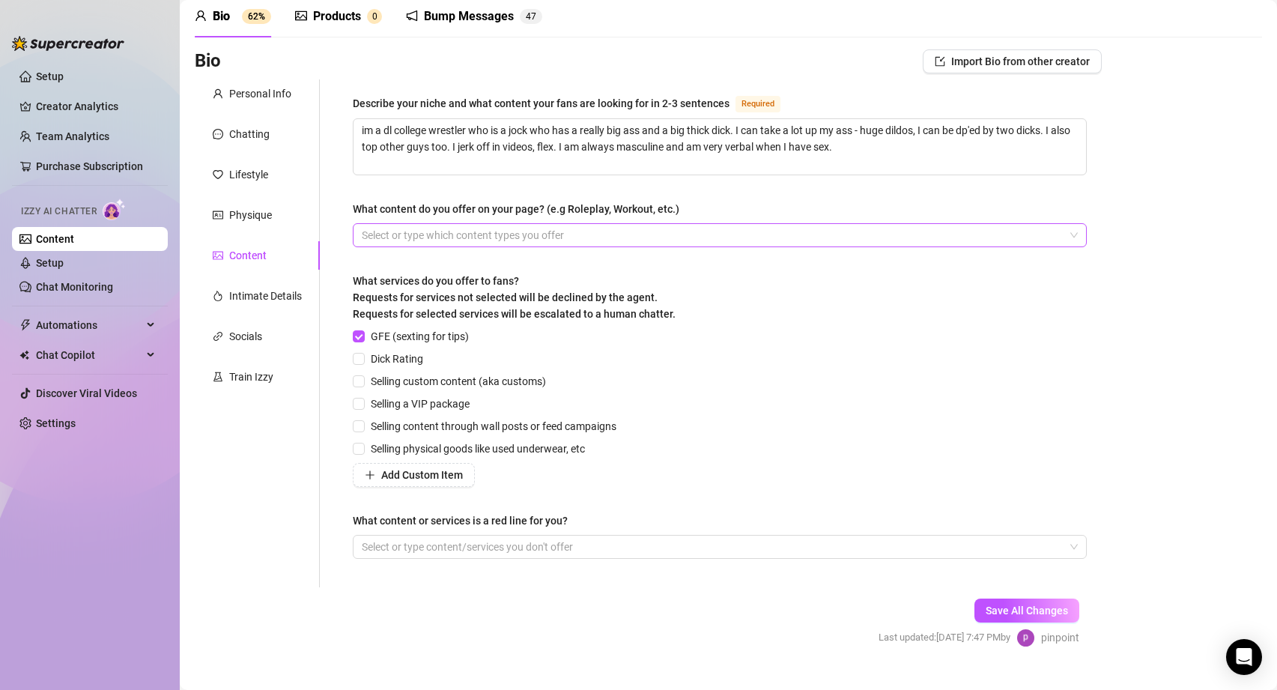
click at [401, 235] on div at bounding box center [712, 235] width 712 height 21
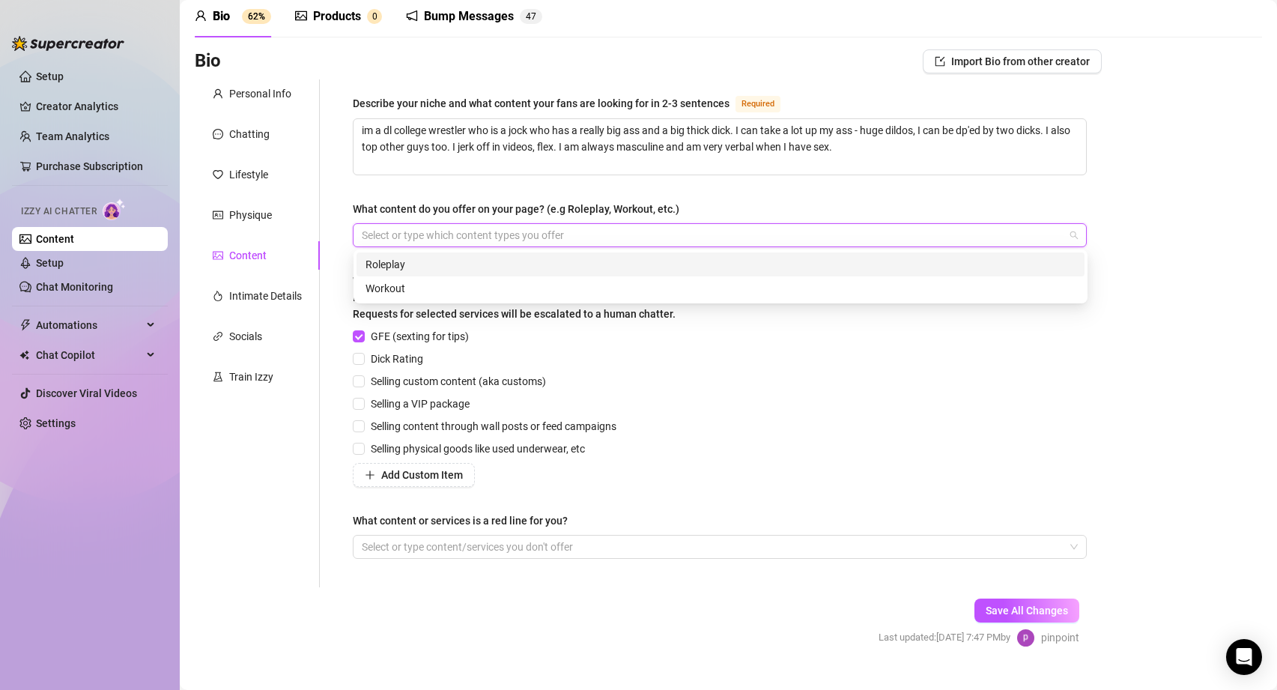
paste input "content with other DL guys —fucking guys (topping and bottoming) —jerking off —…"
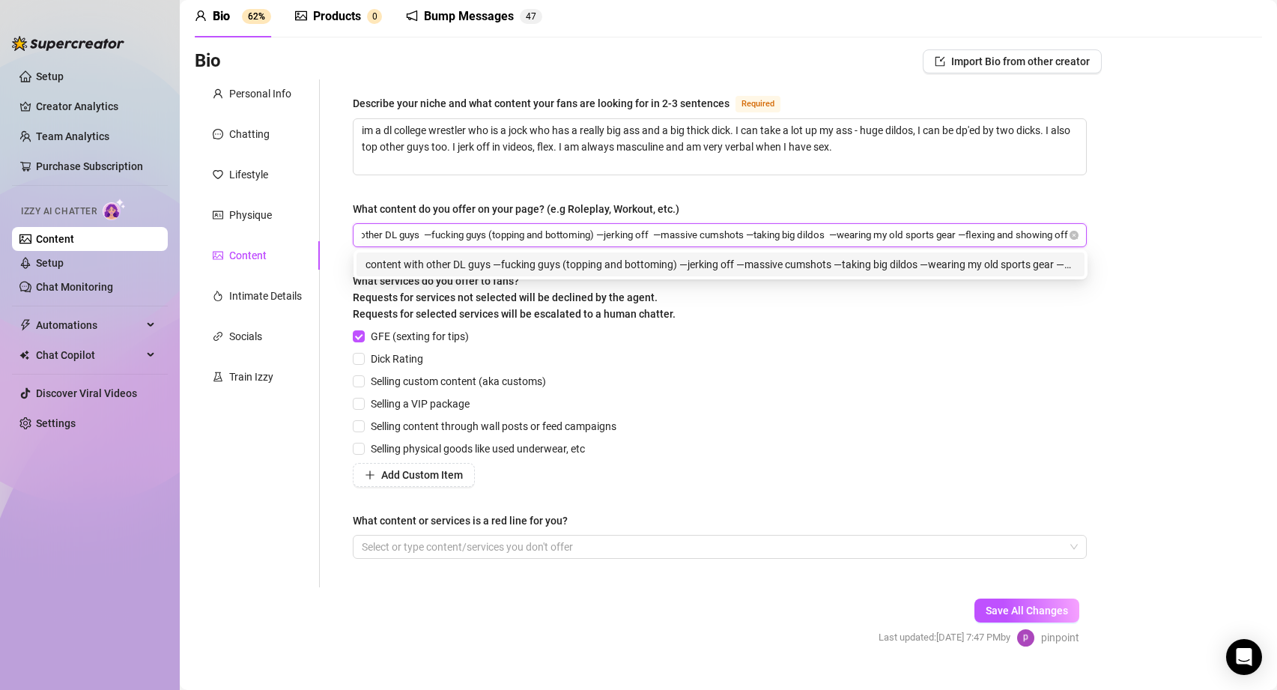
click at [418, 231] on input "content with other DL guys —fucking guys (topping and bottoming) —jerking off —…" at bounding box center [715, 235] width 706 height 18
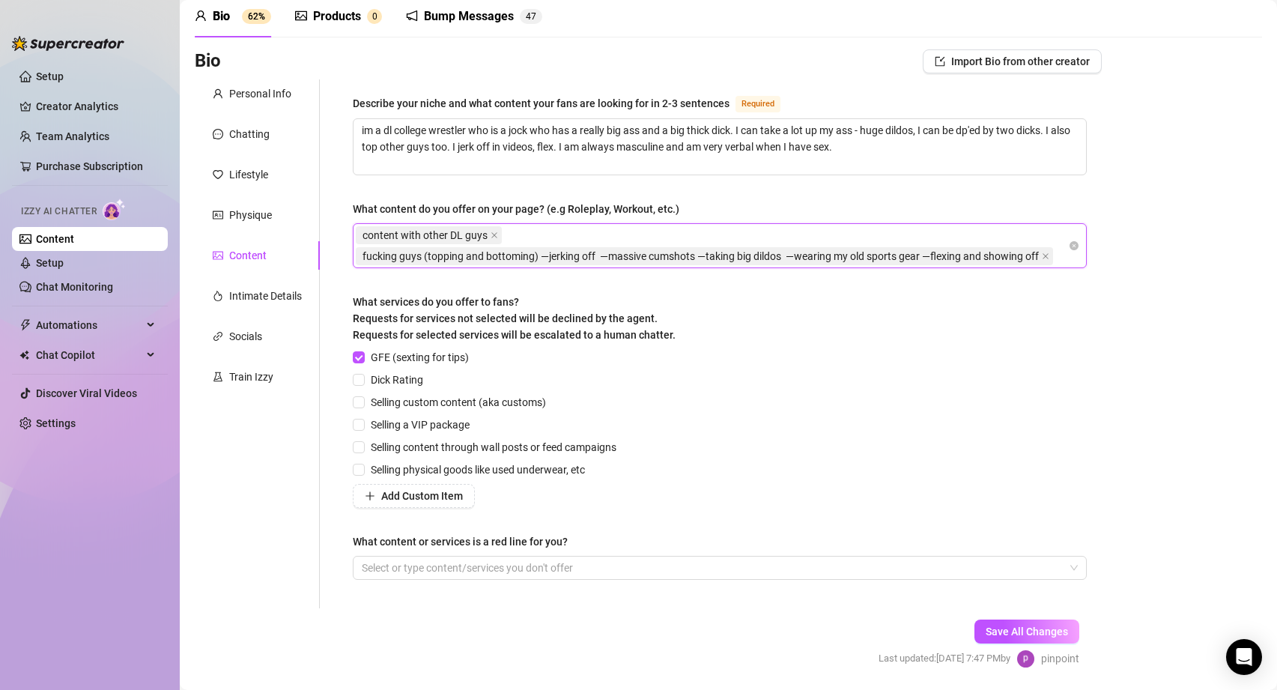
scroll to position [0, 0]
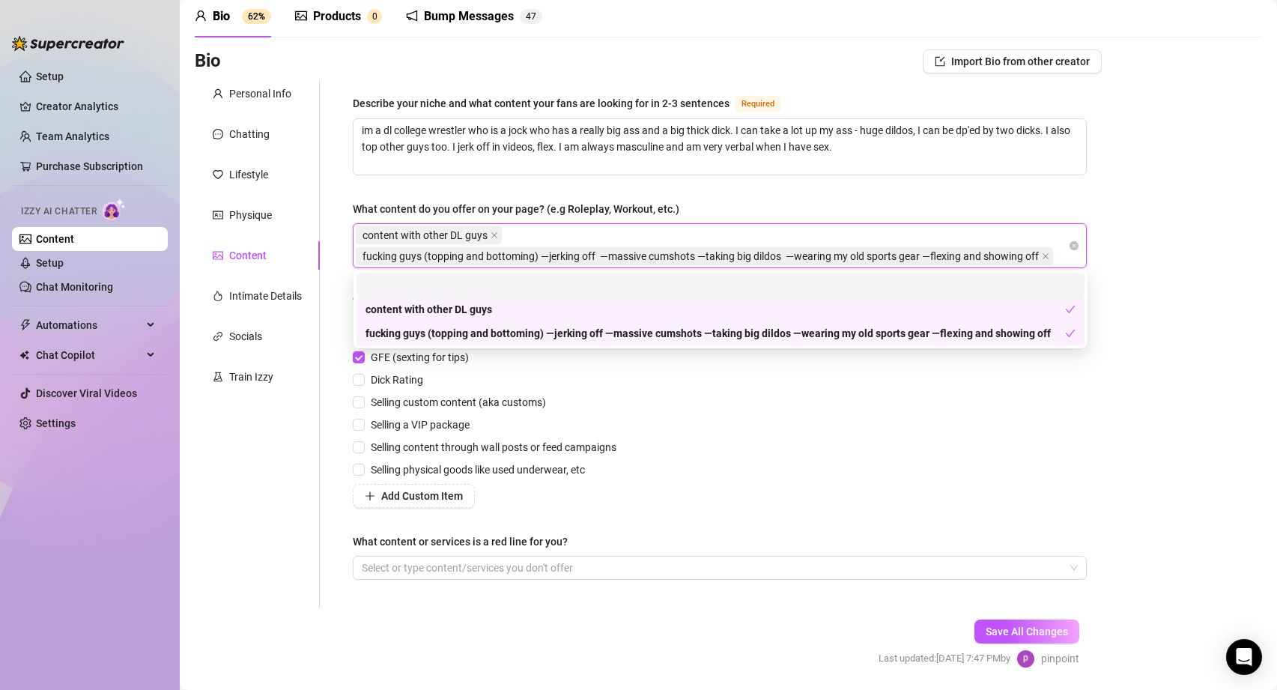
click at [492, 259] on span "fucking guys (topping and bottoming) —jerking off —massive cumshots —taking big…" at bounding box center [700, 256] width 676 height 16
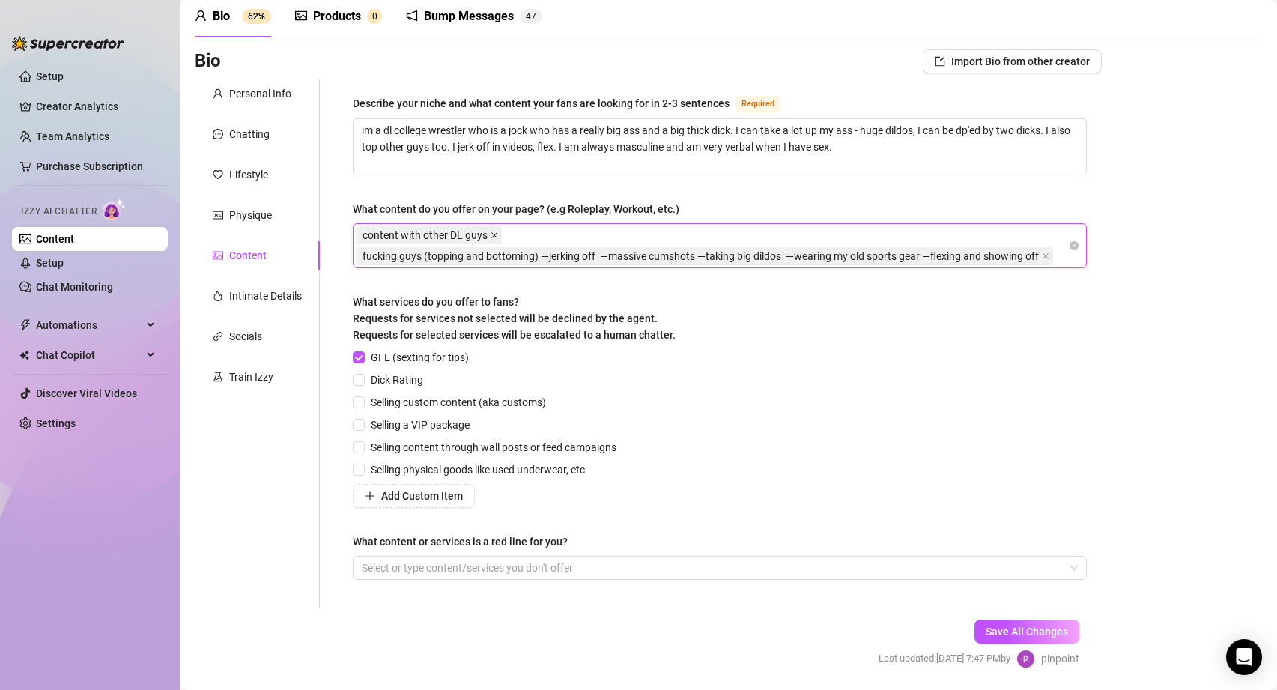
click at [491, 232] on icon "close" at bounding box center [494, 235] width 6 height 6
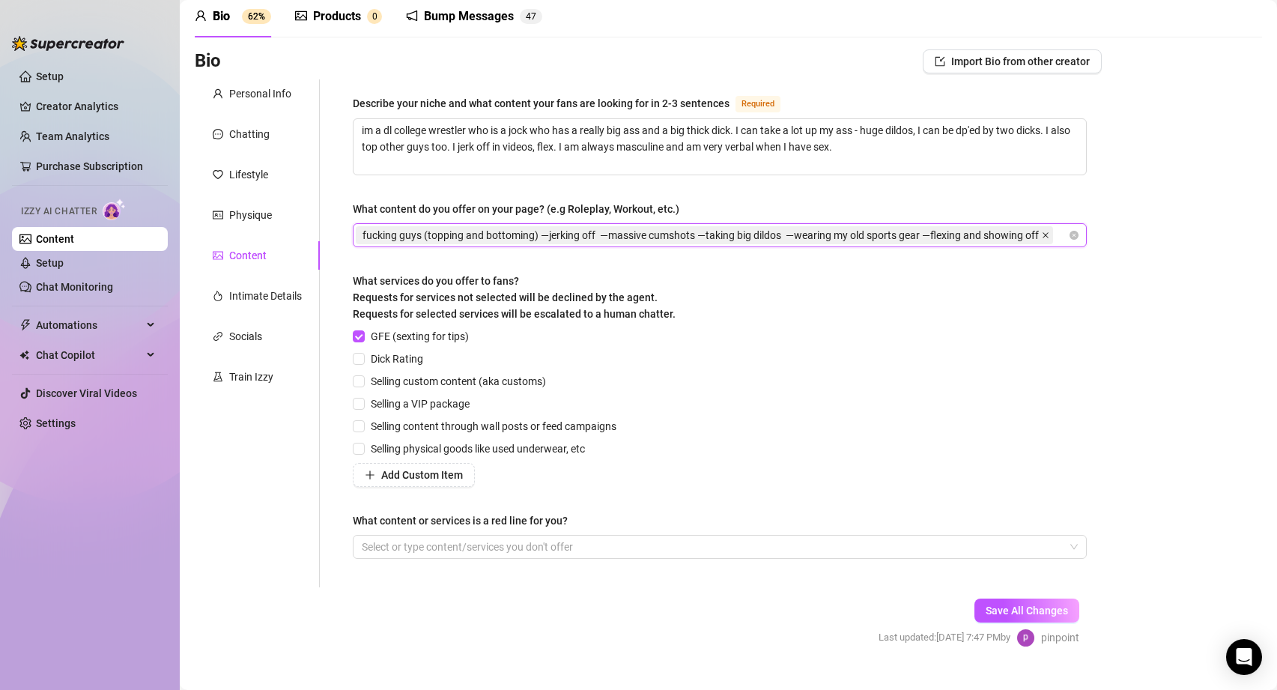
click at [1049, 233] on icon "close" at bounding box center [1045, 234] width 7 height 7
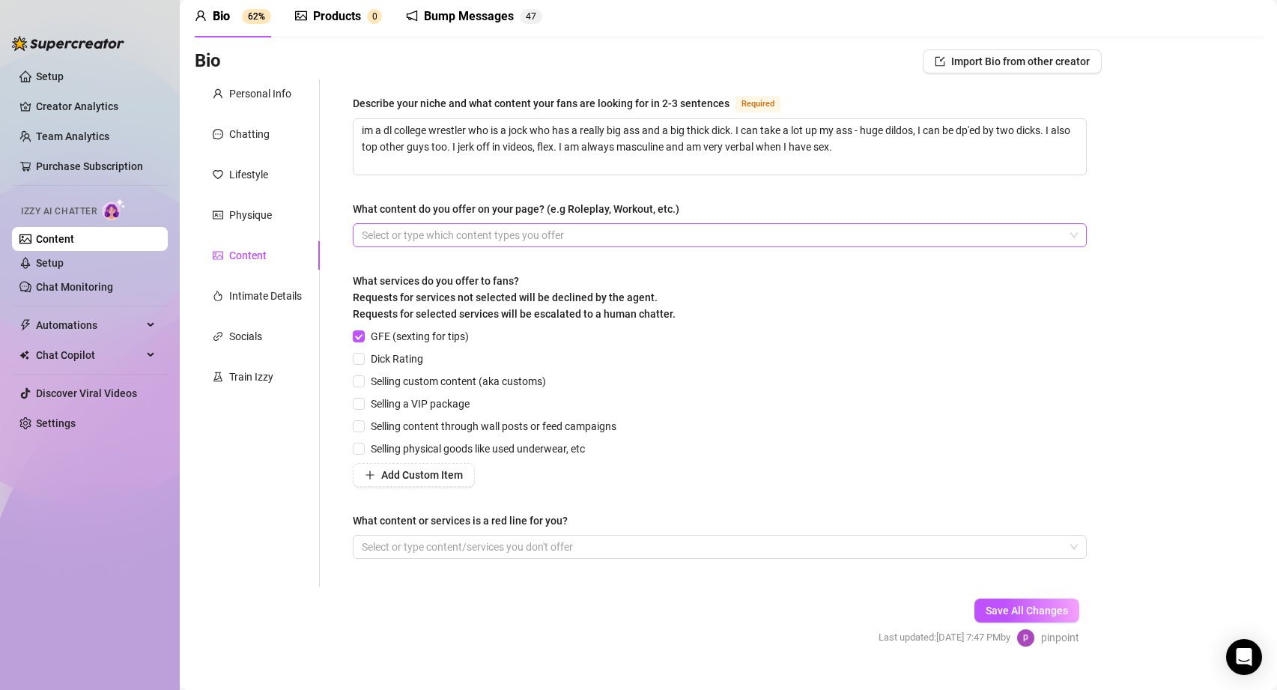
click at [404, 230] on div at bounding box center [712, 235] width 712 height 21
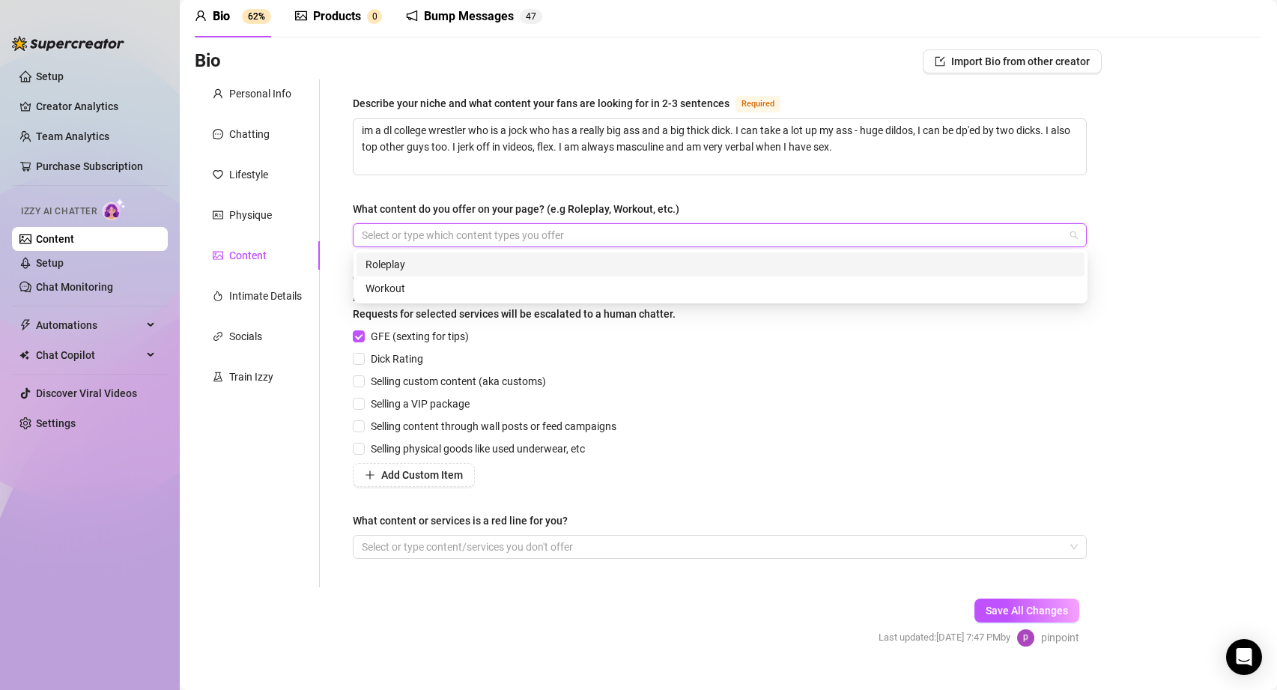
paste input "content with other DL guys"
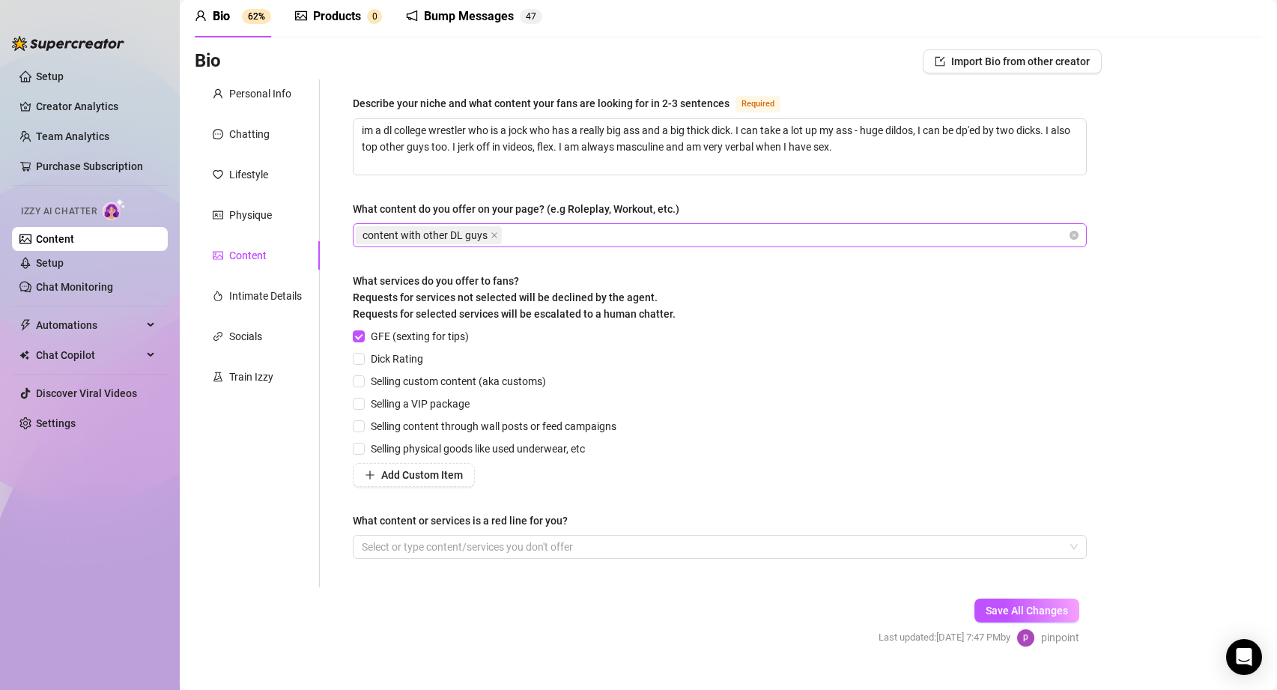
click at [527, 229] on div "content with other DL guys" at bounding box center [712, 235] width 712 height 21
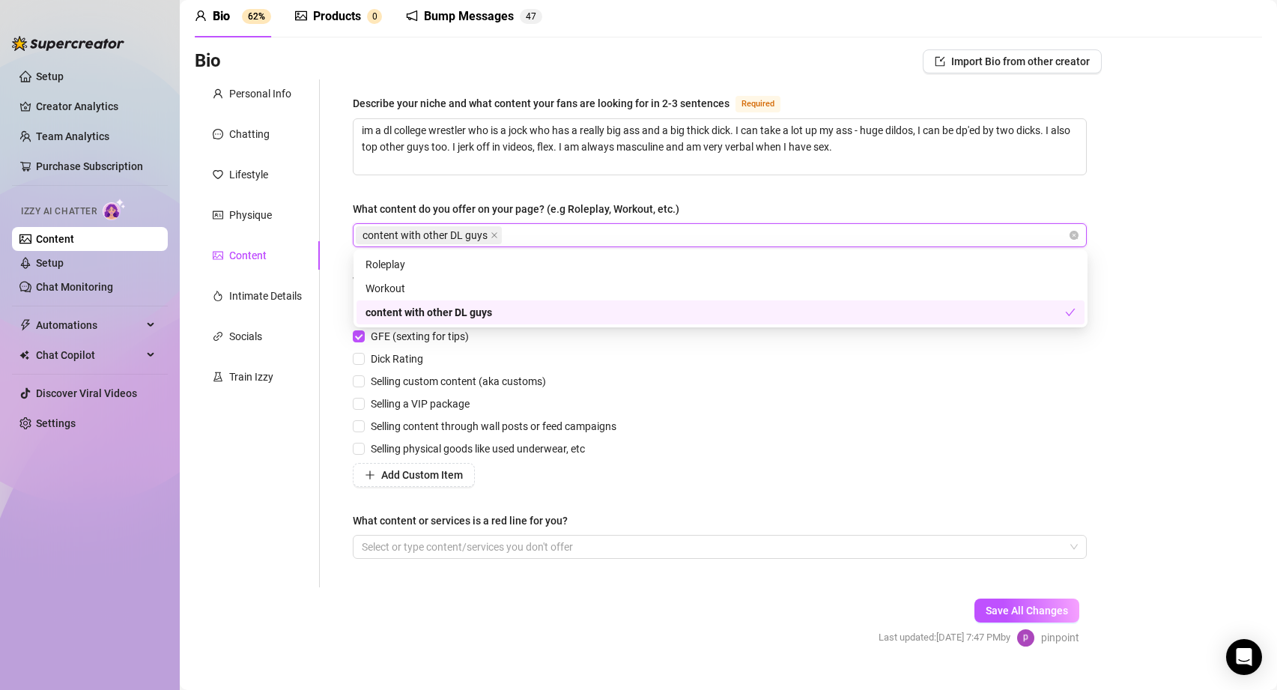
paste input "fucking guys (topping and bottoming)"
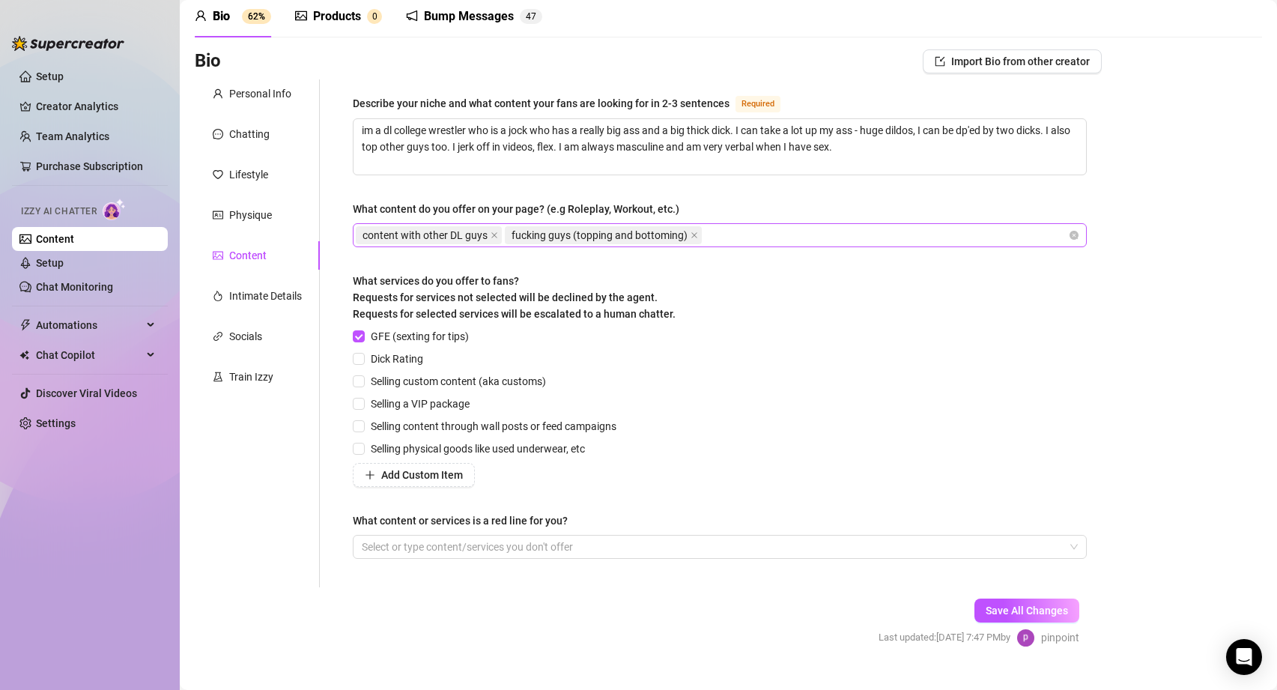
click at [726, 232] on div "content with other DL guys fucking guys (topping and bottoming)" at bounding box center [712, 235] width 712 height 21
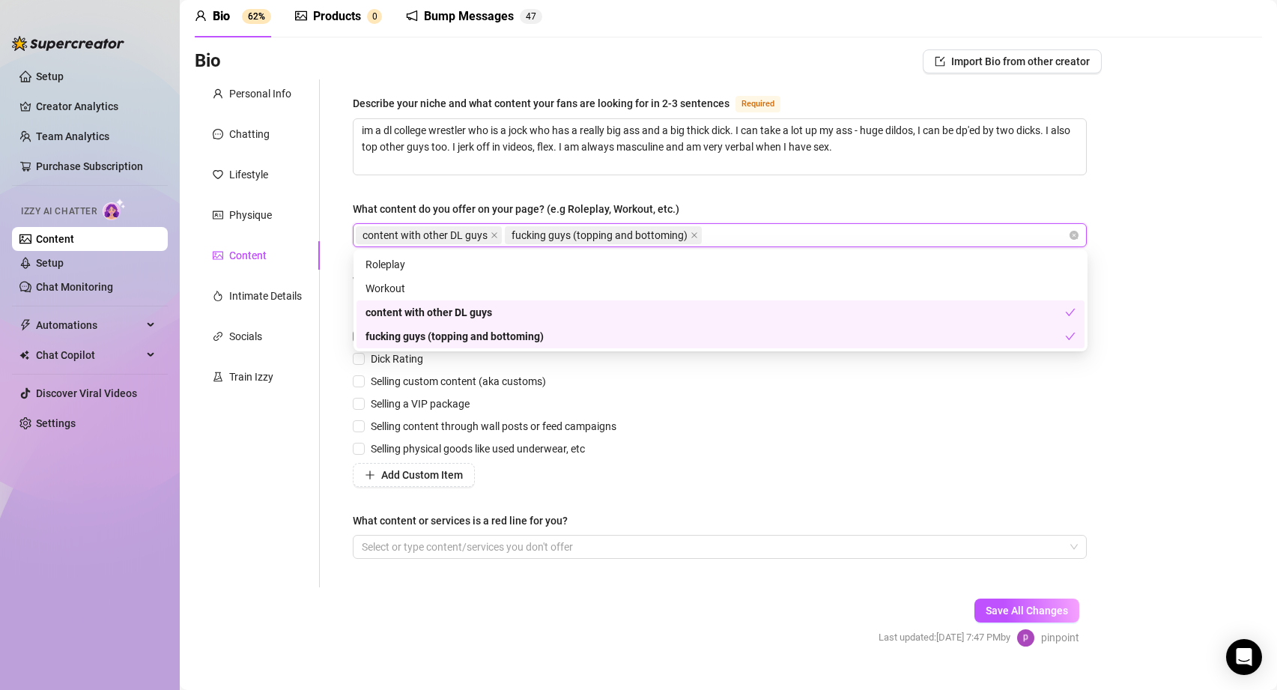
paste input "jerking off"
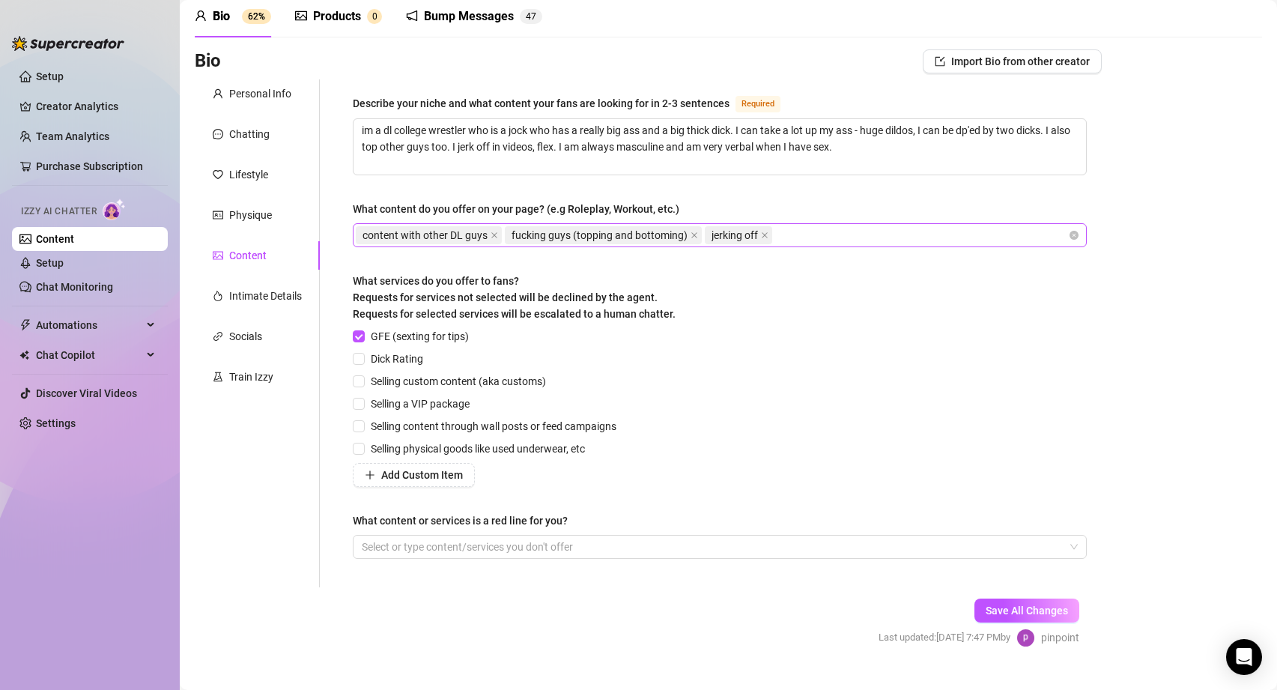
click at [811, 234] on div "content with other DL guys fucking guys (topping and bottoming) jerking off" at bounding box center [712, 235] width 712 height 21
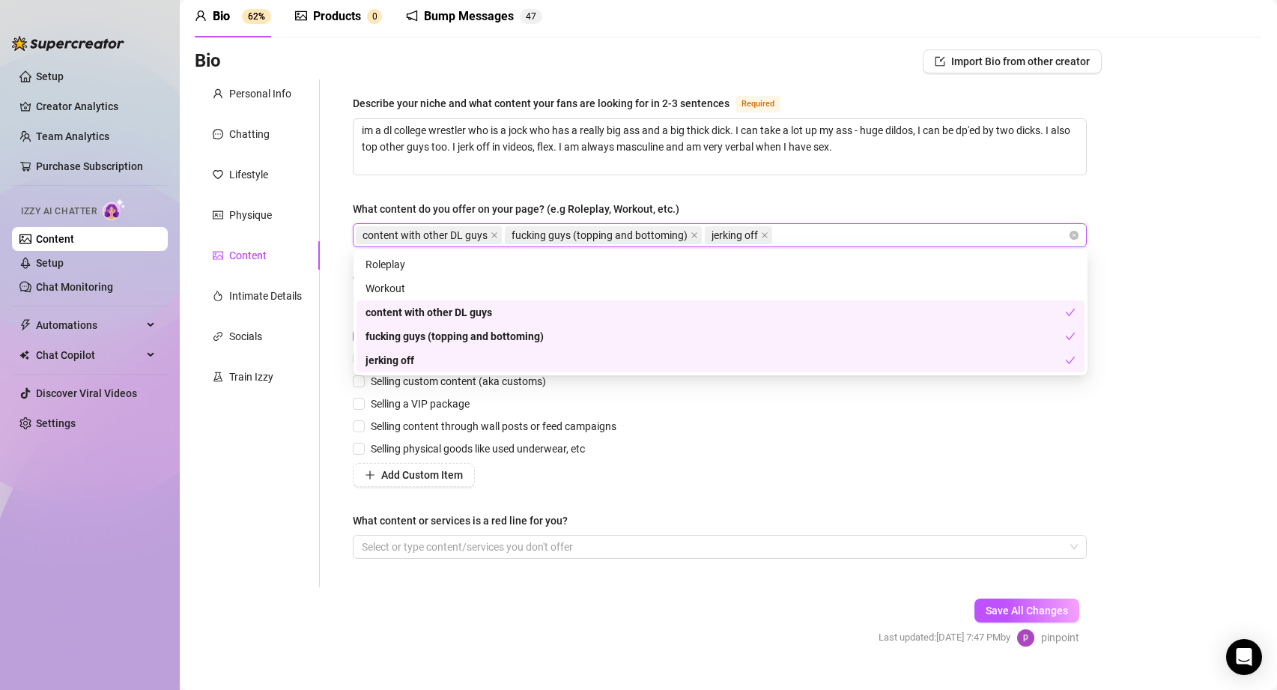
paste input "massive cumshots"
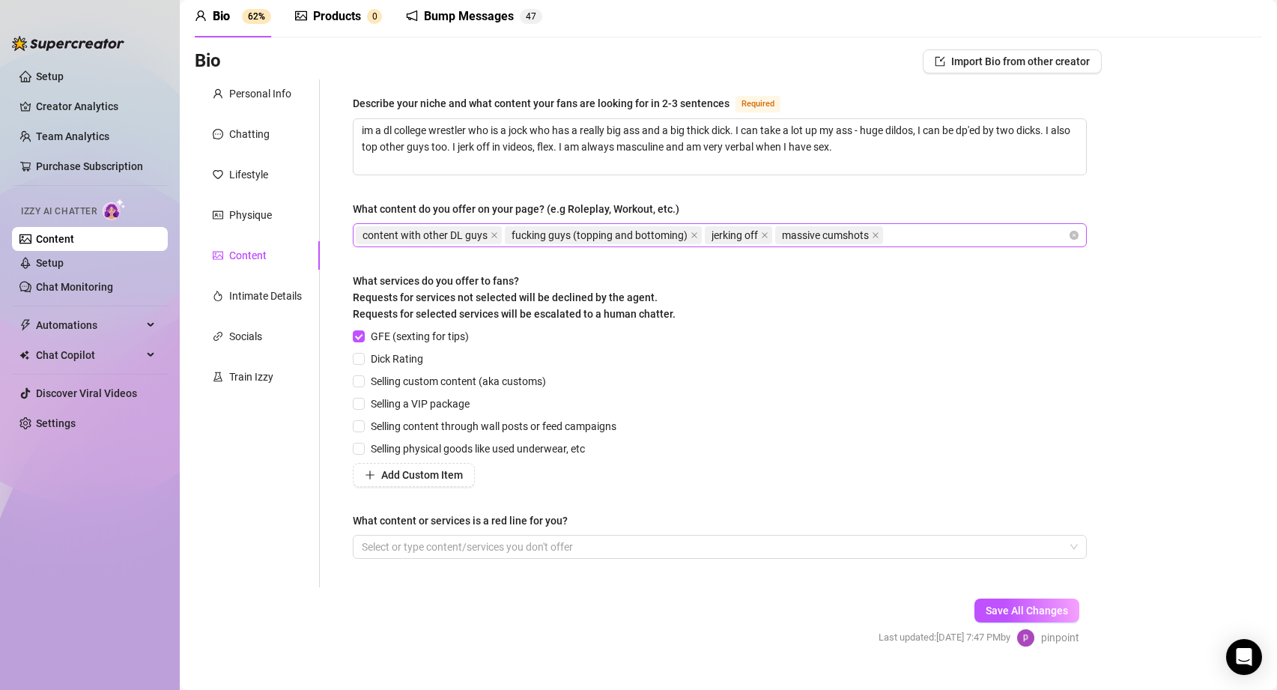
click at [920, 238] on div "content with other DL guys fucking guys (topping and bottoming) jerking off mas…" at bounding box center [712, 235] width 712 height 21
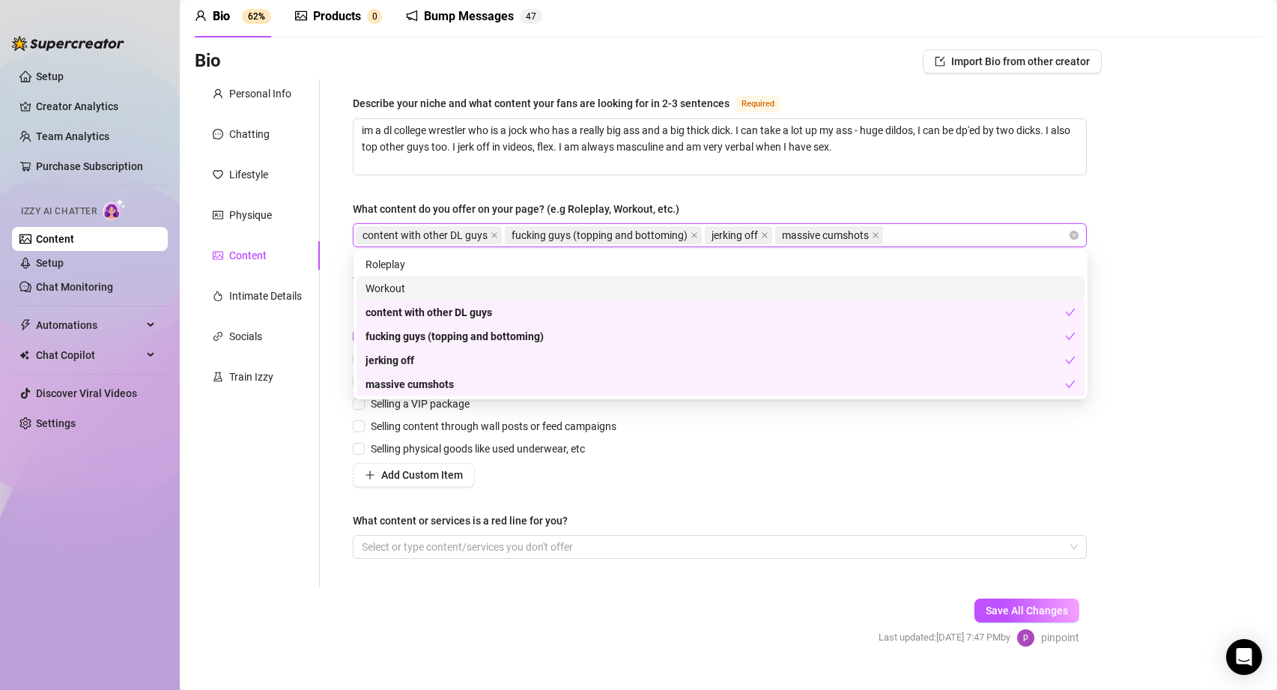
paste input "taking big dildos"
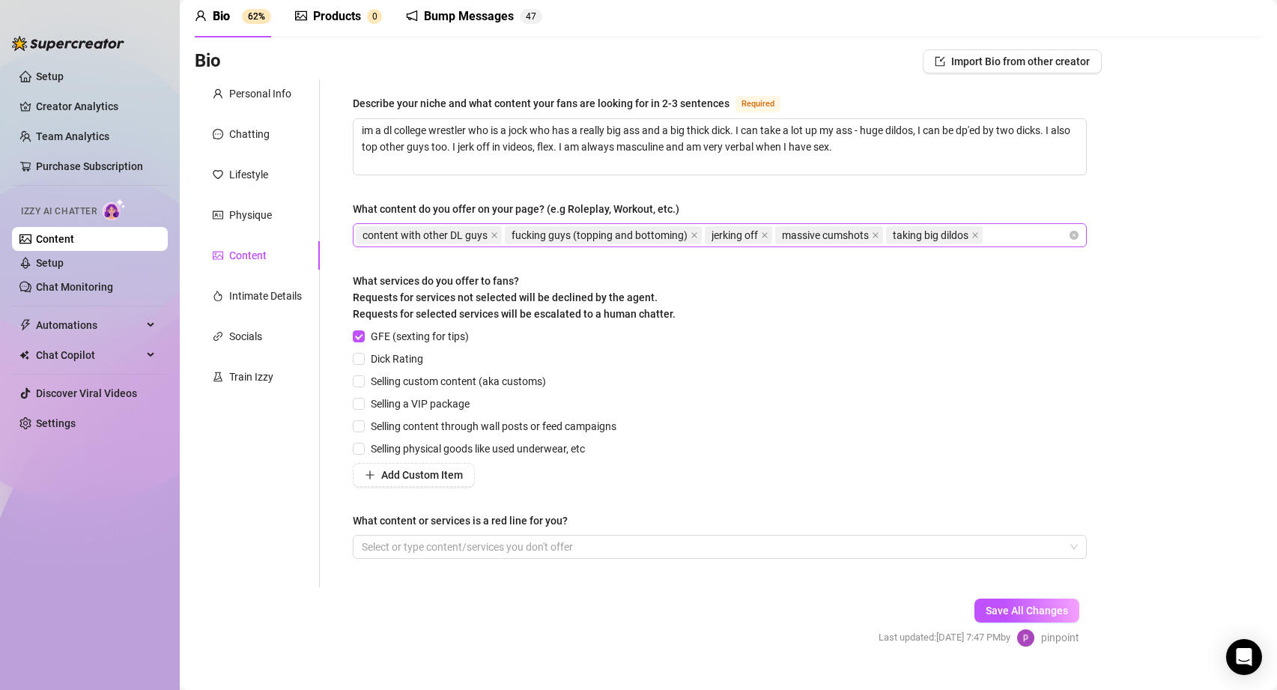
click at [1011, 233] on div "content with other DL guys fucking guys (topping and bottoming) jerking off mas…" at bounding box center [712, 235] width 712 height 21
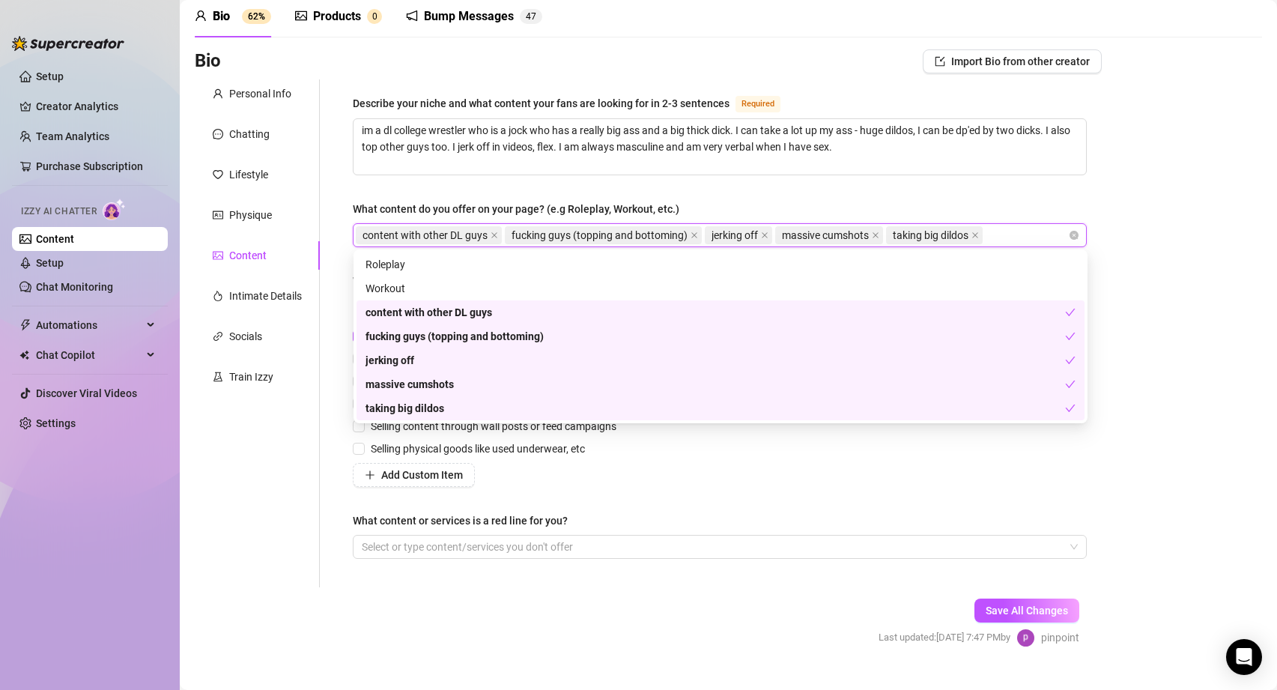
paste input "wearing my old sports gear"
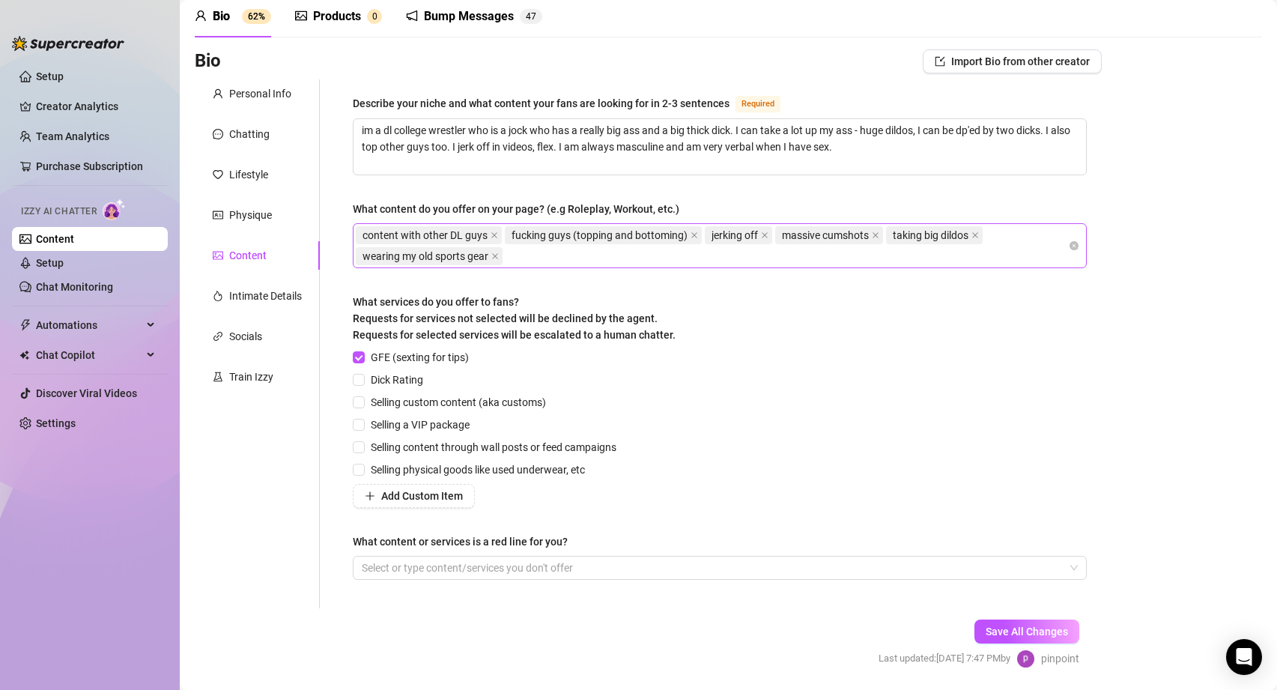
click at [661, 259] on div "content with other DL guys fucking guys (topping and bottoming) jerking off mas…" at bounding box center [712, 246] width 712 height 42
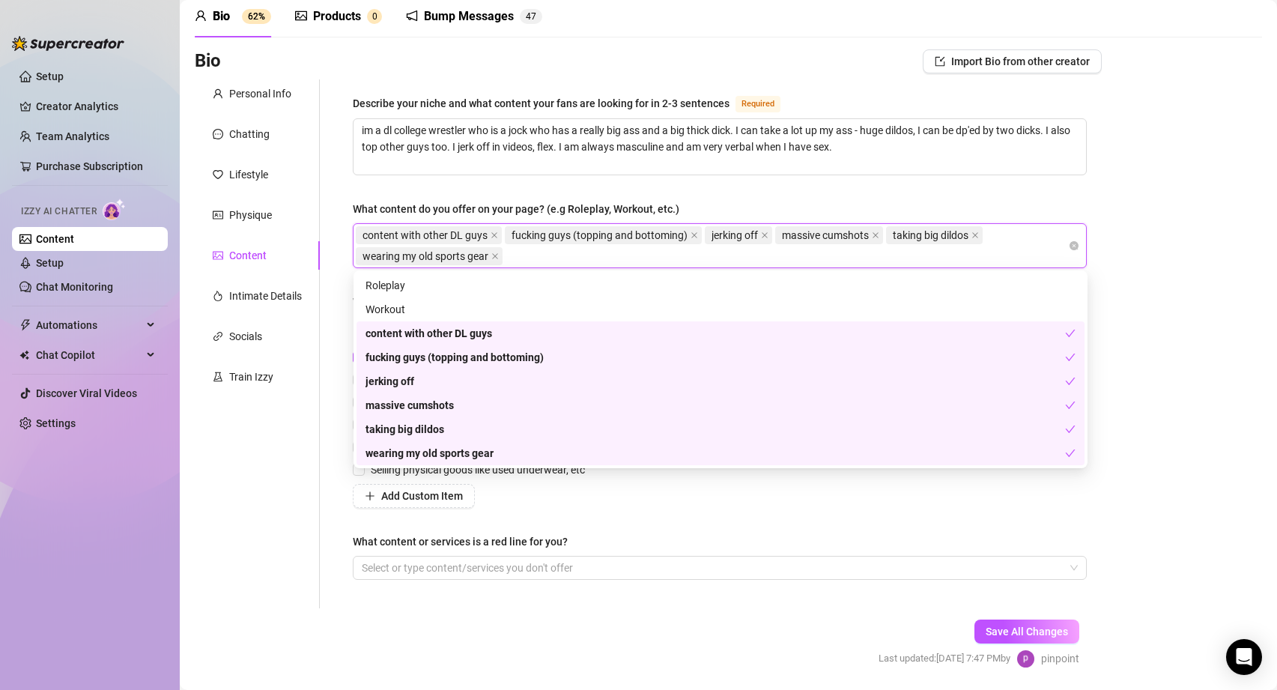
paste input "flexing and showing off"
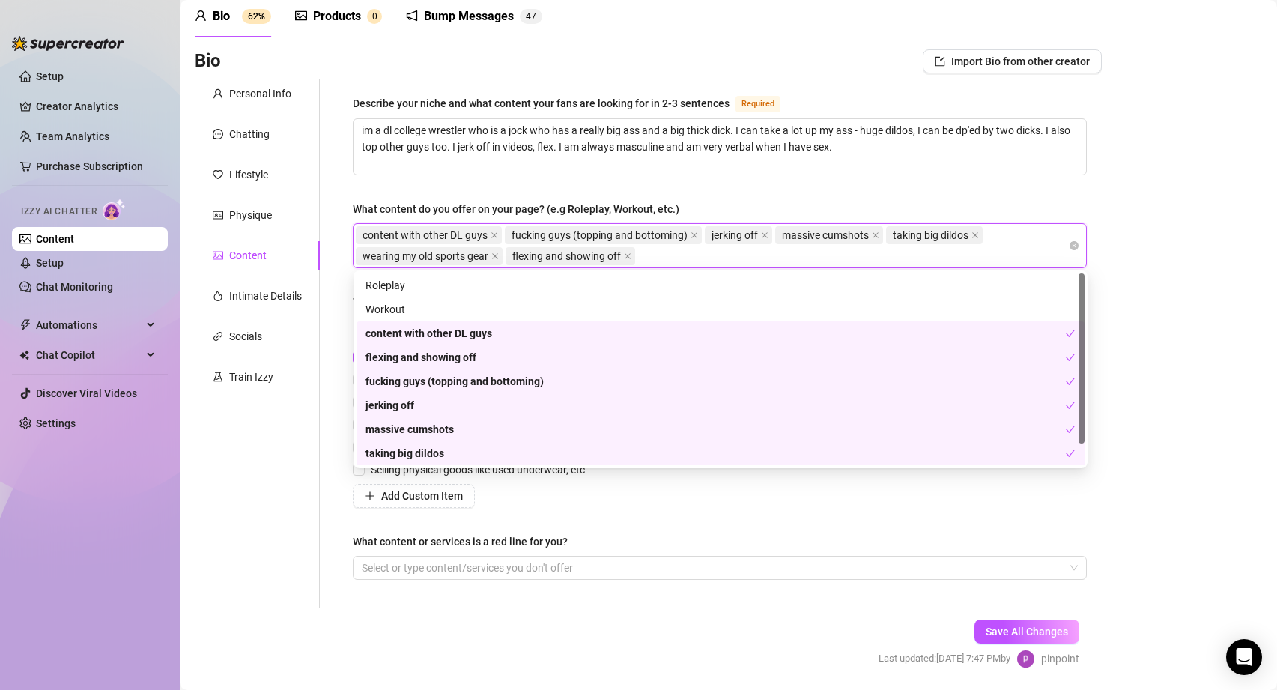
click at [746, 547] on div "What content or services is a red line for you?" at bounding box center [720, 544] width 734 height 22
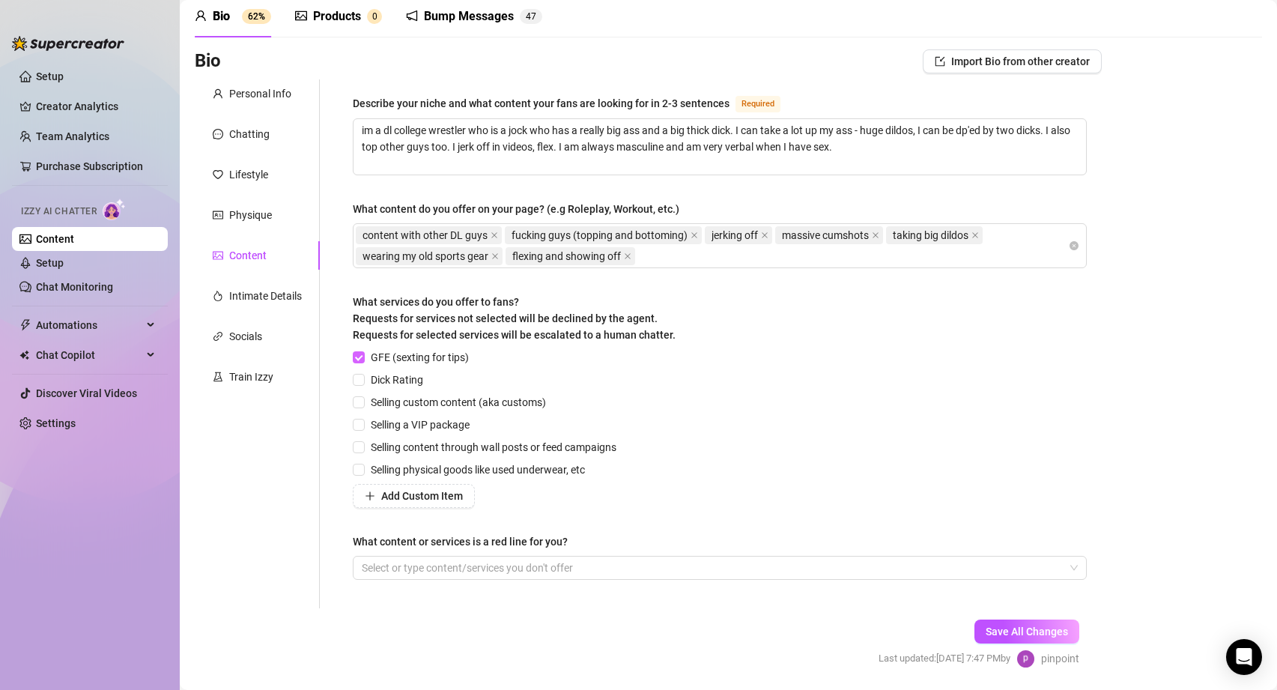
click at [360, 358] on input "GFE (sexting for tips)" at bounding box center [358, 356] width 10 height 10
click at [357, 408] on label "Selling custom content (aka customs)" at bounding box center [452, 402] width 199 height 16
click at [357, 407] on input "Selling custom content (aka customs)" at bounding box center [358, 401] width 10 height 10
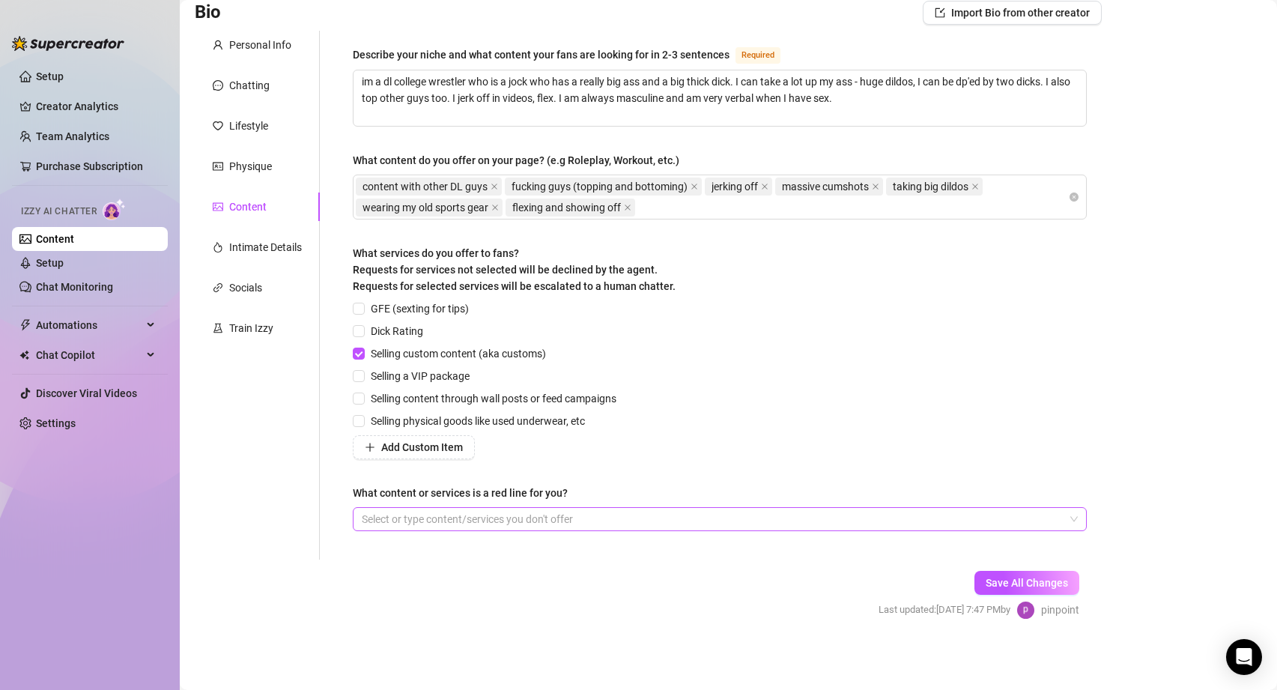
click at [375, 518] on div at bounding box center [712, 519] width 712 height 21
click at [261, 524] on div "Personal Info Chatting Lifestyle Physique Content Intimate Details Socials Trai…" at bounding box center [257, 295] width 125 height 529
click at [1028, 588] on button "Save All Changes" at bounding box center [1026, 583] width 105 height 24
click at [251, 238] on div "Intimate Details" at bounding box center [257, 247] width 125 height 28
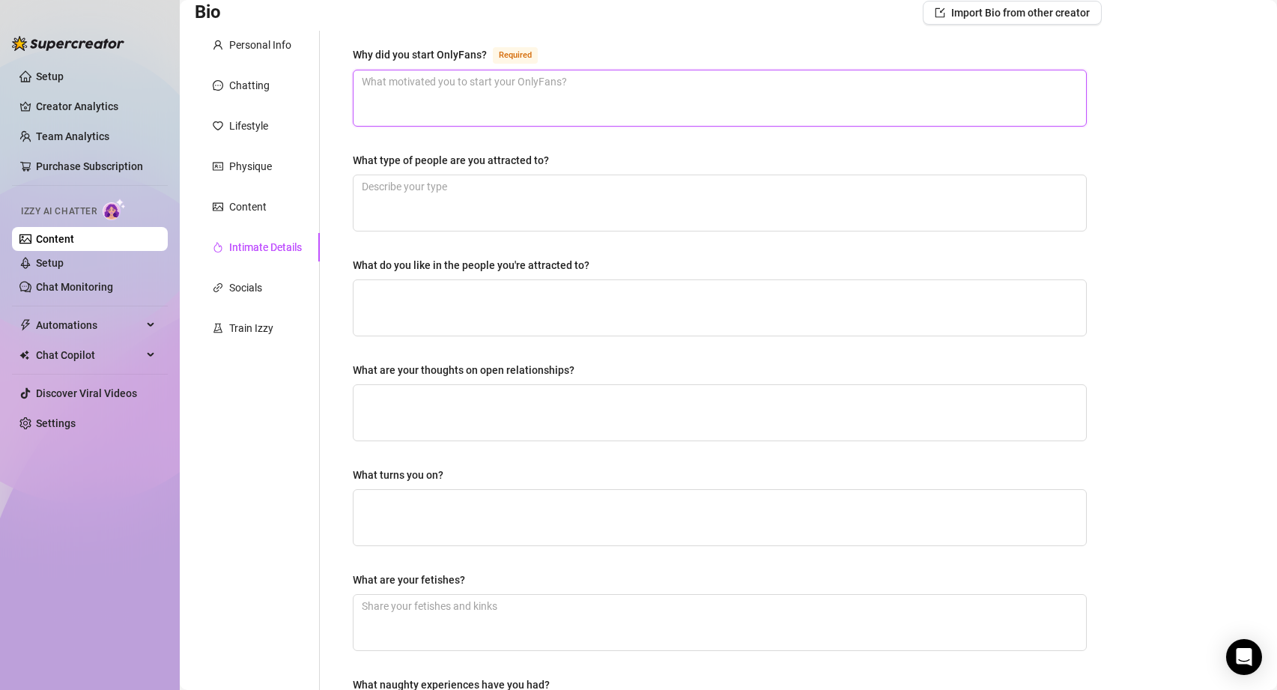
click at [448, 102] on textarea "Why did you start OnlyFans? Required" at bounding box center [720, 97] width 732 height 55
click at [386, 81] on textarea "Cus I love to show off" at bounding box center [720, 97] width 732 height 55
click at [597, 88] on textarea "Cus I'm horny and love to show off" at bounding box center [720, 97] width 732 height 55
click at [574, 192] on textarea "What type of people are you attracted to?" at bounding box center [720, 202] width 732 height 55
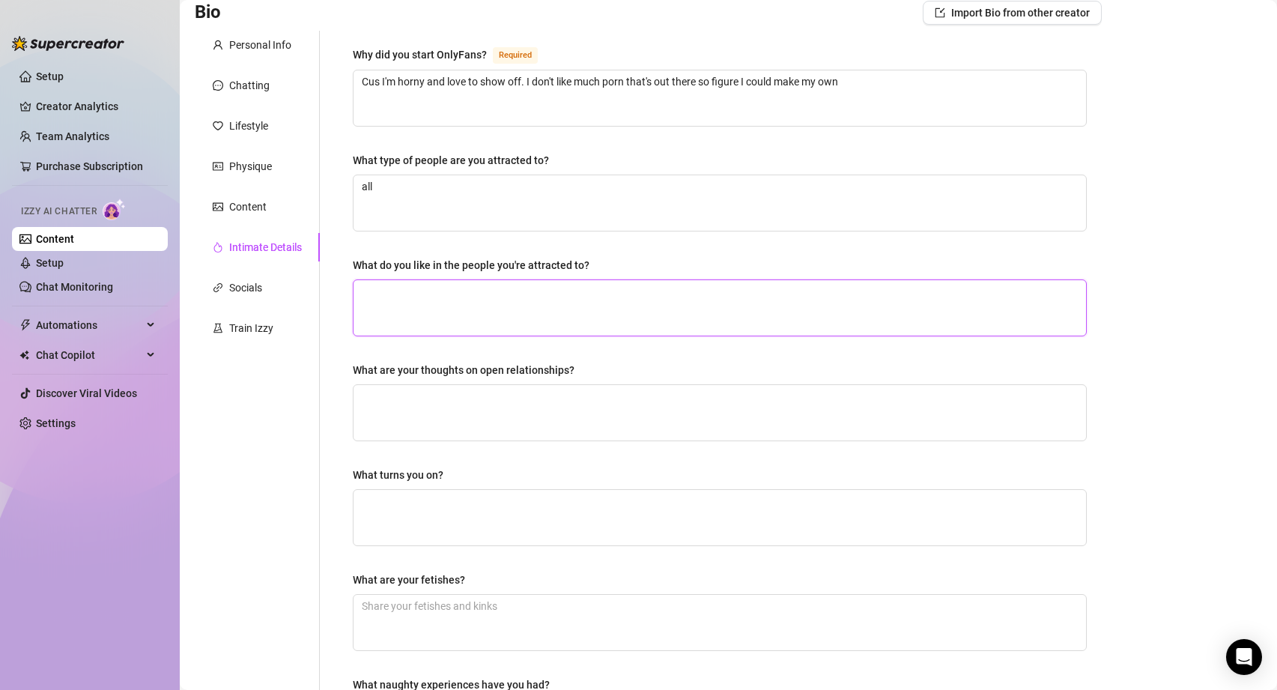
click at [518, 297] on textarea "What do you like in the people you're attracted to?" at bounding box center [720, 307] width 732 height 55
click at [533, 385] on textarea "What are your thoughts on open relationships?" at bounding box center [720, 412] width 732 height 55
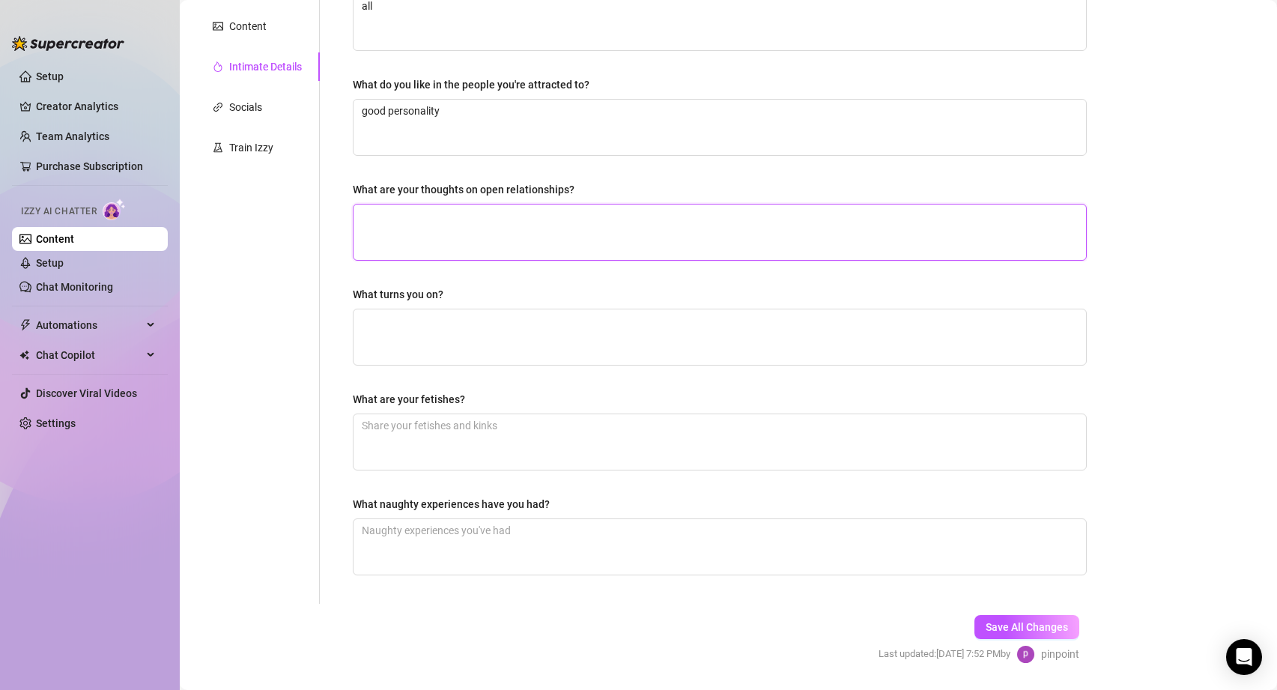
scroll to position [321, 0]
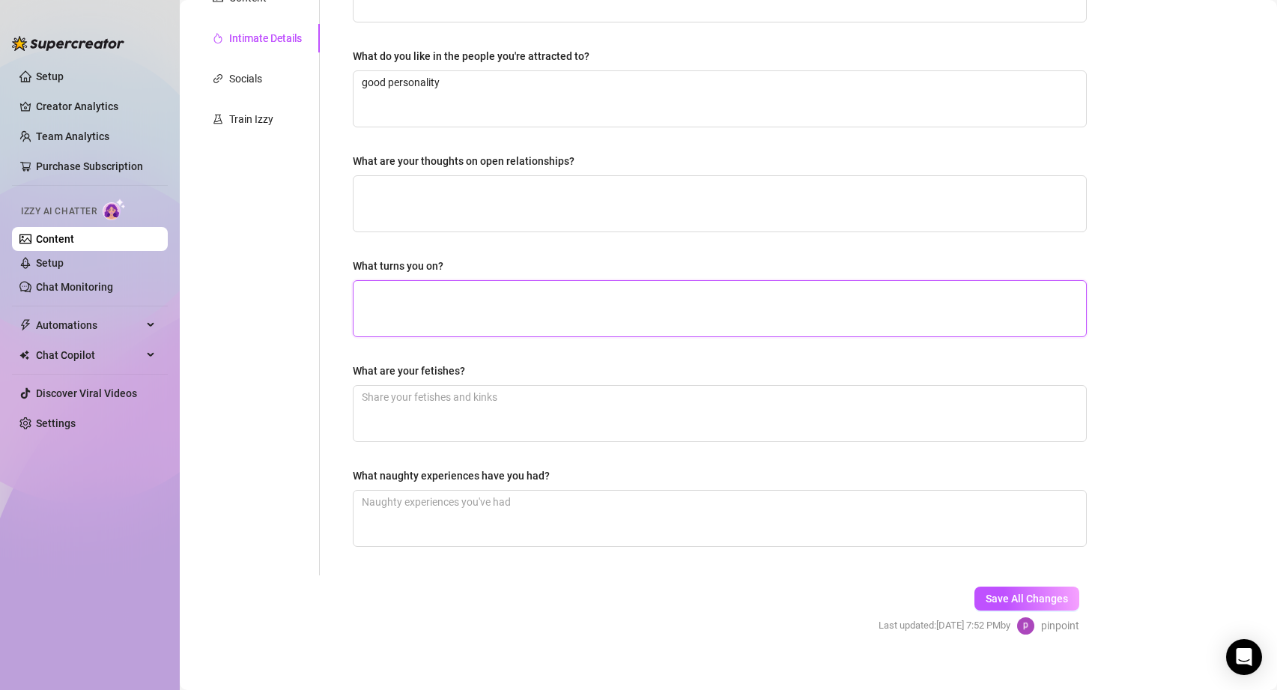
click at [407, 315] on textarea "What turns you on?" at bounding box center [720, 308] width 732 height 55
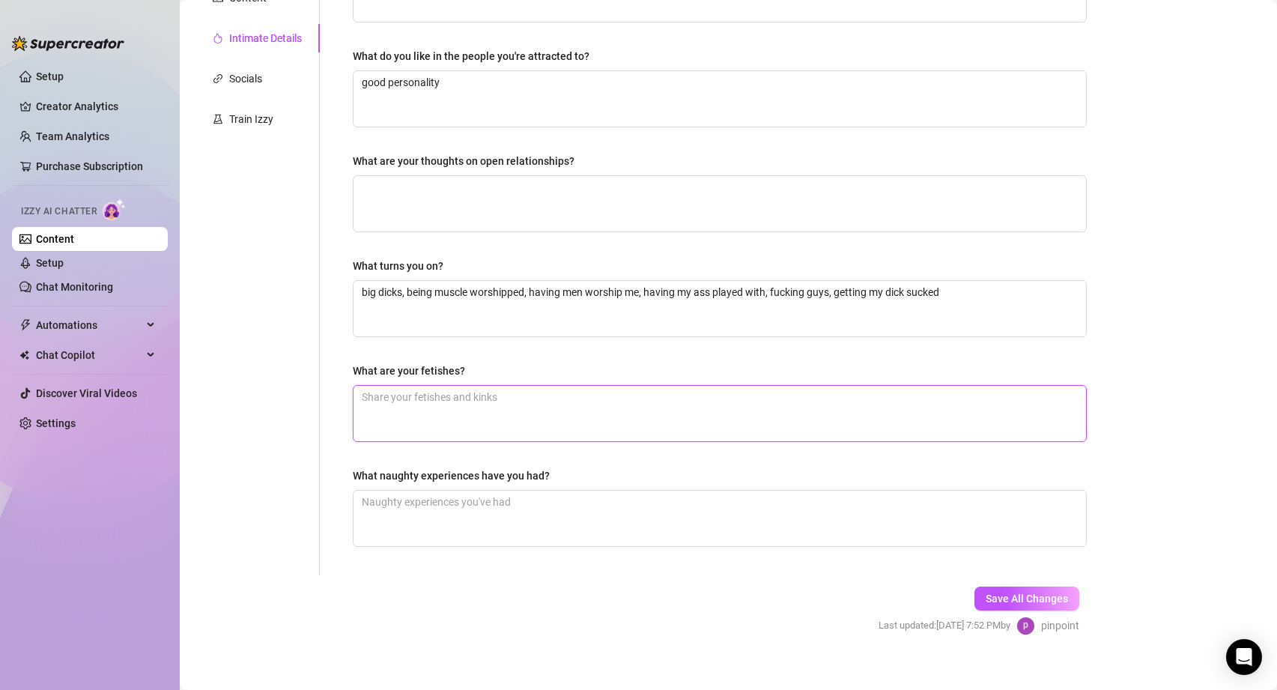
click at [450, 418] on textarea "What are your fetishes?" at bounding box center [720, 413] width 732 height 55
click at [455, 506] on textarea "What naughty experiences have you had?" at bounding box center [720, 518] width 732 height 55
click at [1034, 598] on span "Save All Changes" at bounding box center [1027, 598] width 82 height 12
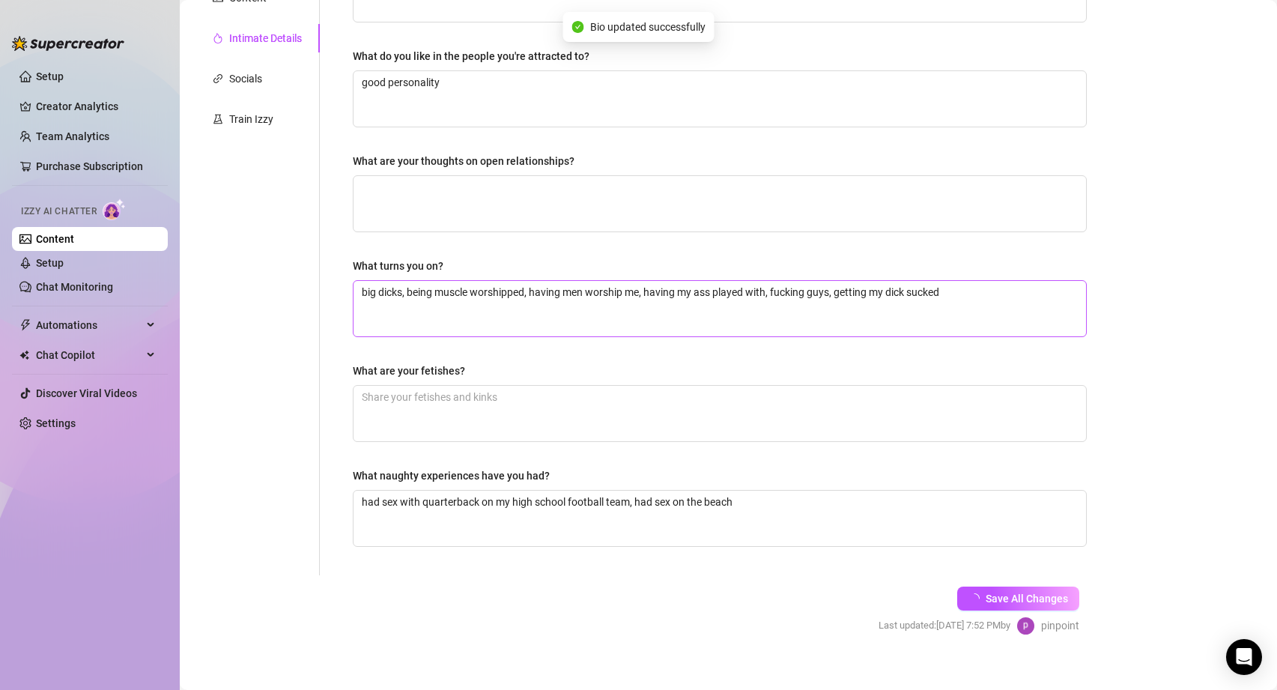
scroll to position [303, 0]
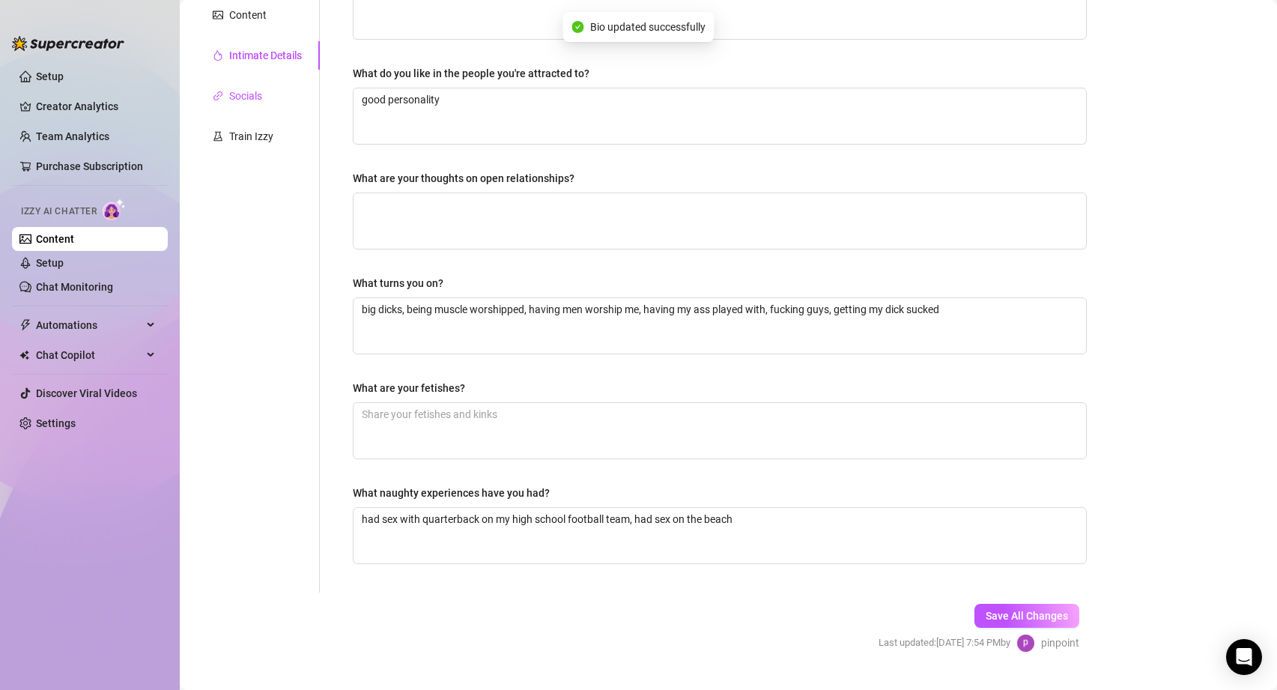
click at [239, 94] on div "Socials" at bounding box center [245, 96] width 33 height 16
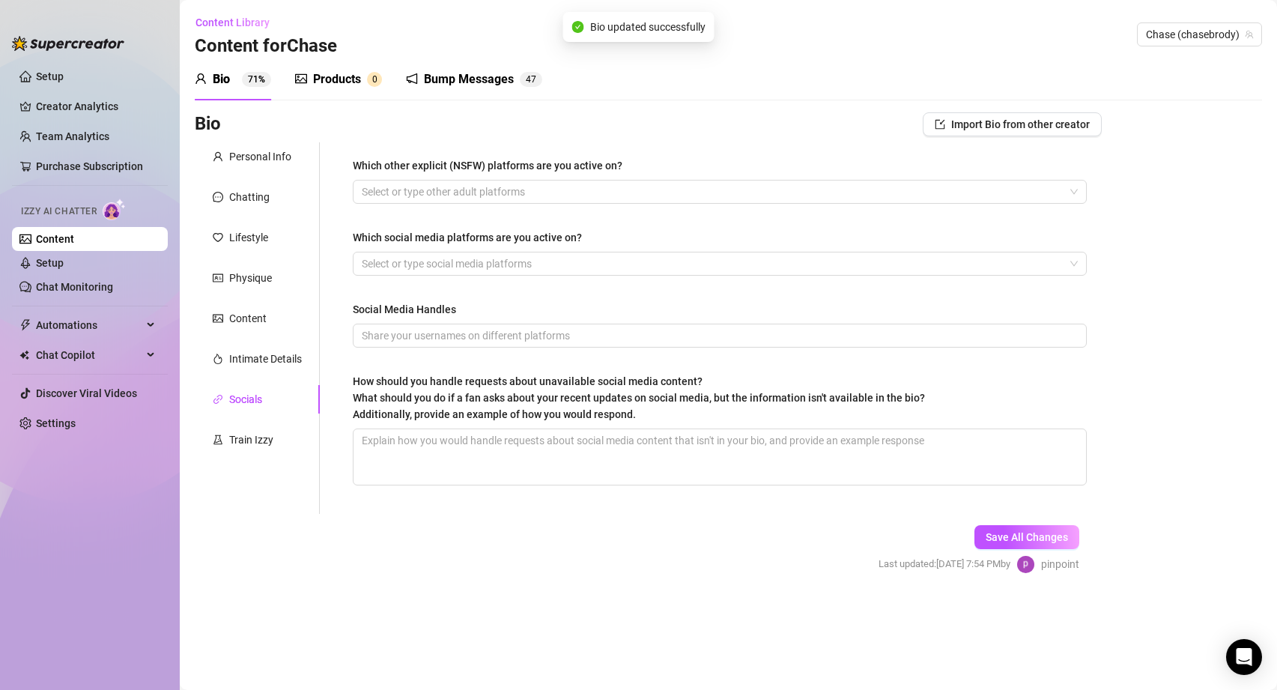
scroll to position [0, 0]
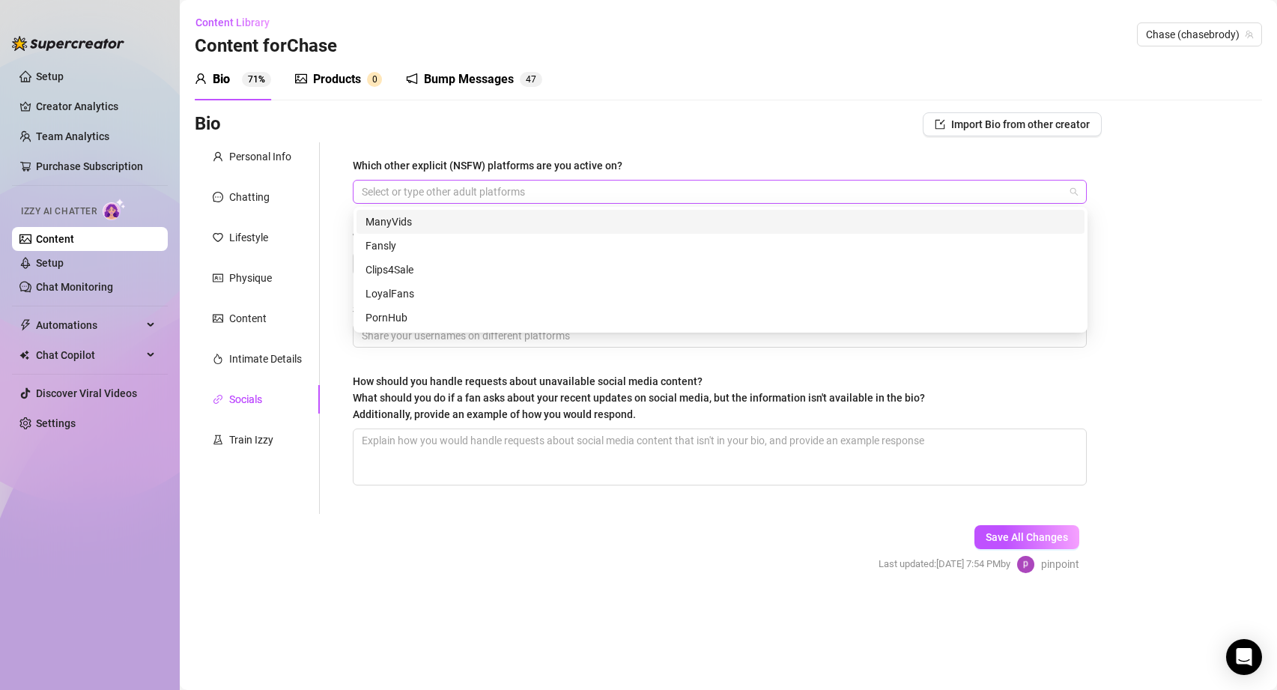
click at [506, 185] on div at bounding box center [712, 191] width 712 height 21
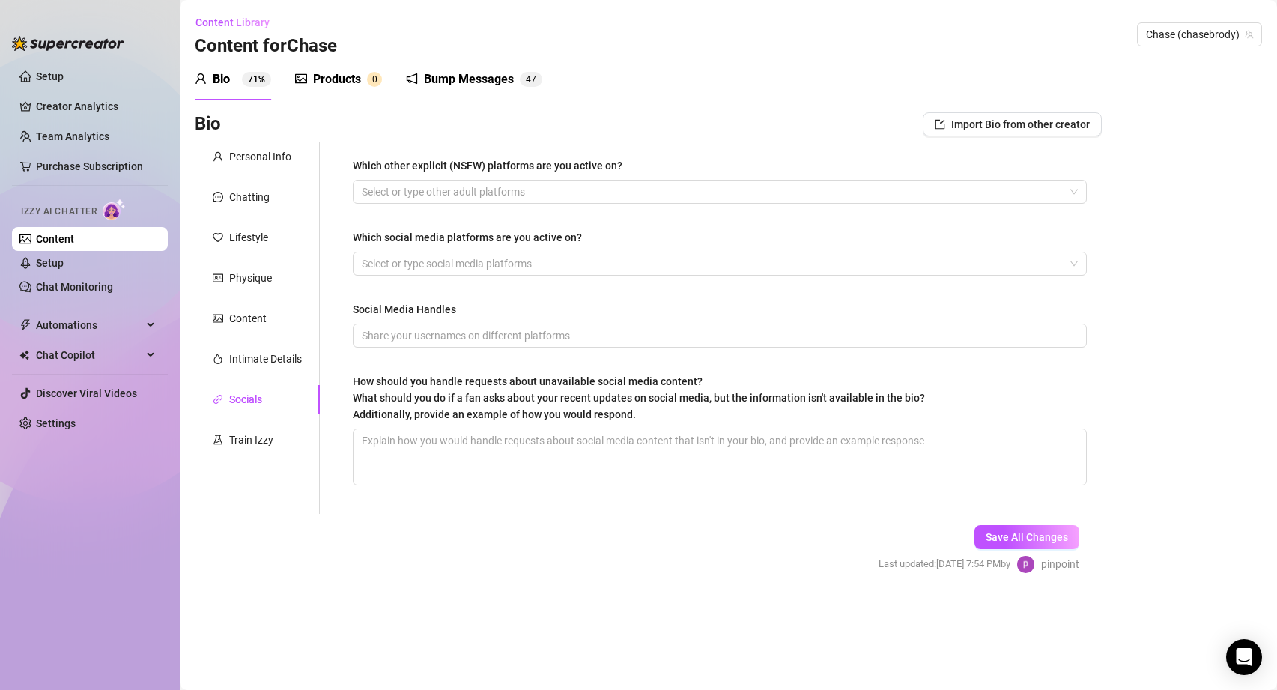
click at [449, 374] on div "How should you handle requests about unavailable social media content? What sho…" at bounding box center [639, 397] width 572 height 49
click at [449, 429] on textarea "How should you handle requests about unavailable social media content? What sho…" at bounding box center [720, 456] width 732 height 55
click at [409, 267] on div at bounding box center [712, 263] width 712 height 21
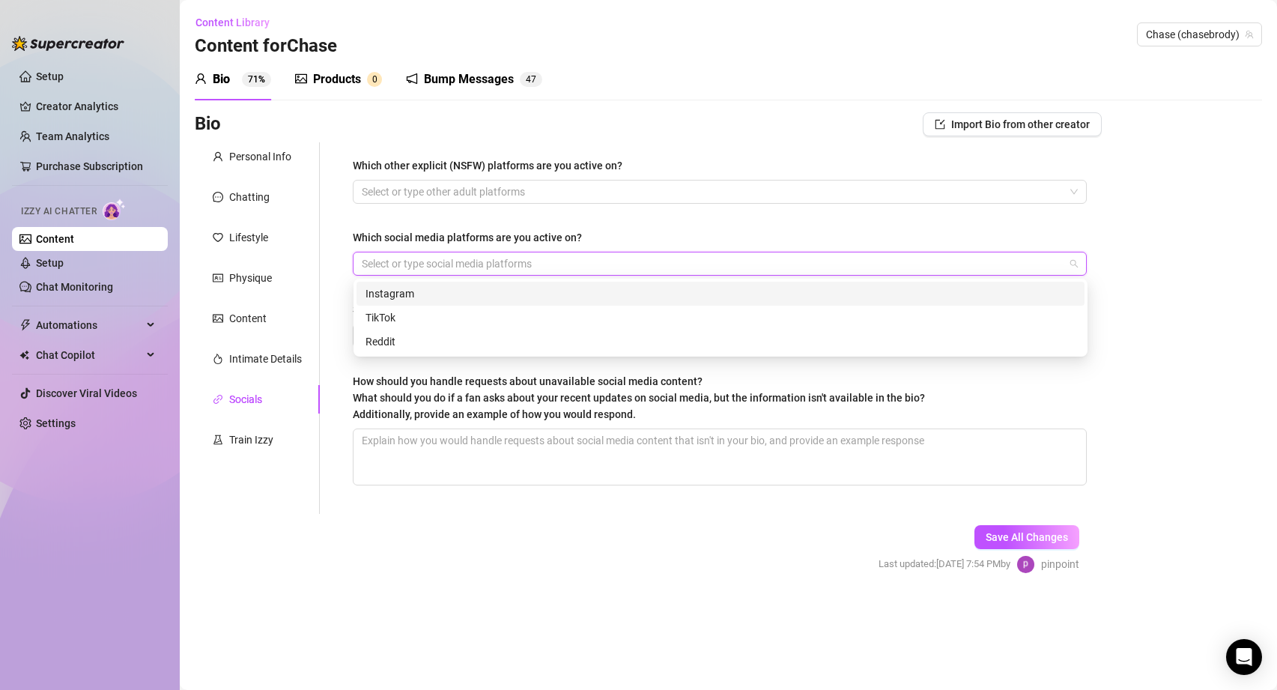
click at [407, 293] on div "Instagram" at bounding box center [720, 293] width 710 height 16
click at [394, 318] on div "TikTok" at bounding box center [720, 317] width 710 height 16
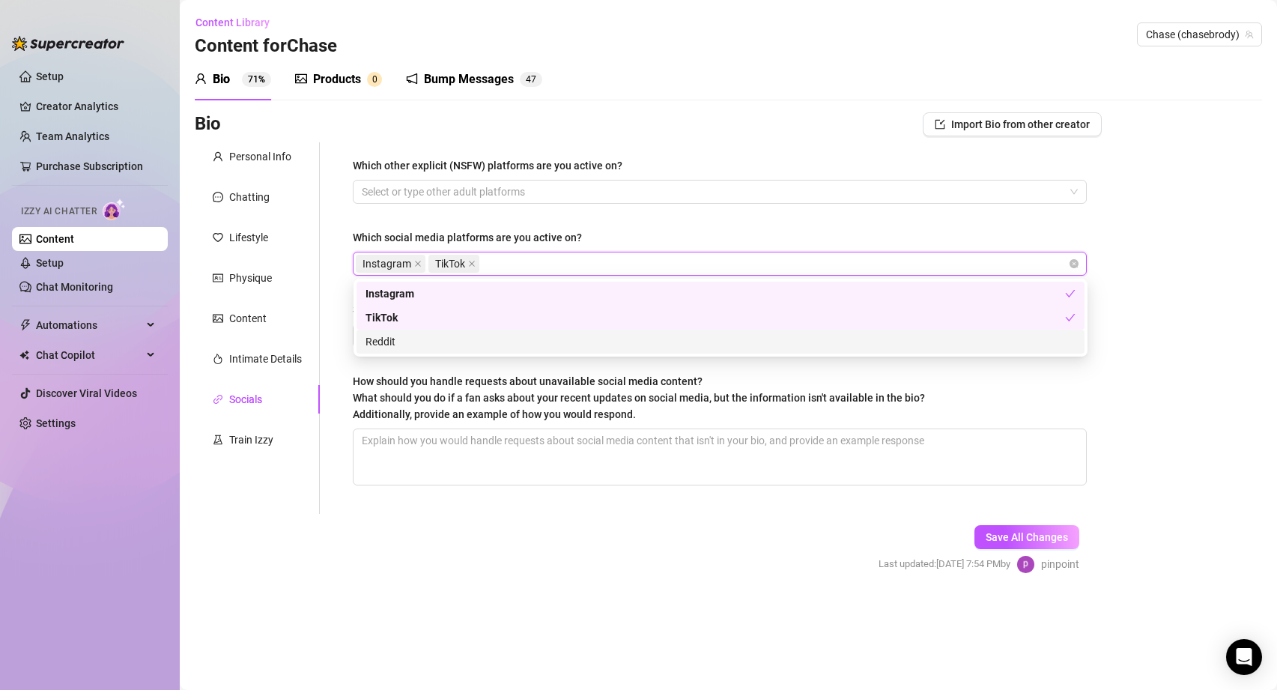
click at [393, 342] on div "Reddit" at bounding box center [720, 341] width 710 height 16
click at [403, 406] on div "How should you handle requests about unavailable social media content? What sho…" at bounding box center [639, 397] width 572 height 49
click at [403, 429] on textarea "How should you handle requests about unavailable social media content? What sho…" at bounding box center [720, 456] width 732 height 55
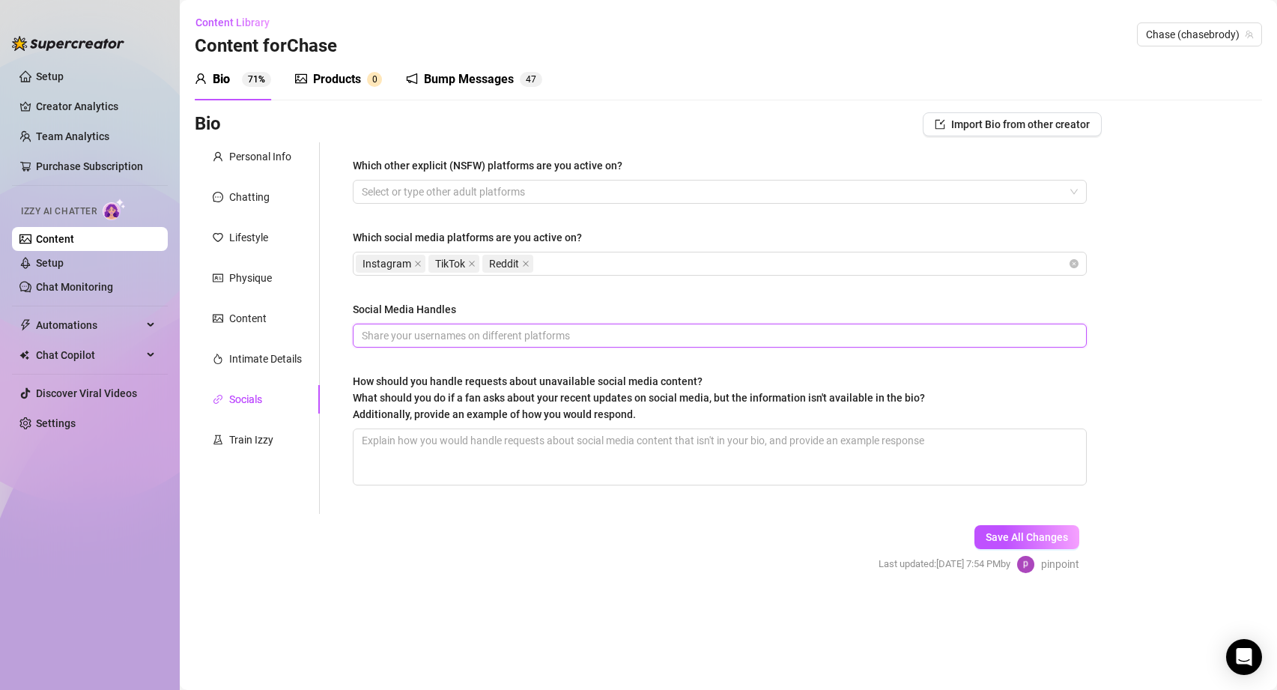
click at [420, 337] on input "Social Media Handles" at bounding box center [718, 335] width 713 height 16
click at [512, 467] on textarea "How should you handle requests about unavailable social media content? What sho…" at bounding box center [720, 456] width 732 height 55
click at [1020, 536] on span "Save All Changes" at bounding box center [1027, 537] width 82 height 12
click at [243, 435] on div "Train Izzy" at bounding box center [251, 439] width 44 height 16
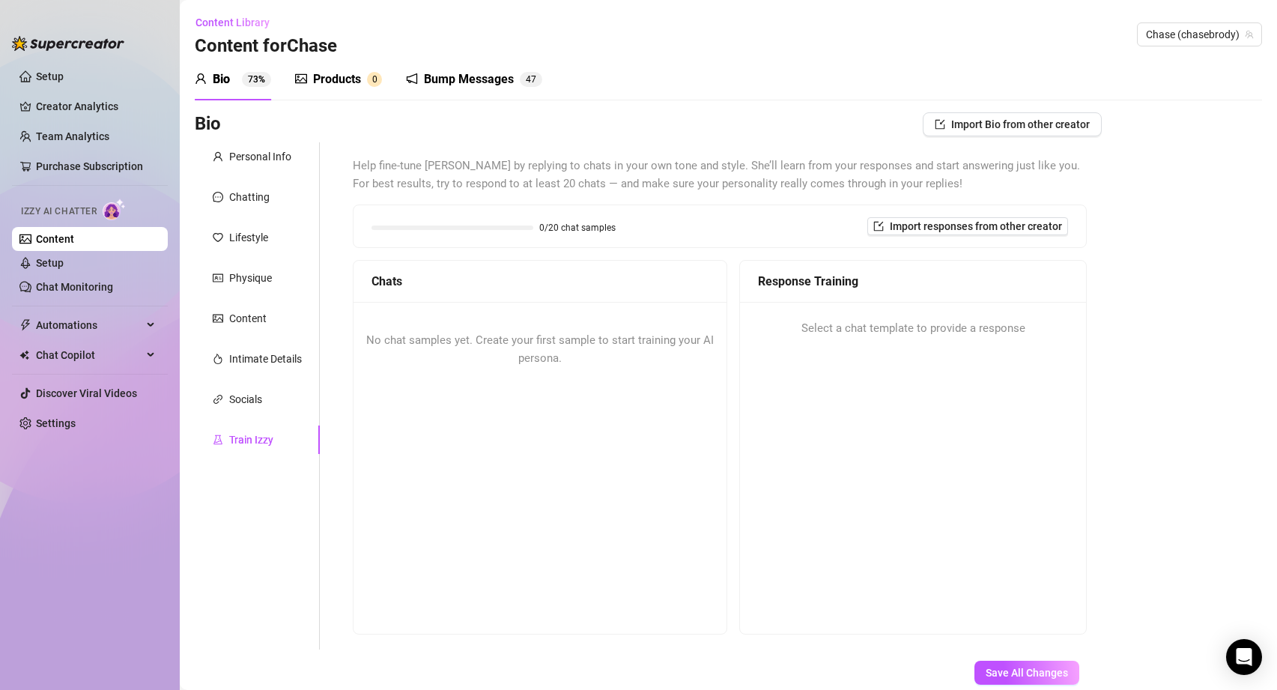
click at [541, 330] on div "No chat samples yet. Create your first sample to start training your AI persona." at bounding box center [540, 349] width 373 height 95
click at [533, 326] on div "No chat samples yet. Create your first sample to start training your AI persona." at bounding box center [540, 349] width 373 height 95
click at [525, 349] on div "No chat samples yet. Create your first sample to start training your AI persona." at bounding box center [540, 349] width 373 height 95
click at [397, 342] on span "No chat samples yet. Create your first sample to start training your AI persona." at bounding box center [540, 348] width 348 height 31
click at [413, 267] on div "Chats" at bounding box center [540, 282] width 373 height 42
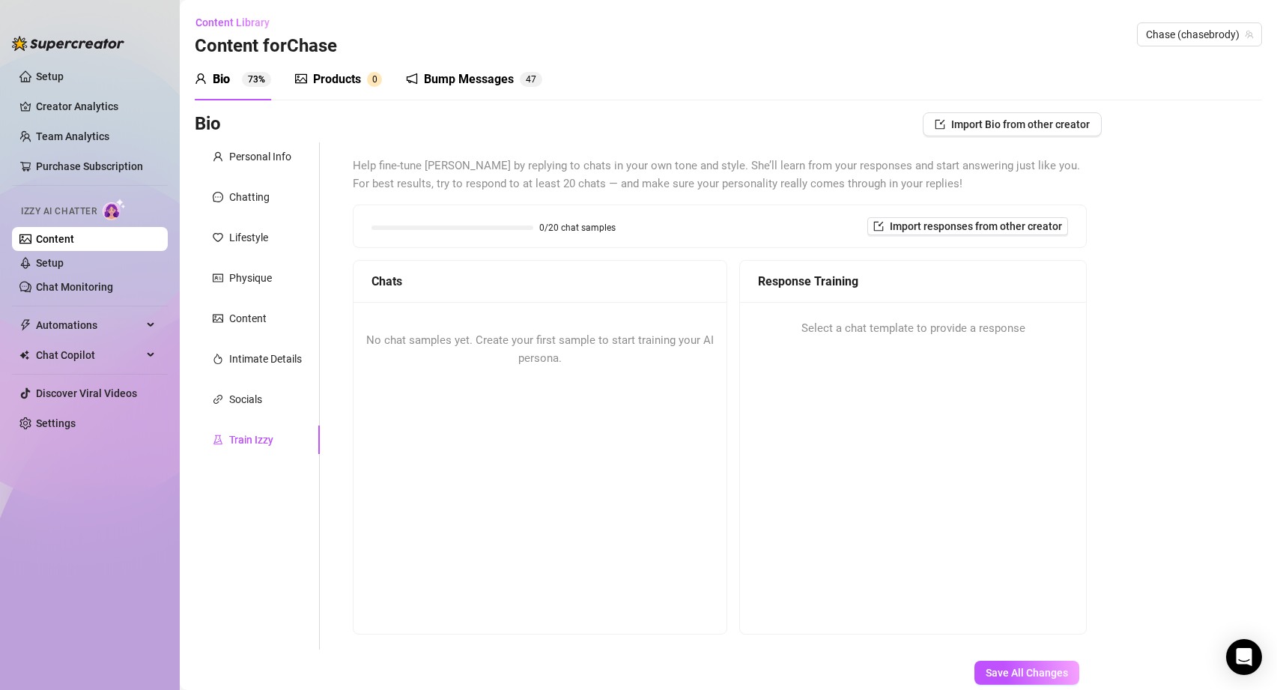
click at [531, 340] on span "No chat samples yet. Create your first sample to start training your AI persona." at bounding box center [540, 348] width 348 height 31
click at [398, 285] on span "Chats" at bounding box center [386, 281] width 31 height 19
click at [471, 350] on div "No chat samples yet. Create your first sample to start training your AI persona." at bounding box center [540, 349] width 373 height 95
click at [538, 346] on span "No chat samples yet. Create your first sample to start training your AI persona." at bounding box center [540, 348] width 348 height 31
click at [588, 321] on div "No chat samples yet. Create your first sample to start training your AI persona." at bounding box center [540, 349] width 373 height 95
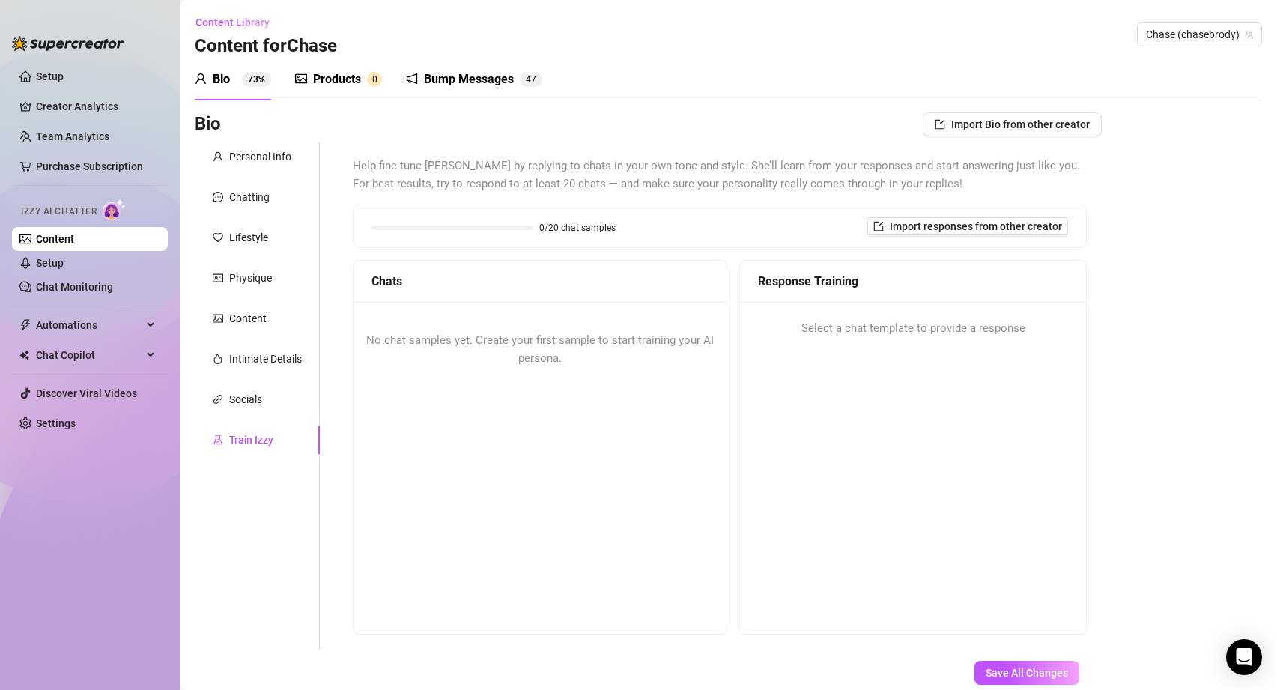
click at [601, 341] on span "No chat samples yet. Create your first sample to start training your AI persona." at bounding box center [540, 348] width 348 height 31
drag, startPoint x: 601, startPoint y: 341, endPoint x: 588, endPoint y: 341, distance: 13.5
click at [598, 341] on span "No chat samples yet. Create your first sample to start training your AI persona." at bounding box center [540, 348] width 348 height 31
click at [583, 352] on div "No chat samples yet. Create your first sample to start training your AI persona." at bounding box center [540, 349] width 373 height 95
click at [583, 343] on span "No chat samples yet. Create your first sample to start training your AI persona." at bounding box center [540, 348] width 348 height 31
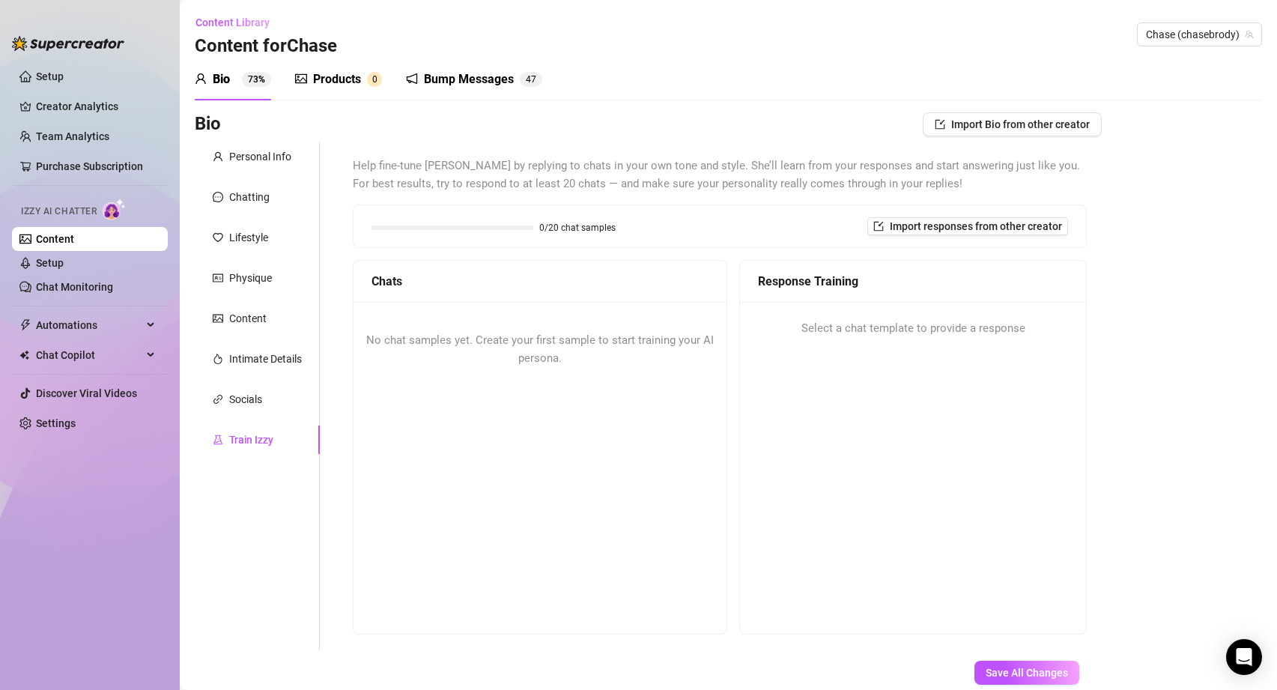
click at [583, 343] on span "No chat samples yet. Create your first sample to start training your AI persona." at bounding box center [540, 348] width 348 height 31
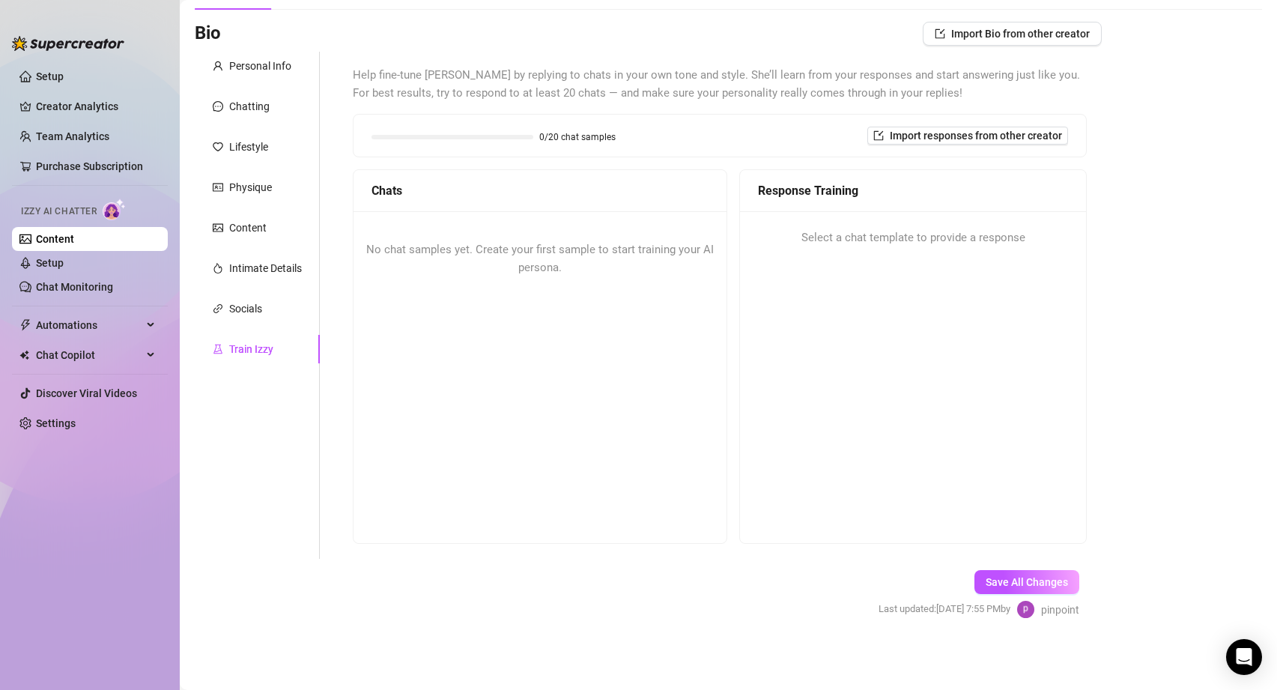
click at [619, 351] on div "No chat samples yet. Create your first sample to start training your AI persona." at bounding box center [540, 376] width 373 height 330
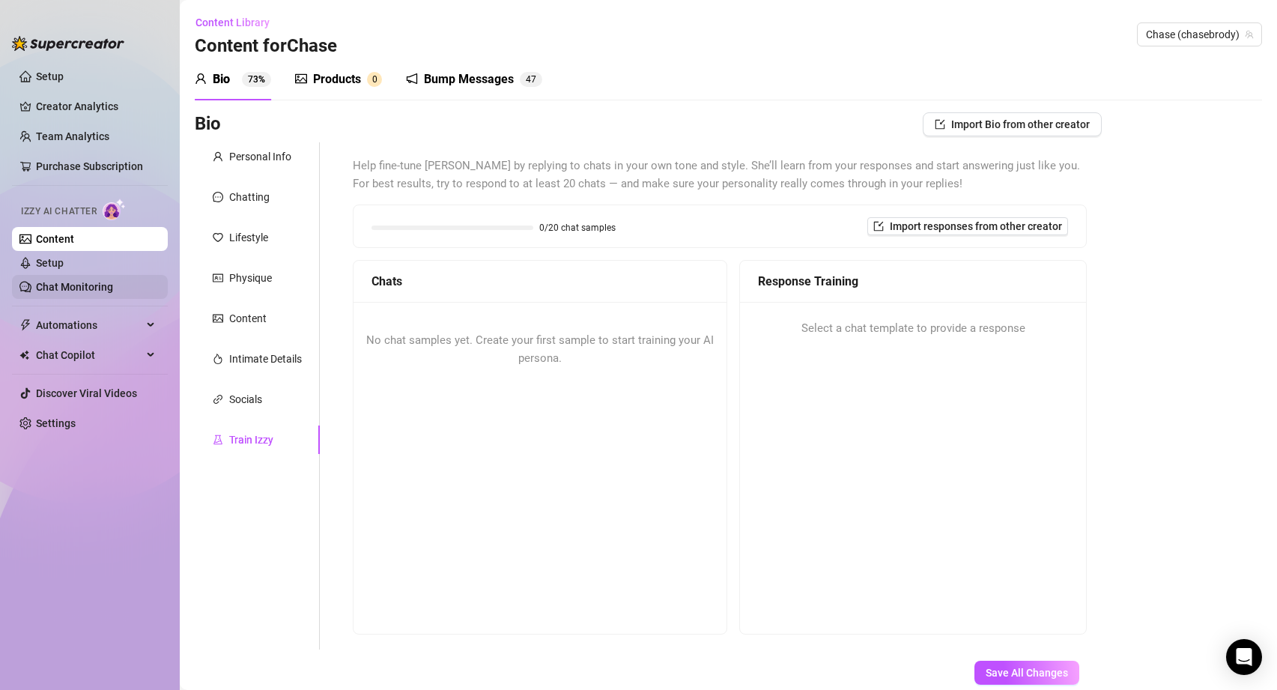
click at [60, 285] on link "Chat Monitoring" at bounding box center [74, 287] width 77 height 12
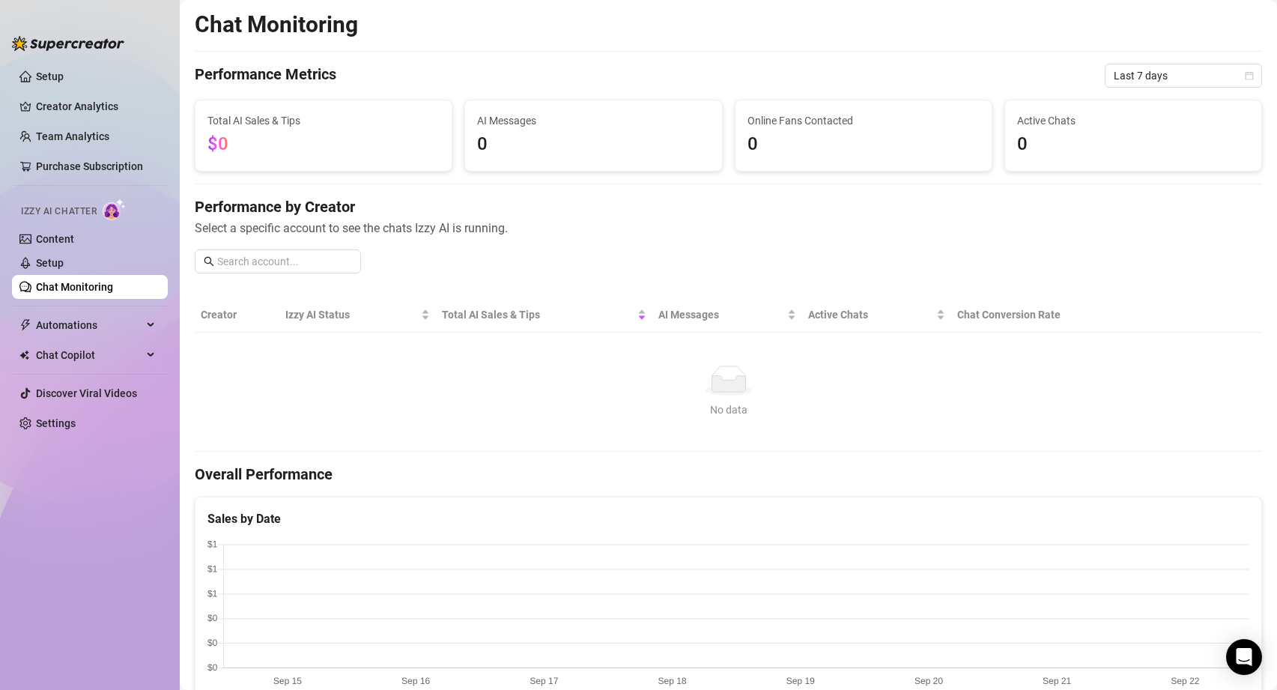
click at [67, 201] on div "Izzy AI Chatter" at bounding box center [88, 209] width 135 height 22
click at [67, 209] on span "Izzy AI Chatter" at bounding box center [59, 211] width 76 height 14
click at [131, 209] on div "Izzy AI Chatter" at bounding box center [88, 209] width 135 height 22
click at [45, 267] on link "Setup" at bounding box center [50, 263] width 28 height 12
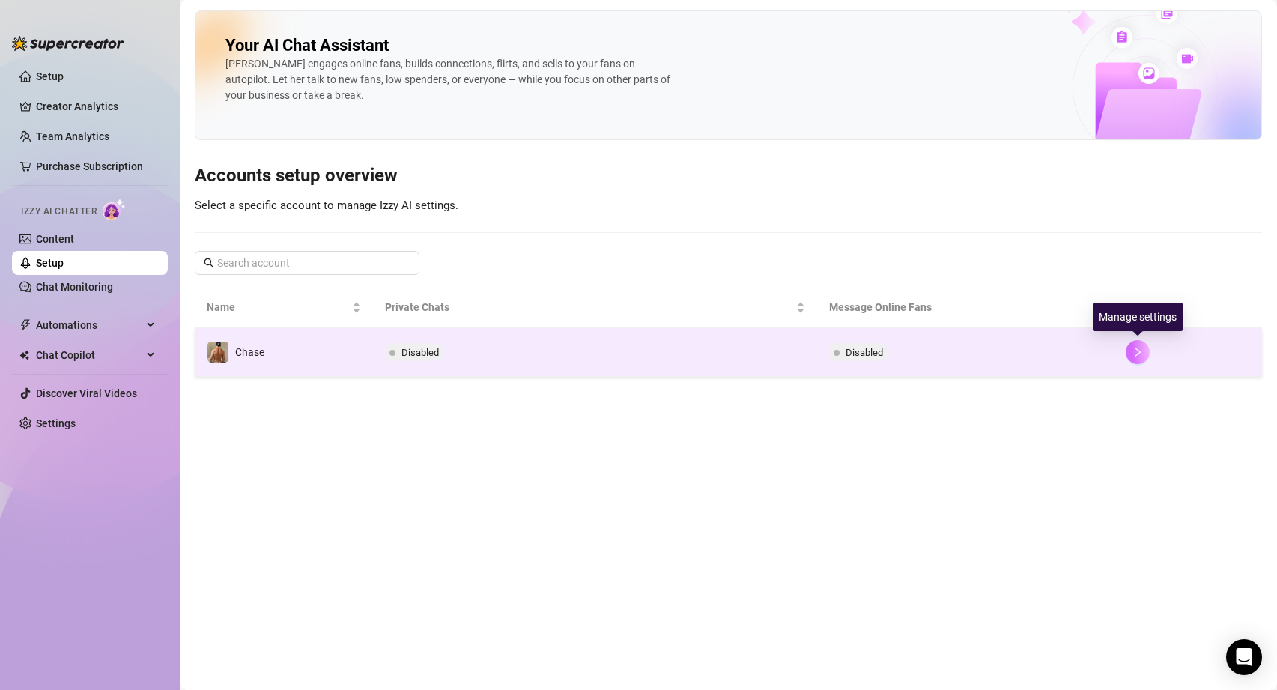
click at [1137, 354] on icon "right" at bounding box center [1137, 352] width 10 height 10
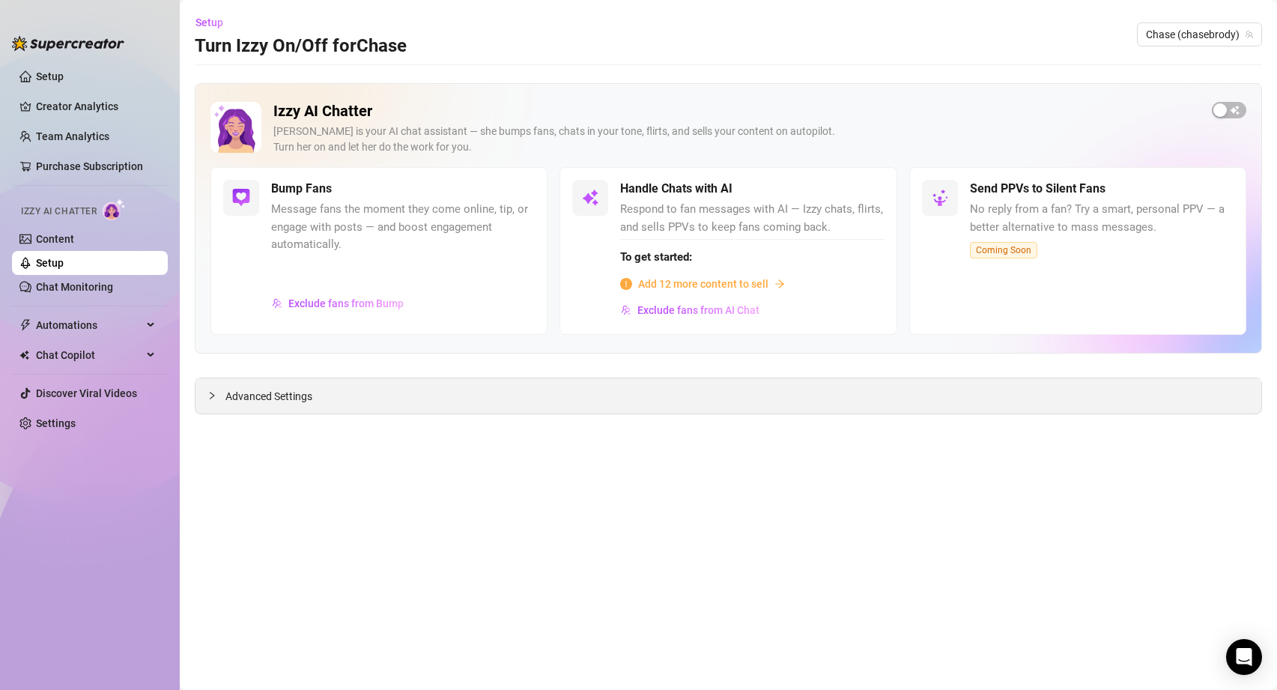
click at [258, 401] on span "Advanced Settings" at bounding box center [268, 396] width 87 height 16
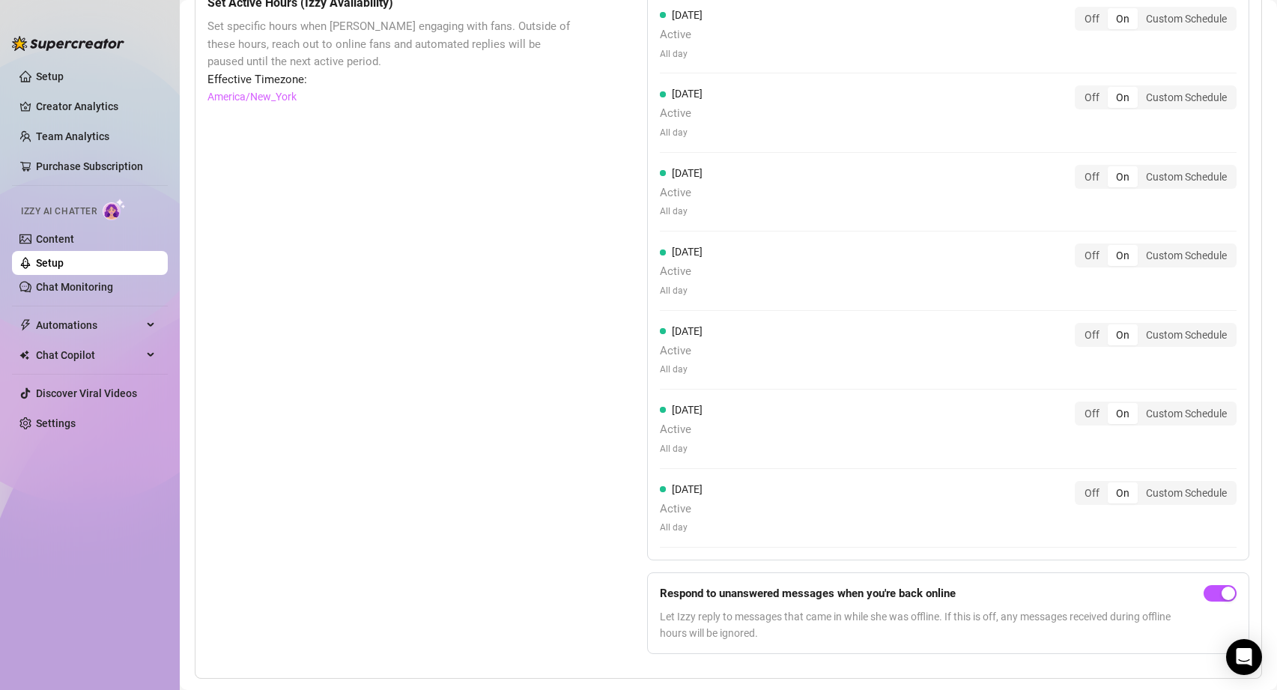
scroll to position [1371, 0]
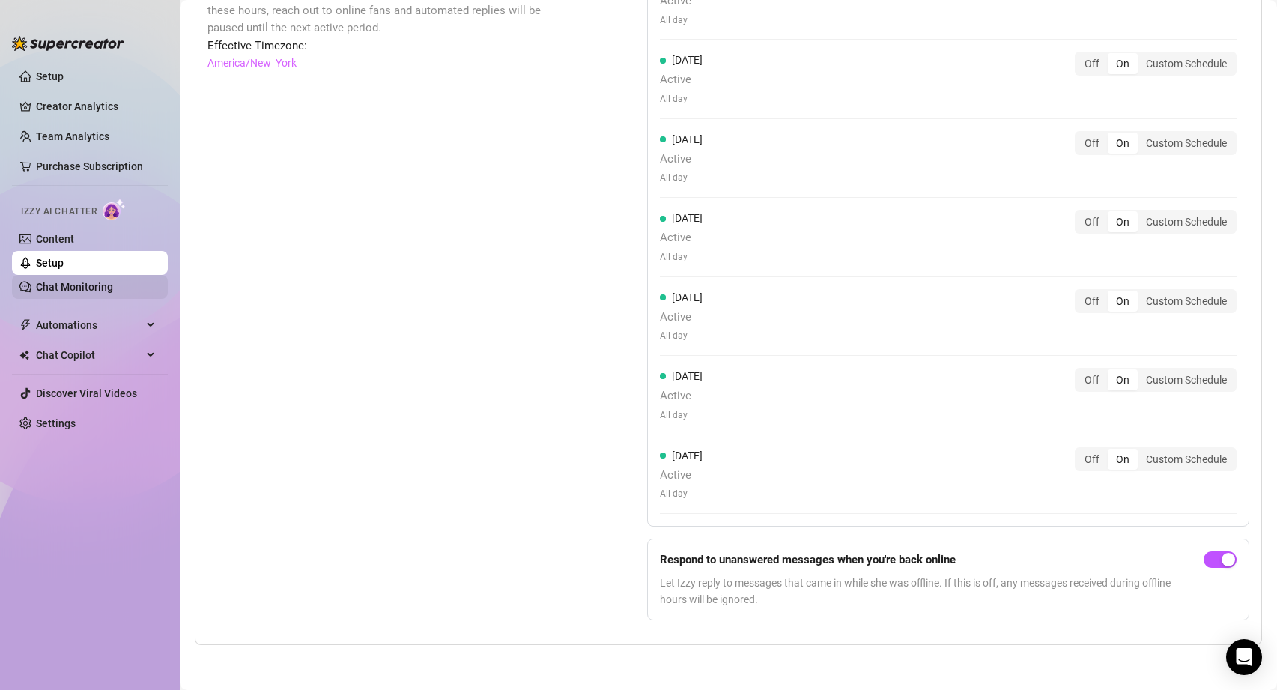
click at [84, 292] on link "Chat Monitoring" at bounding box center [74, 287] width 77 height 12
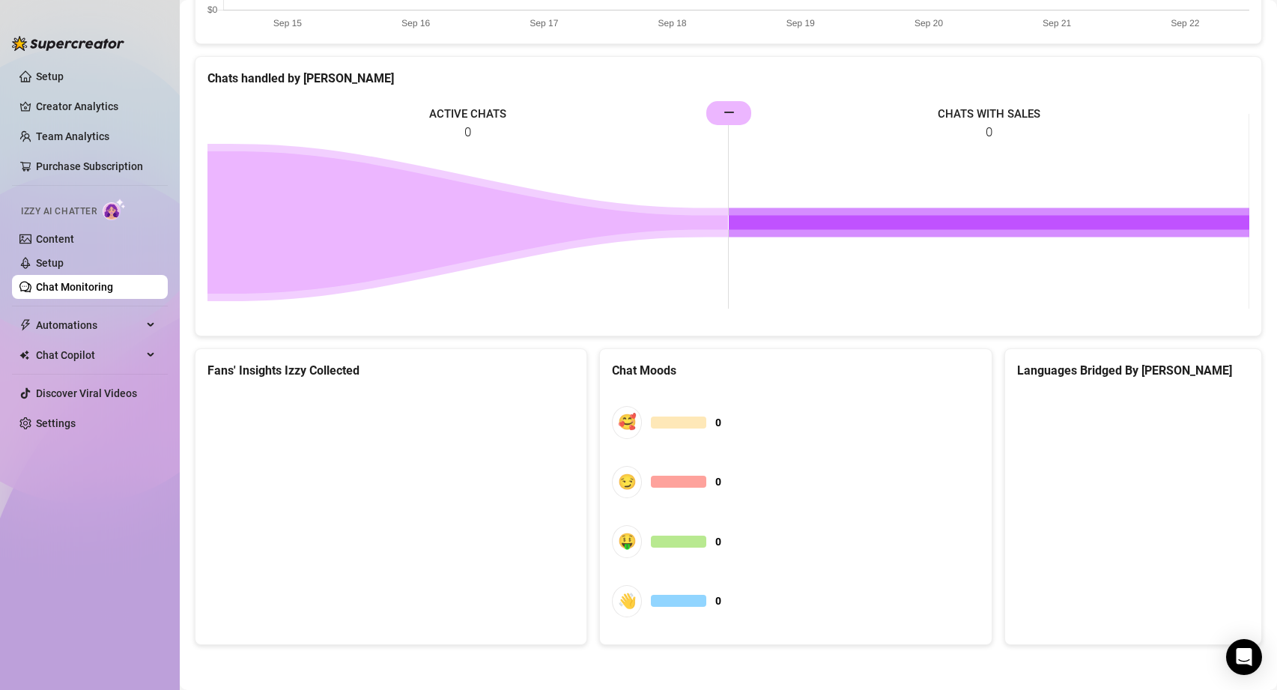
scroll to position [658, 0]
click at [74, 243] on link "Content" at bounding box center [55, 239] width 38 height 12
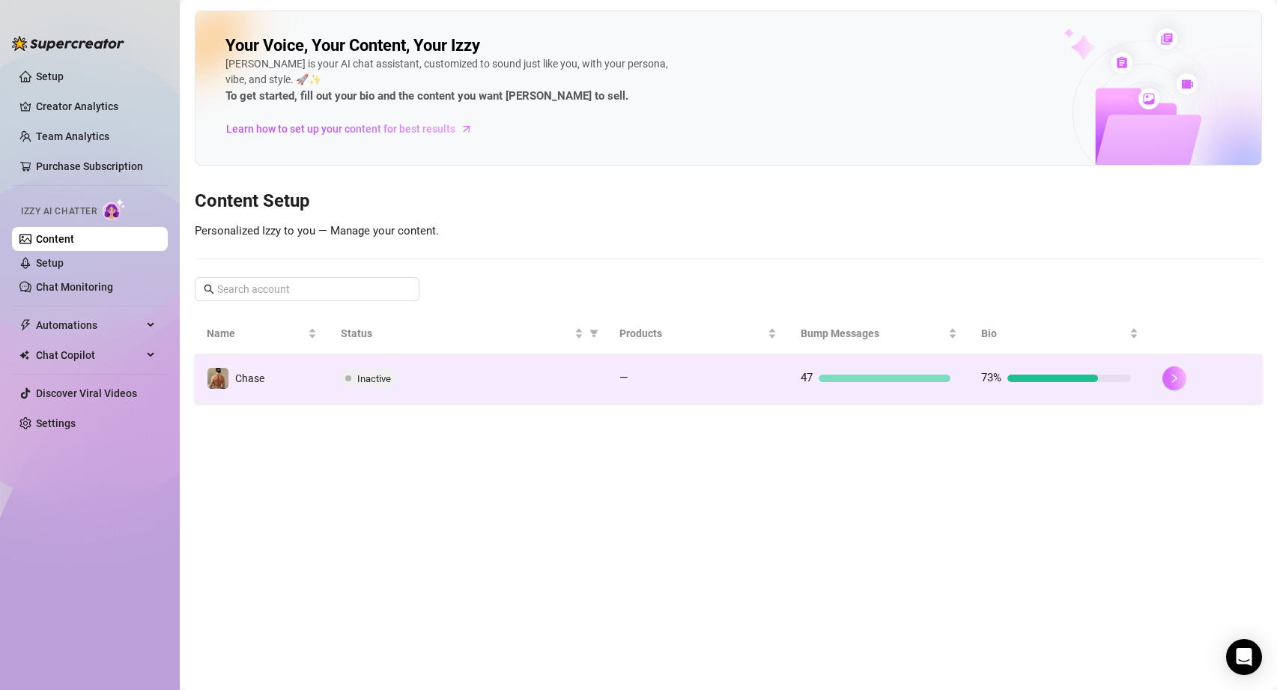
click at [1175, 377] on icon "right" at bounding box center [1174, 378] width 10 height 10
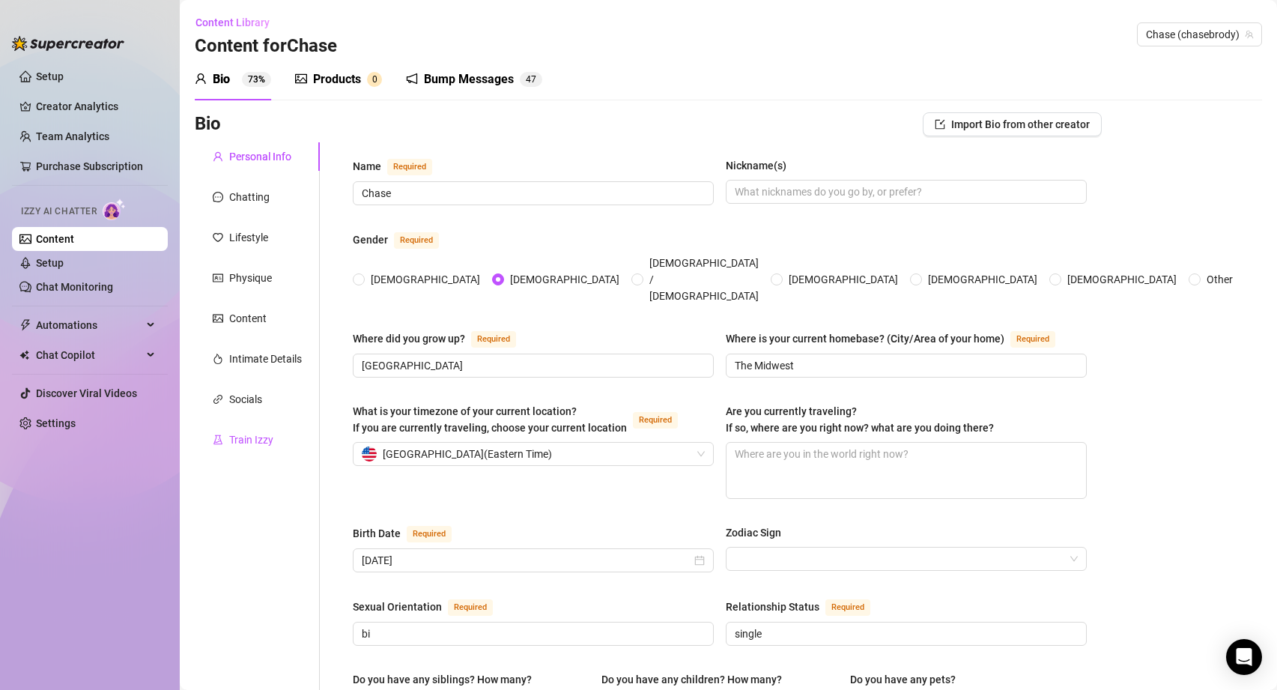
click at [235, 431] on div "Train Izzy" at bounding box center [251, 439] width 44 height 16
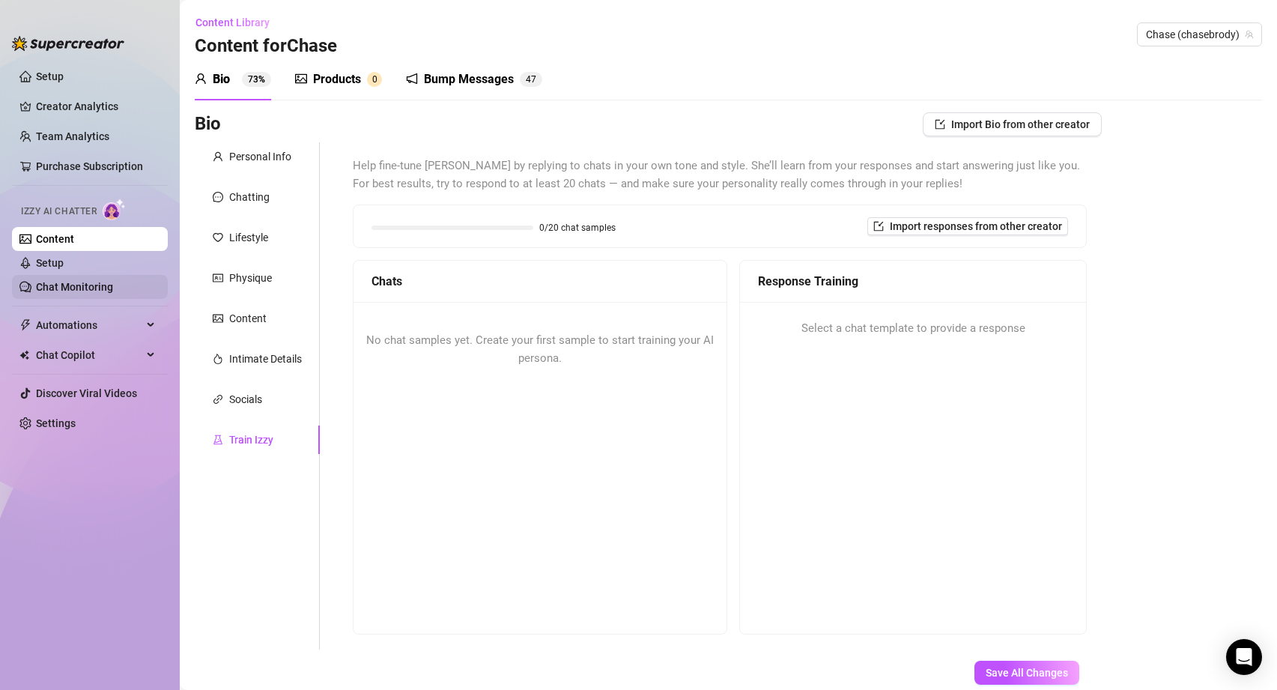
click at [84, 285] on link "Chat Monitoring" at bounding box center [74, 287] width 77 height 12
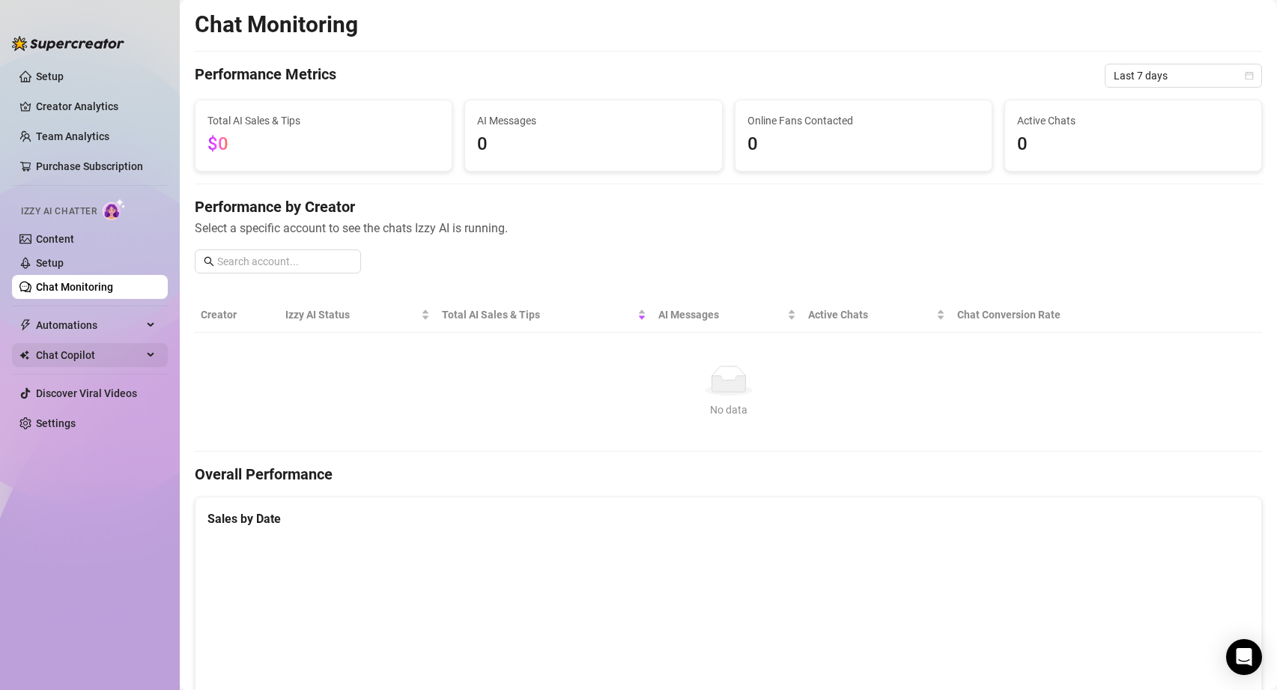
click at [73, 359] on span "Chat Copilot" at bounding box center [89, 355] width 106 height 24
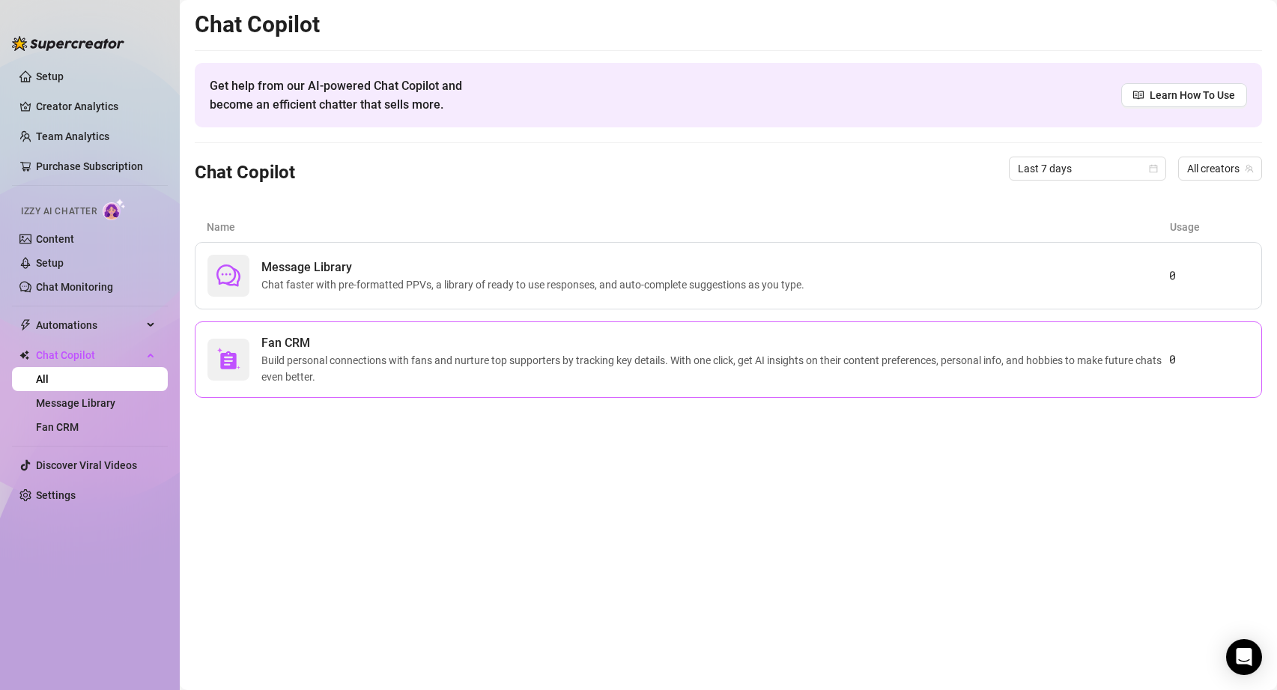
click at [464, 354] on span "Build personal connections with fans and nurture top supporters by tracking key…" at bounding box center [715, 368] width 908 height 33
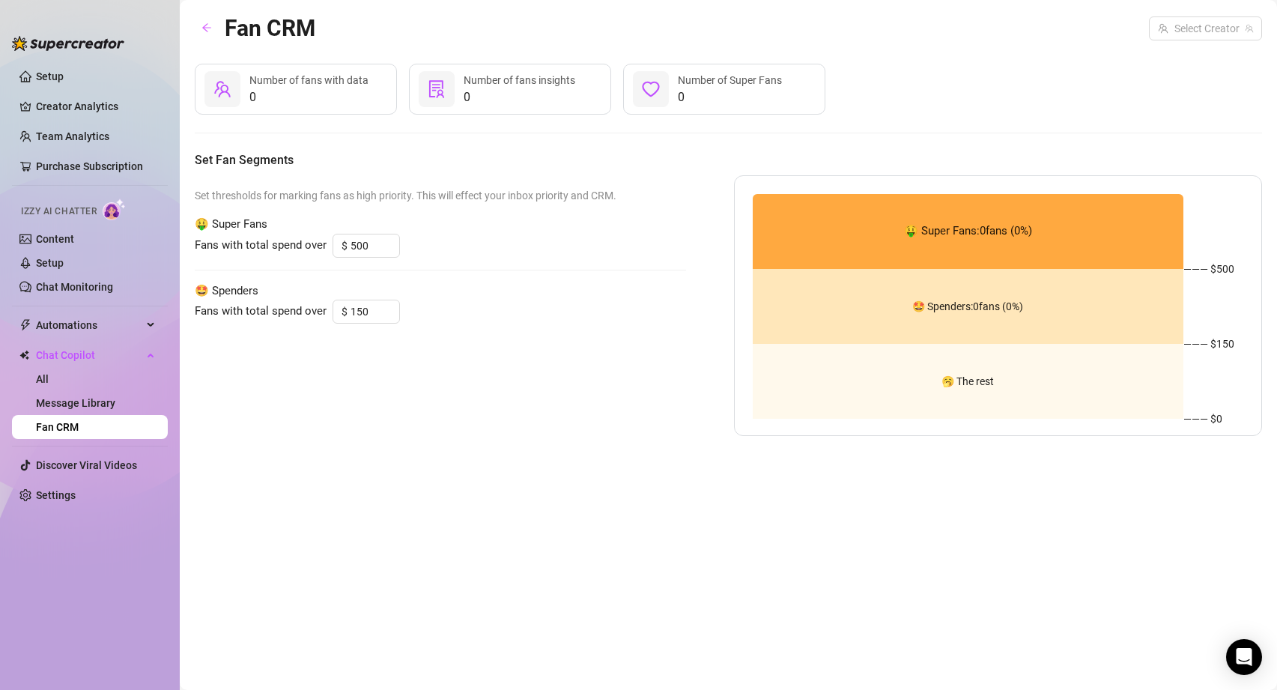
click at [249, 88] on div "Number of fans with data" at bounding box center [308, 80] width 119 height 16
click at [462, 101] on div "0 Number of fans insights" at bounding box center [510, 89] width 202 height 51
click at [424, 94] on div at bounding box center [437, 89] width 36 height 36
click at [87, 398] on link "Message Library" at bounding box center [75, 403] width 79 height 12
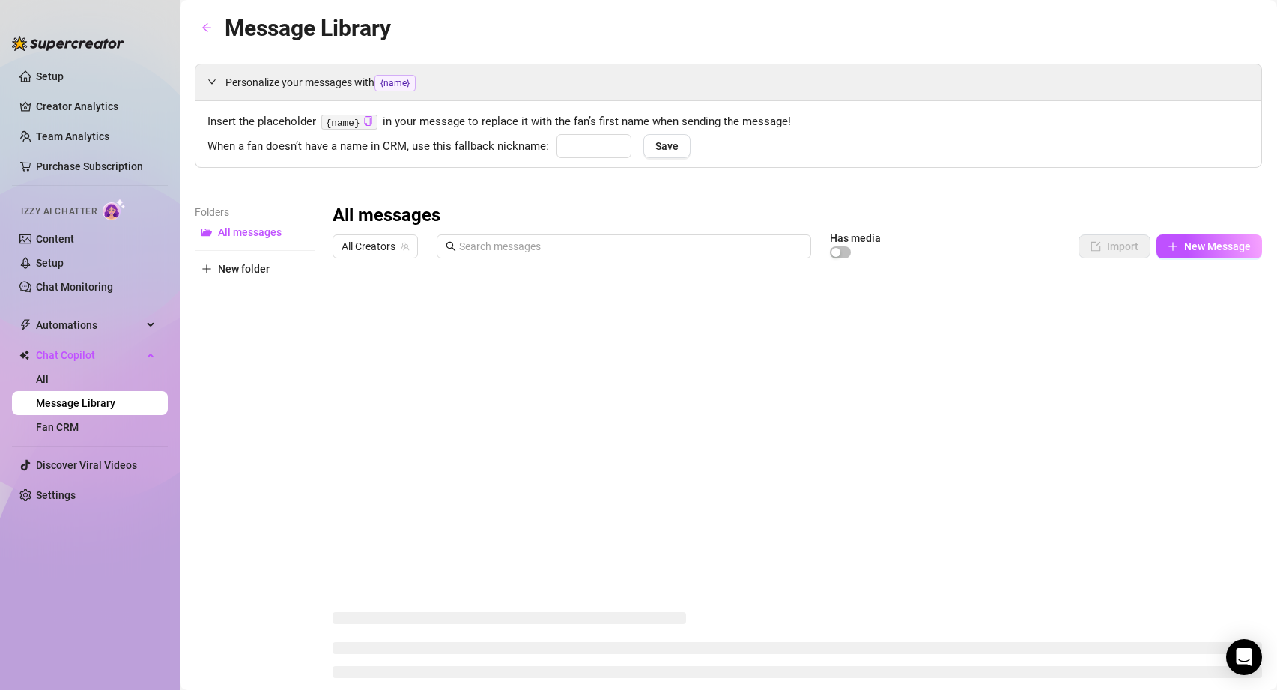
type input "babe"
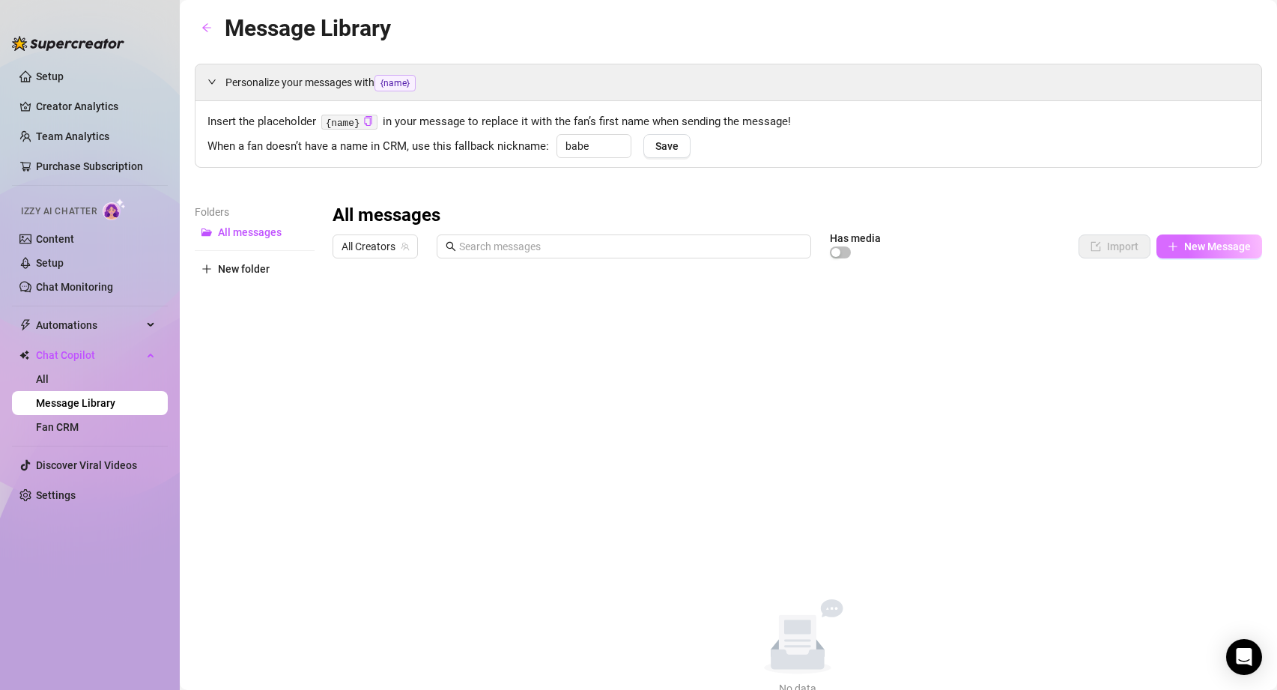
click at [1227, 254] on button "New Message" at bounding box center [1209, 246] width 106 height 24
type textarea "Type your message here..."
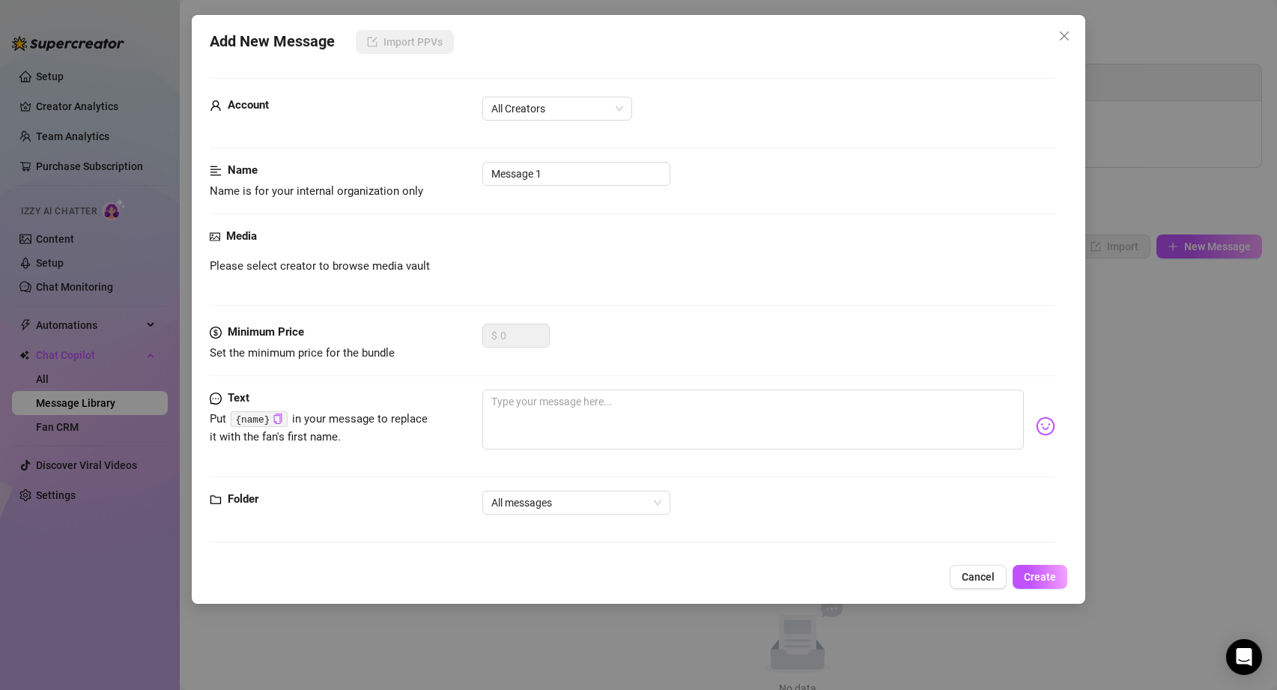
click at [952, 590] on div "Add New Message Import PPVs Account All Creators Name Name is for your internal…" at bounding box center [639, 309] width 894 height 589
click at [981, 583] on button "Cancel" at bounding box center [978, 577] width 57 height 24
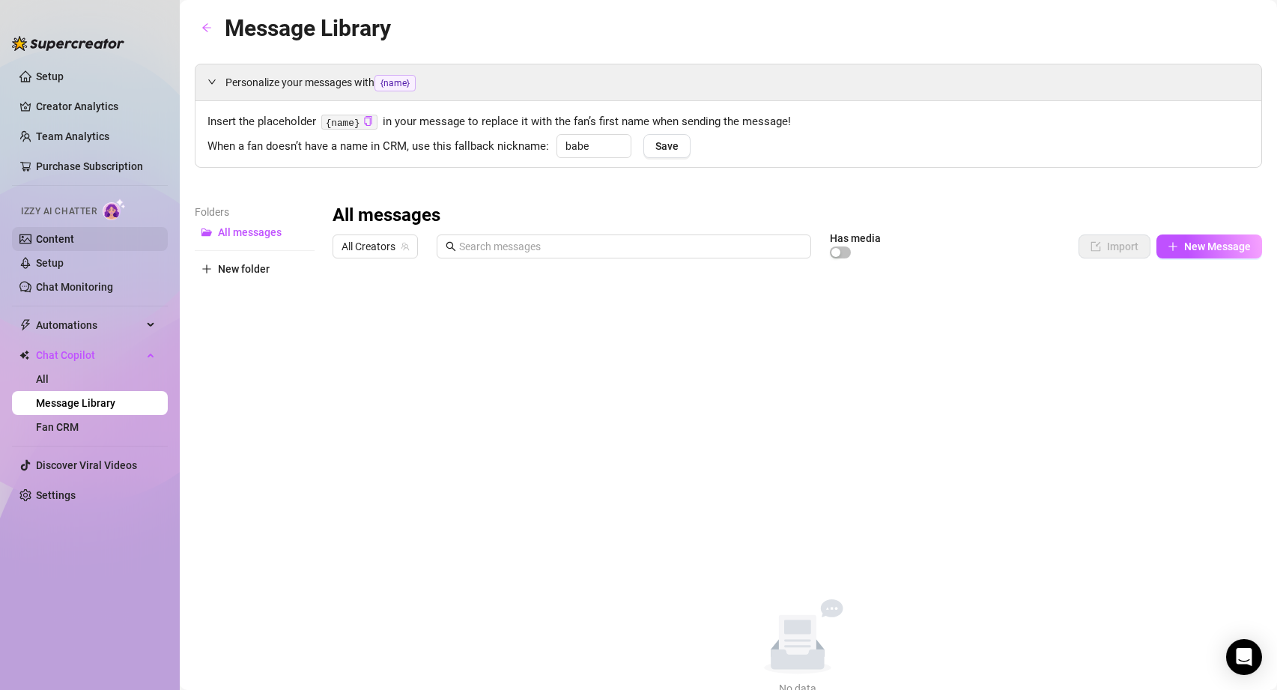
click at [64, 240] on link "Content" at bounding box center [55, 239] width 38 height 12
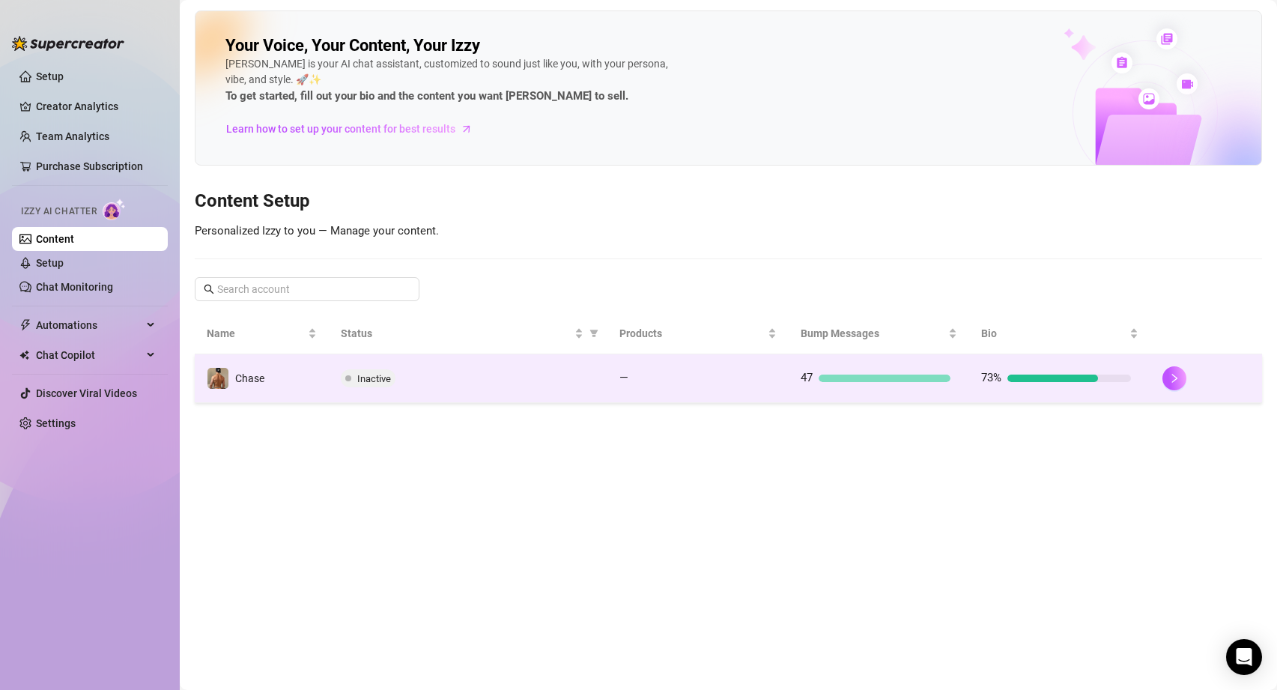
click at [476, 393] on td "Inactive" at bounding box center [468, 378] width 279 height 49
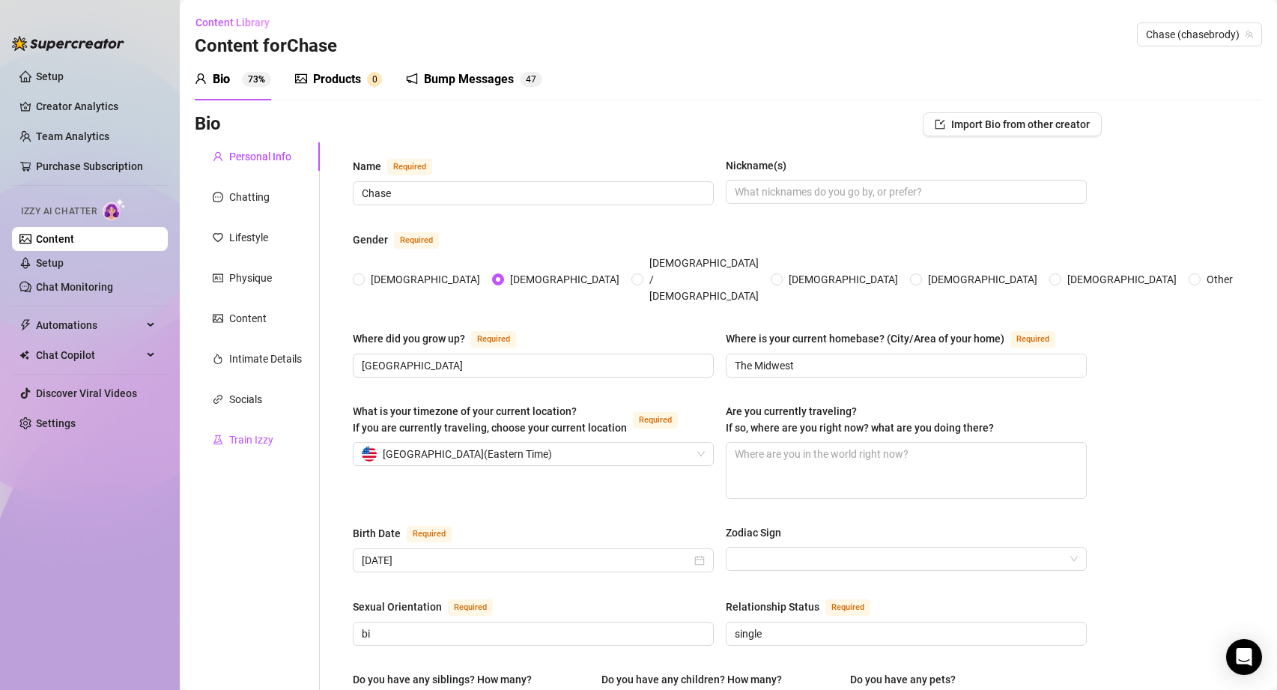
click at [227, 441] on div "Train Izzy" at bounding box center [243, 439] width 61 height 16
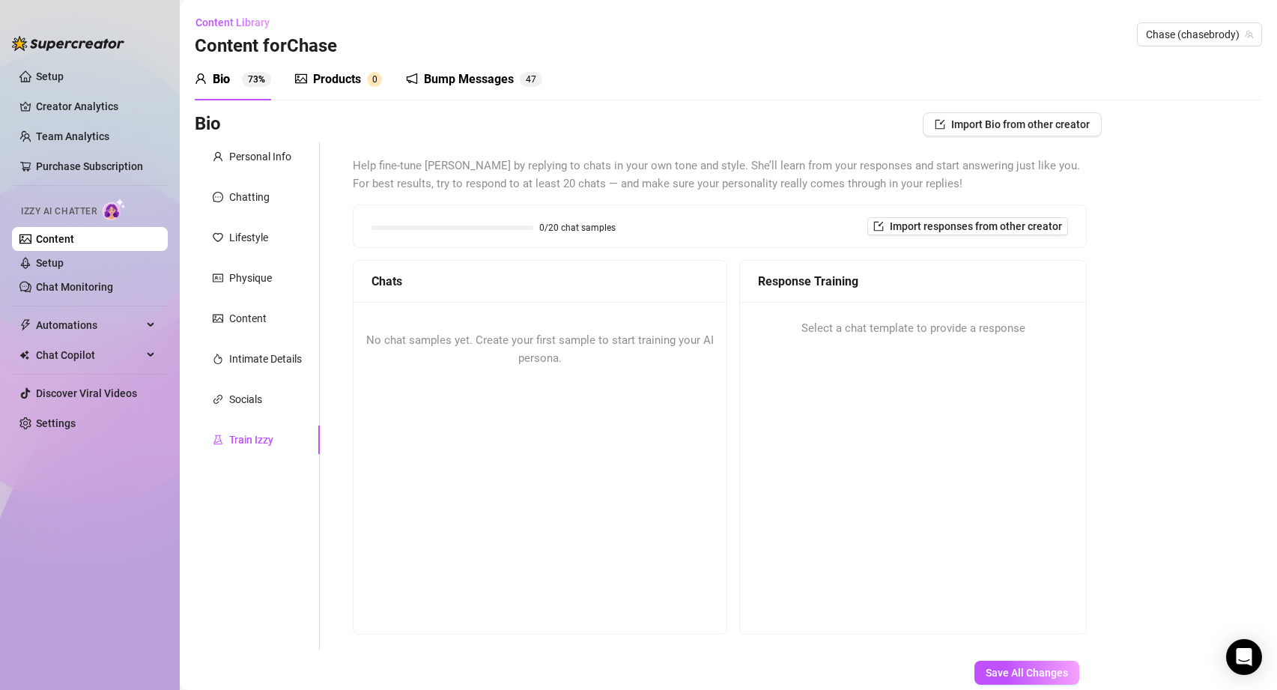
click at [638, 431] on div "No chat samples yet. Create your first sample to start training your AI persona." at bounding box center [540, 467] width 373 height 330
click at [704, 333] on div "No chat samples yet. Create your first sample to start training your AI persona." at bounding box center [540, 349] width 373 height 95
click at [815, 273] on div "Response Training" at bounding box center [913, 281] width 310 height 19
click at [914, 225] on span "Import responses from other creator" at bounding box center [976, 226] width 172 height 12
click at [923, 261] on input "search" at bounding box center [961, 265] width 118 height 22
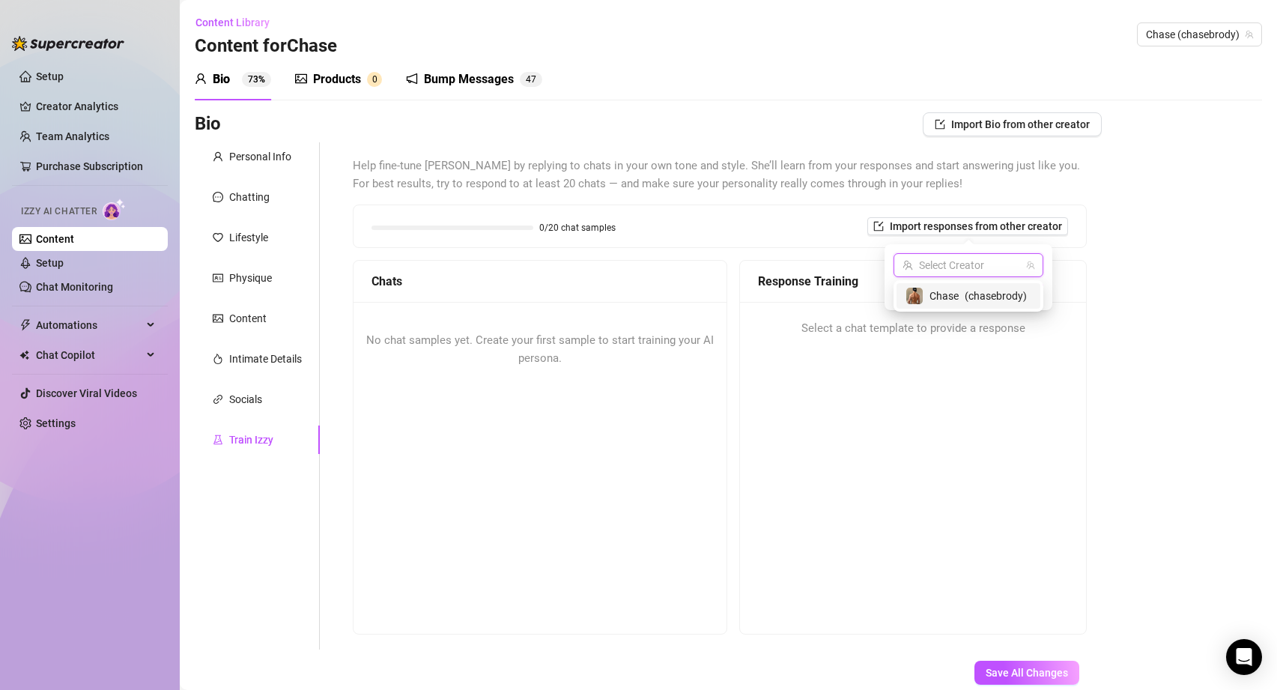
click at [925, 294] on div "Chase ( chasebrody )" at bounding box center [968, 296] width 126 height 18
click at [1019, 291] on span "Import" at bounding box center [1022, 292] width 31 height 12
click at [1017, 295] on span "Import" at bounding box center [1022, 292] width 31 height 12
click at [1034, 124] on span "Import Bio from other creator" at bounding box center [1020, 124] width 139 height 12
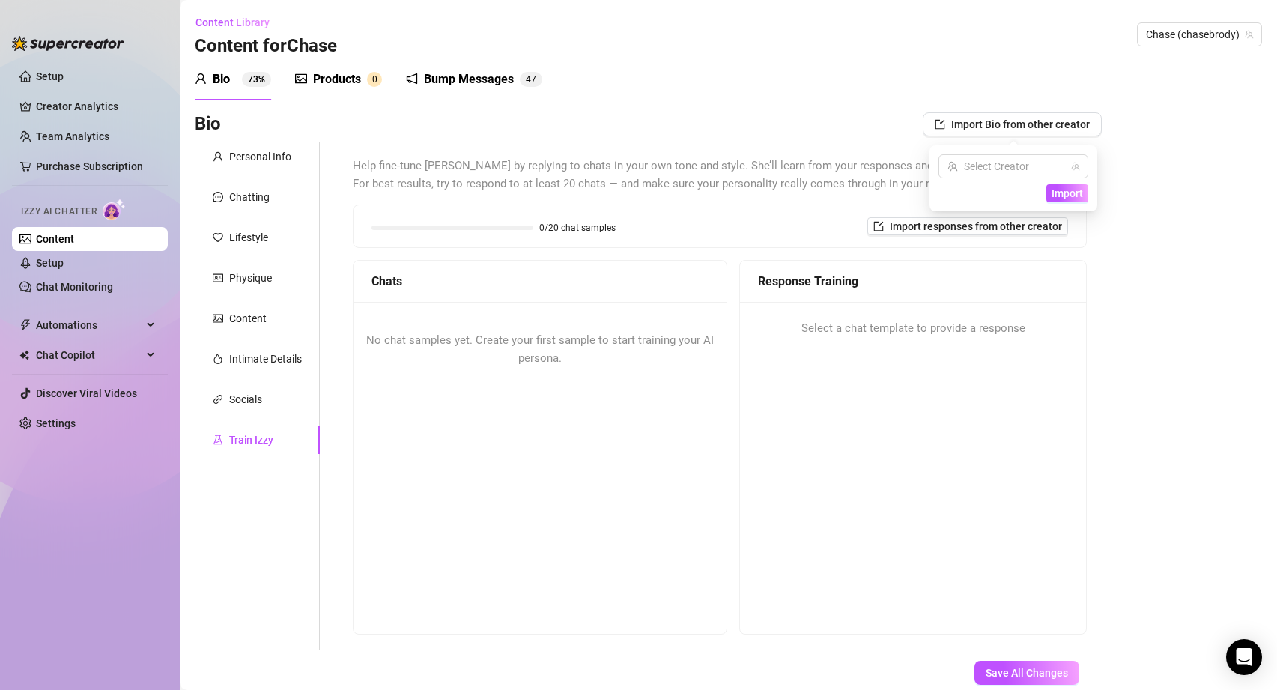
click at [849, 193] on div "Help fine-tune [PERSON_NAME] by replying to chats in your own tone and style. S…" at bounding box center [720, 395] width 734 height 477
click at [915, 233] on button "Import responses from other creator" at bounding box center [967, 226] width 201 height 18
click at [924, 261] on span "Chase (chasebrody)" at bounding box center [968, 265] width 132 height 22
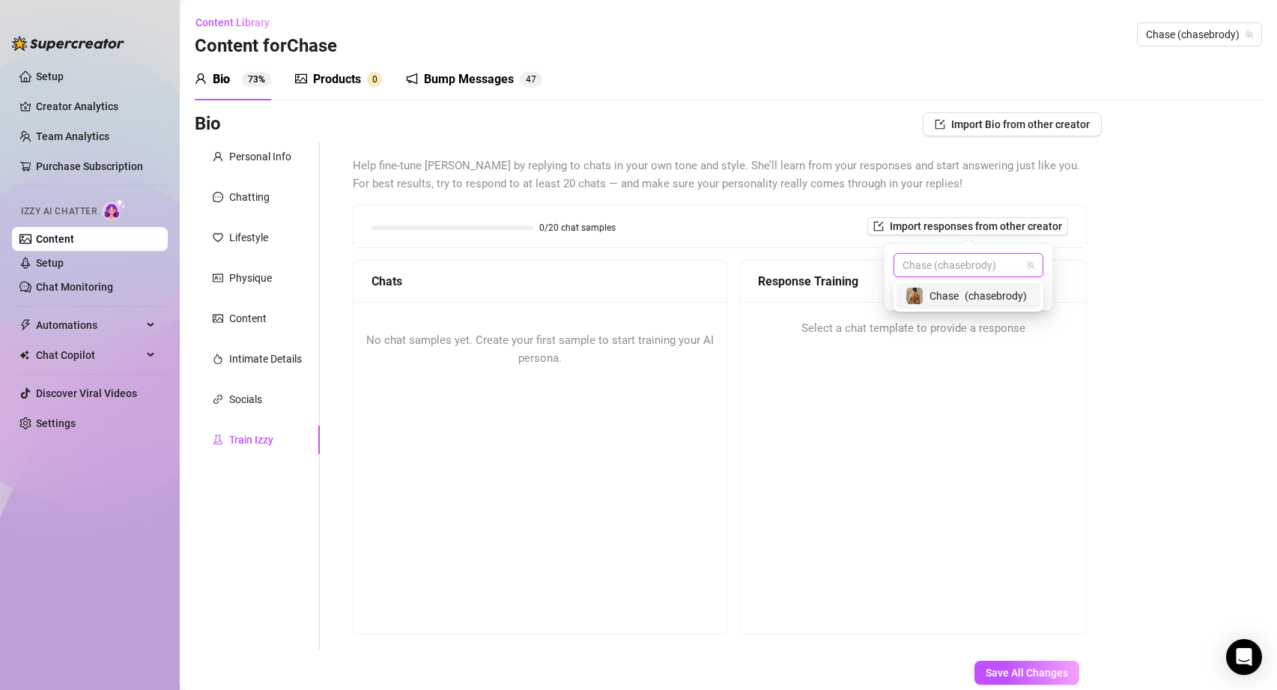
click at [929, 296] on span "Chase" at bounding box center [943, 296] width 29 height 16
click at [1025, 297] on span "Import" at bounding box center [1022, 292] width 31 height 12
click at [732, 284] on div "Chats No chat samples yet. Create your first sample to start training your AI p…" at bounding box center [720, 447] width 734 height 374
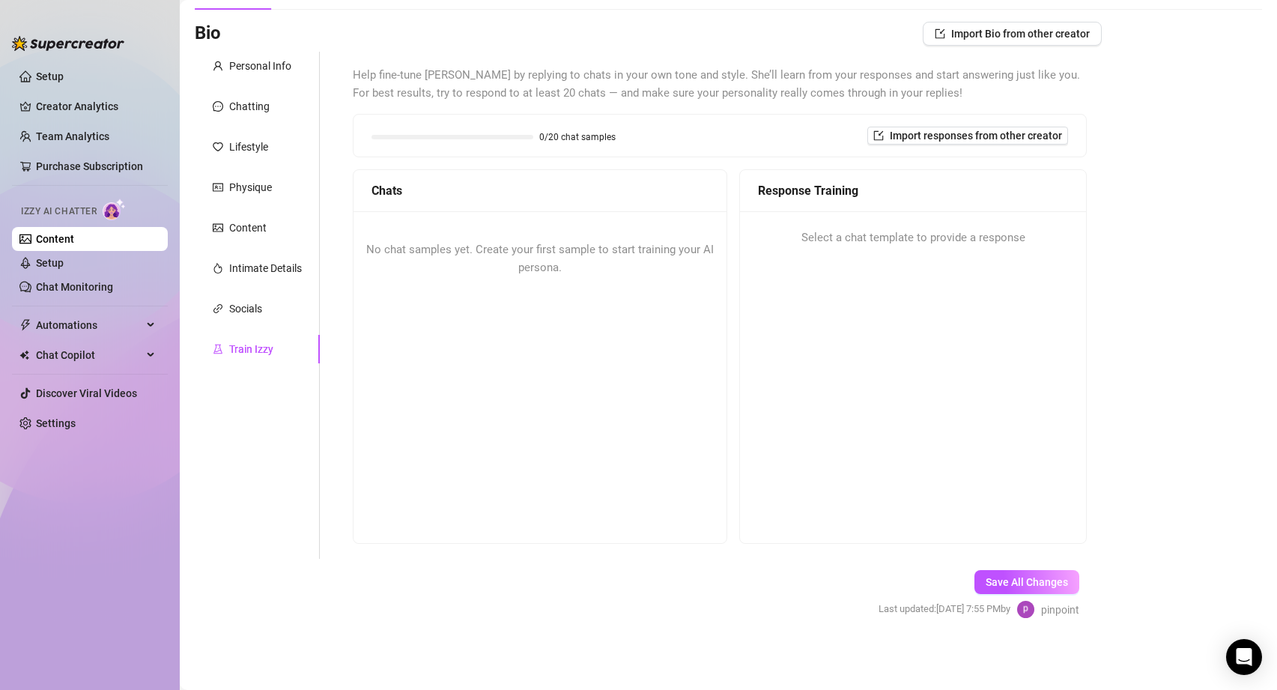
click at [410, 303] on div "No chat samples yet. Create your first sample to start training your AI persona." at bounding box center [540, 258] width 373 height 95
click at [460, 253] on span "No chat samples yet. Create your first sample to start training your AI persona." at bounding box center [540, 258] width 348 height 31
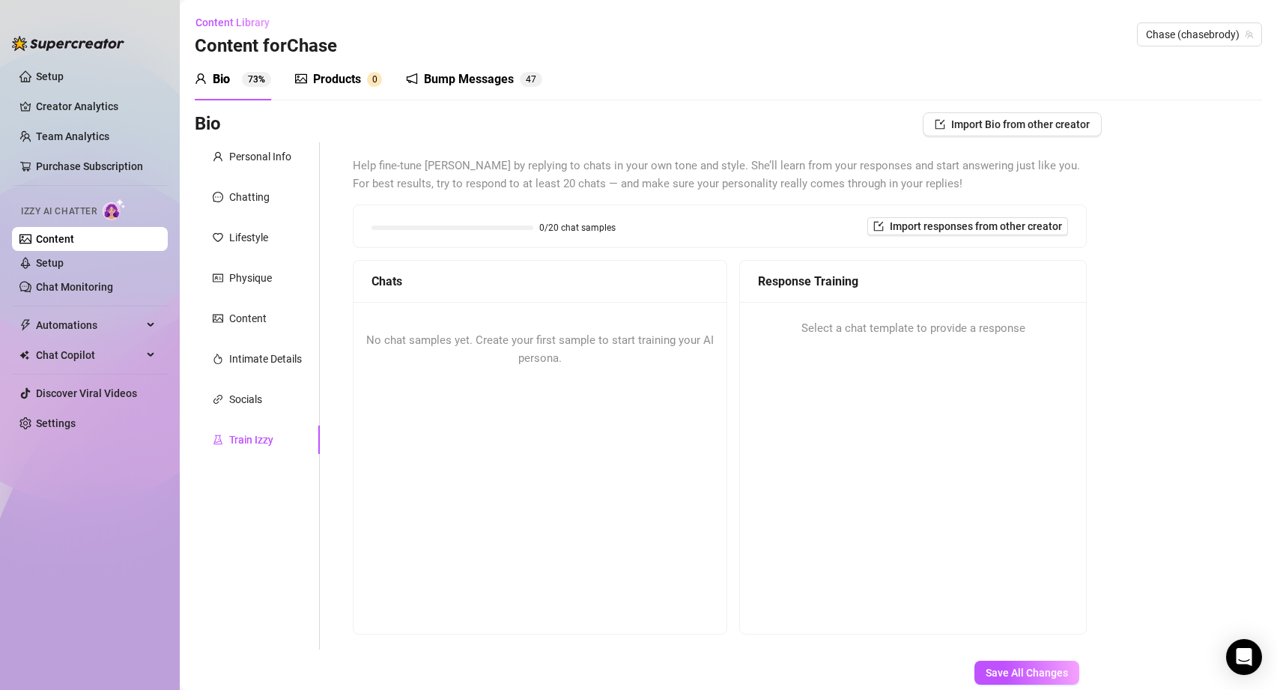
click at [316, 78] on div "Products" at bounding box center [337, 79] width 48 height 18
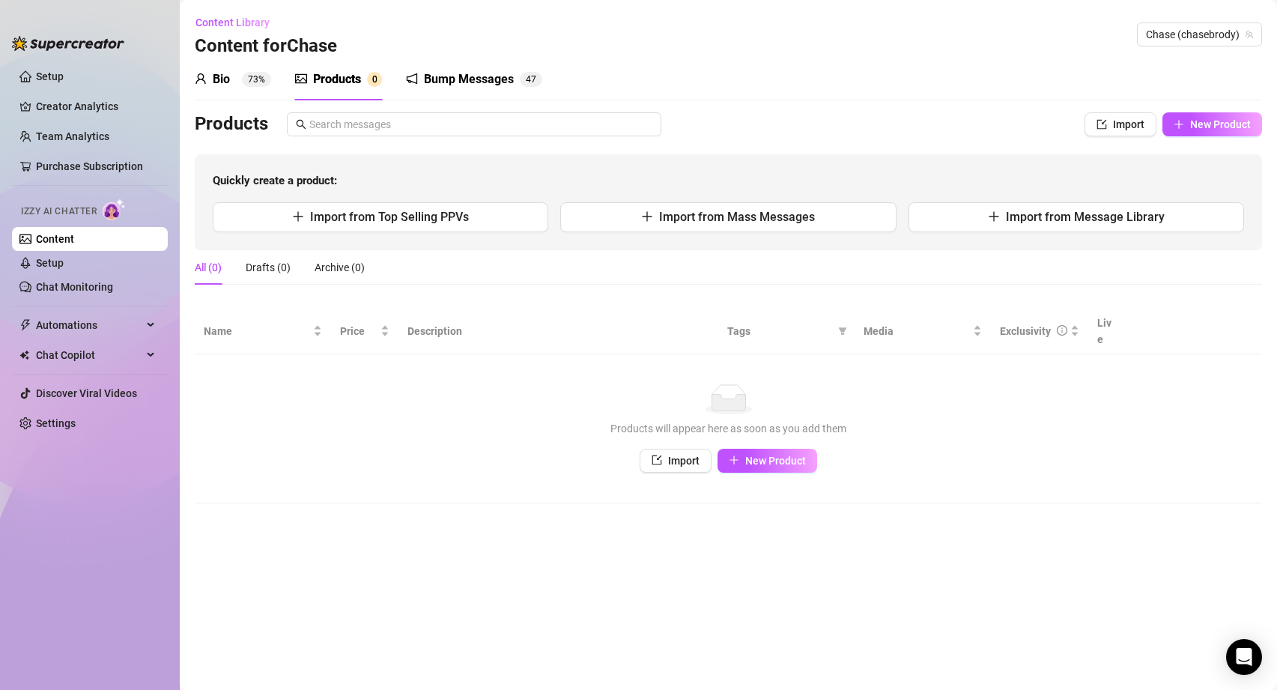
click at [462, 76] on div "Bump Messages" at bounding box center [469, 79] width 90 height 18
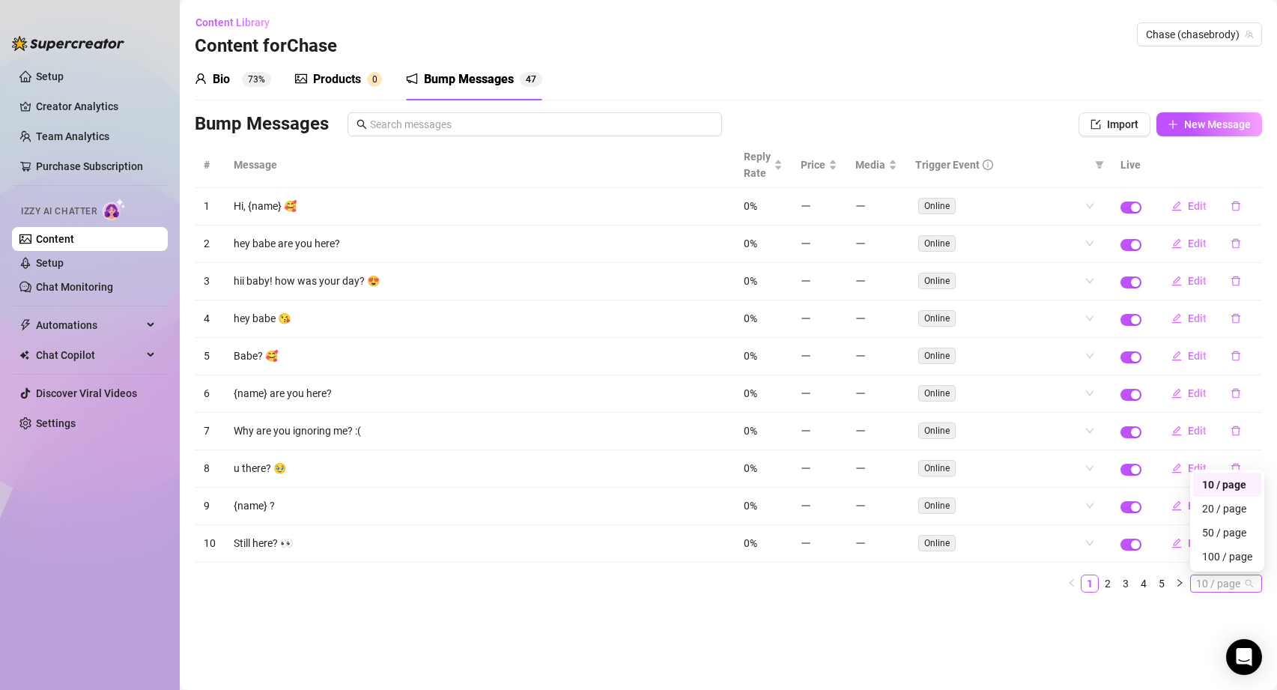
click at [1240, 581] on span "10 / page" at bounding box center [1226, 583] width 60 height 16
click at [1222, 548] on div "100 / page" at bounding box center [1227, 556] width 50 height 16
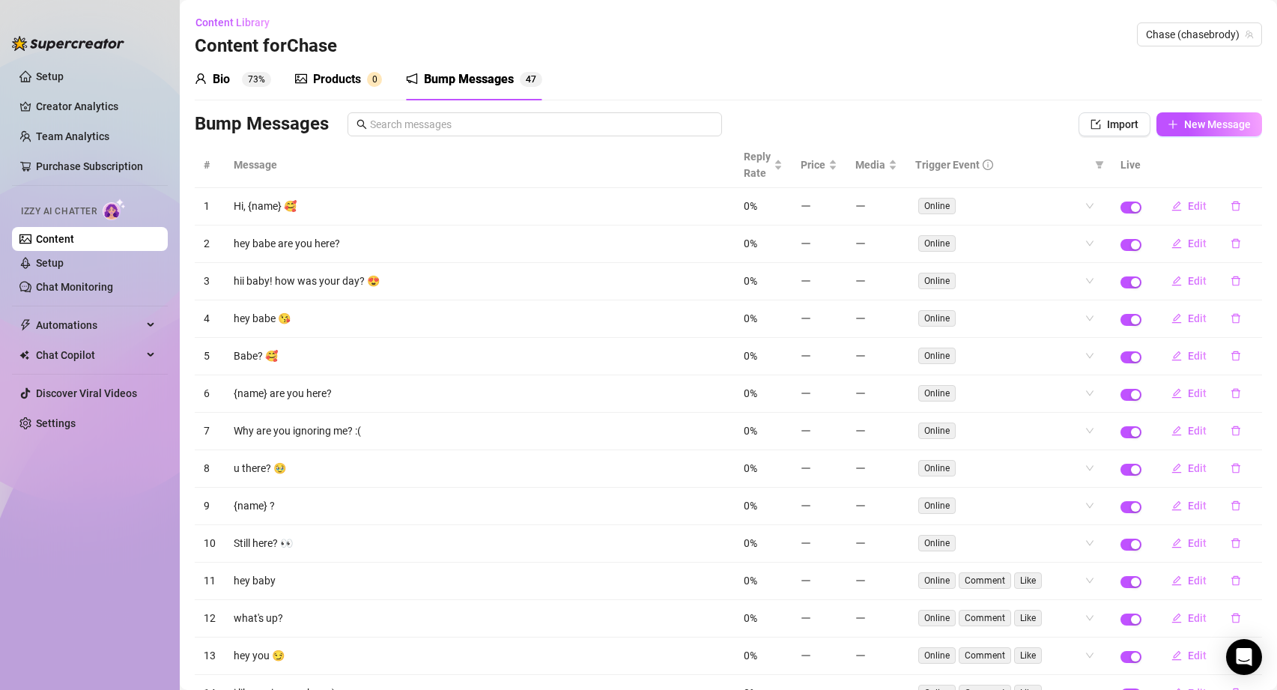
click at [336, 82] on div "Products" at bounding box center [337, 79] width 48 height 18
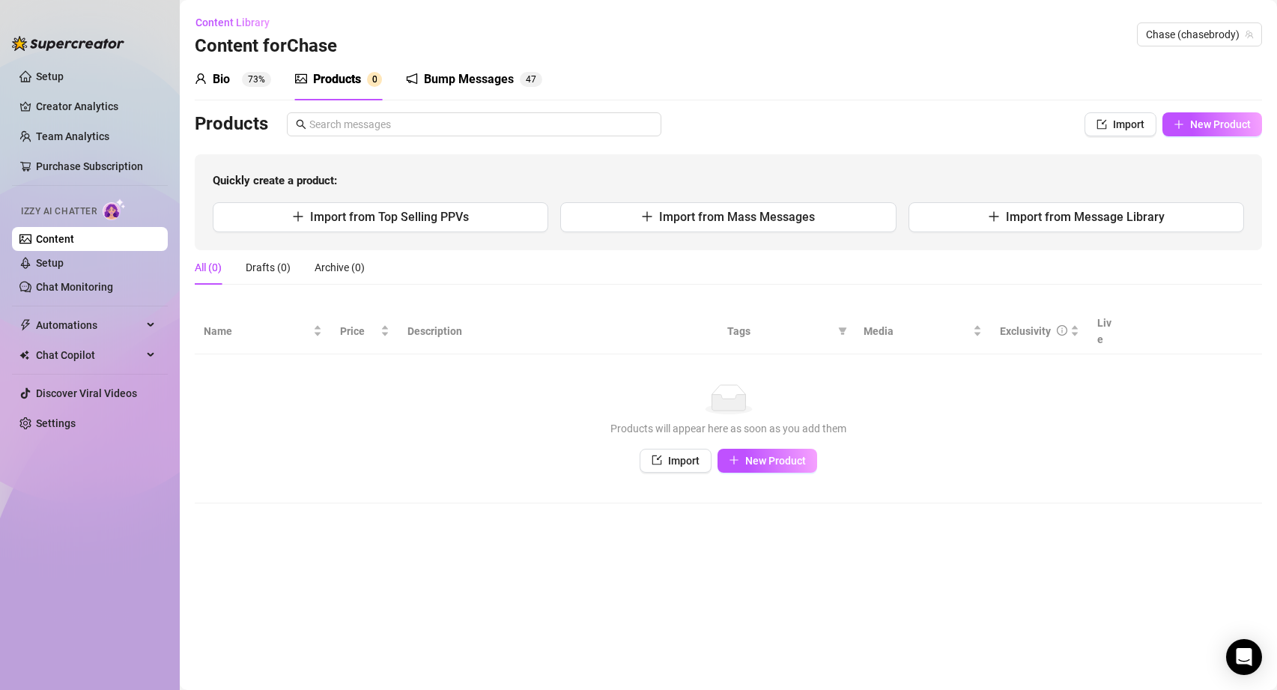
click at [247, 82] on sup "73%" at bounding box center [256, 79] width 29 height 15
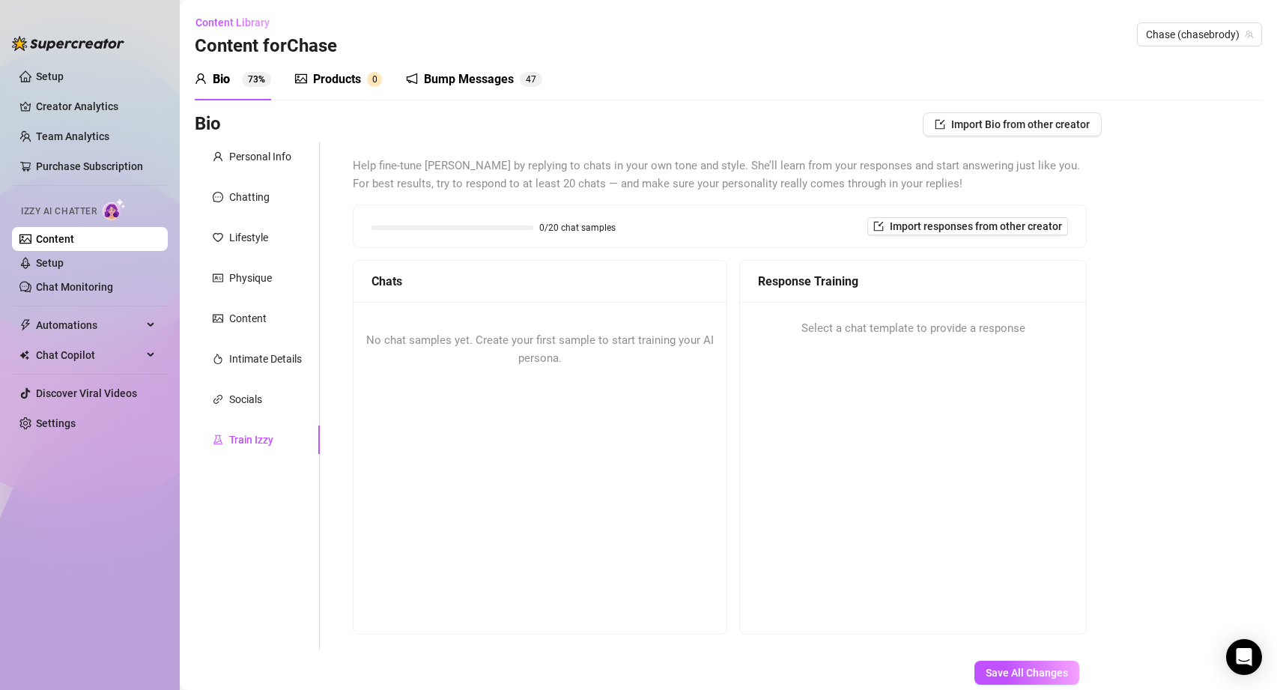
click at [204, 71] on div at bounding box center [201, 79] width 12 height 18
click at [485, 396] on div "No chat samples yet. Create your first sample to start training your AI persona." at bounding box center [540, 349] width 373 height 95
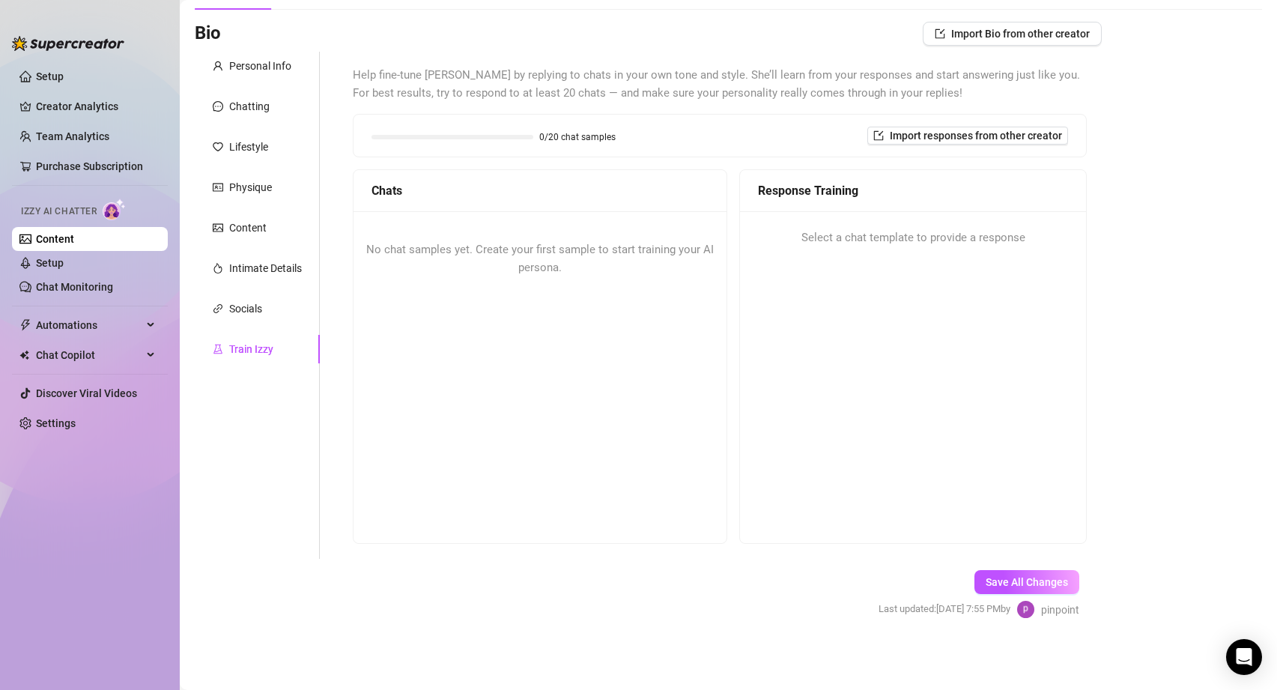
click at [410, 231] on div "No chat samples yet. Create your first sample to start training your AI persona." at bounding box center [540, 258] width 373 height 95
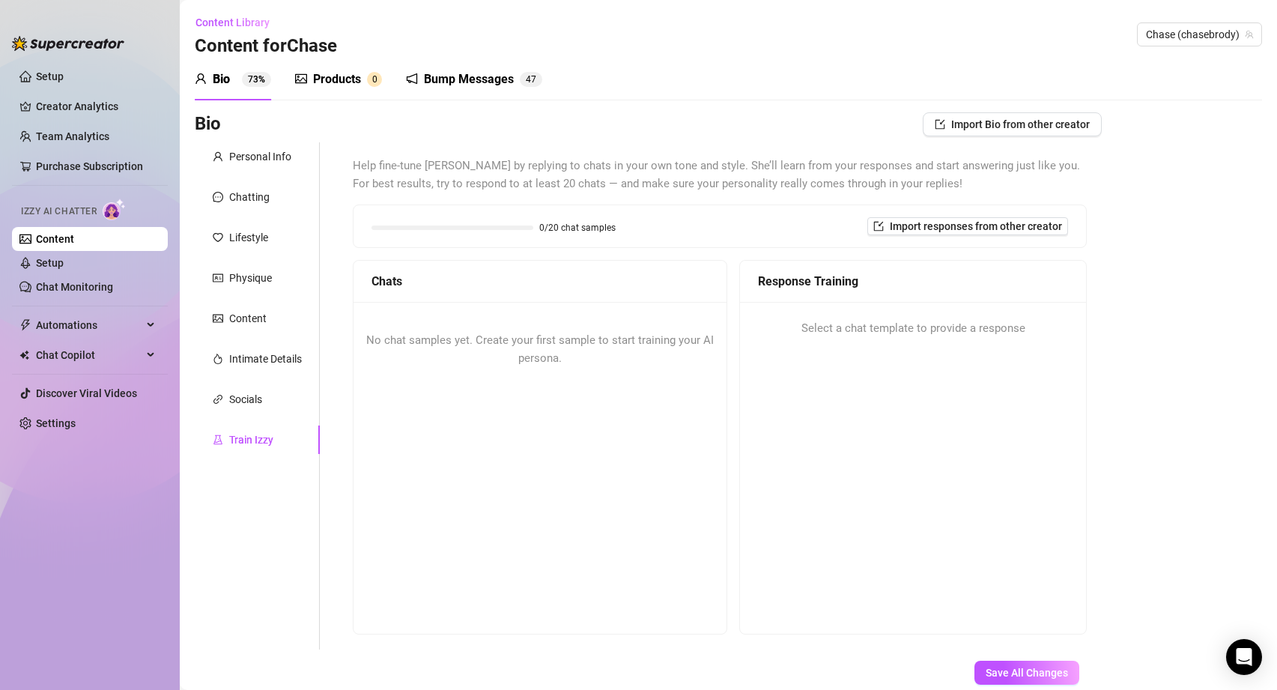
click at [435, 327] on div "No chat samples yet. Create your first sample to start training your AI persona." at bounding box center [540, 349] width 373 height 95
click at [896, 331] on span "Select a chat template to provide a response" at bounding box center [913, 329] width 224 height 18
click at [464, 395] on div "No chat samples yet. Create your first sample to start training your AI persona." at bounding box center [540, 349] width 373 height 95
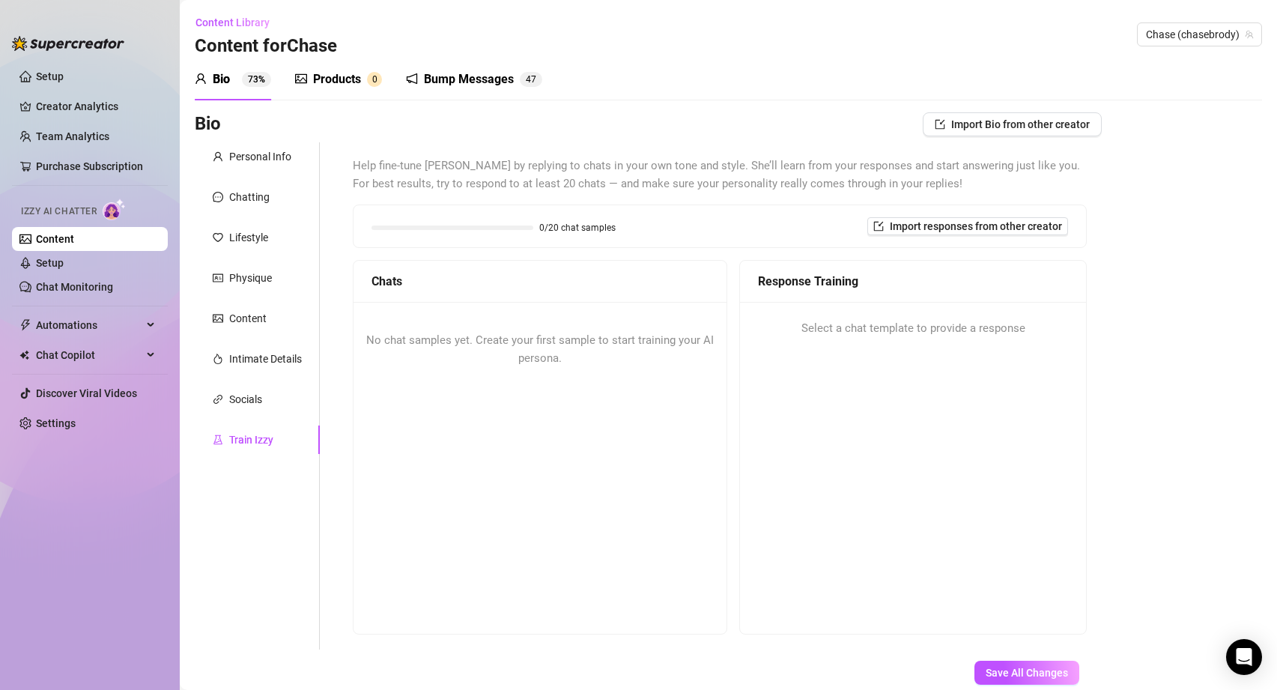
click at [1240, 635] on div "Bio Import Bio from other creator Personal Info Chatting Lifestyle Physique Con…" at bounding box center [728, 423] width 1067 height 623
click at [1244, 651] on icon "Open Intercom Messenger" at bounding box center [1243, 656] width 17 height 19
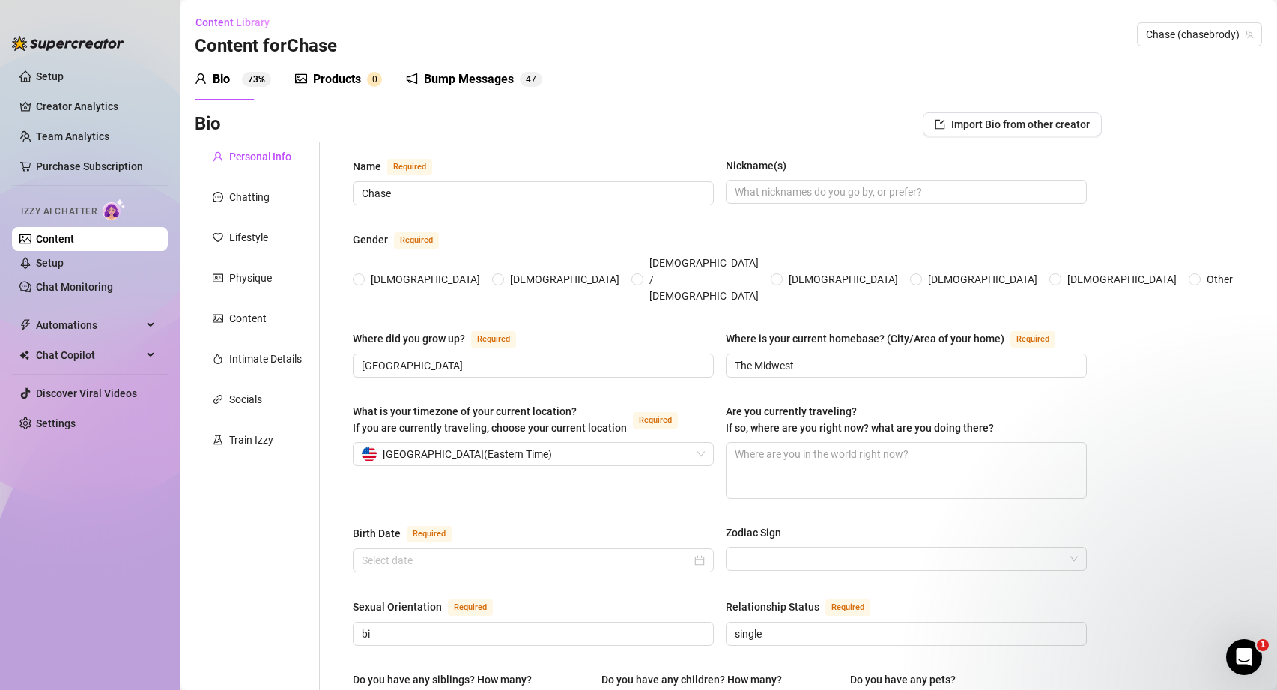
radio input "true"
type input "[DATE]"
click at [1206, 546] on p "Ella • Just now" at bounding box center [1139, 542] width 193 height 13
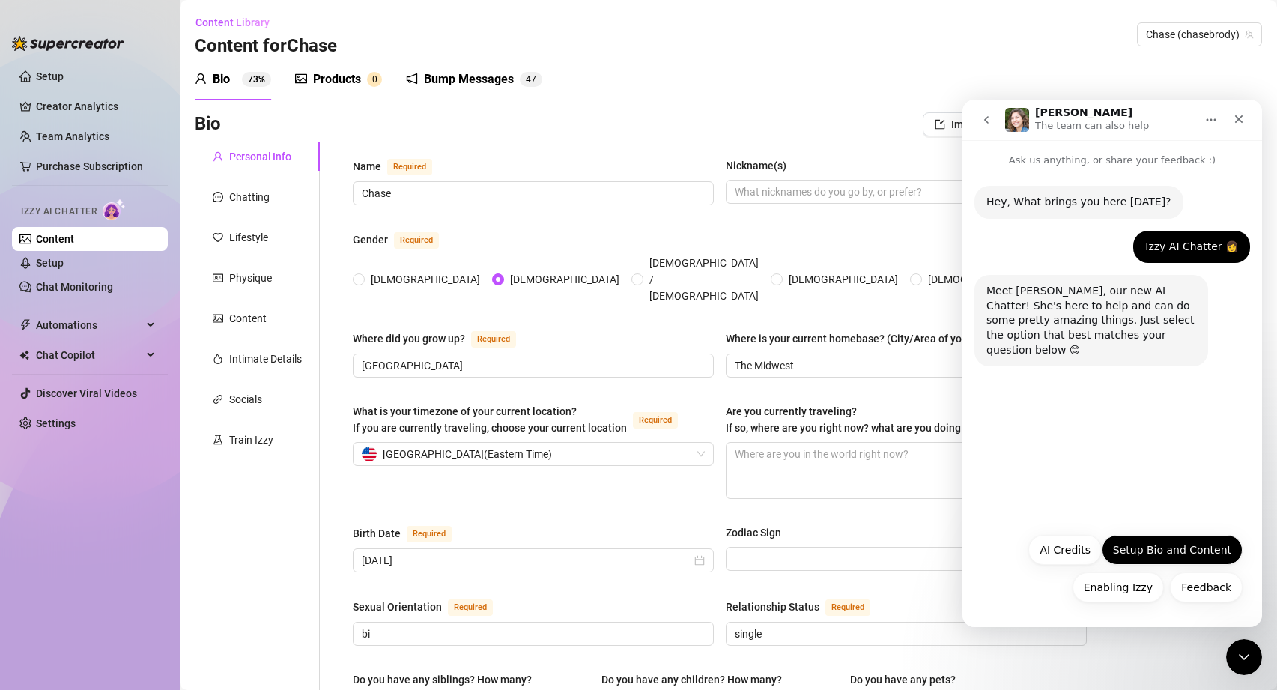
click at [1148, 550] on button "Setup Bio and Content" at bounding box center [1172, 550] width 141 height 30
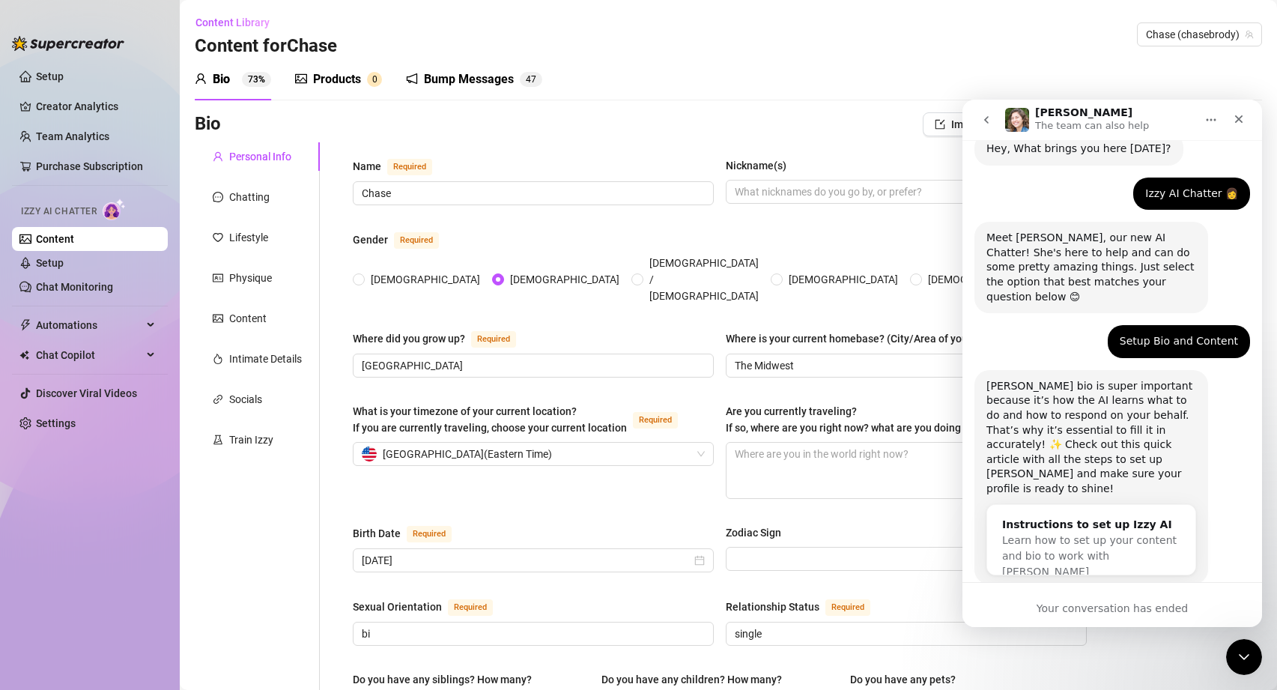
scroll to position [71, 0]
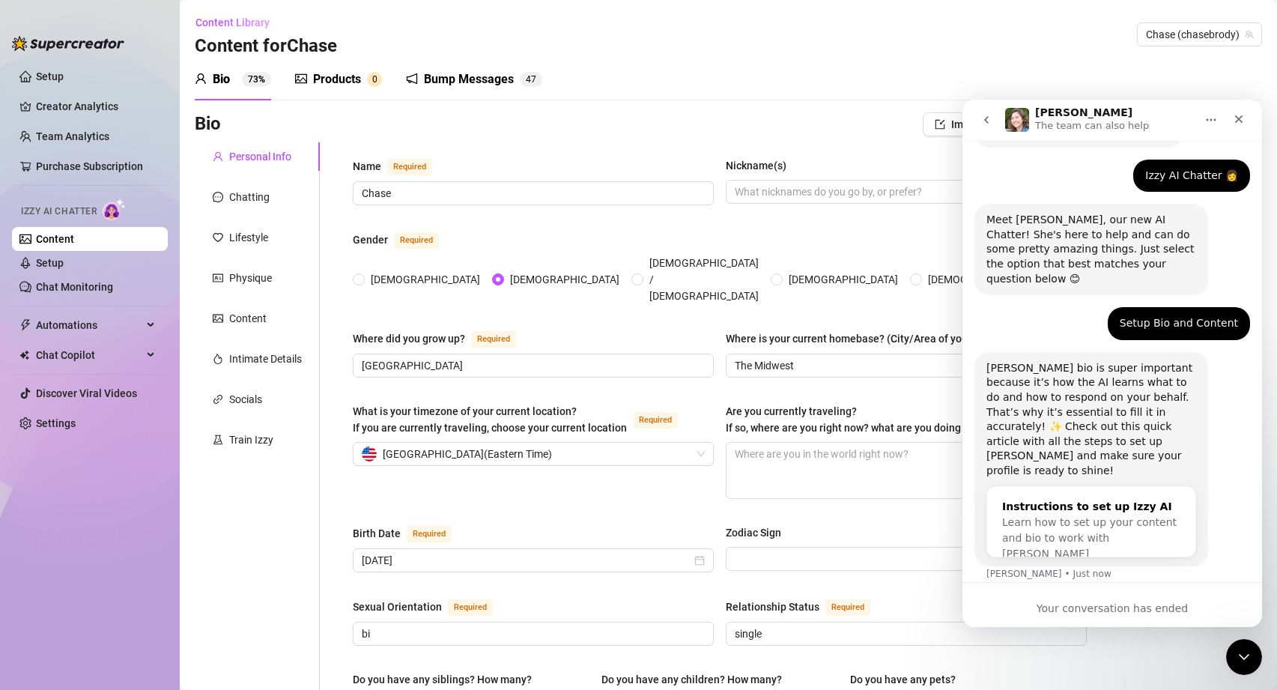
click at [1139, 515] on div "Learn how to set up your content and bio to work with AI" at bounding box center [1091, 538] width 178 height 47
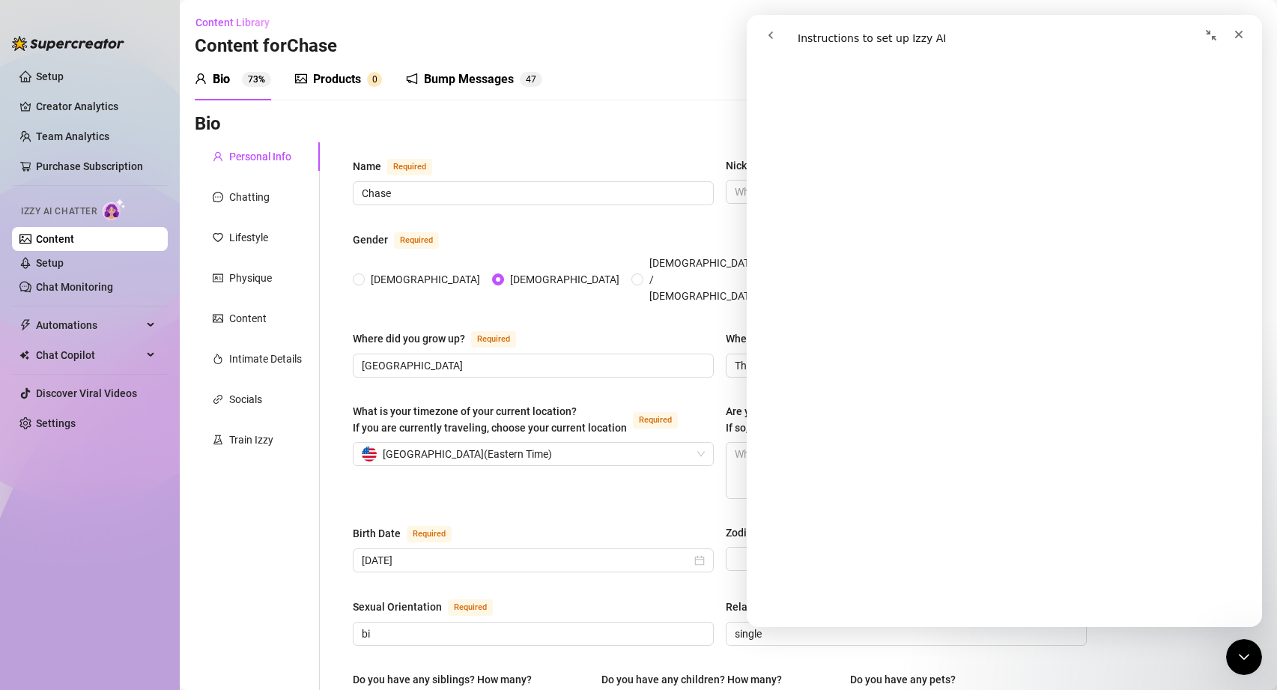
scroll to position [428, 0]
click at [769, 38] on icon "go back" at bounding box center [771, 35] width 12 height 12
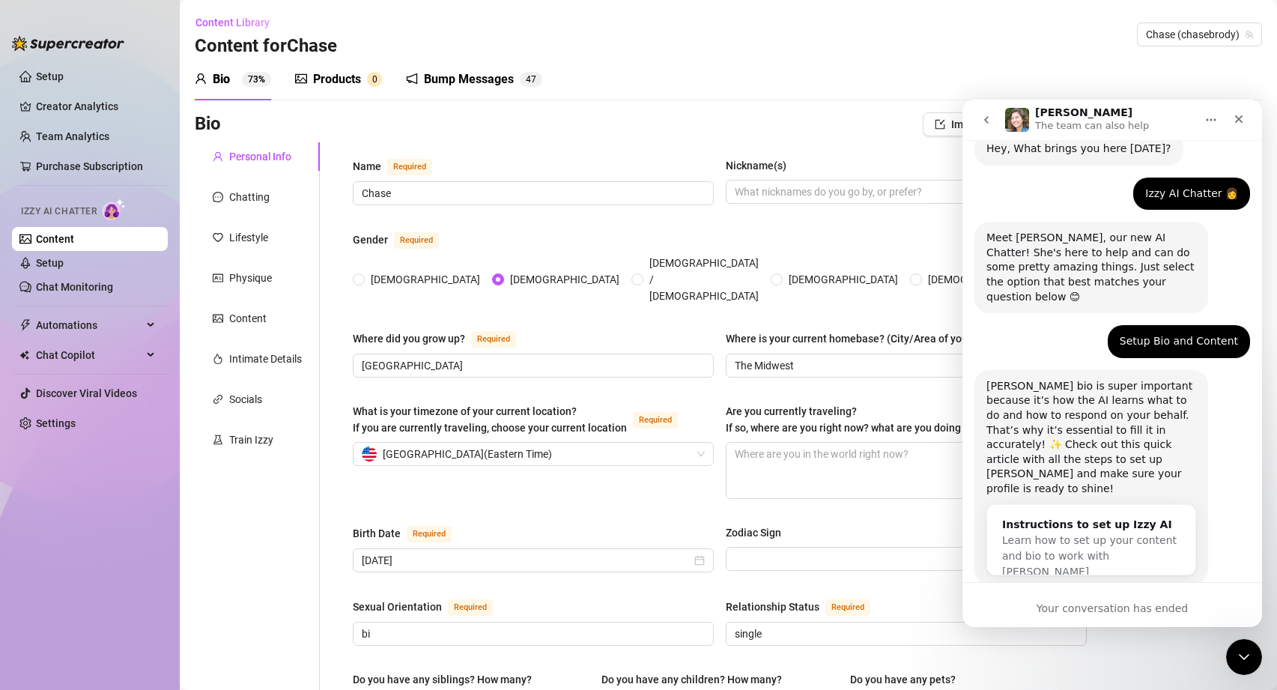
scroll to position [71, 0]
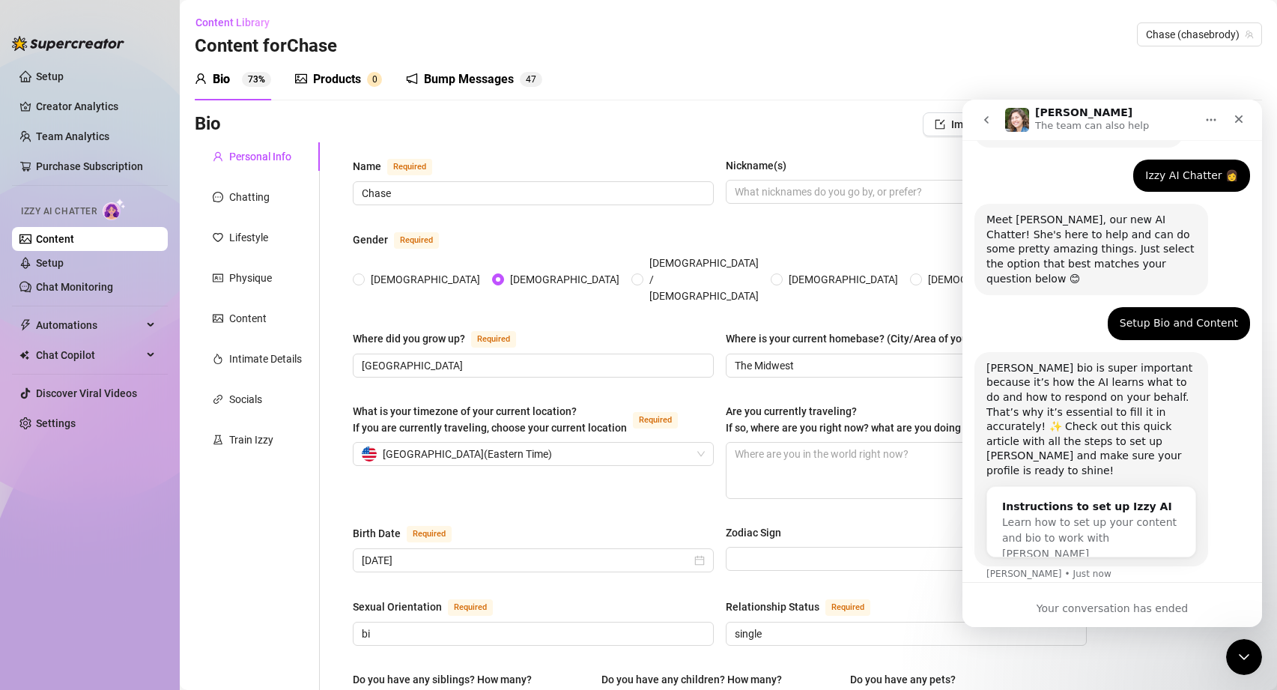
click at [1082, 601] on div "Your conversation has ended" at bounding box center [1112, 609] width 300 height 16
click at [984, 124] on icon "go back" at bounding box center [986, 120] width 12 height 12
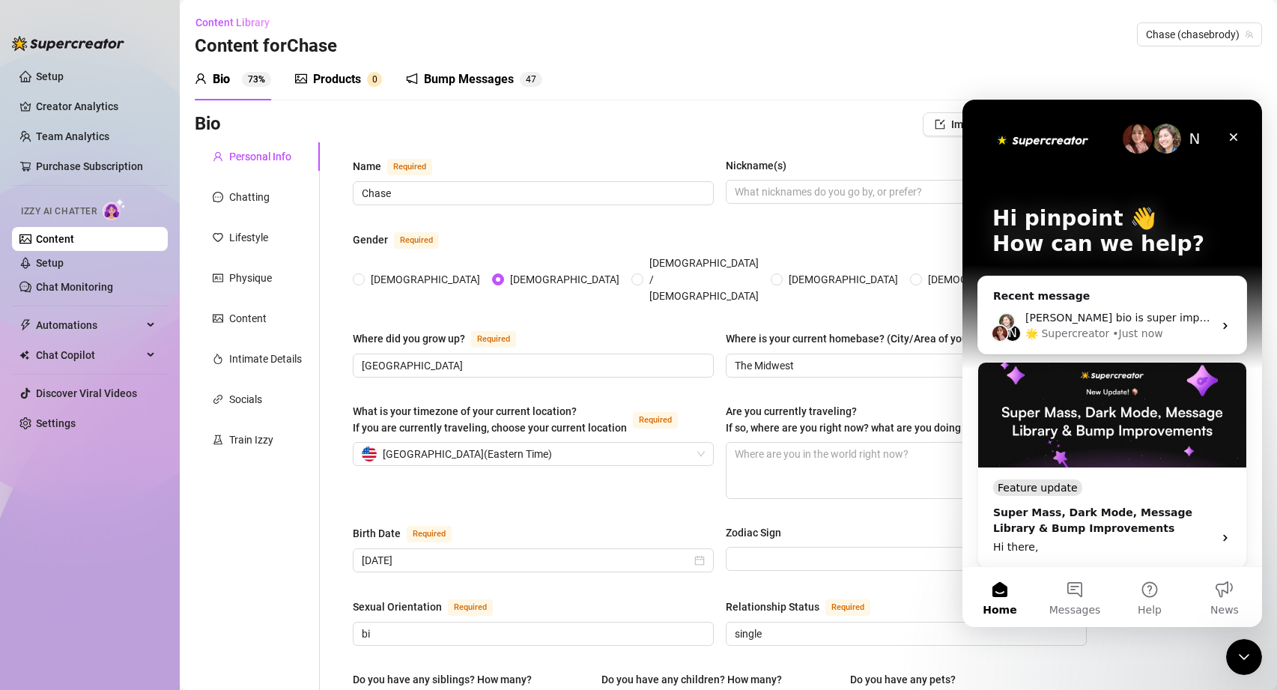
scroll to position [0, 0]
click at [1121, 325] on div "Izzy bio is super important because it’s how the AI learns what to do and how t…" at bounding box center [1119, 318] width 188 height 16
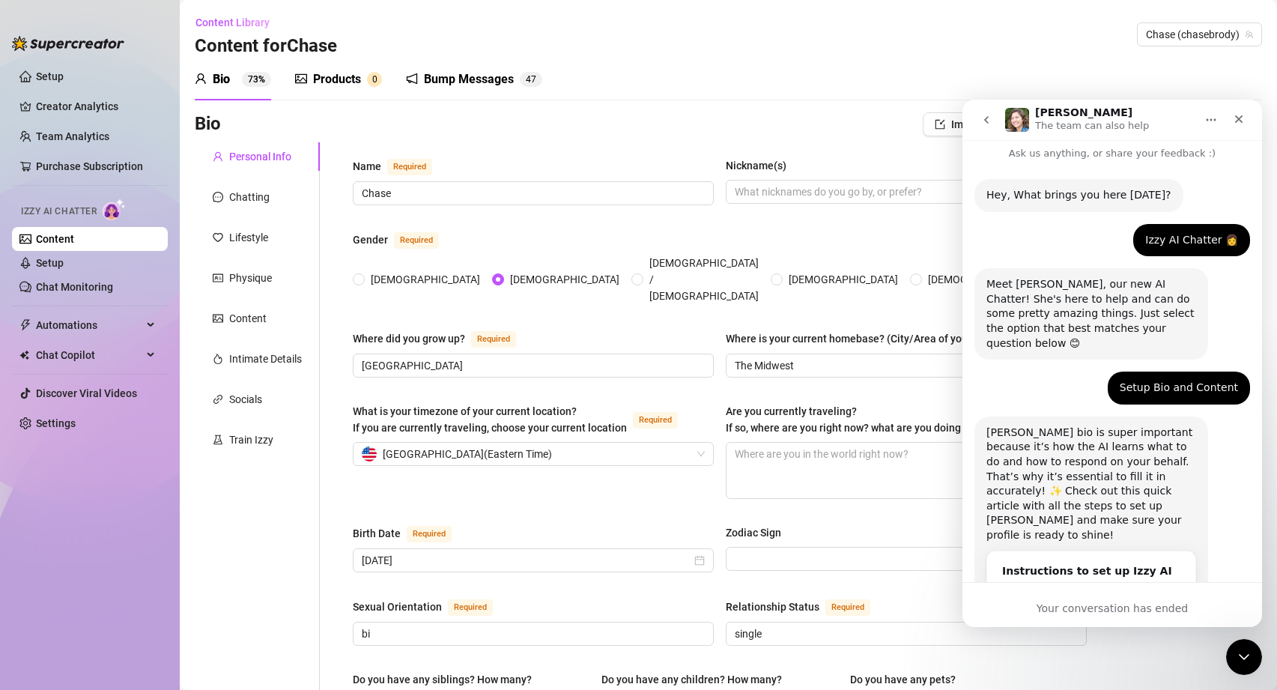
scroll to position [71, 0]
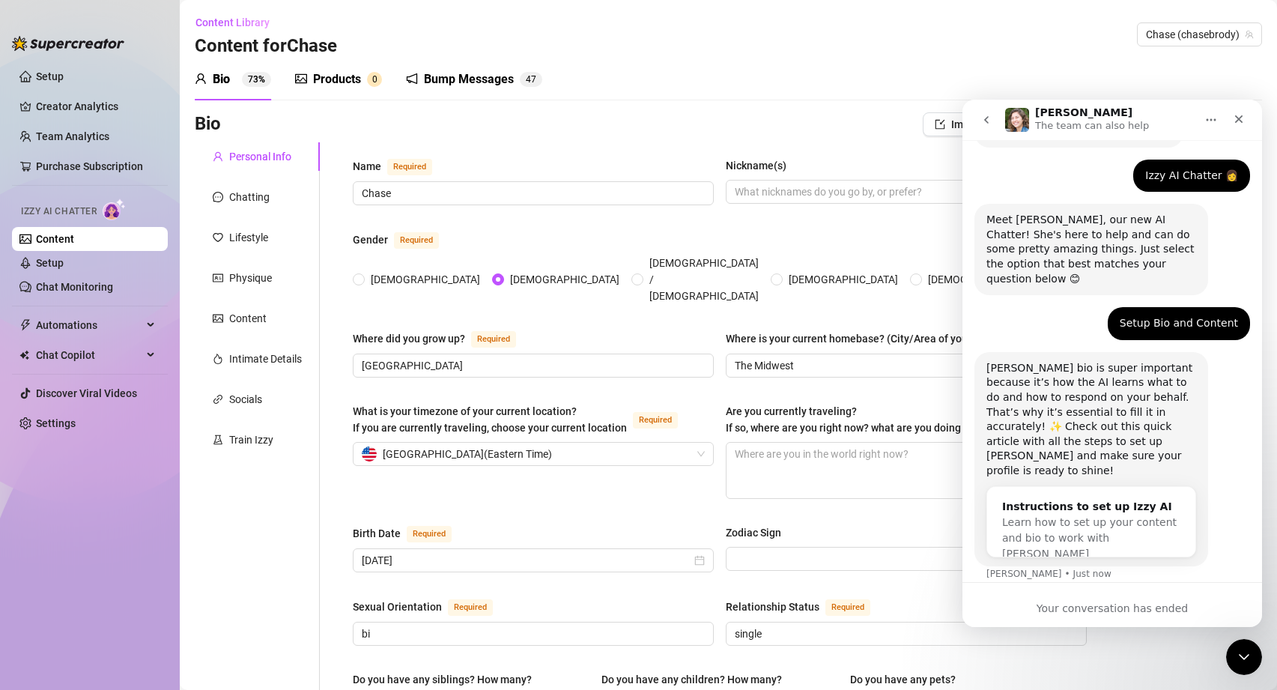
click at [1135, 616] on div "Your conversation has ended" at bounding box center [1112, 604] width 300 height 45
click at [1135, 608] on div "Your conversation has ended" at bounding box center [1112, 609] width 300 height 16
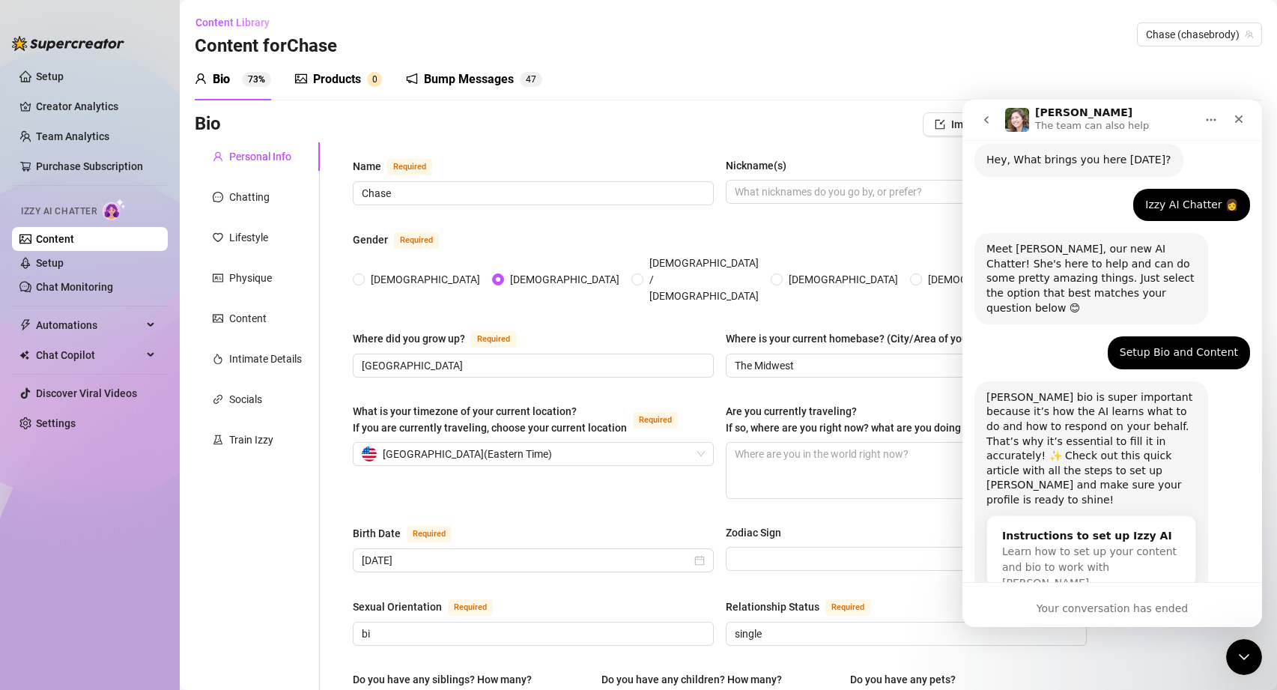
scroll to position [0, 0]
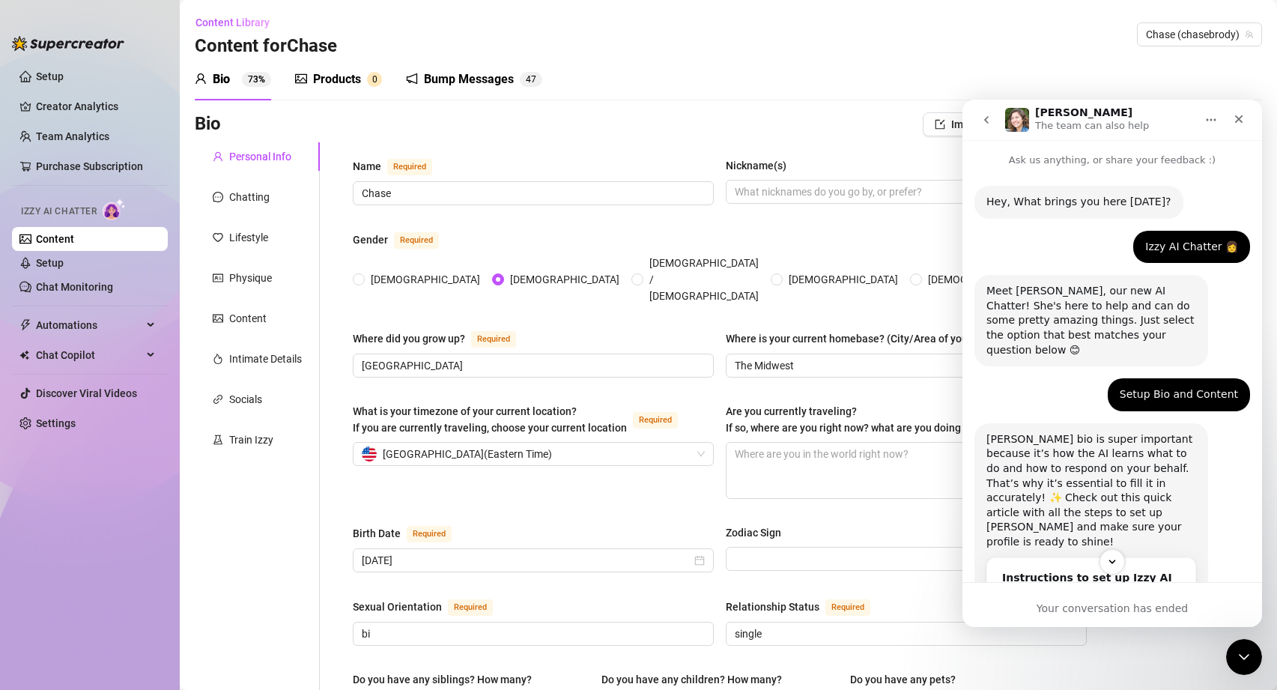
click at [984, 120] on icon "go back" at bounding box center [986, 120] width 12 height 12
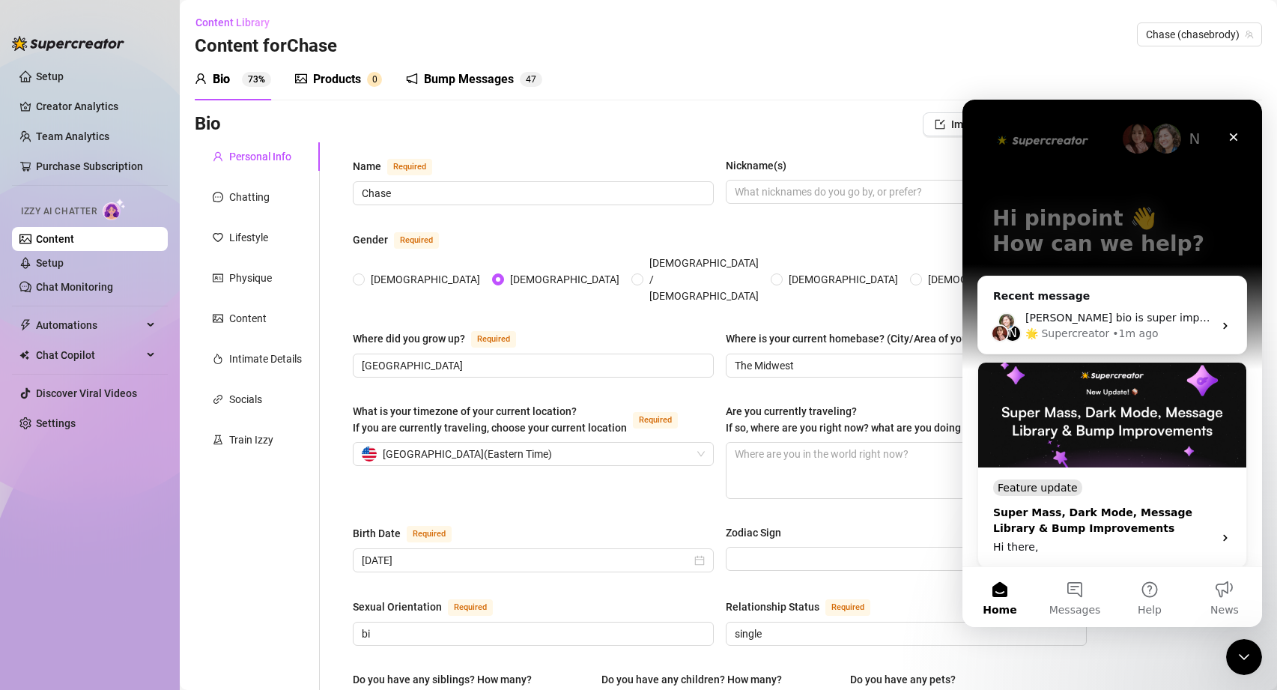
scroll to position [108, 0]
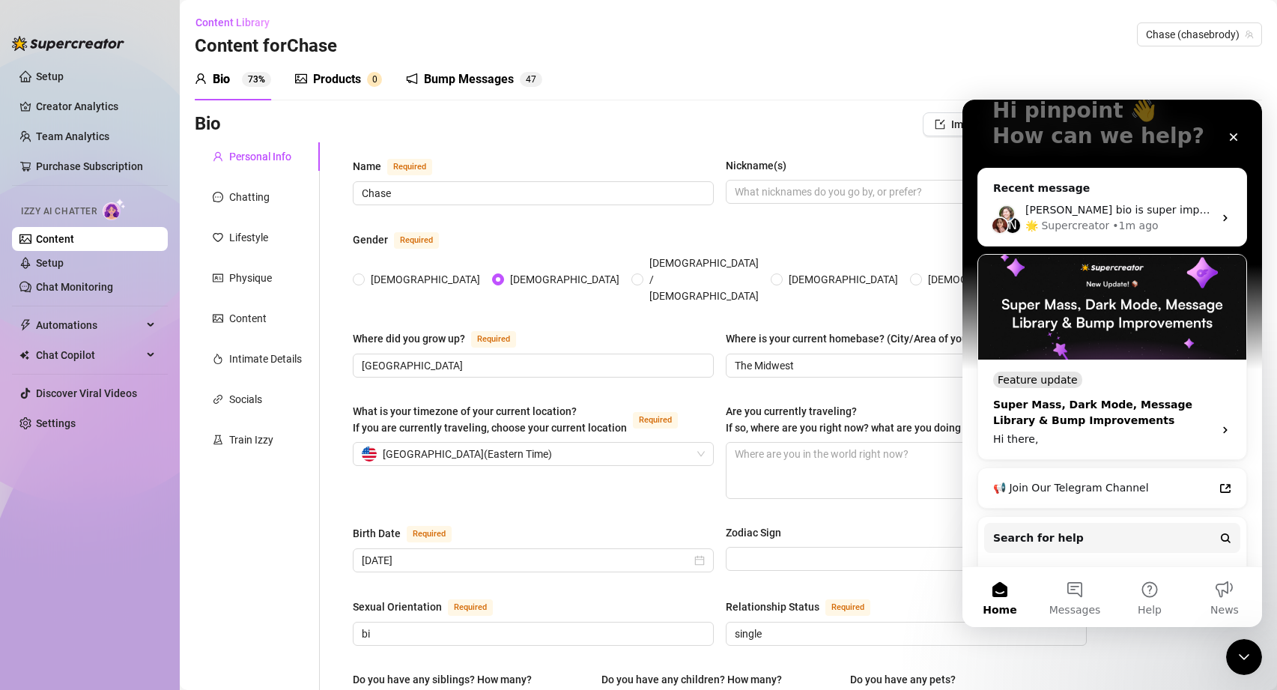
click at [1141, 416] on div "Super Mass, Dark Mode, Message Library & Bump Improvements" at bounding box center [1098, 412] width 211 height 31
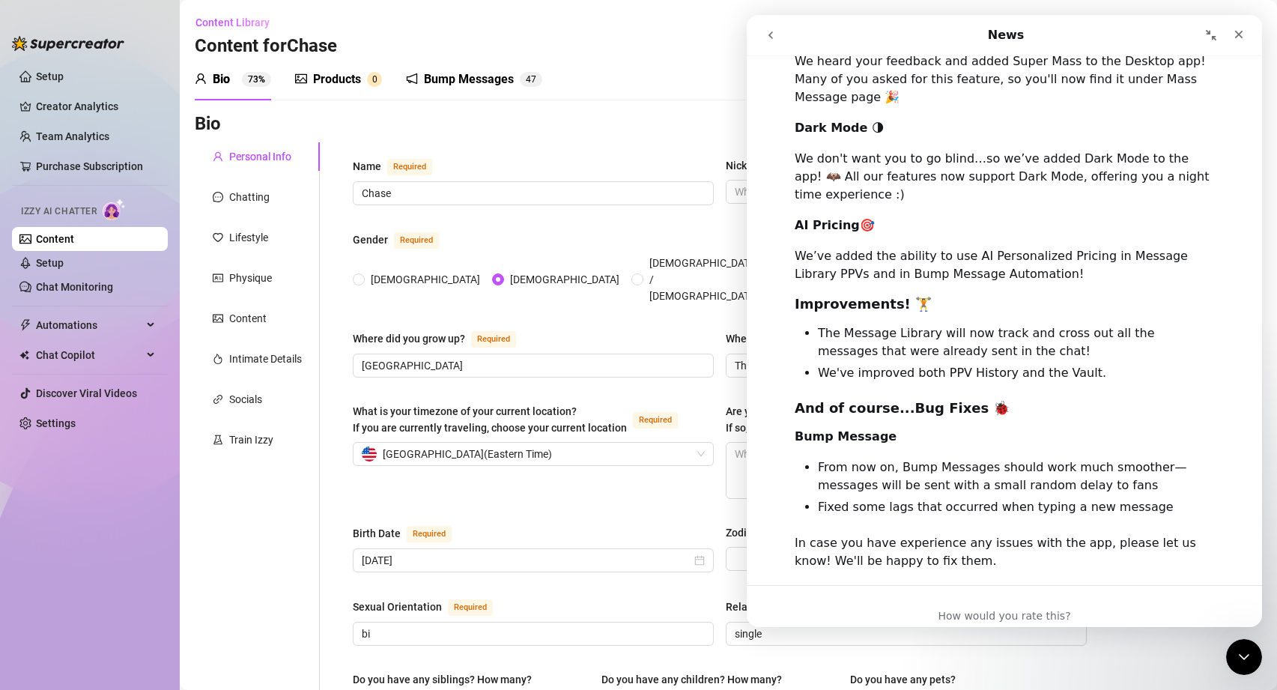
scroll to position [539, 0]
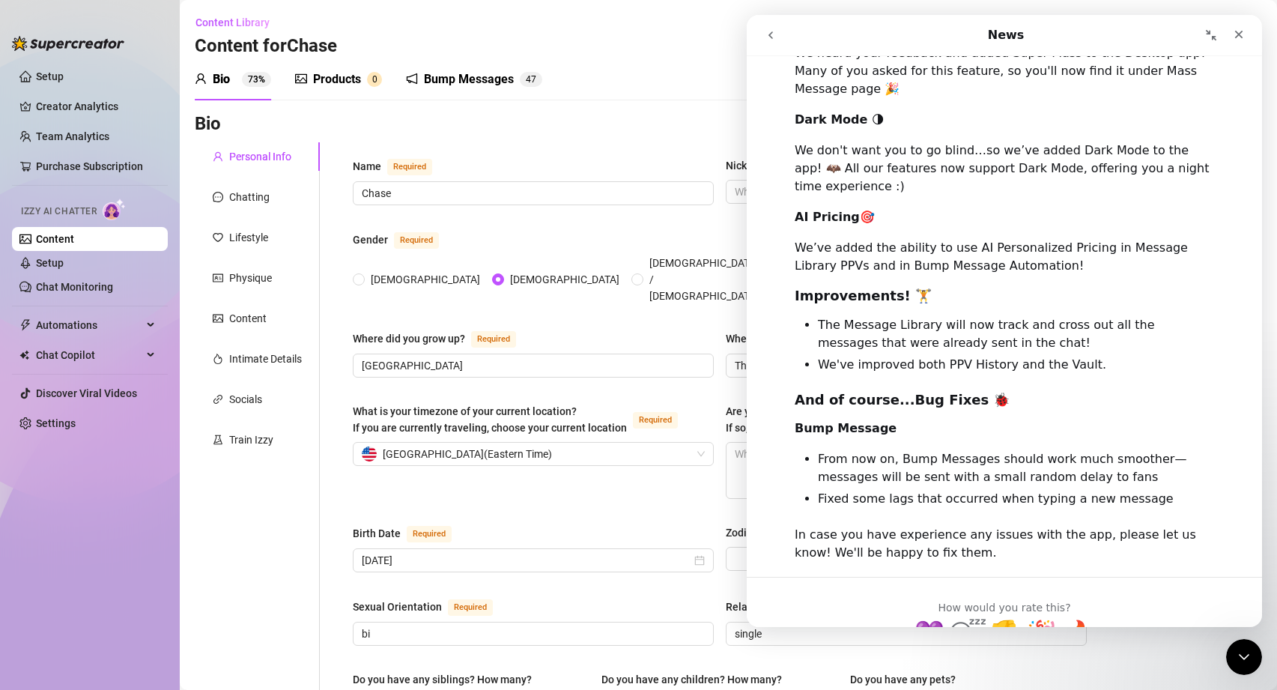
click at [762, 42] on button "go back" at bounding box center [770, 35] width 28 height 28
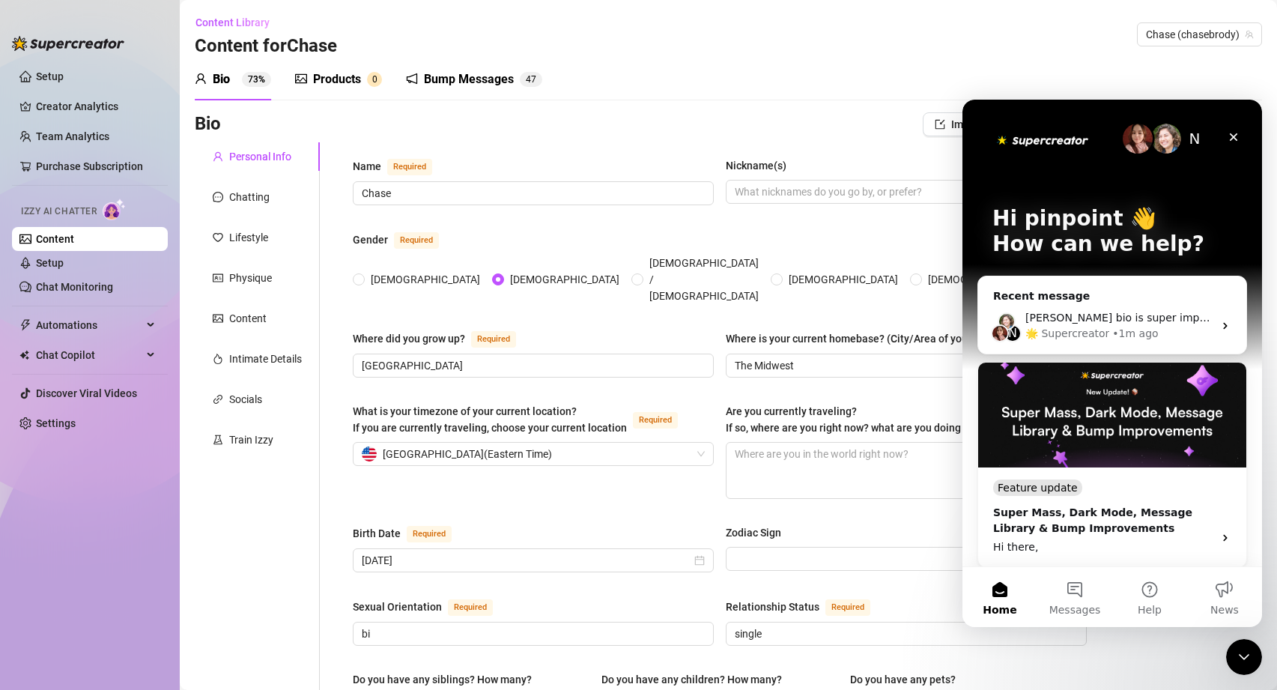
scroll to position [0, 0]
click at [1154, 613] on span "Help" at bounding box center [1150, 609] width 24 height 10
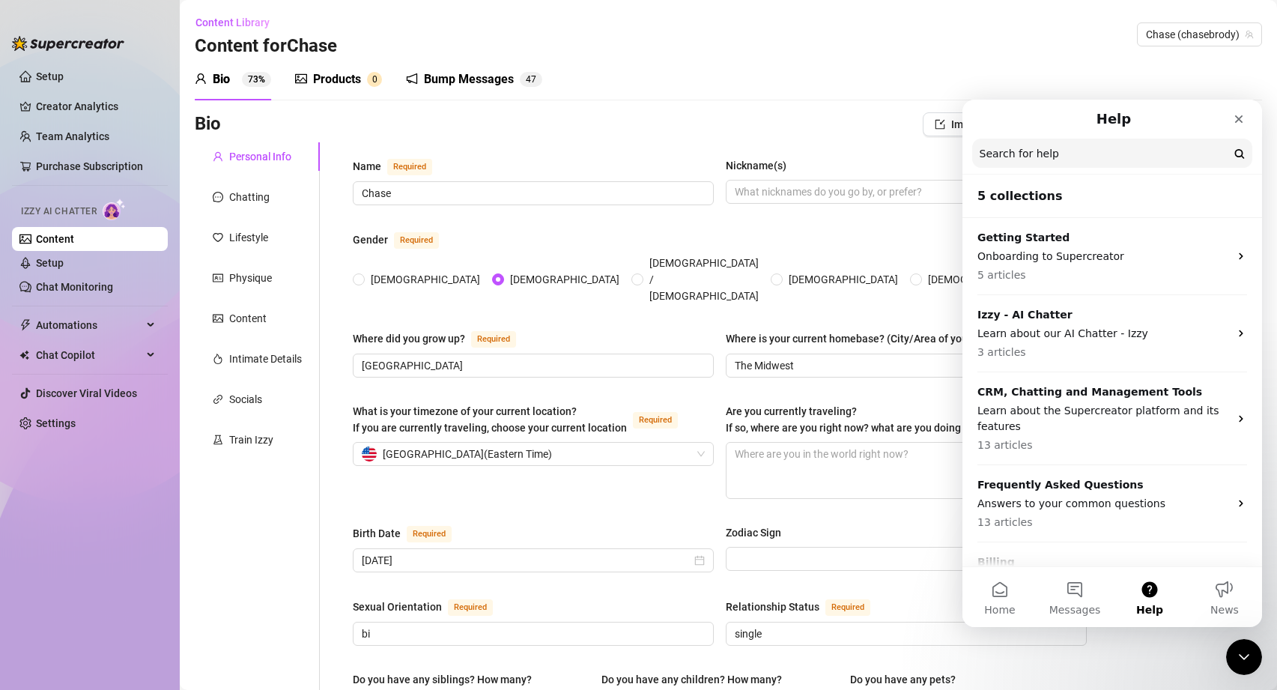
click at [1088, 159] on input "Search for help" at bounding box center [1112, 153] width 280 height 29
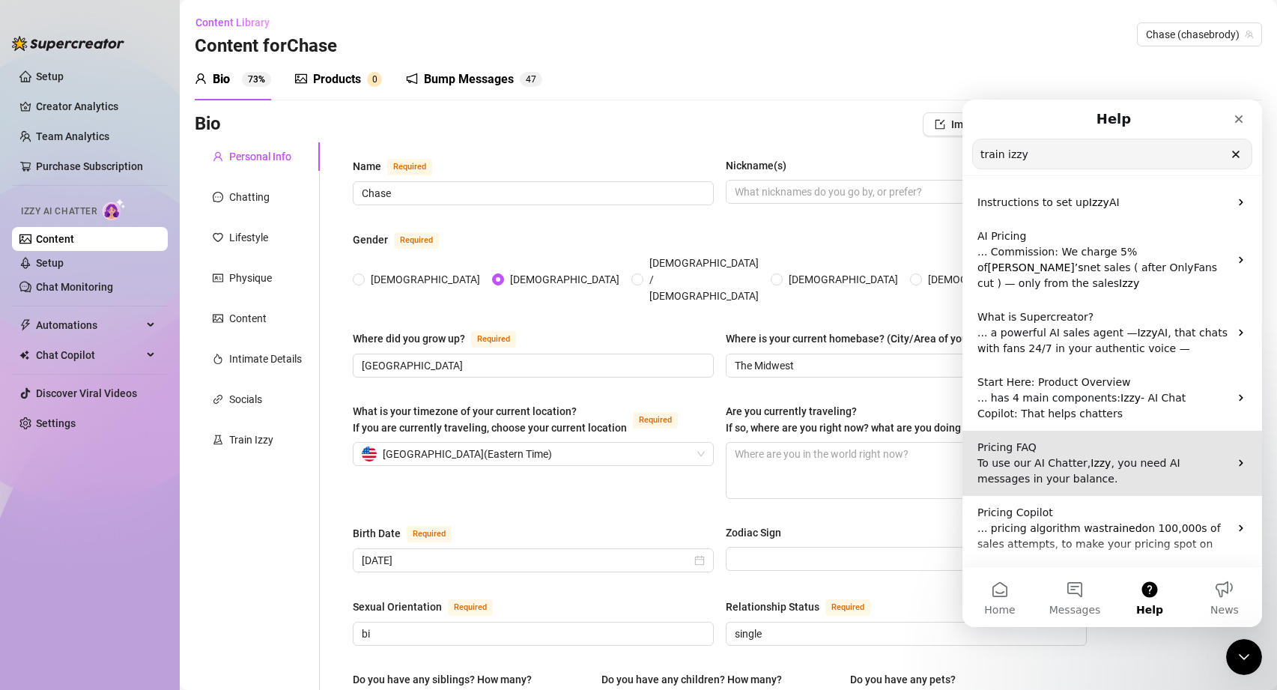
type input "train izzy"
click at [1154, 455] on p "To use our AI Chatter, Izzy , you need AI messages in your balance." at bounding box center [1103, 470] width 252 height 31
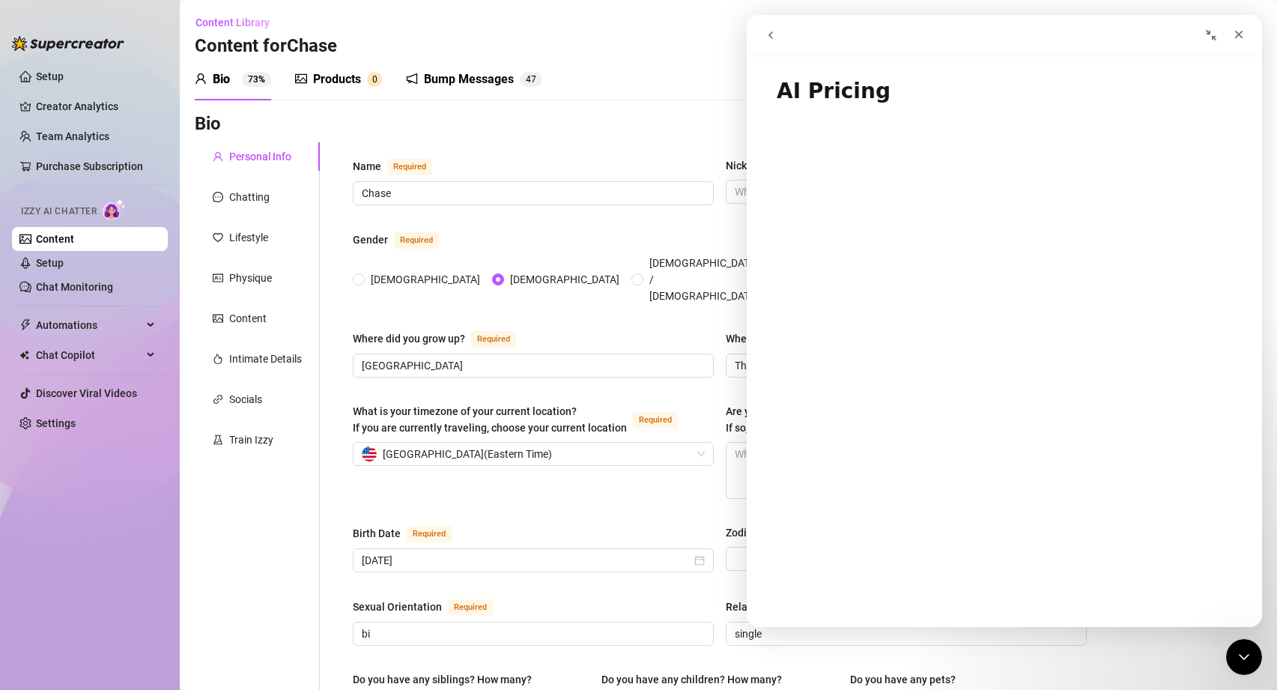
click at [777, 28] on button "go back" at bounding box center [770, 35] width 28 height 28
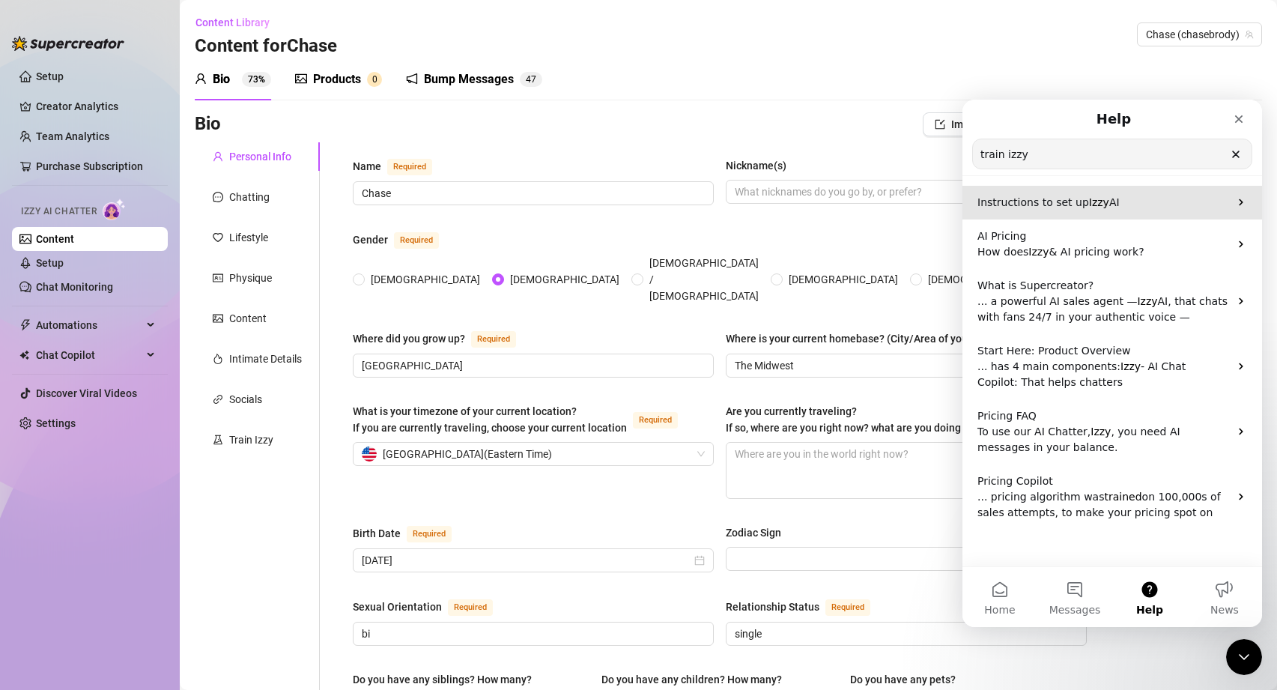
click at [1069, 213] on div "Instructions to set up Izzy AI" at bounding box center [1112, 203] width 300 height 34
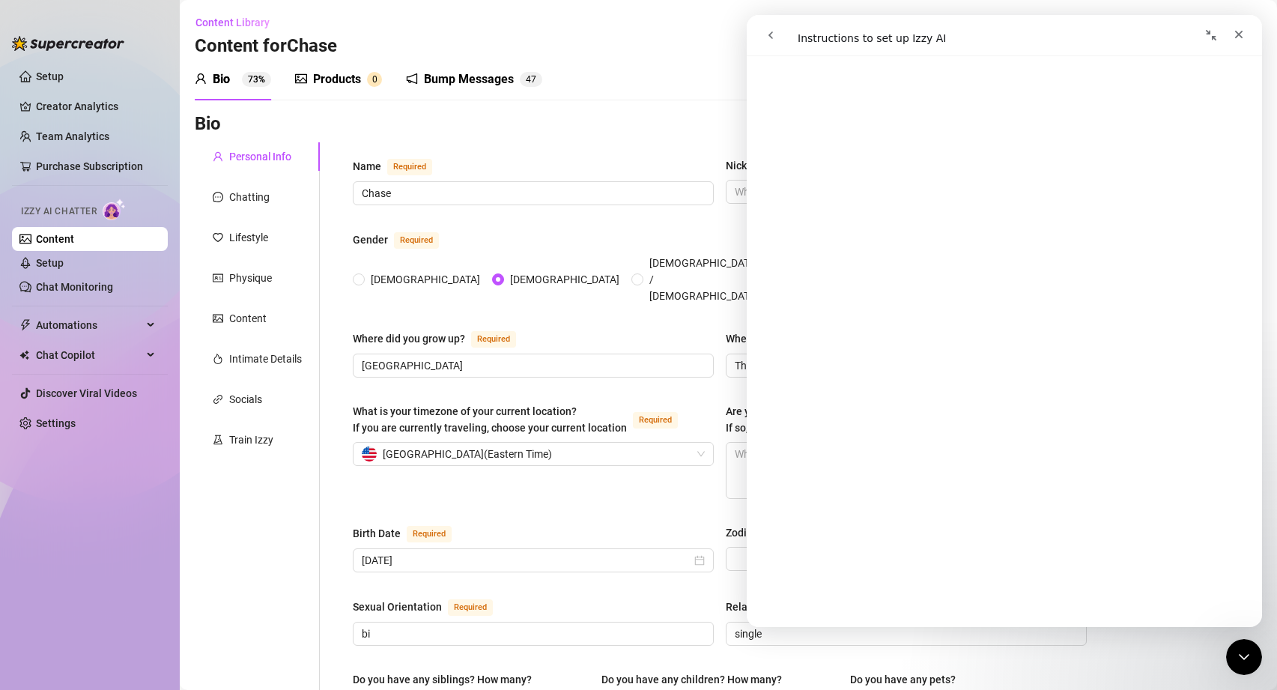
scroll to position [1401, 0]
click at [773, 31] on icon "go back" at bounding box center [771, 35] width 12 height 12
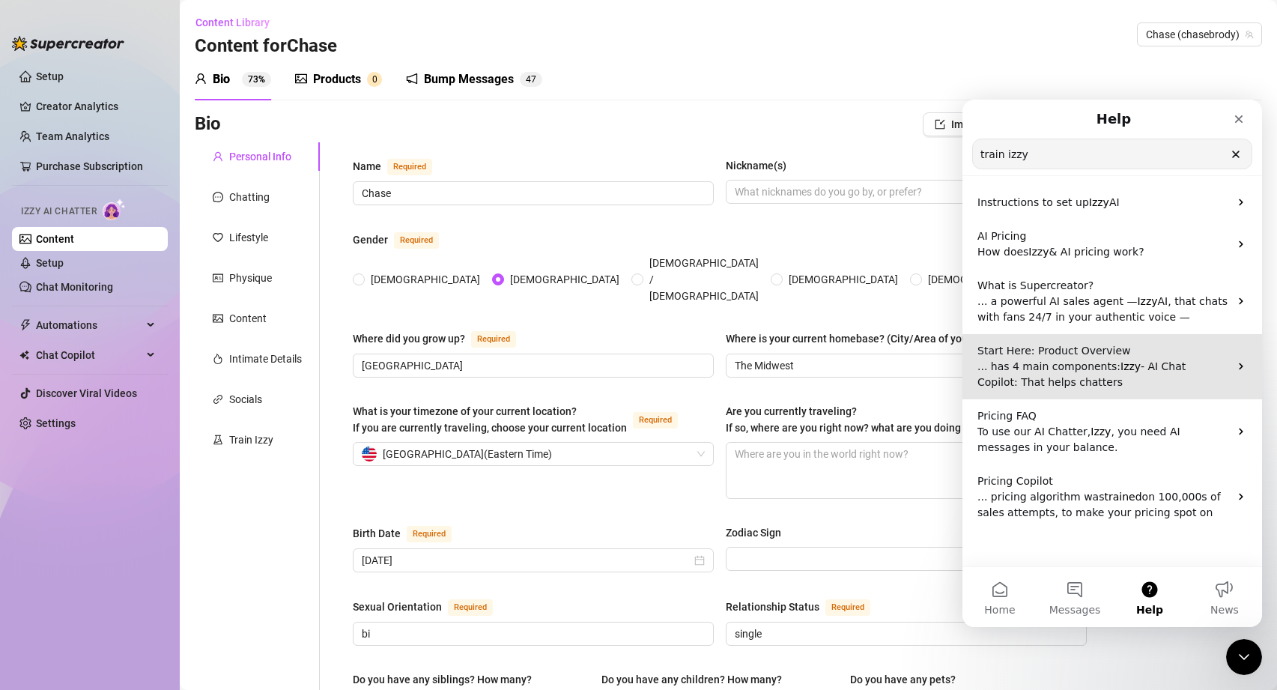
click at [1025, 363] on span "... has 4 main components:" at bounding box center [1048, 366] width 143 height 12
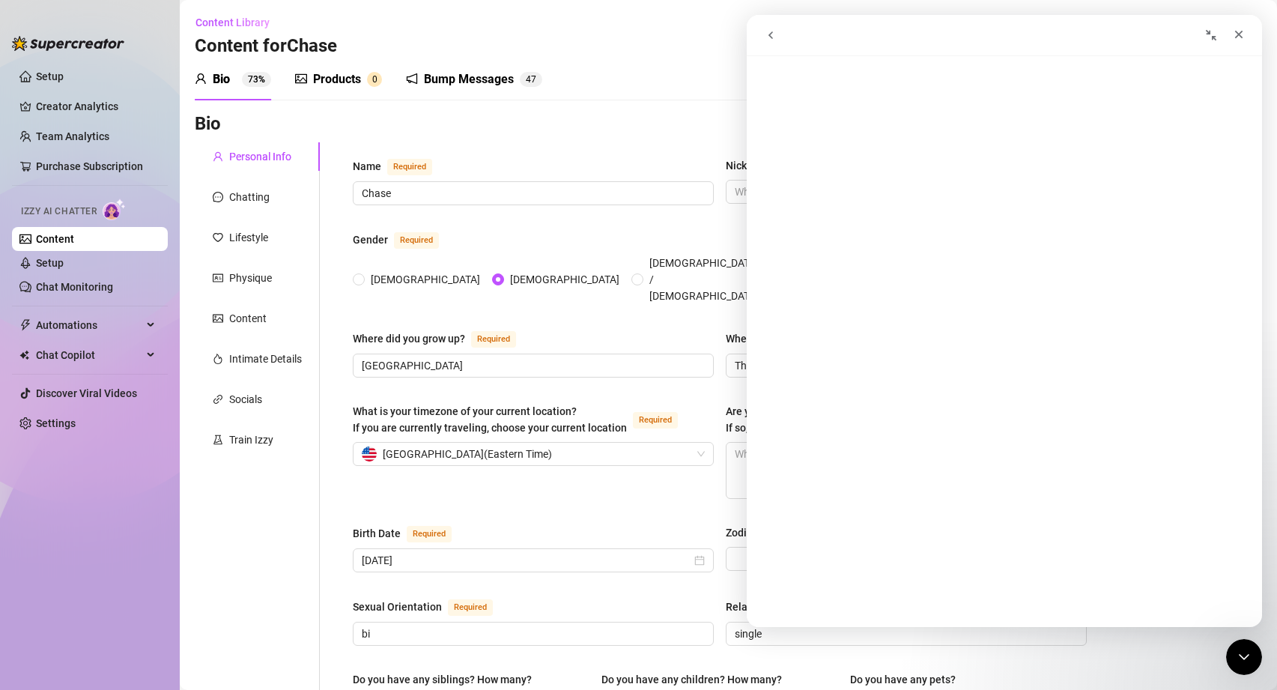
scroll to position [0, 0]
click at [775, 31] on icon "go back" at bounding box center [771, 35] width 12 height 12
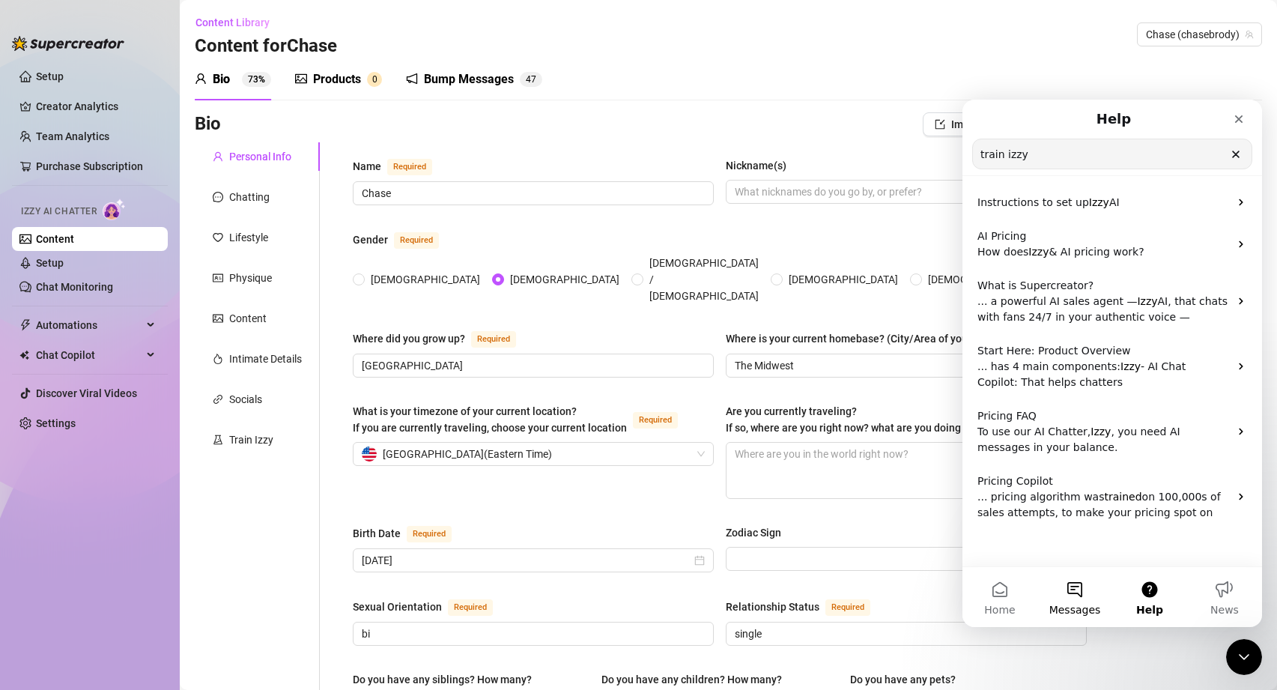
click at [1064, 593] on button "Messages" at bounding box center [1074, 597] width 75 height 60
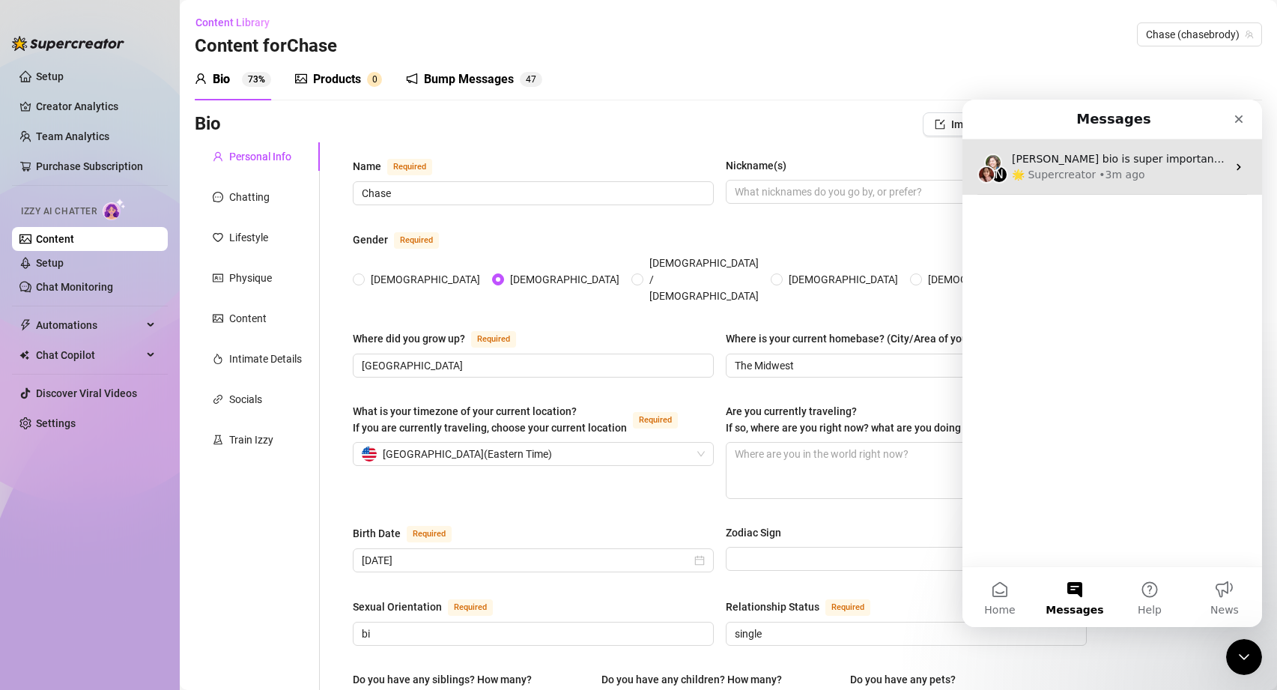
click at [1085, 167] on div "🌟 Supercreator" at bounding box center [1054, 175] width 84 height 16
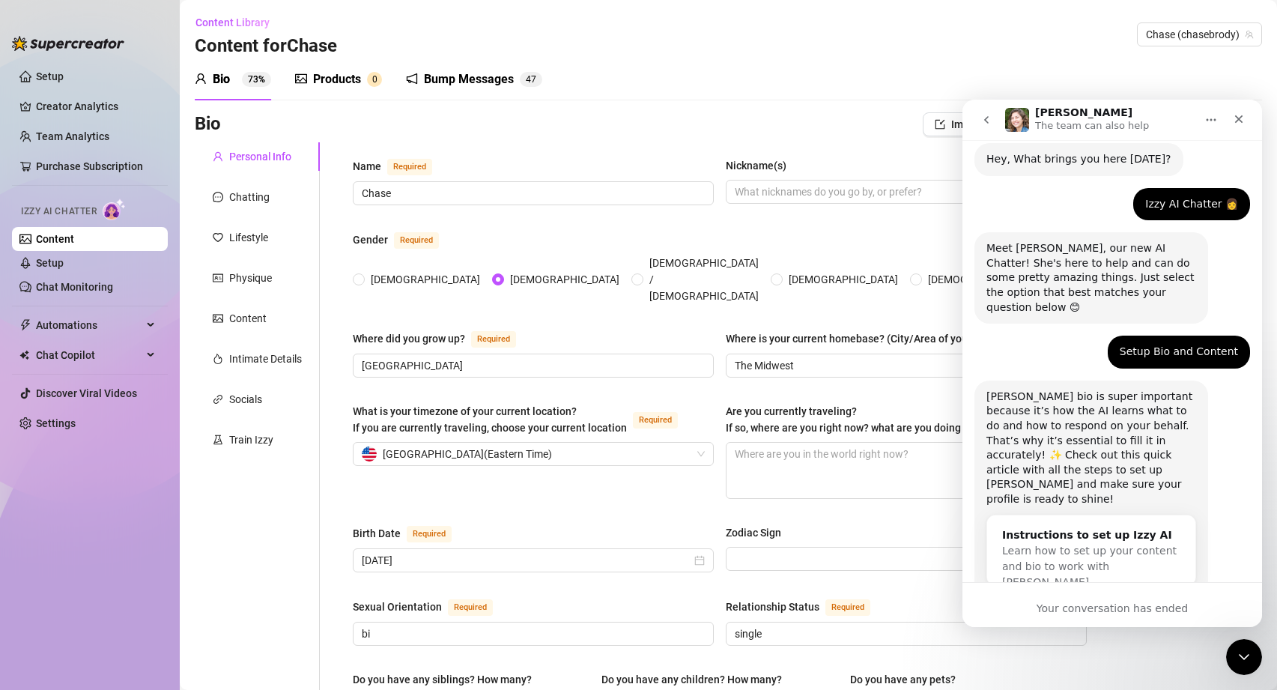
scroll to position [71, 0]
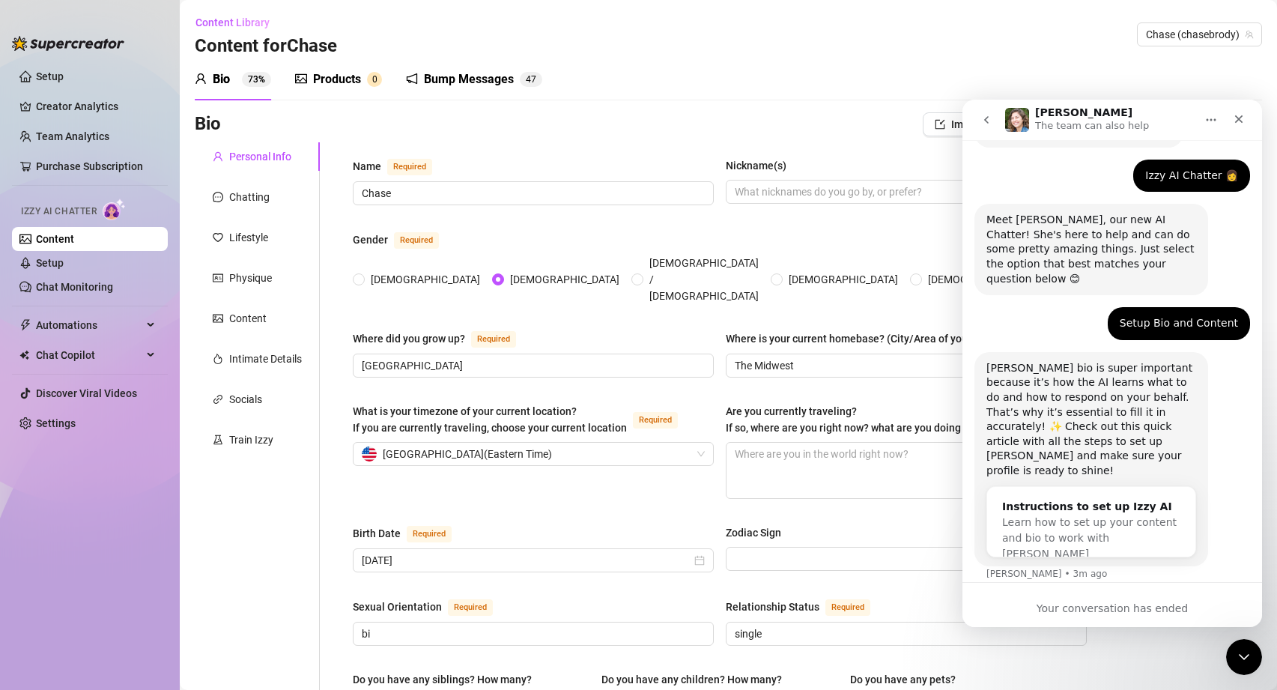
click at [1212, 122] on icon "Home" at bounding box center [1211, 120] width 12 height 12
click at [982, 120] on icon "go back" at bounding box center [986, 120] width 12 height 12
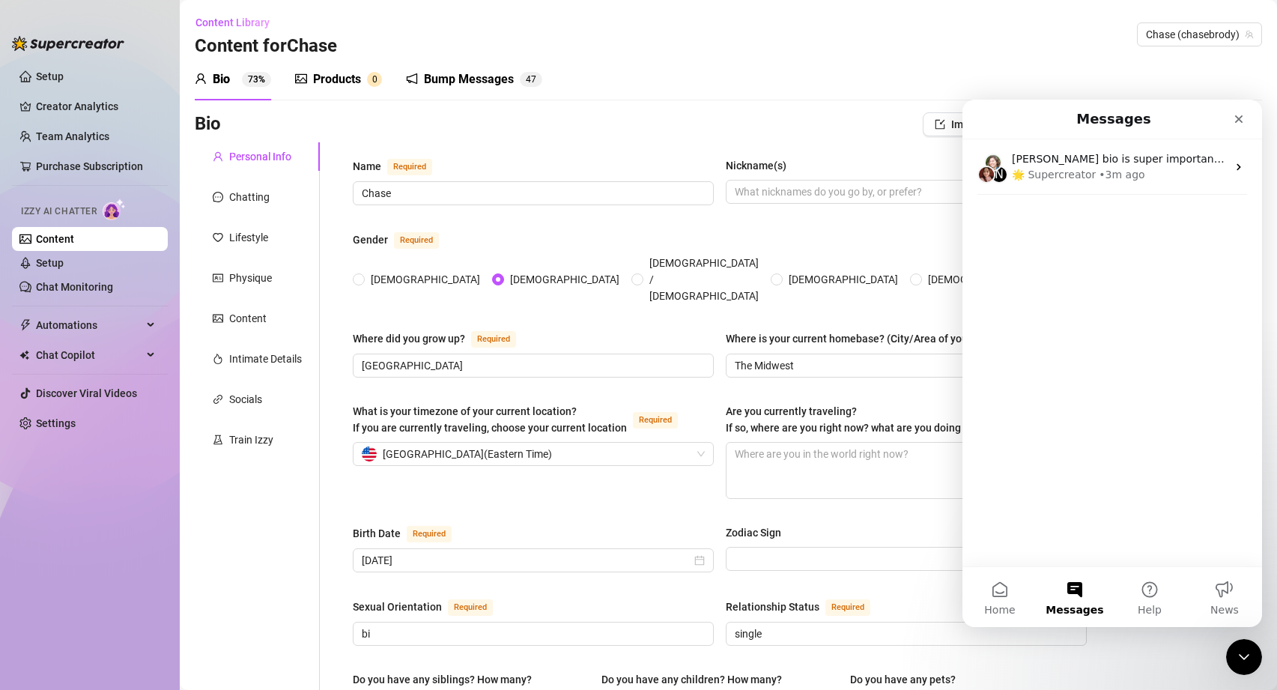
scroll to position [0, 0]
click at [1084, 593] on button "Messages" at bounding box center [1074, 597] width 75 height 60
click at [760, 481] on div "What is your timezone of your current location? If you are currently traveling,…" at bounding box center [720, 457] width 734 height 109
click at [1240, 129] on div "Close" at bounding box center [1238, 119] width 27 height 27
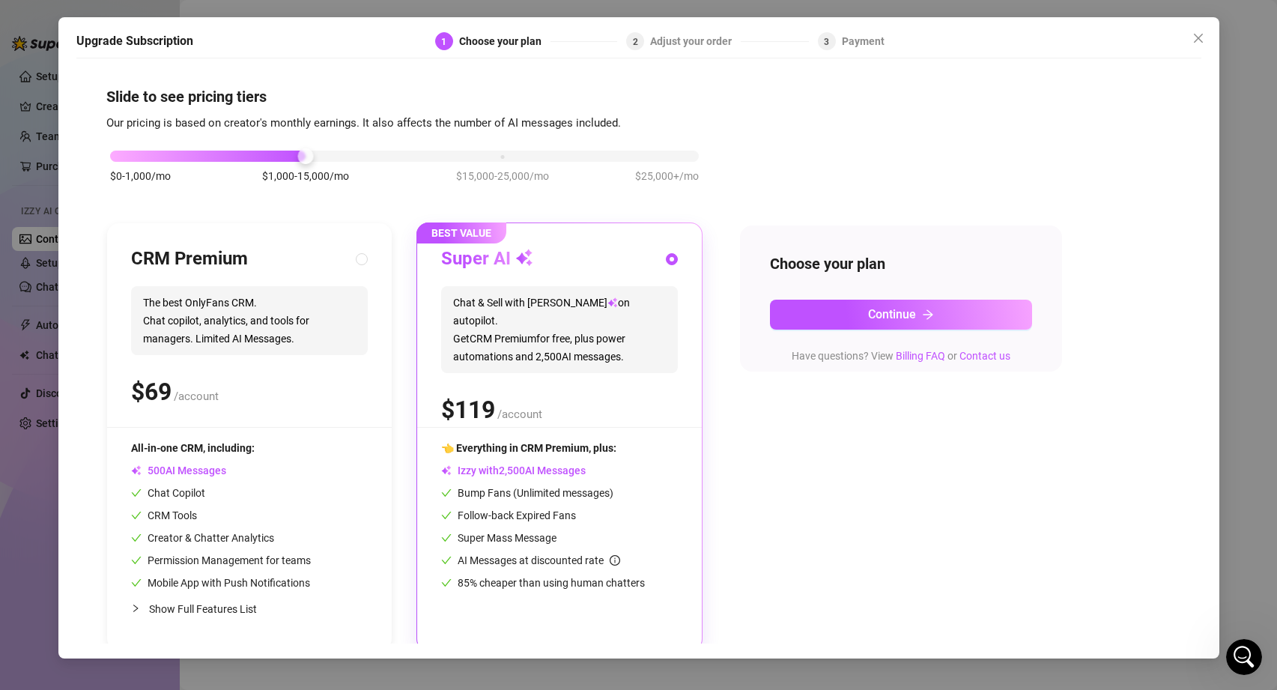
click at [483, 157] on div "$0-1,000/mo $1,000-15,000/mo $15,000-25,000/mo $25,000+/mo" at bounding box center [404, 152] width 589 height 9
click at [926, 355] on link "Billing FAQ" at bounding box center [920, 356] width 49 height 12
